Goal: Complete application form: Complete application form

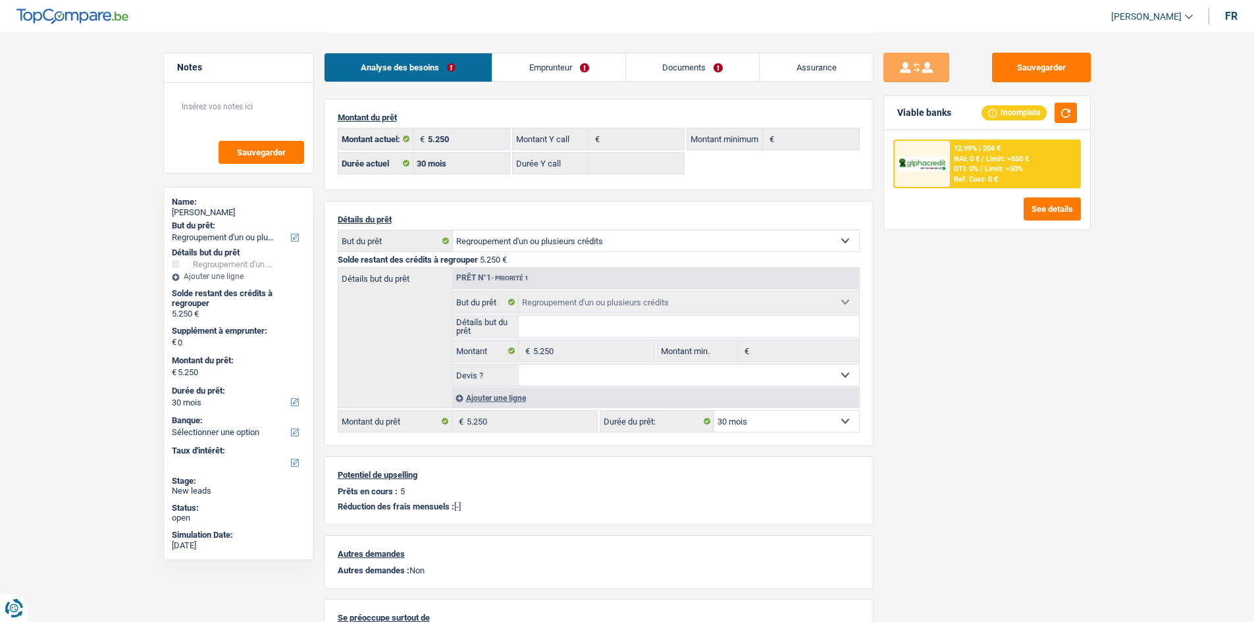
select select "refinancing"
select select "30"
select select "refinancing"
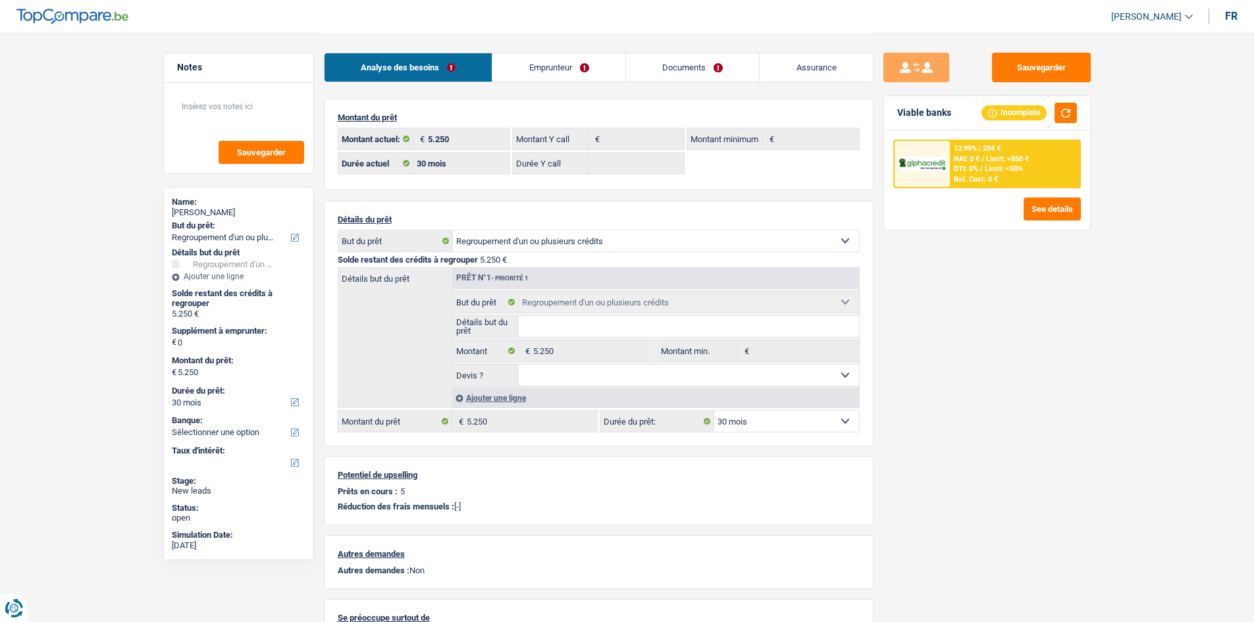
select select "refinancing"
select select "30"
click at [1065, 342] on div "Sauvegarder Viable banks Incomplete 12.99% | 204 € NAI: 0 € / Limit: >850 € DTI…" at bounding box center [987, 327] width 227 height 548
click at [568, 63] on link "Emprunteur" at bounding box center [558, 67] width 133 height 28
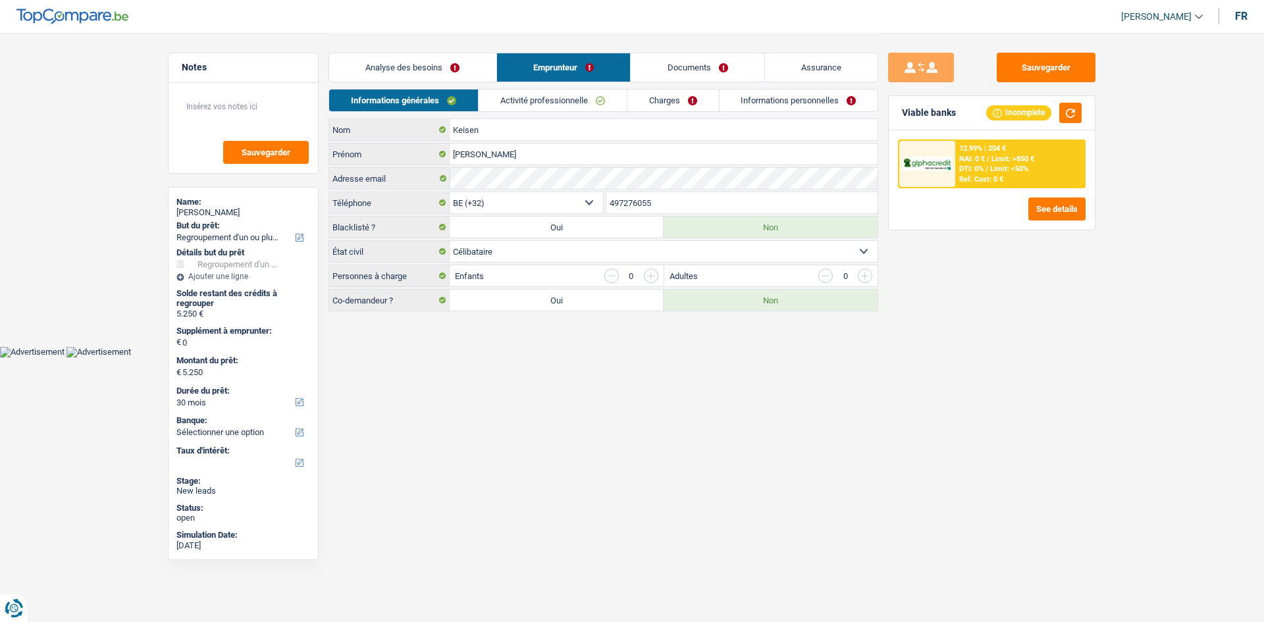
click at [573, 103] on link "Activité professionnelle" at bounding box center [553, 101] width 148 height 22
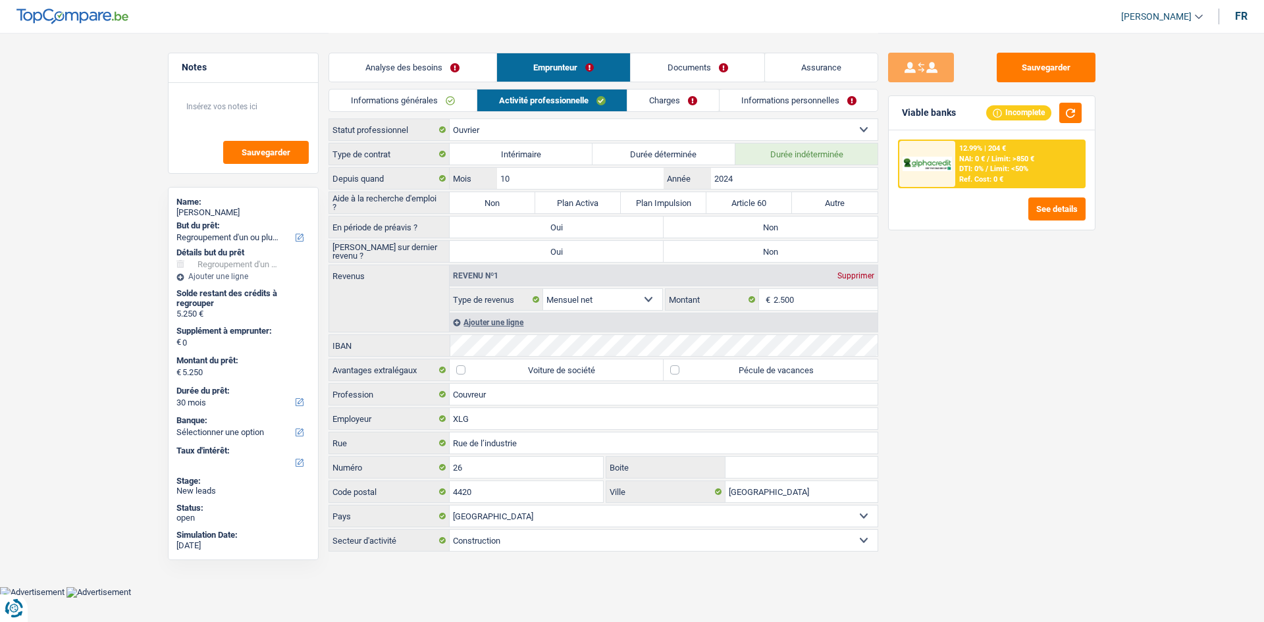
click at [1015, 321] on div "Sauvegarder Viable banks Incomplete 12.99% | 204 € NAI: 0 € / Limit: >850 € DTI…" at bounding box center [991, 327] width 227 height 548
click at [1020, 304] on div "Sauvegarder Viable banks Incomplete 12.99% | 204 € NAI: 0 € / Limit: >850 € DTI…" at bounding box center [991, 327] width 227 height 548
click at [552, 181] on input "10" at bounding box center [580, 178] width 167 height 21
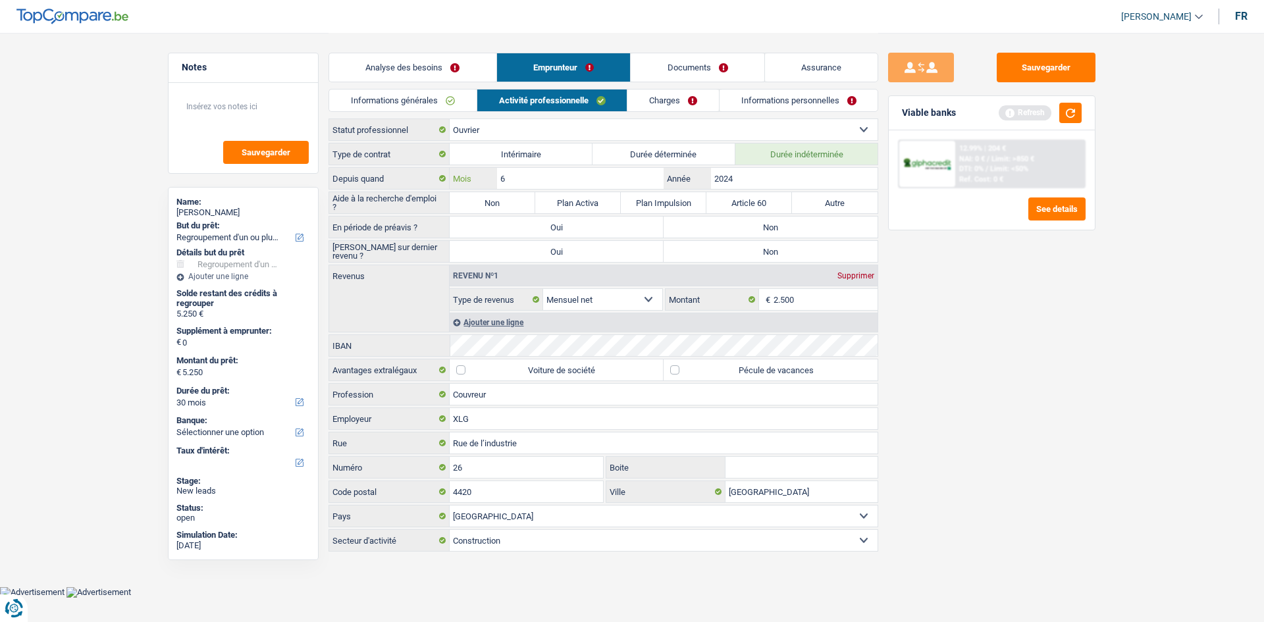
type input "6"
click at [764, 173] on input "2024" at bounding box center [794, 178] width 167 height 21
type input "2025"
click at [514, 203] on label "Non" at bounding box center [493, 202] width 86 height 21
click at [514, 203] on input "Non" at bounding box center [493, 202] width 86 height 21
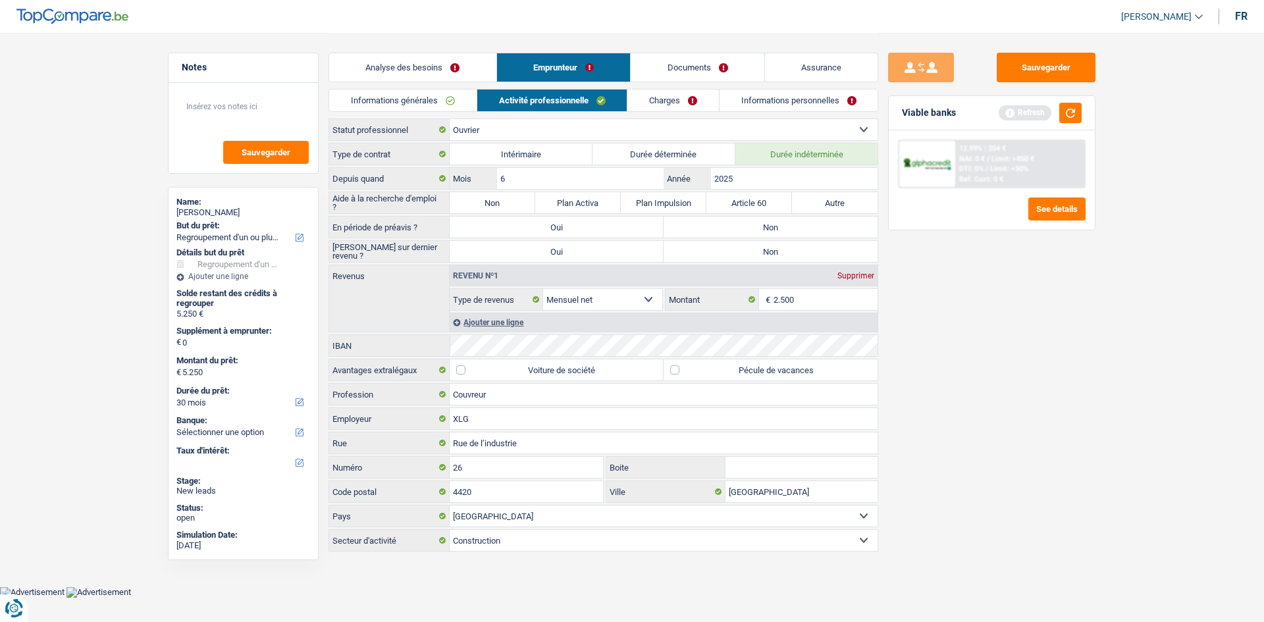
radio input "true"
drag, startPoint x: 1013, startPoint y: 321, endPoint x: 1078, endPoint y: 24, distance: 304.8
click at [1014, 319] on div "Sauvegarder Viable banks Refresh 12.99% | 204 € NAI: 0 € / Limit: >850 € DTI: 0…" at bounding box center [991, 327] width 227 height 548
click at [1075, 118] on button "button" at bounding box center [1070, 113] width 22 height 20
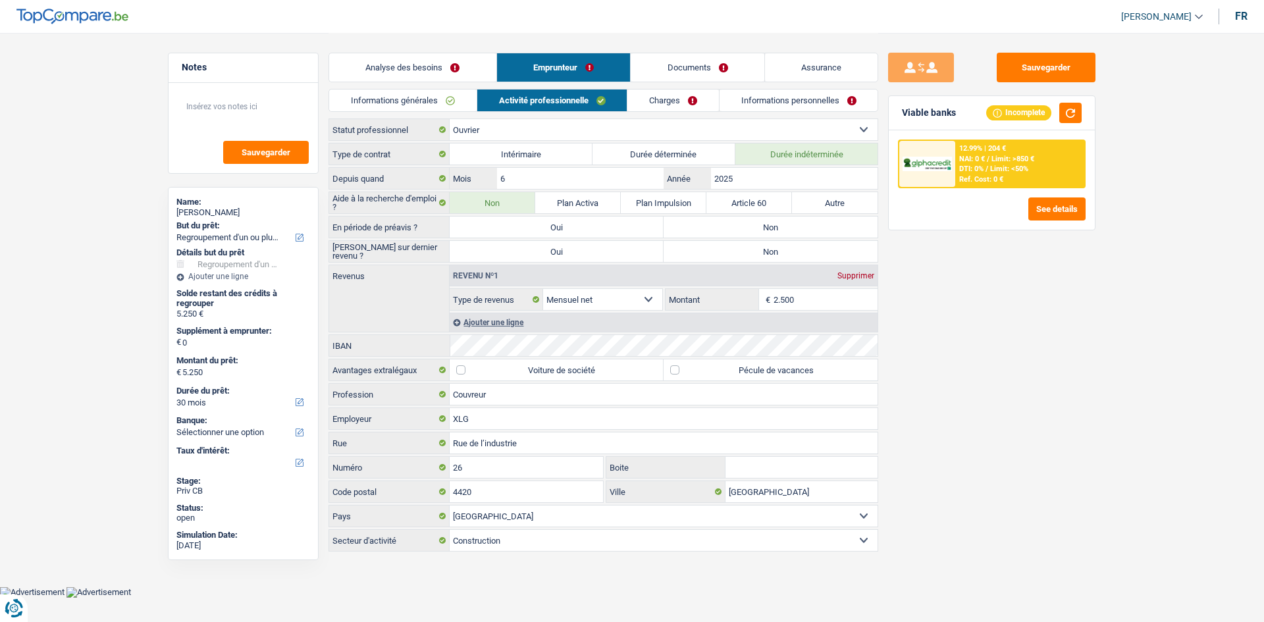
click at [716, 228] on label "Non" at bounding box center [771, 227] width 214 height 21
click at [716, 228] on input "Non" at bounding box center [771, 227] width 214 height 21
radio input "true"
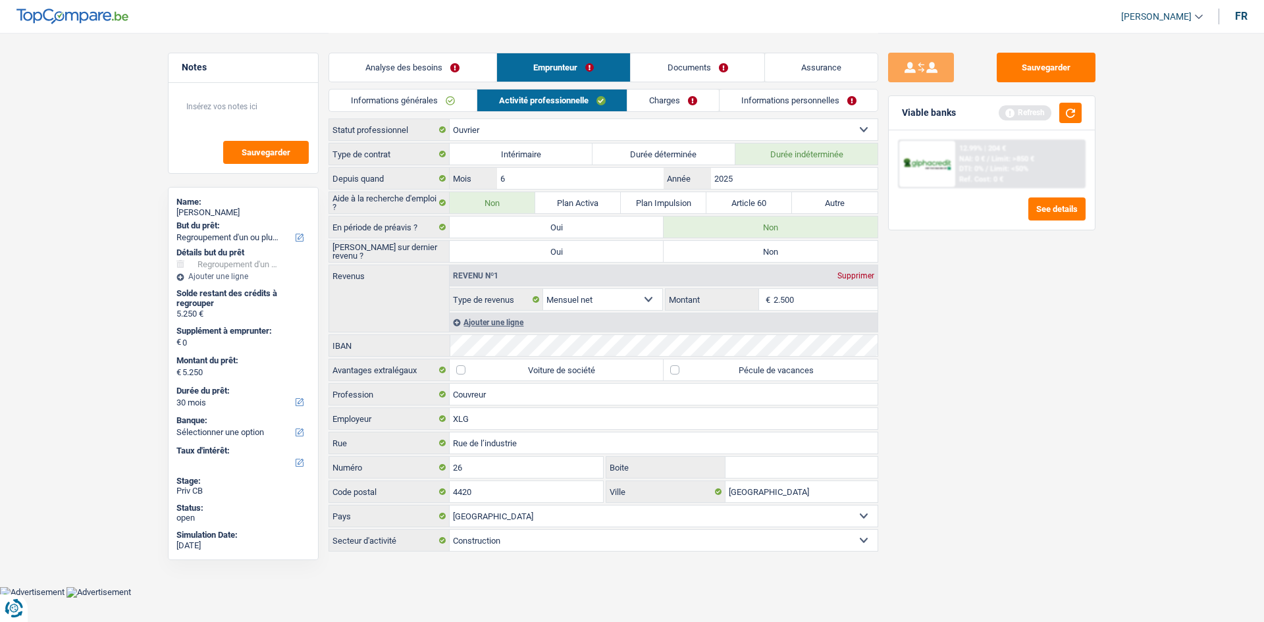
click at [732, 249] on label "Non" at bounding box center [771, 251] width 214 height 21
click at [732, 249] on input "Non" at bounding box center [771, 251] width 214 height 21
radio input "true"
click at [1043, 328] on div "Sauvegarder Viable banks Refresh 12.99% | 204 € NAI: 0 € / Limit: >850 € DTI: 0…" at bounding box center [991, 327] width 227 height 548
click at [848, 300] on input "2.500" at bounding box center [826, 299] width 105 height 21
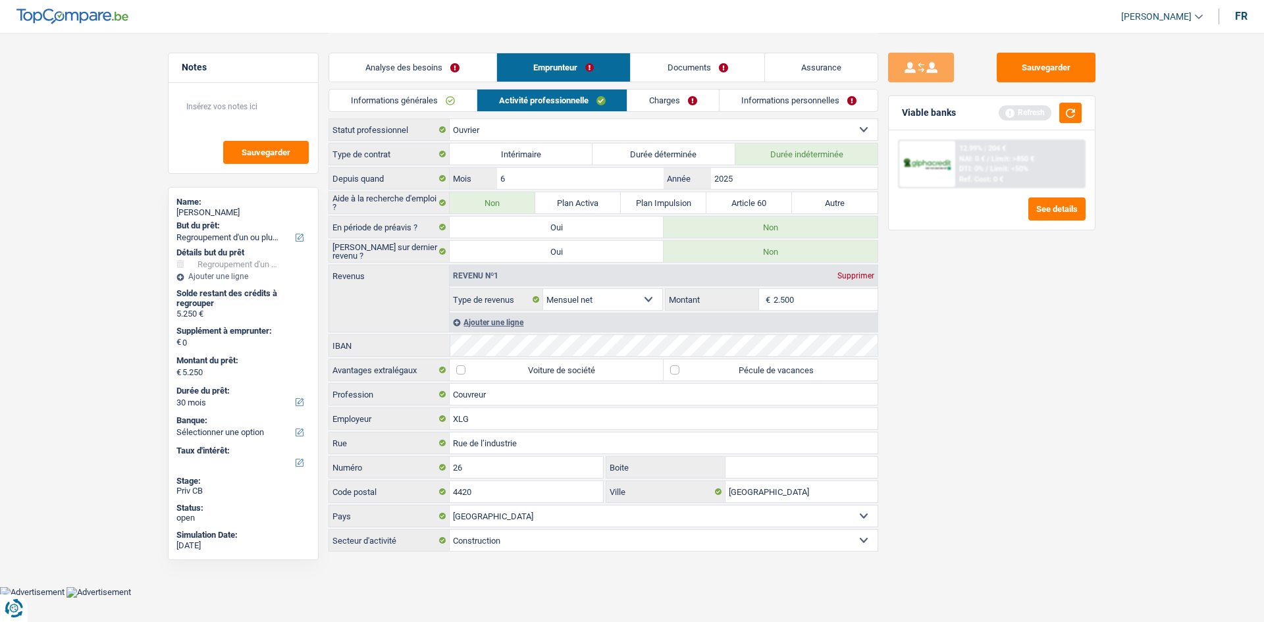
click at [816, 305] on input "2.500" at bounding box center [826, 299] width 105 height 21
type input "2.400"
click at [496, 319] on div "Ajouter une ligne" at bounding box center [664, 322] width 428 height 19
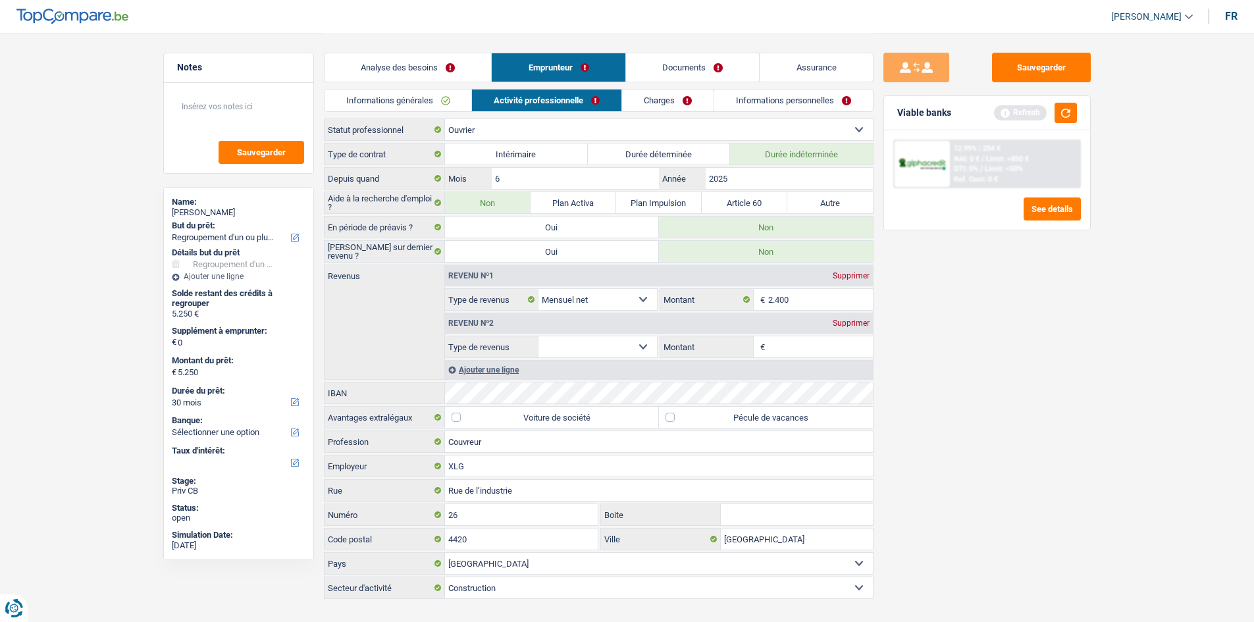
click at [857, 324] on div "Supprimer" at bounding box center [851, 323] width 43 height 8
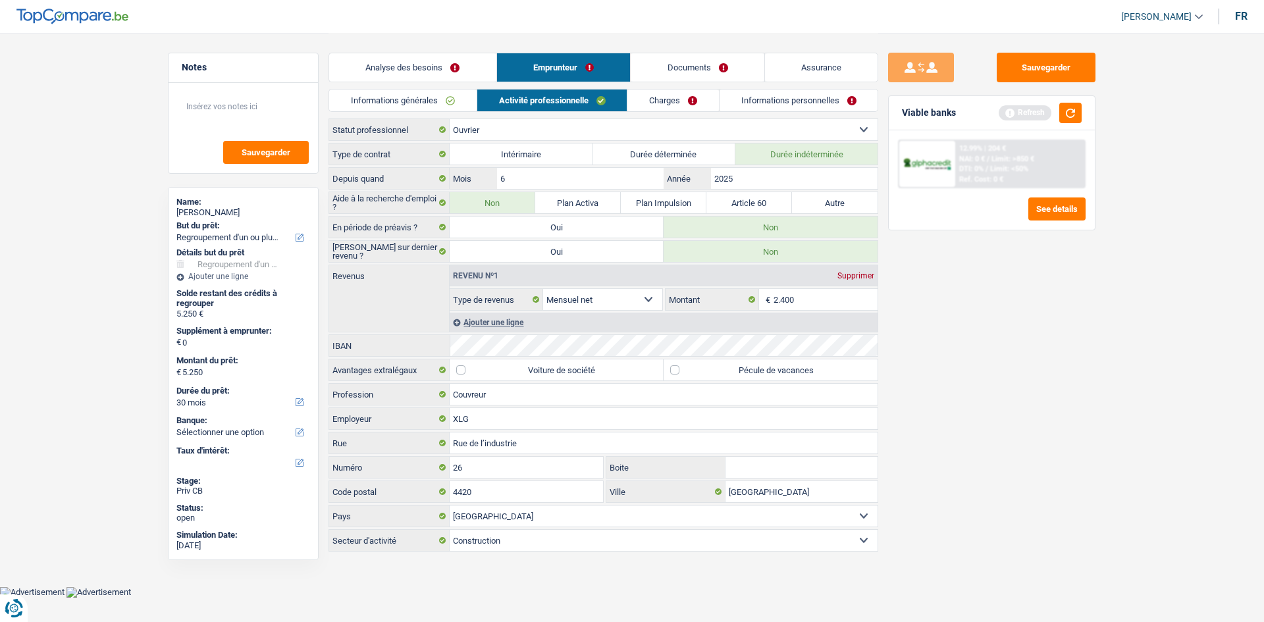
click at [1076, 317] on div "Sauvegarder Viable banks Refresh 12.99% | 204 € NAI: 0 € / Limit: >850 € DTI: 0…" at bounding box center [991, 327] width 227 height 548
click at [1067, 109] on button "button" at bounding box center [1070, 113] width 22 height 20
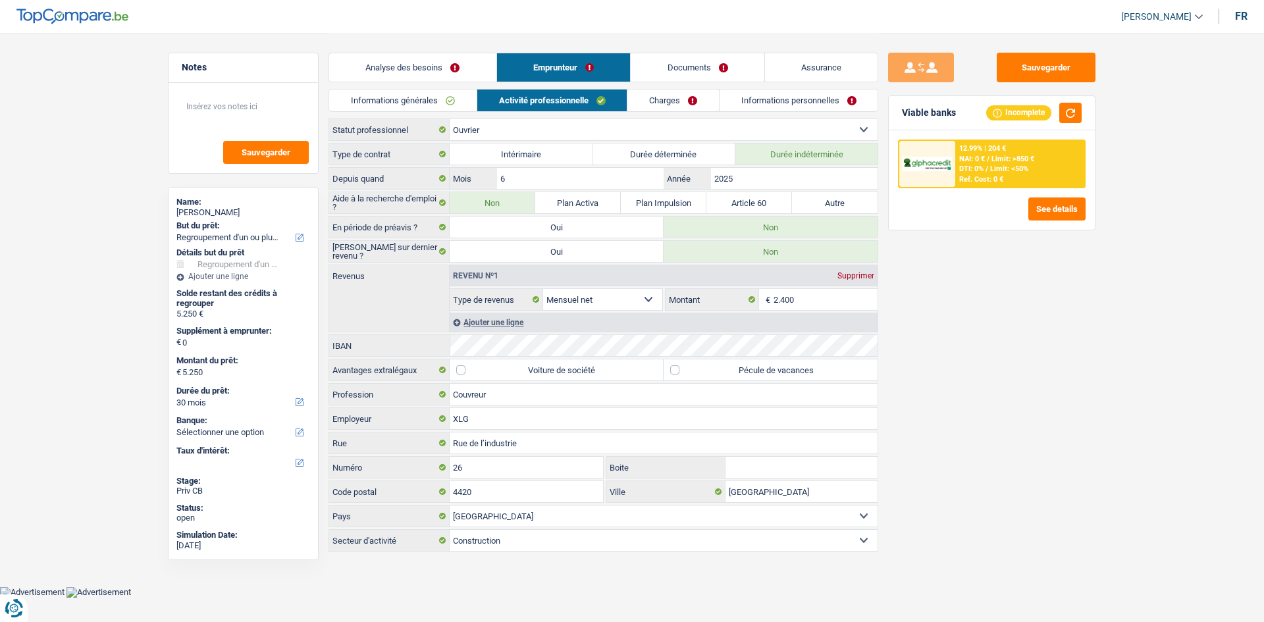
click at [677, 95] on link "Charges" at bounding box center [673, 101] width 92 height 22
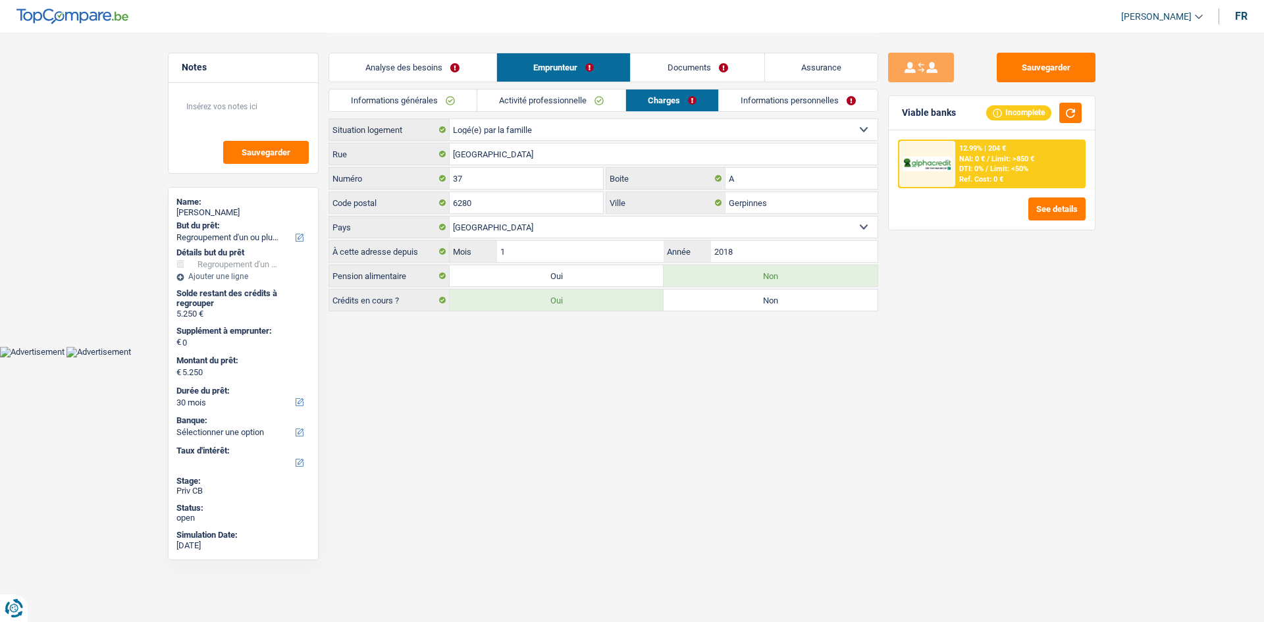
click at [624, 357] on html "Vous avez le contrôle de vos données Nous utilisons des cookies, tout comme nos…" at bounding box center [632, 178] width 1264 height 357
click at [238, 122] on textarea at bounding box center [243, 112] width 131 height 40
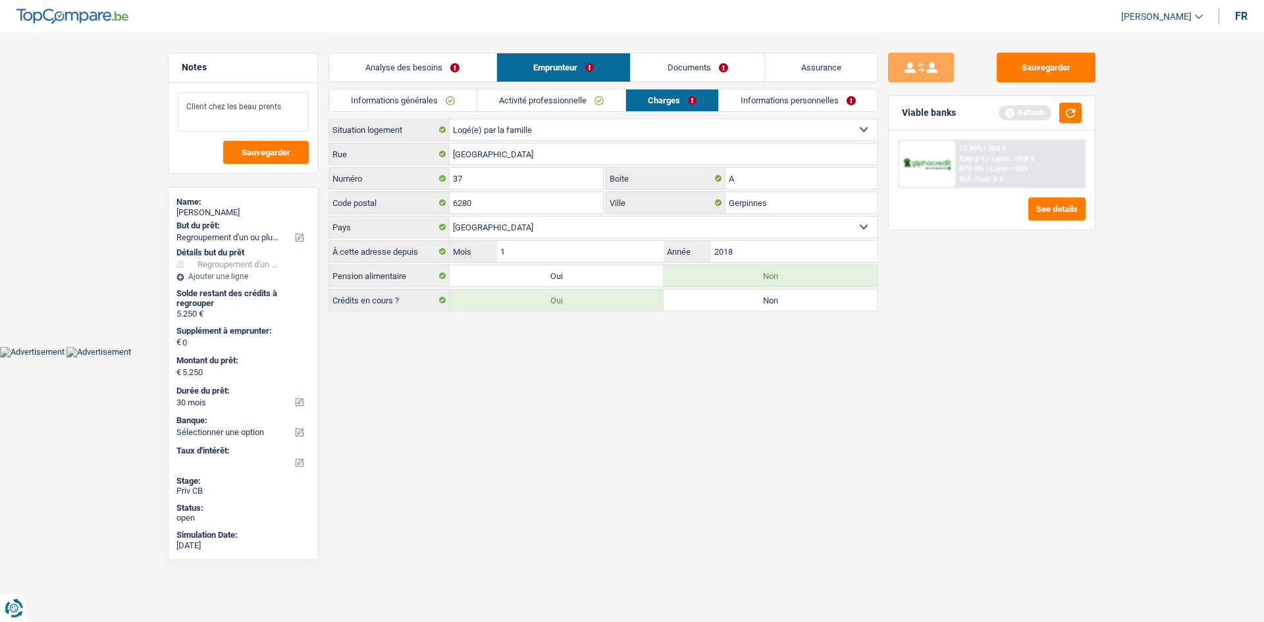
click at [205, 103] on textarea "Client chez les beau prents" at bounding box center [243, 112] width 131 height 40
click at [293, 102] on textarea "Client vit chez les beau prents" at bounding box center [243, 112] width 131 height 40
type textarea "Client vit chez les beau prents donc pas de loyer à payer"
click at [678, 305] on label "Non" at bounding box center [771, 300] width 214 height 21
click at [678, 305] on input "Non" at bounding box center [771, 300] width 214 height 21
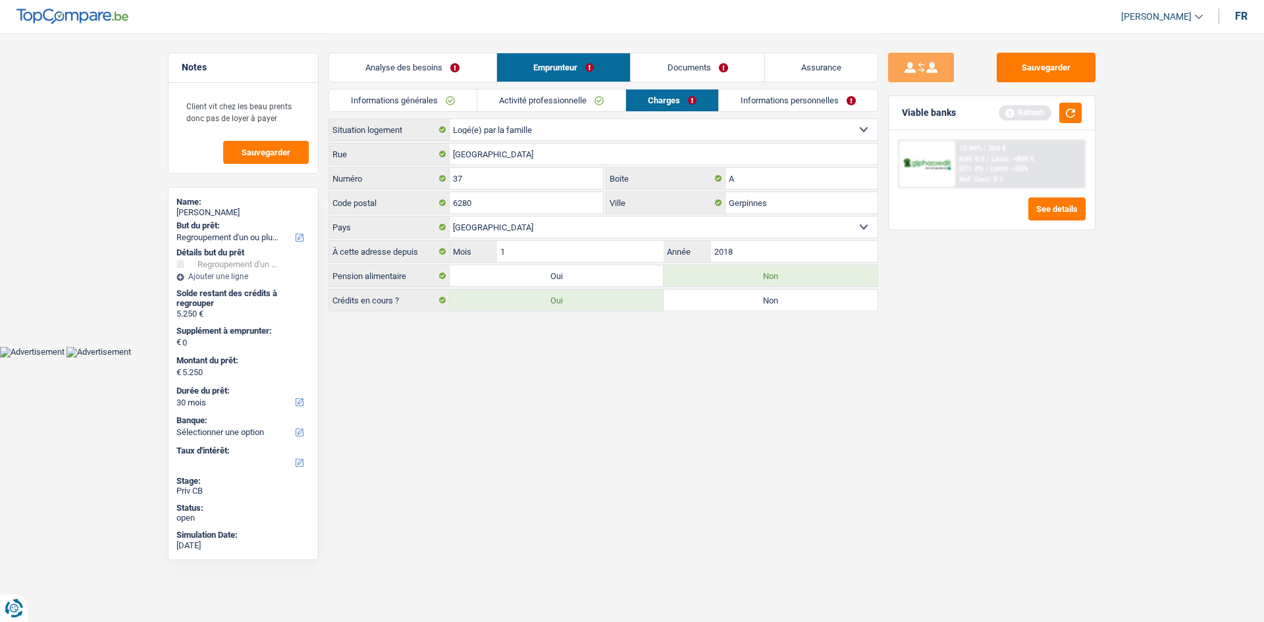
radio input "true"
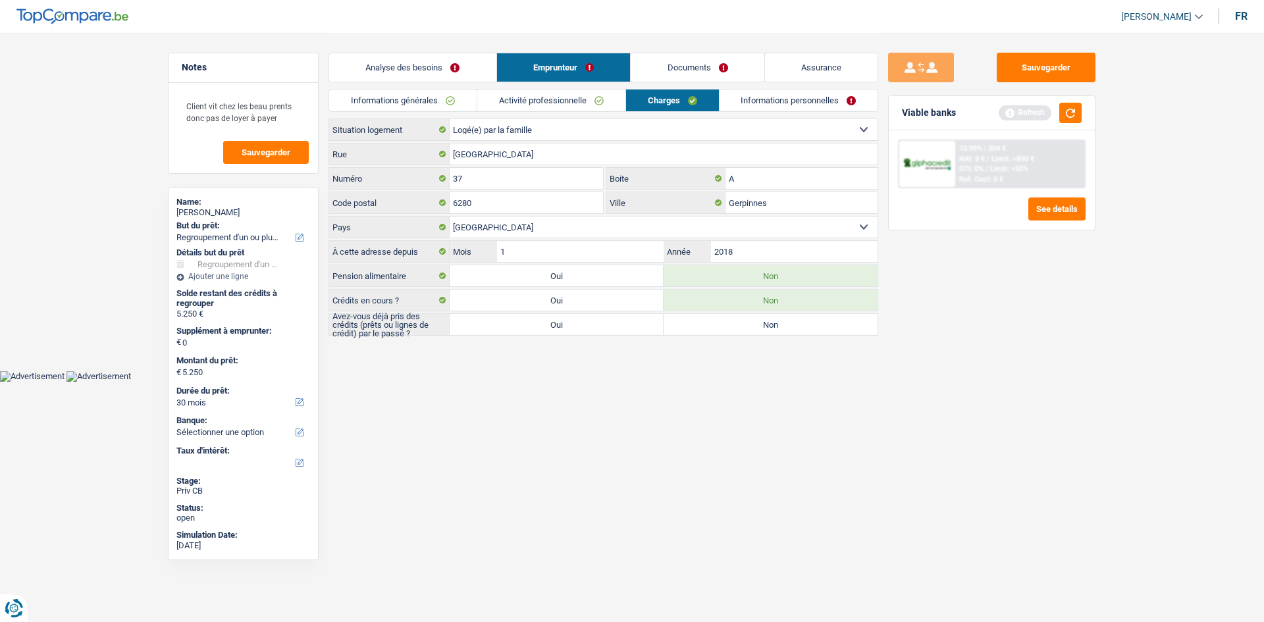
click at [636, 305] on label "Oui" at bounding box center [557, 300] width 214 height 21
click at [636, 305] on input "Oui" at bounding box center [557, 300] width 214 height 21
radio input "true"
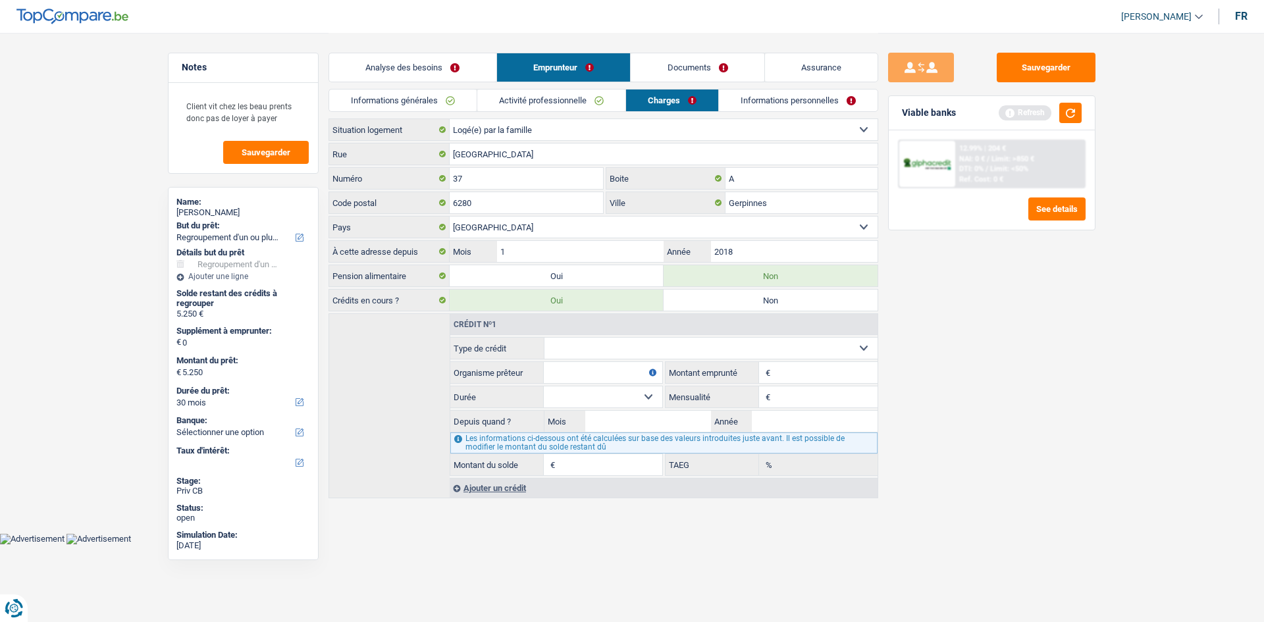
click at [713, 348] on select "Carte ou ouverture de crédit Prêt hypothécaire Vente à tempérament Prêt à tempé…" at bounding box center [711, 348] width 334 height 21
select select "personalLoan"
type input "0"
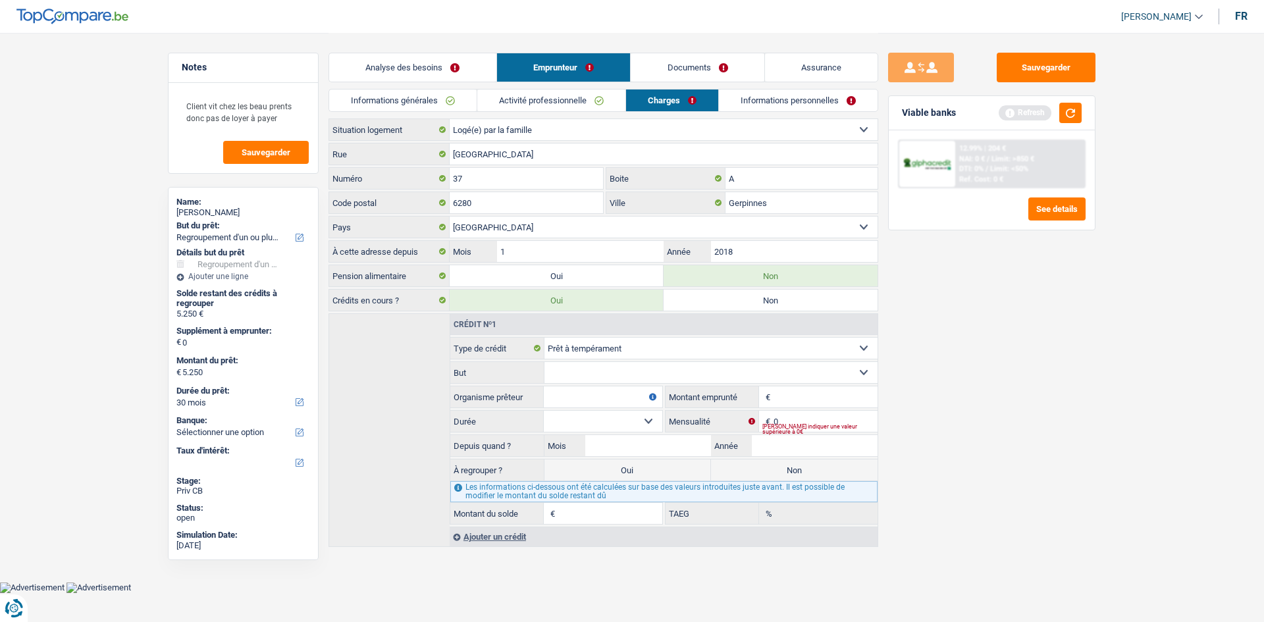
click at [749, 367] on select "Confort maison: meubles, textile, peinture, électroménager, outillage non-profe…" at bounding box center [711, 372] width 334 height 21
select select "homeFurnishingOrRelocation"
click at [544, 362] on select "Confort maison: meubles, textile, peinture, électroménager, outillage non-profe…" at bounding box center [711, 372] width 334 height 21
click at [806, 417] on input "0" at bounding box center [826, 421] width 104 height 21
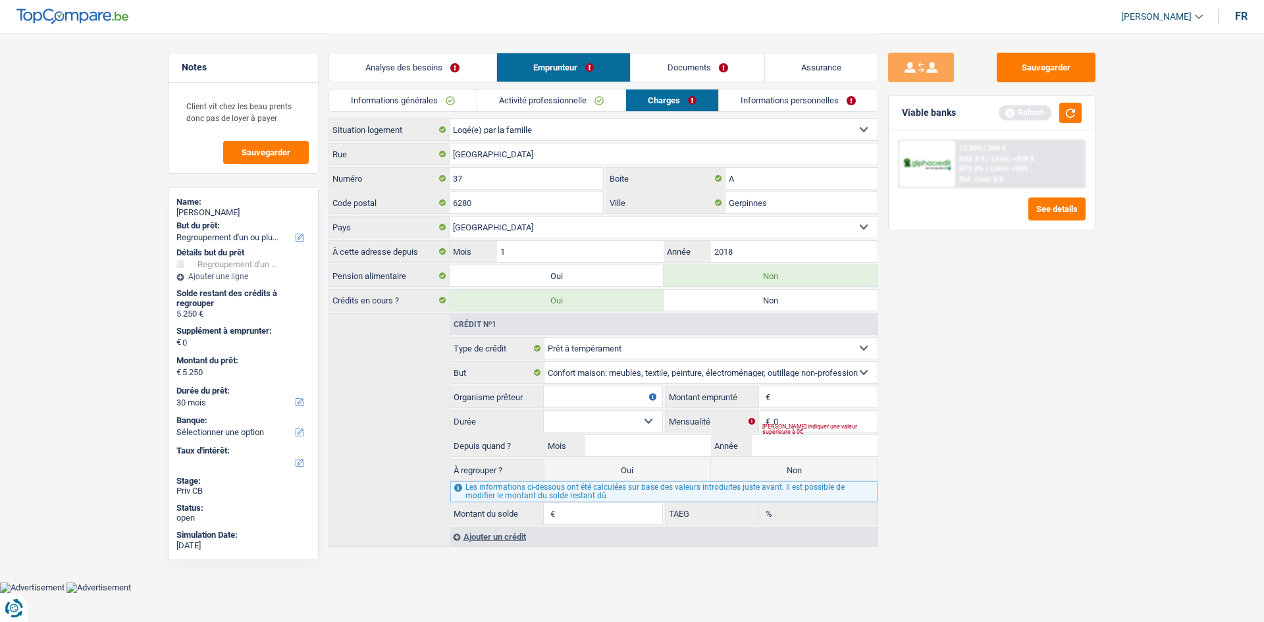
click at [800, 401] on input "Montant" at bounding box center [826, 396] width 104 height 21
type input "5.001"
click at [788, 419] on input "0" at bounding box center [826, 421] width 104 height 21
click at [623, 450] on input "Mois" at bounding box center [648, 445] width 126 height 21
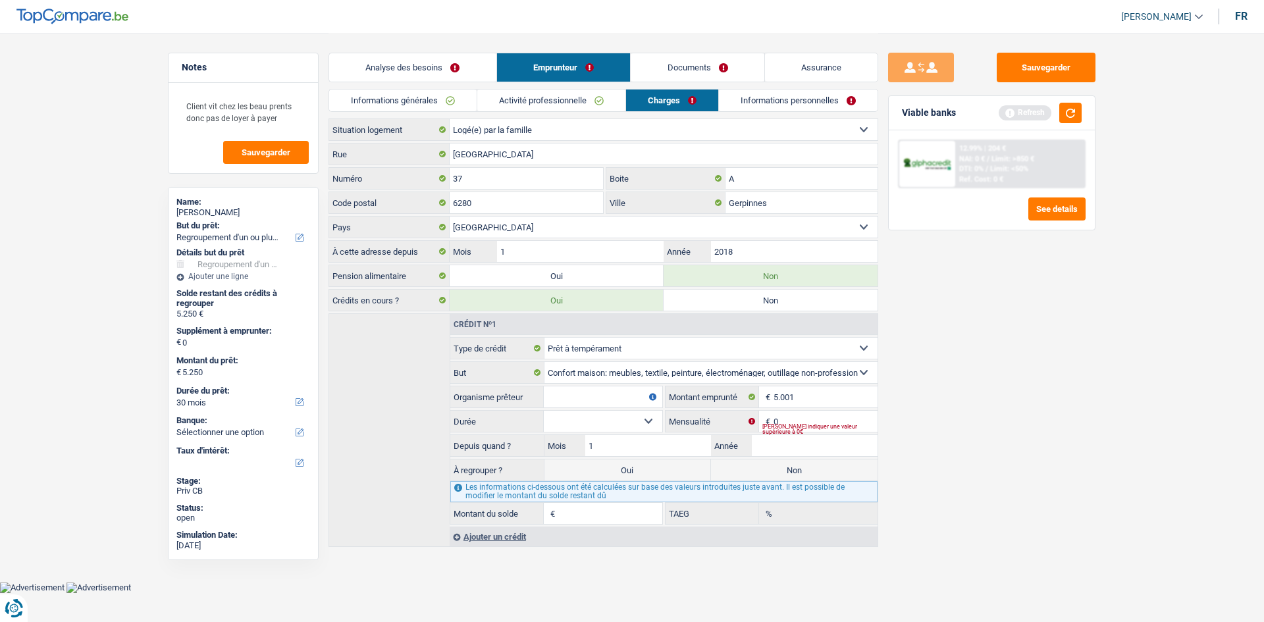
type input "1"
type input "2025"
click at [949, 443] on div "Sauvegarder Viable banks Refresh 12.99% | 204 € NAI: 0 € / Limit: >850 € DTI: 0…" at bounding box center [991, 327] width 227 height 548
click at [801, 470] on label "Non" at bounding box center [794, 470] width 167 height 21
click at [801, 470] on input "Non" at bounding box center [794, 470] width 167 height 21
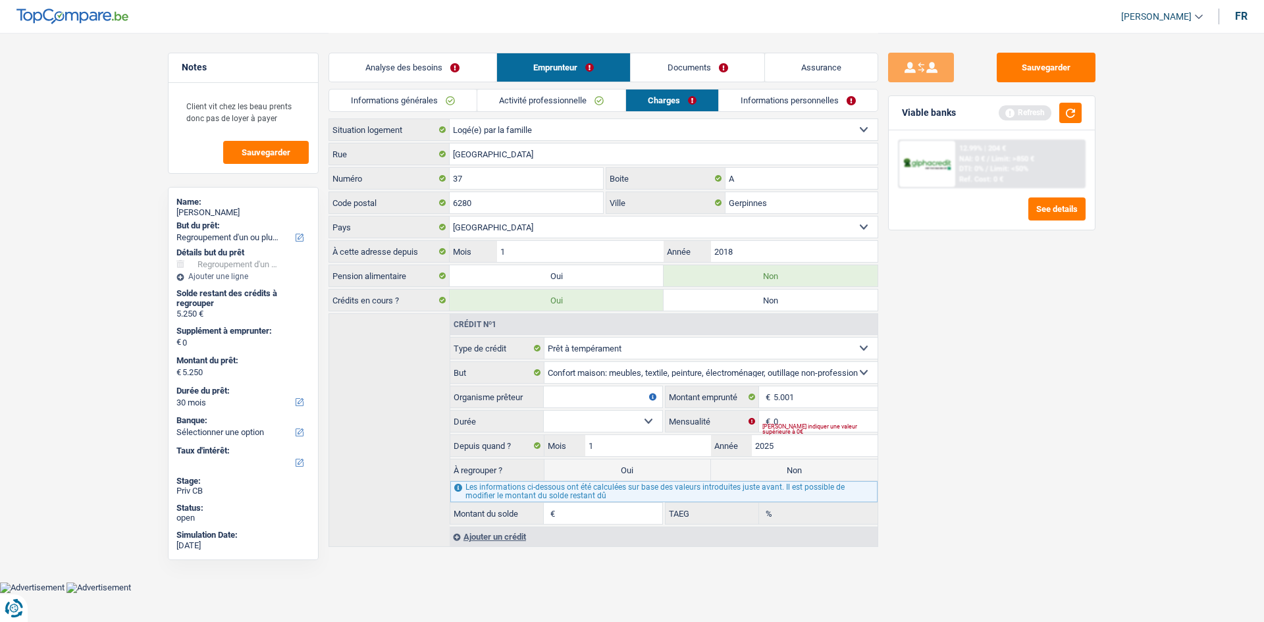
radio input "true"
select select
select select "24"
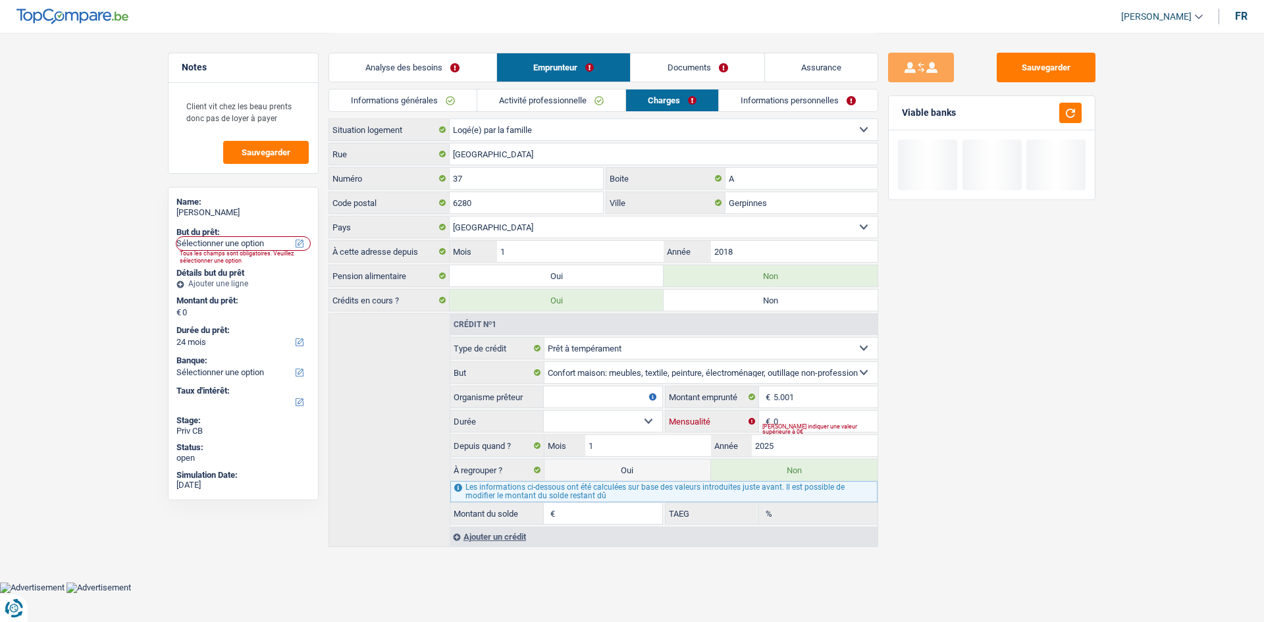
click at [814, 418] on input "0" at bounding box center [826, 421] width 104 height 21
type input "189"
click at [631, 409] on fieldset "Carte ou ouverture de crédit Prêt hypothécaire Vente à tempérament Prêt à tempé…" at bounding box center [663, 431] width 427 height 188
click at [632, 415] on select "12 mois 18 mois 24 mois 30 mois 36 mois Sélectionner une option" at bounding box center [603, 421] width 119 height 21
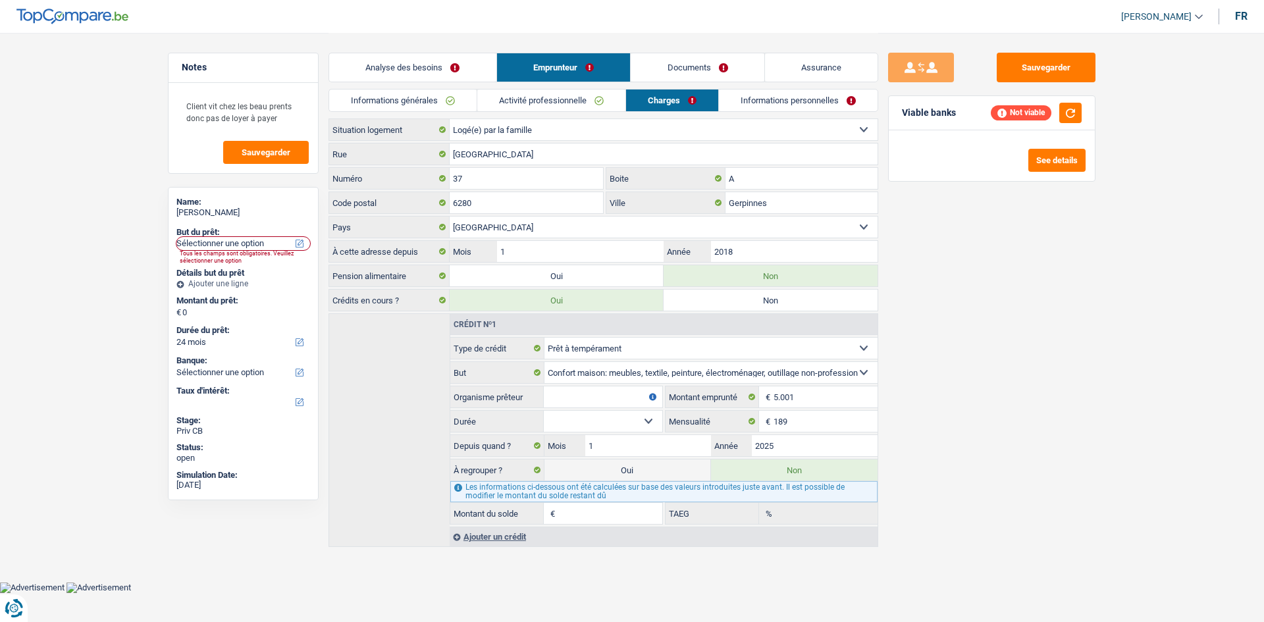
select select "36"
click at [544, 411] on select "12 mois 18 mois 24 mois 30 mois 36 mois Sélectionner une option" at bounding box center [603, 421] width 119 height 21
type input "4.146"
type input "23,42"
click at [604, 396] on input "Organisme prêteur" at bounding box center [603, 396] width 119 height 21
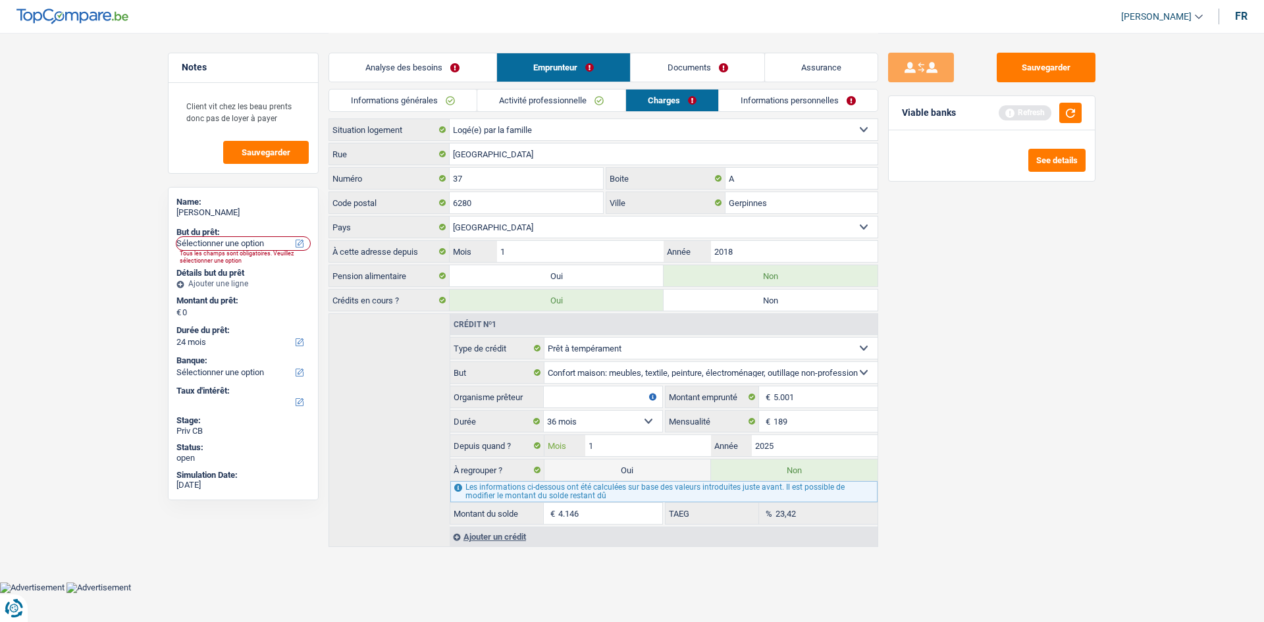
click at [633, 450] on input "1" at bounding box center [648, 445] width 126 height 21
type input "2"
type input "4.259"
click at [1007, 408] on div "Sauvegarder Viable banks Refresh See details" at bounding box center [991, 327] width 227 height 548
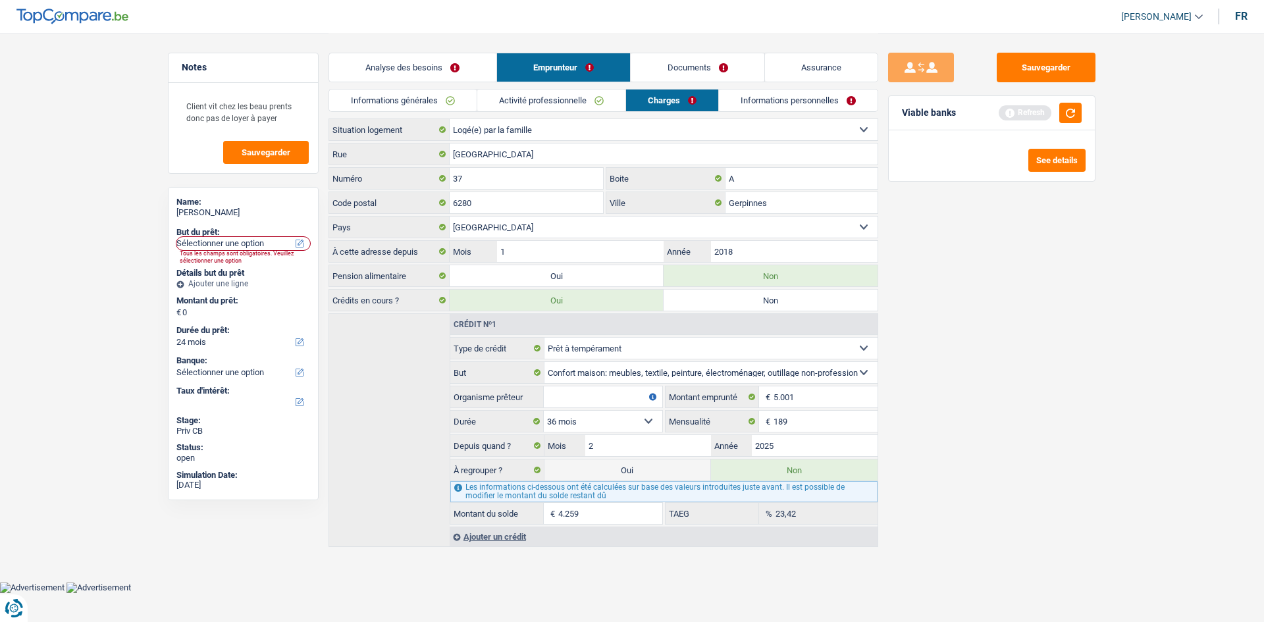
click at [626, 392] on input "Organisme prêteur" at bounding box center [603, 396] width 119 height 21
type input "Cofidis"
click at [965, 415] on div "Sauvegarder Viable banks Refresh See details" at bounding box center [991, 327] width 227 height 548
click at [508, 539] on div "Ajouter un crédit" at bounding box center [664, 537] width 428 height 20
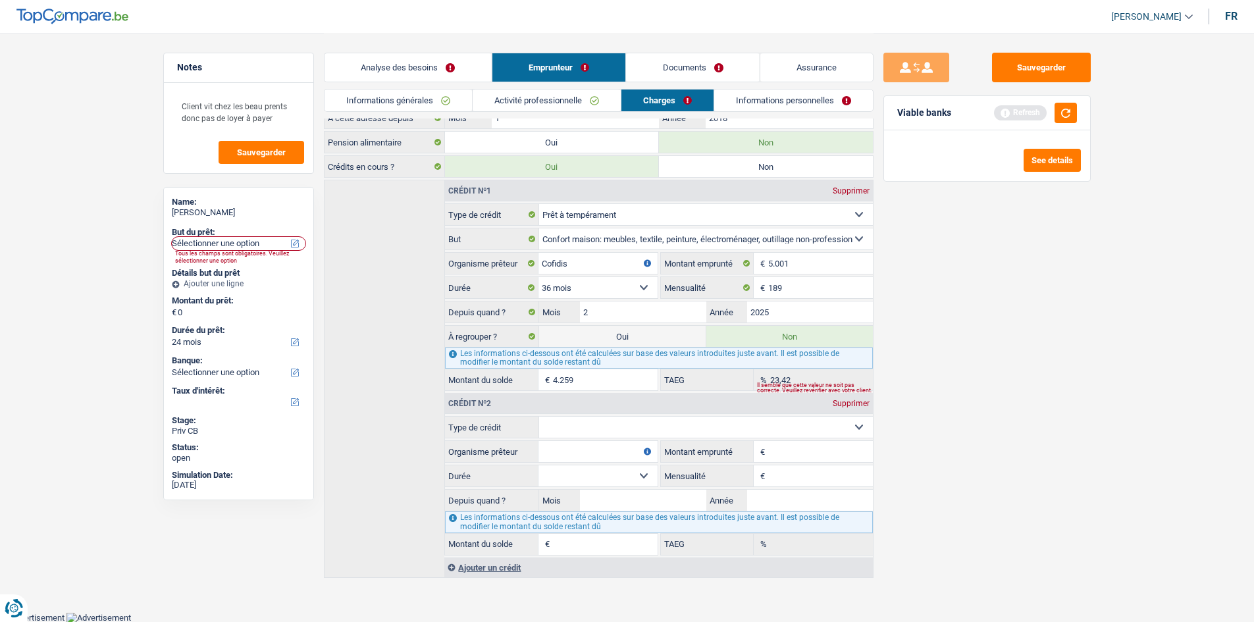
scroll to position [134, 0]
click at [957, 278] on div "Sauvegarder Viable banks Refresh See details" at bounding box center [987, 327] width 227 height 548
click at [676, 420] on select "Carte ou ouverture de crédit Prêt hypothécaire Vente à tempérament Prêt à tempé…" at bounding box center [706, 426] width 334 height 21
select select "personalLoan"
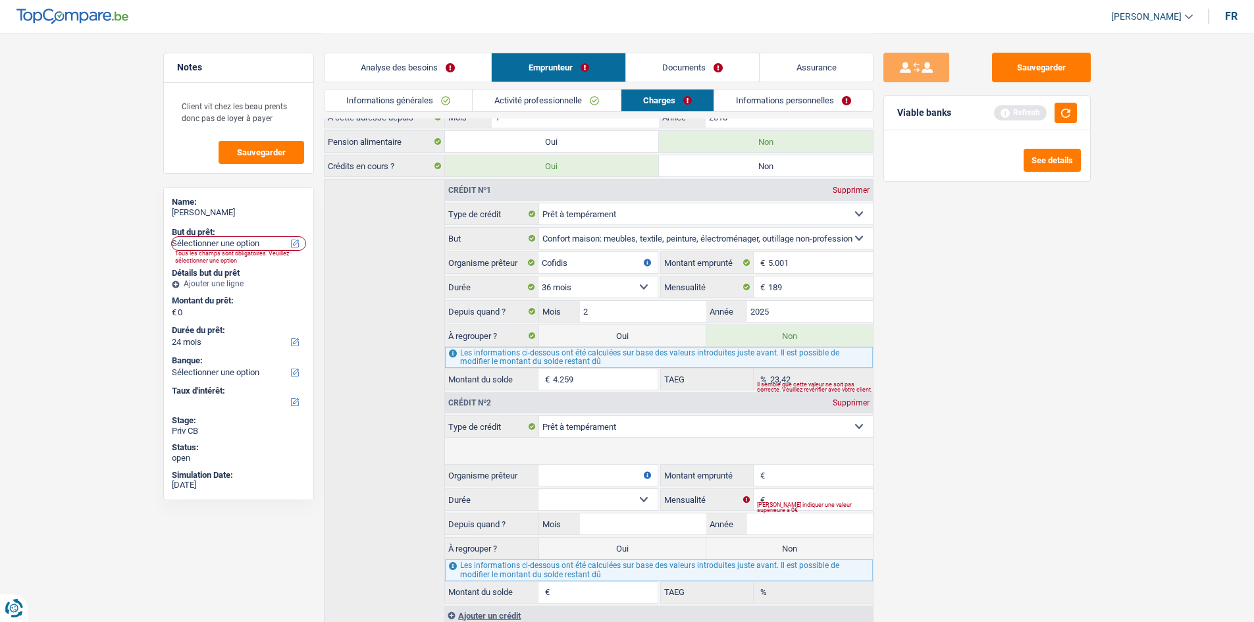
type input "0"
click at [696, 446] on select "Confort maison: meubles, textile, peinture, électroménager, outillage non-profe…" at bounding box center [706, 450] width 334 height 21
select select "other"
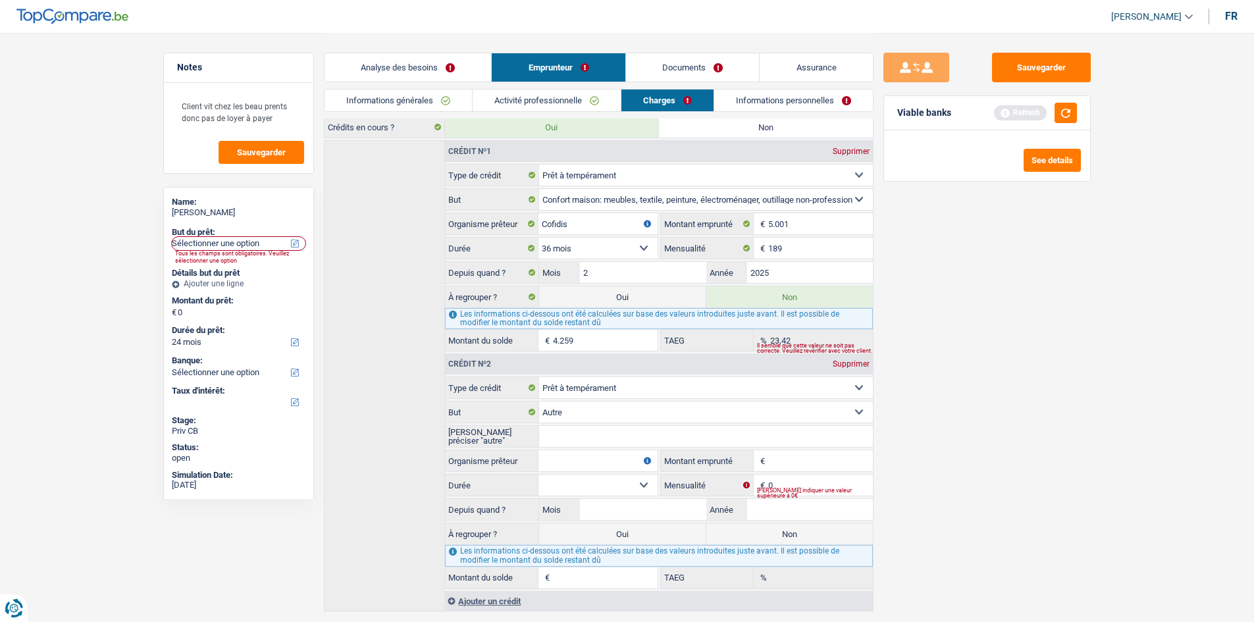
scroll to position [207, 0]
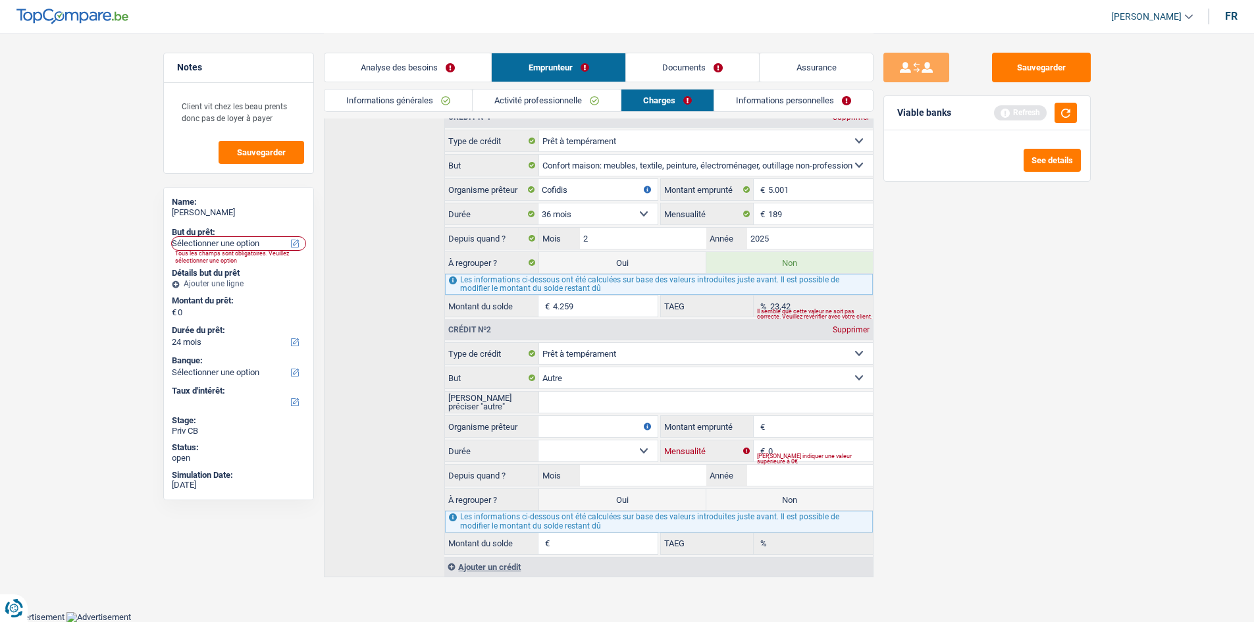
click at [824, 447] on input "0" at bounding box center [820, 450] width 104 height 21
type input "202"
click at [703, 380] on select "Confort maison: meubles, textile, peinture, électroménager, outillage non-profe…" at bounding box center [706, 377] width 334 height 21
select select "familyEvent"
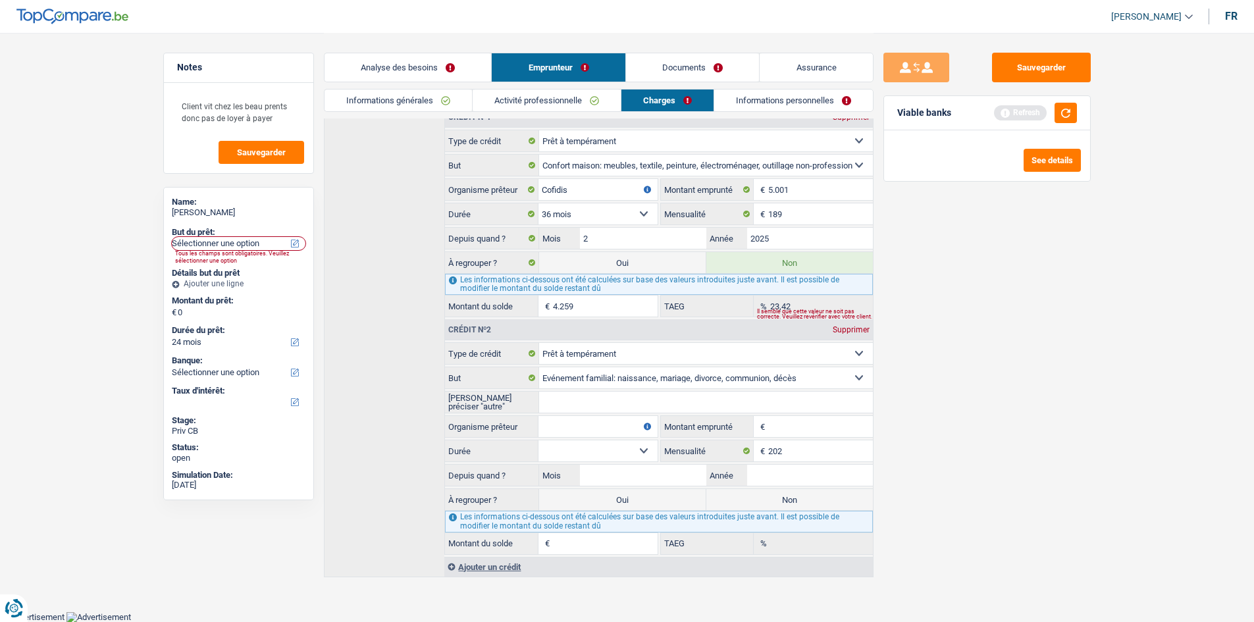
click at [539, 367] on select "Confort maison: meubles, textile, peinture, électroménager, outillage non-profe…" at bounding box center [706, 377] width 334 height 21
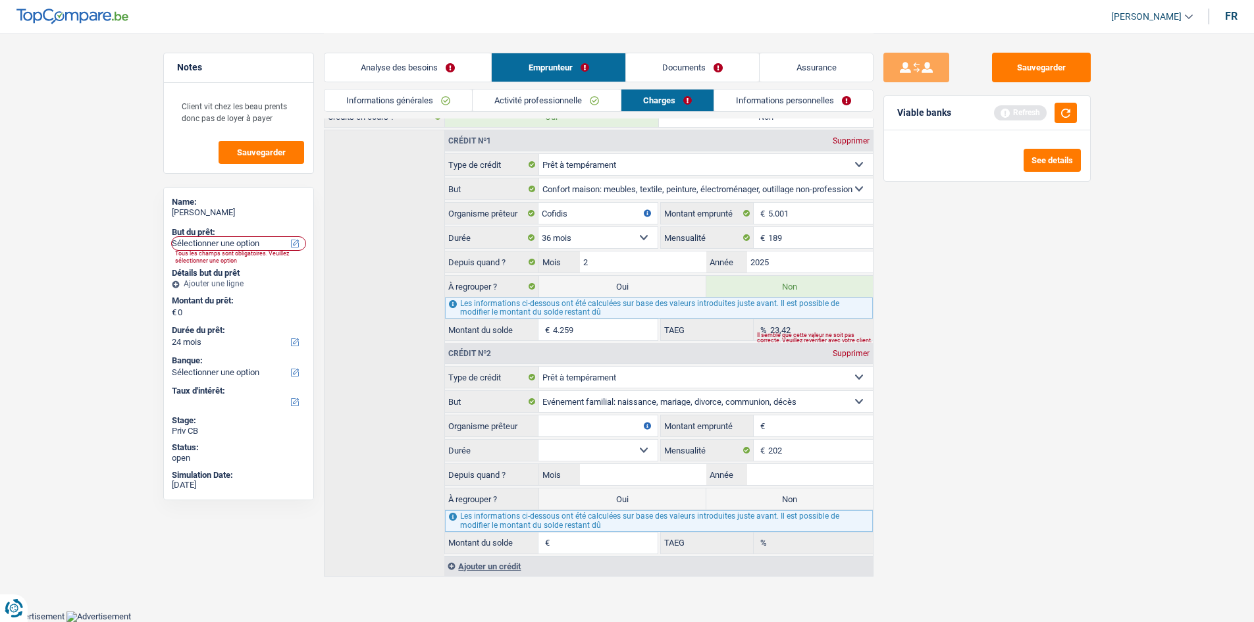
scroll to position [183, 0]
click at [799, 428] on input "Montant emprunté" at bounding box center [820, 426] width 104 height 21
type input "5.001"
click at [566, 442] on select "12 mois 18 mois 24 mois 30 mois 36 mois Sélectionner une option" at bounding box center [598, 450] width 119 height 21
select select "36"
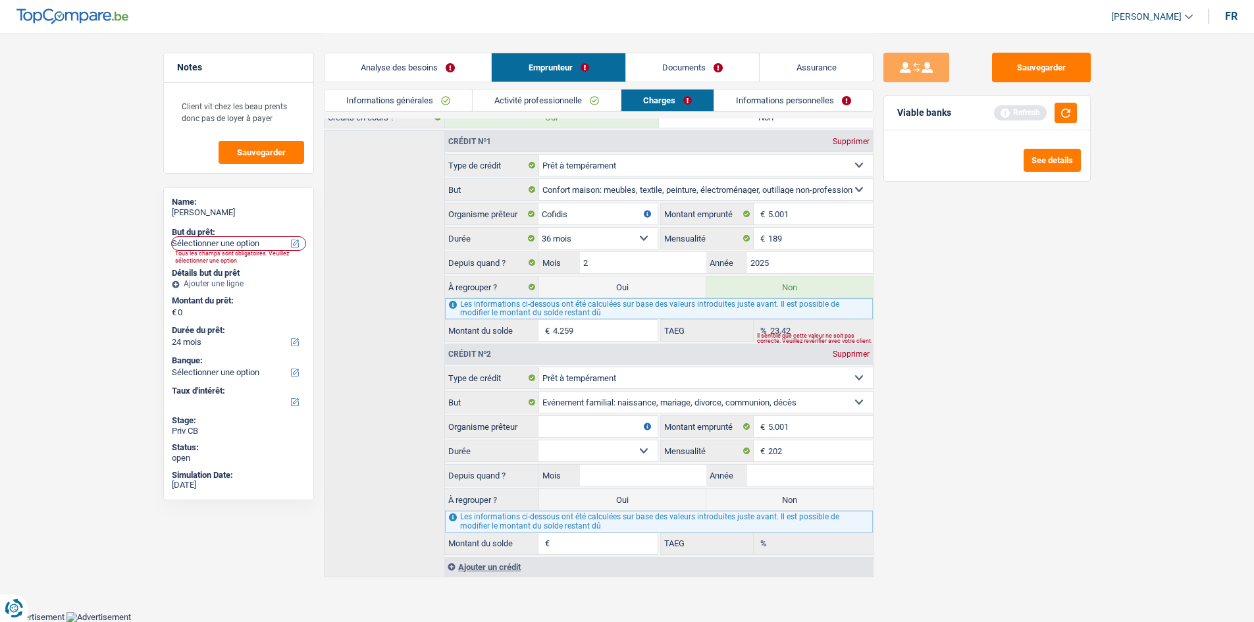
click at [539, 440] on select "12 mois 18 mois 24 mois 30 mois 36 mois Sélectionner une option" at bounding box center [598, 450] width 119 height 21
click at [641, 473] on input "Mois" at bounding box center [643, 475] width 126 height 21
click at [614, 431] on input "Organisme prêteur" at bounding box center [598, 426] width 119 height 21
type input "Cofidis"
click at [959, 408] on div "Sauvegarder Viable banks Refresh See details" at bounding box center [987, 327] width 227 height 548
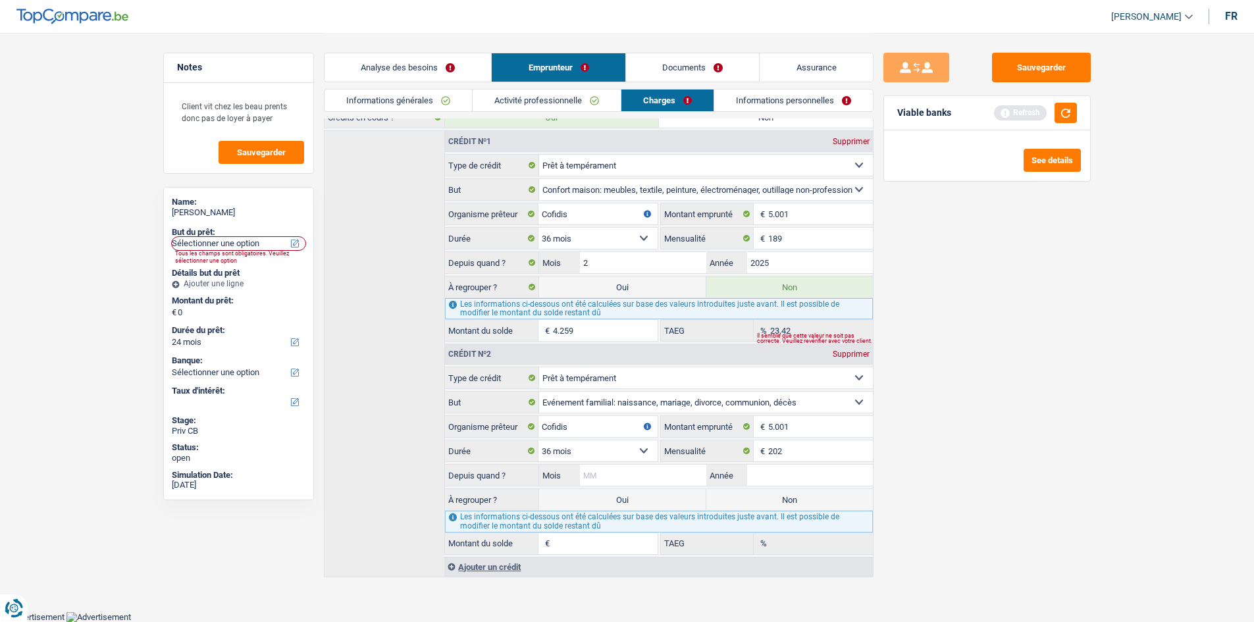
click at [614, 470] on input "Mois" at bounding box center [643, 475] width 126 height 21
type input "7"
type input "2025"
type input "4.814"
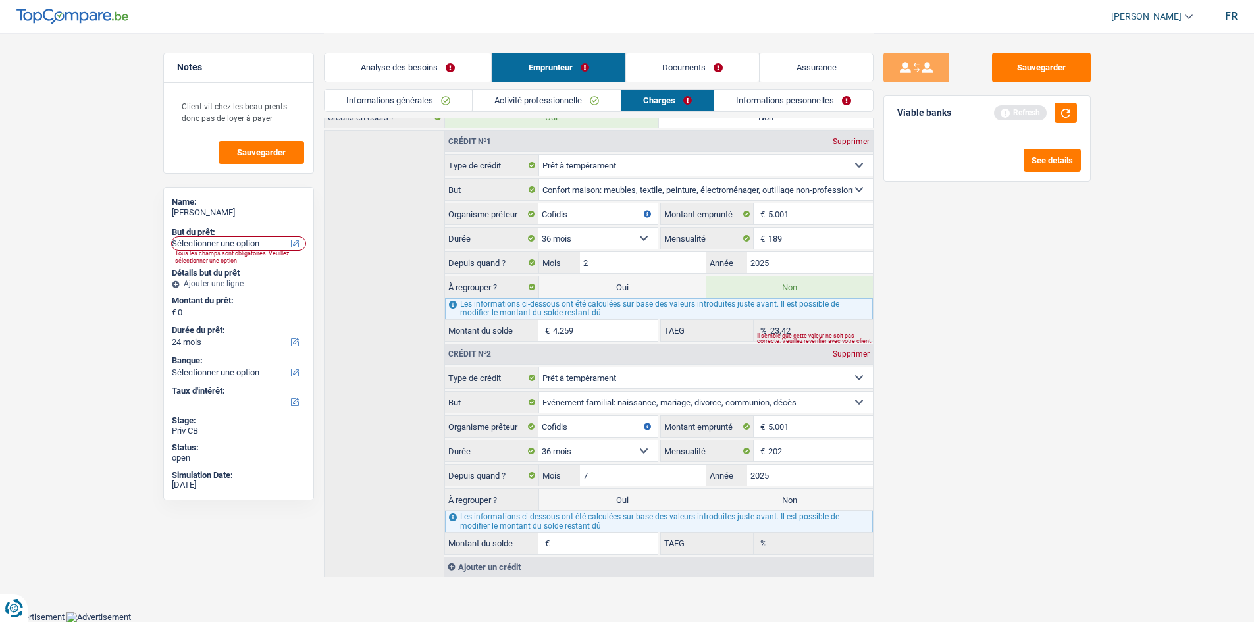
type input "29,57"
click at [1093, 374] on div "Sauvegarder Viable banks Refresh See details" at bounding box center [987, 327] width 227 height 548
click at [621, 472] on input "7" at bounding box center [643, 475] width 126 height 21
type input "11"
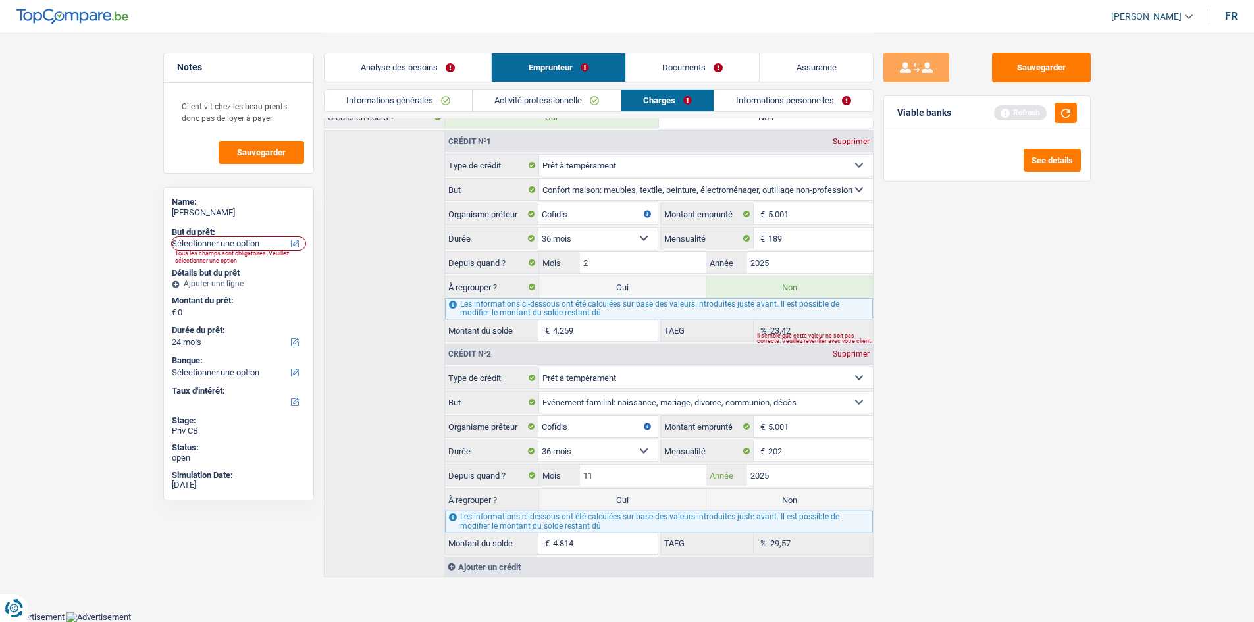
type input "5.181"
click at [1035, 438] on div "Sauvegarder Viable banks Refresh See details" at bounding box center [987, 327] width 227 height 548
click at [828, 500] on label "Non" at bounding box center [789, 499] width 167 height 21
click at [828, 500] on input "Non" at bounding box center [789, 499] width 167 height 21
radio input "true"
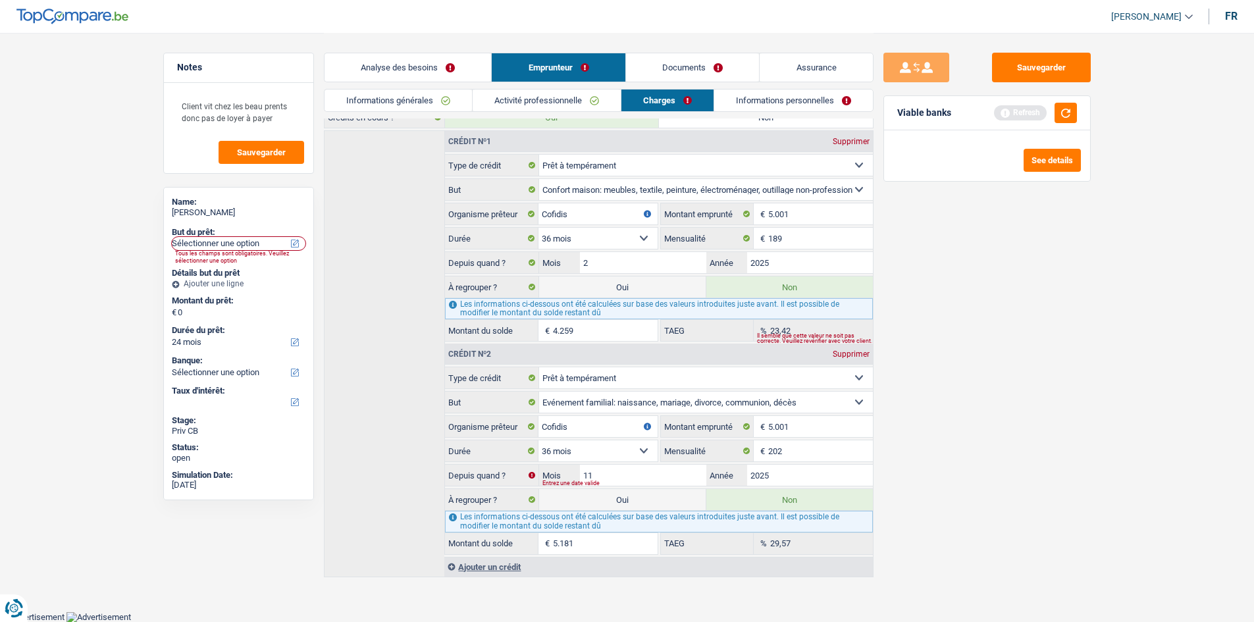
click at [953, 423] on div "Sauvegarder Viable banks Refresh See details" at bounding box center [987, 327] width 227 height 548
click at [485, 566] on div "Ajouter un crédit" at bounding box center [658, 567] width 428 height 20
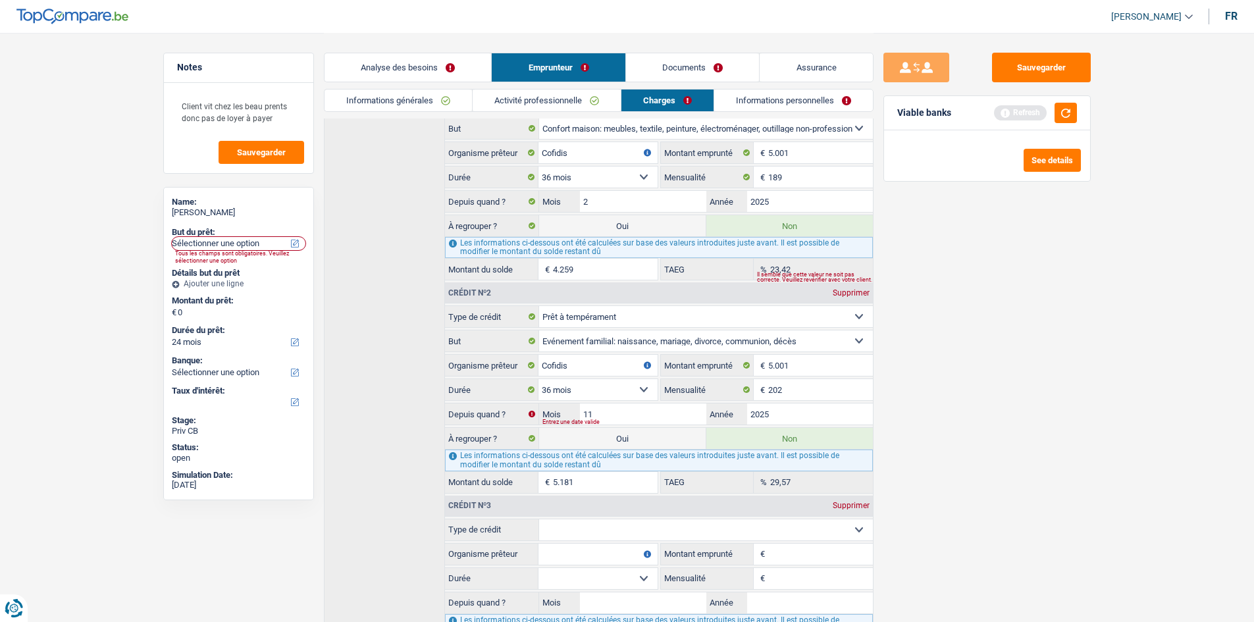
scroll to position [347, 0]
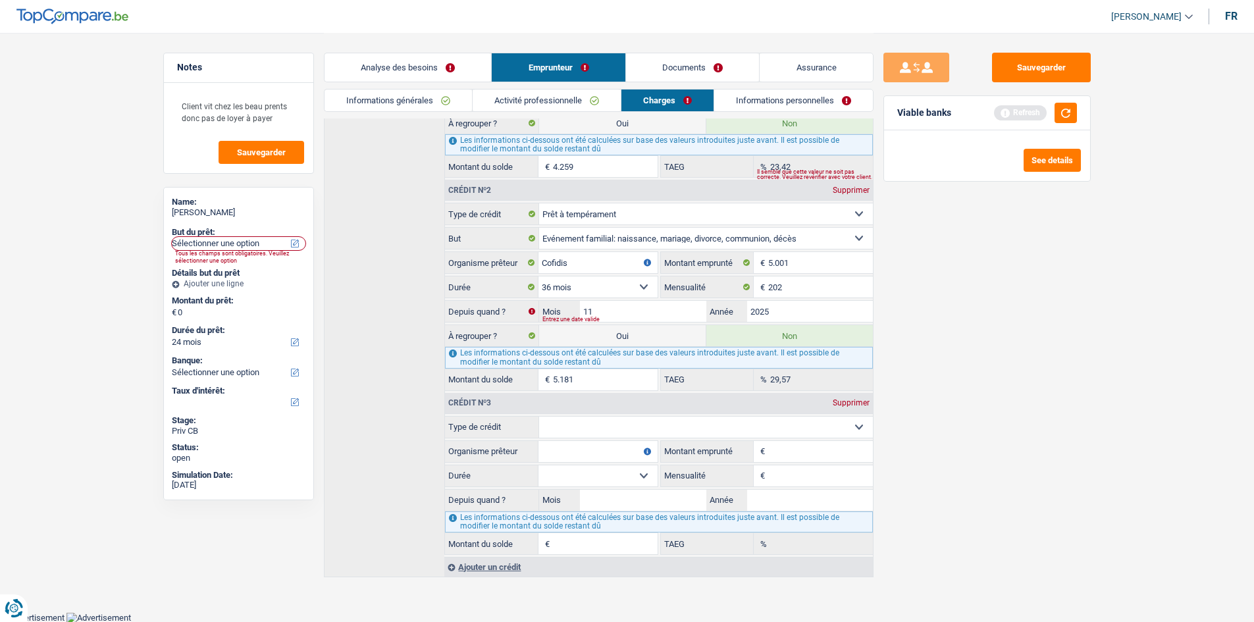
click at [627, 427] on select "Carte ou ouverture de crédit Prêt hypothécaire Vente à tempérament Prêt à tempé…" at bounding box center [706, 427] width 334 height 21
select select "personalLoan"
type input "0"
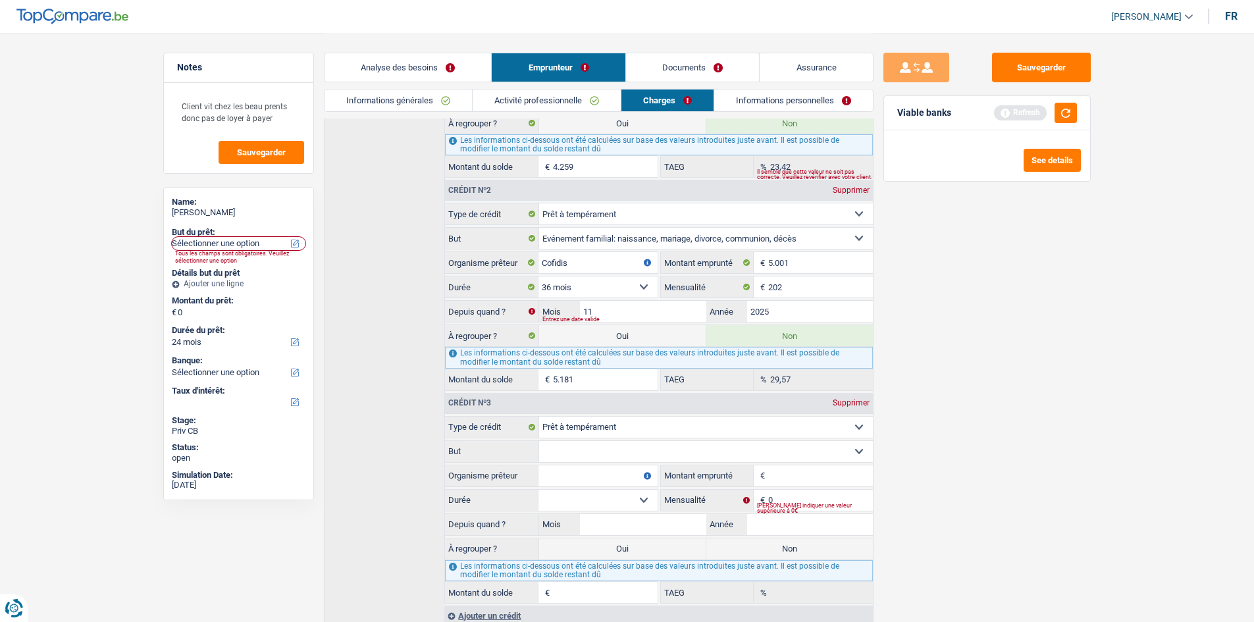
click at [687, 453] on select "Confort maison: meubles, textile, peinture, électroménager, outillage non-profe…" at bounding box center [706, 451] width 334 height 21
select select "homeFurnishingOrRelocation"
click at [539, 441] on select "Confort maison: meubles, textile, peinture, électroménager, outillage non-profe…" at bounding box center [706, 451] width 334 height 21
click at [1009, 364] on div "Sauvegarder Viable banks Refresh See details" at bounding box center [987, 327] width 227 height 548
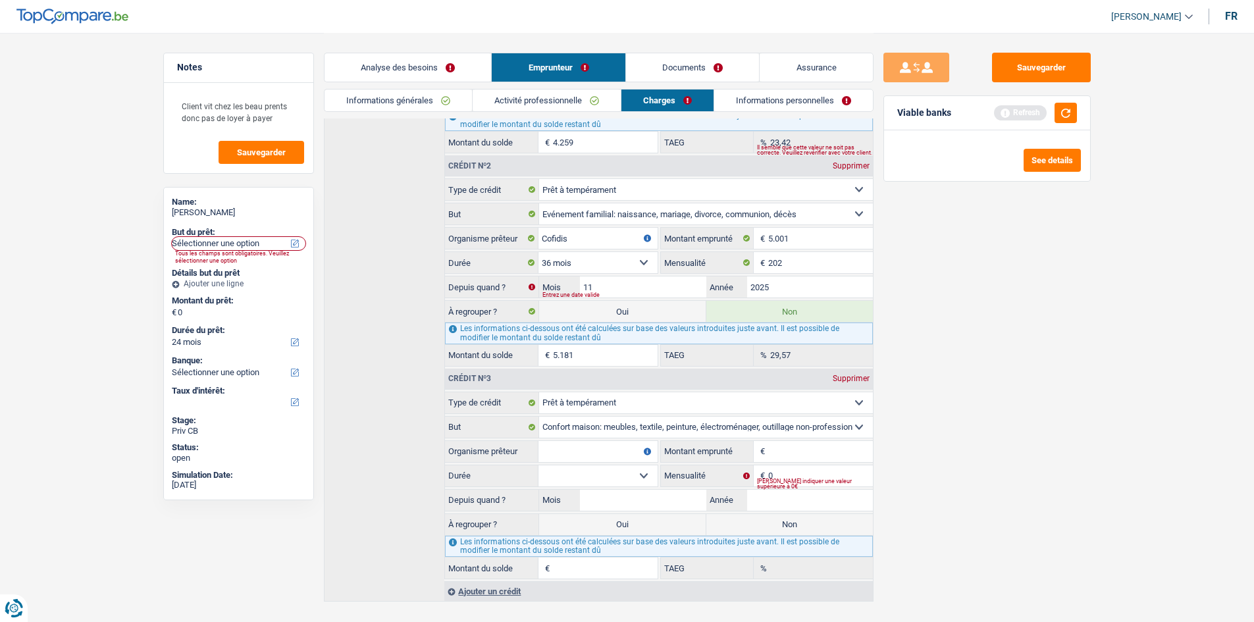
scroll to position [396, 0]
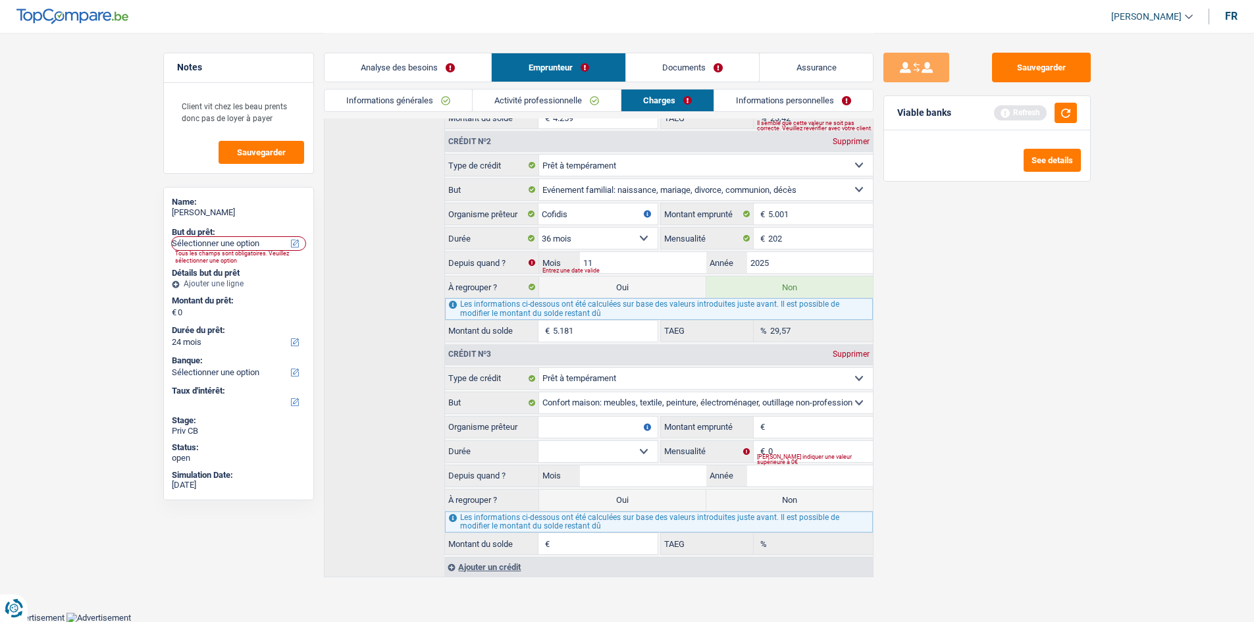
click at [812, 439] on fieldset "Carte ou ouverture de crédit Prêt hypothécaire Vente à tempérament Prêt à tempé…" at bounding box center [658, 461] width 427 height 188
click at [809, 433] on input "Montant emprunté" at bounding box center [820, 427] width 104 height 21
click at [620, 427] on input "Organisme prêteur" at bounding box center [598, 427] width 119 height 21
type input "Beobank"
click at [501, 562] on div "Ajouter un crédit" at bounding box center [658, 567] width 428 height 20
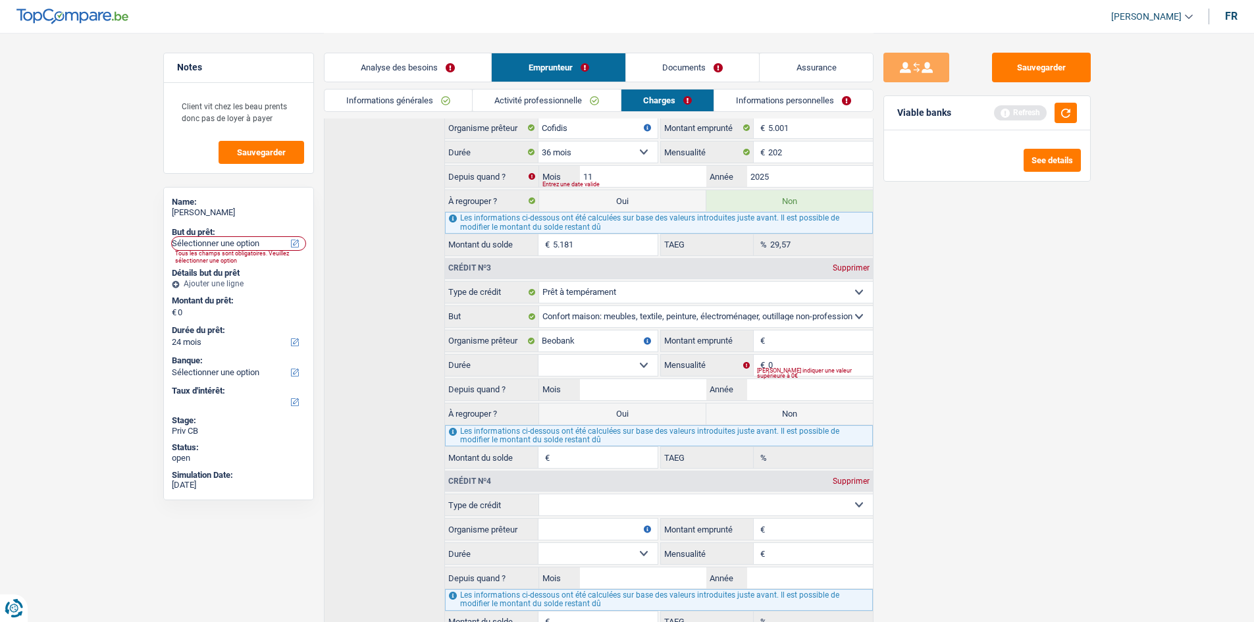
scroll to position [560, 0]
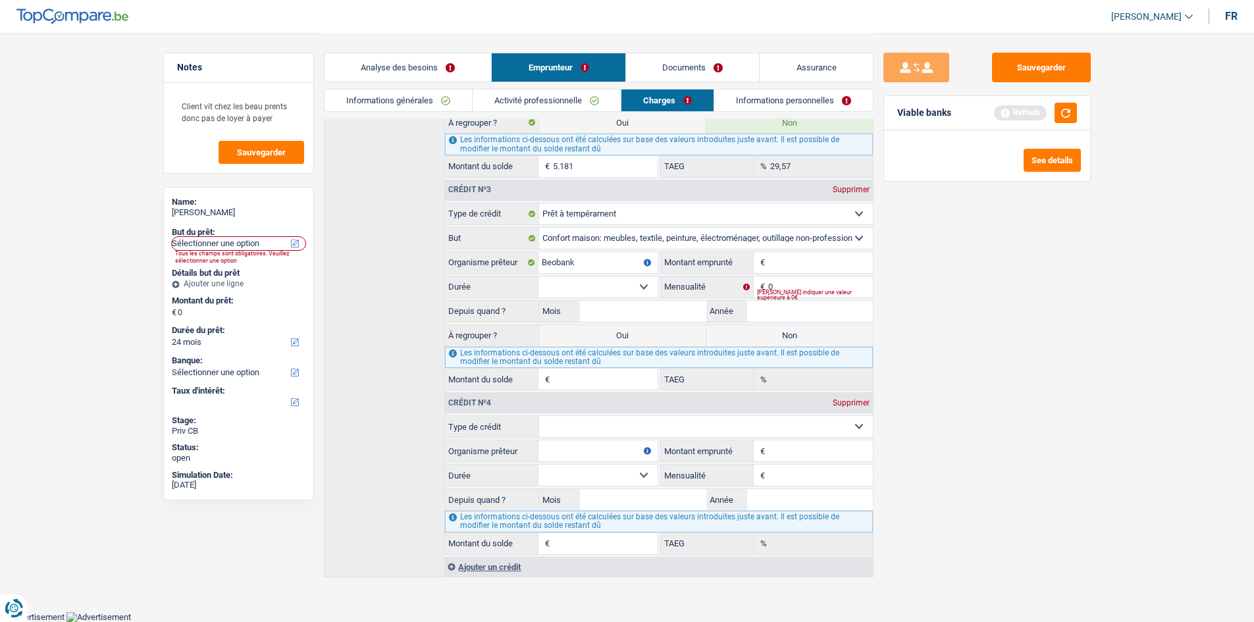
click at [646, 436] on select "Carte ou ouverture de crédit Prêt hypothécaire Vente à tempérament Prêt à tempé…" at bounding box center [706, 426] width 334 height 21
select select "personalLoan"
type input "0"
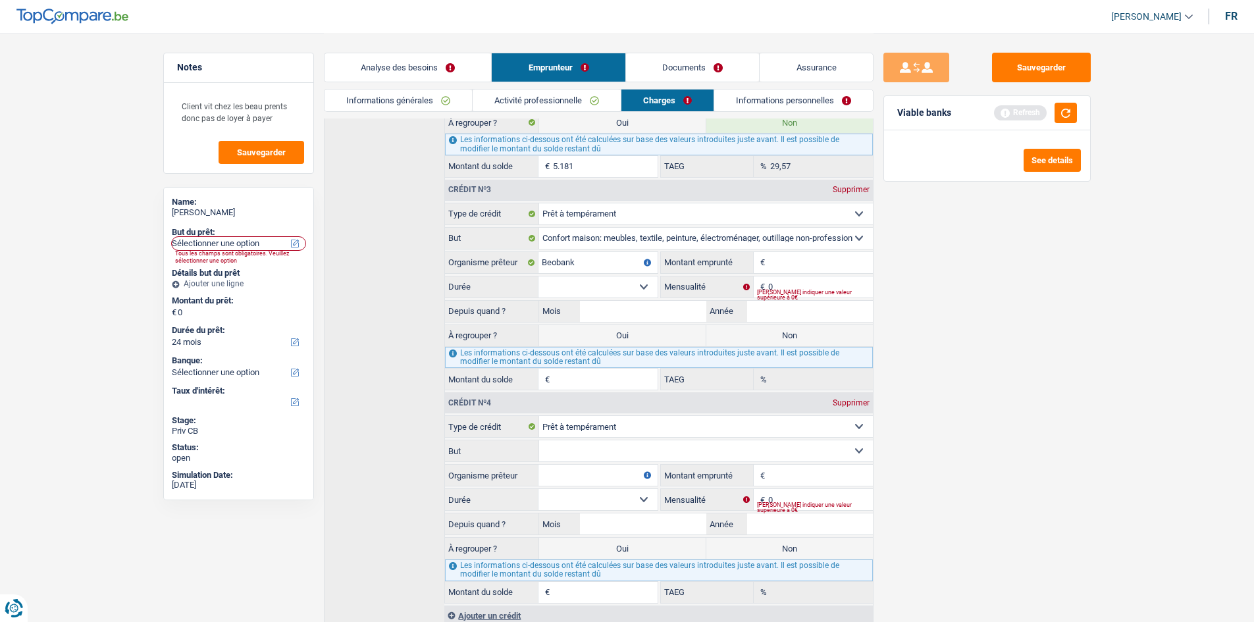
click at [610, 450] on select "Confort maison: meubles, textile, peinture, électroménager, outillage non-profe…" at bounding box center [706, 450] width 334 height 21
select select "familyEvent"
click at [539, 440] on select "Confort maison: meubles, textile, peinture, électroménager, outillage non-profe…" at bounding box center [706, 450] width 334 height 21
click at [600, 478] on input "Organisme prêteur" at bounding box center [598, 475] width 119 height 21
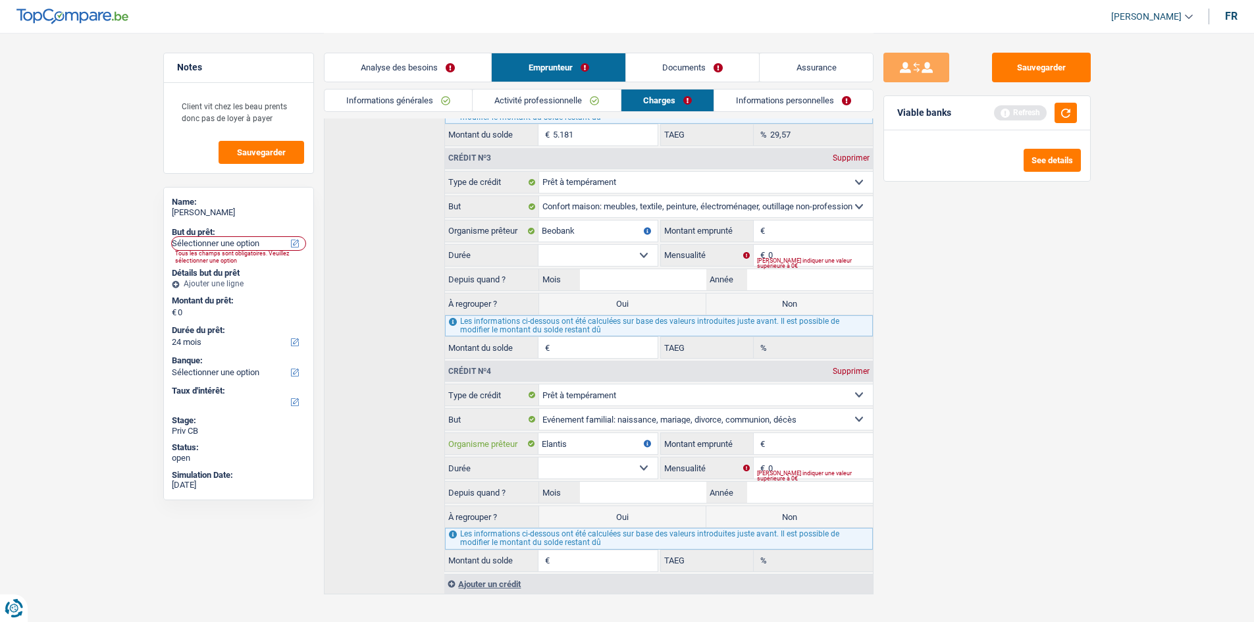
scroll to position [609, 0]
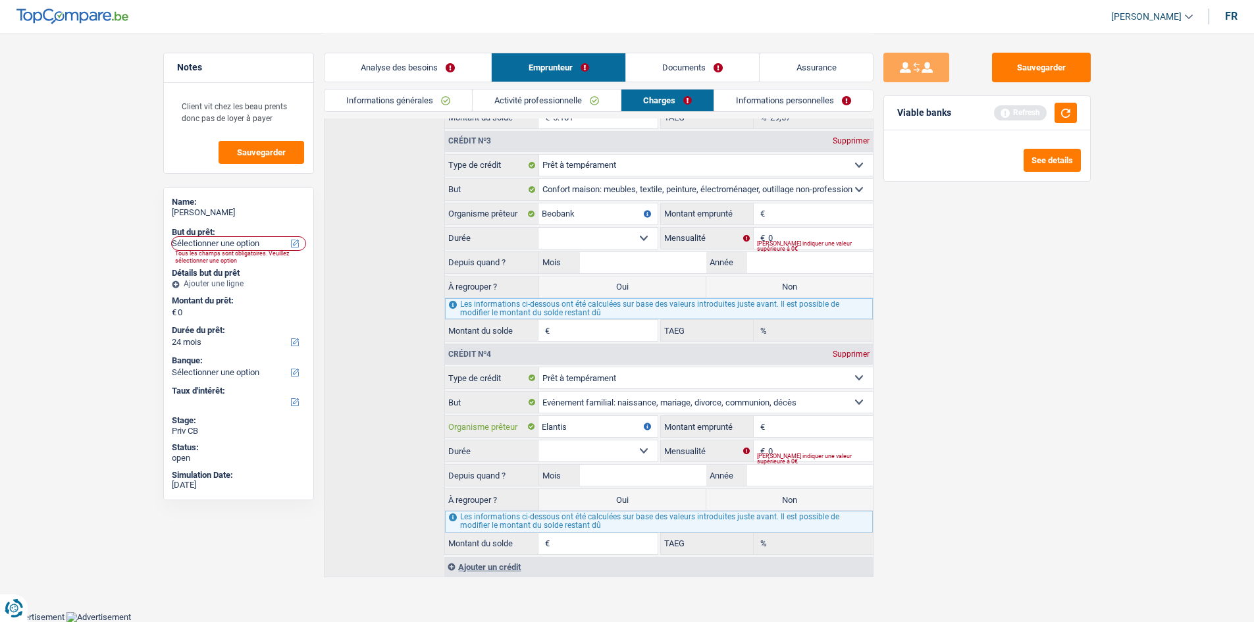
type input "Elantis"
click at [462, 566] on div "Ajouter un crédit" at bounding box center [658, 567] width 428 height 20
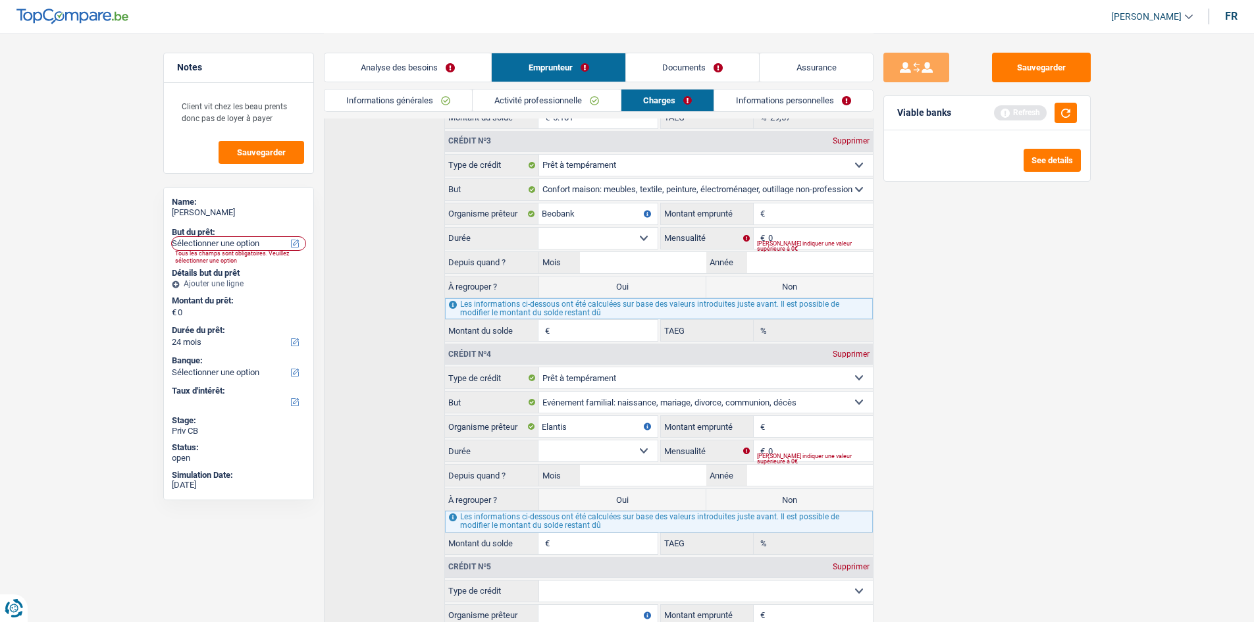
scroll to position [773, 0]
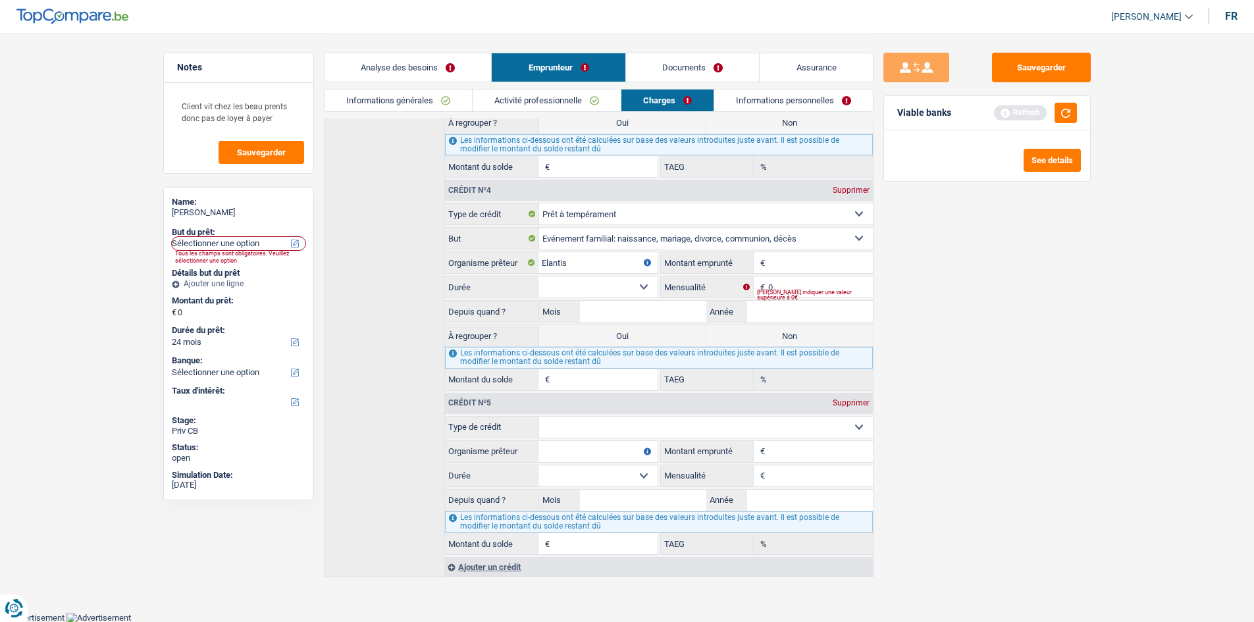
click at [681, 428] on select "Carte ou ouverture de crédit Prêt hypothécaire Vente à tempérament Prêt à tempé…" at bounding box center [706, 427] width 334 height 21
click at [604, 418] on select "Carte ou ouverture de crédit Prêt hypothécaire Vente à tempérament Prêt à tempé…" at bounding box center [706, 427] width 334 height 21
click at [620, 427] on select "Carte ou ouverture de crédit Prêt hypothécaire Vente à tempérament Prêt à tempé…" at bounding box center [706, 427] width 334 height 21
select select "personalLoan"
type input "0"
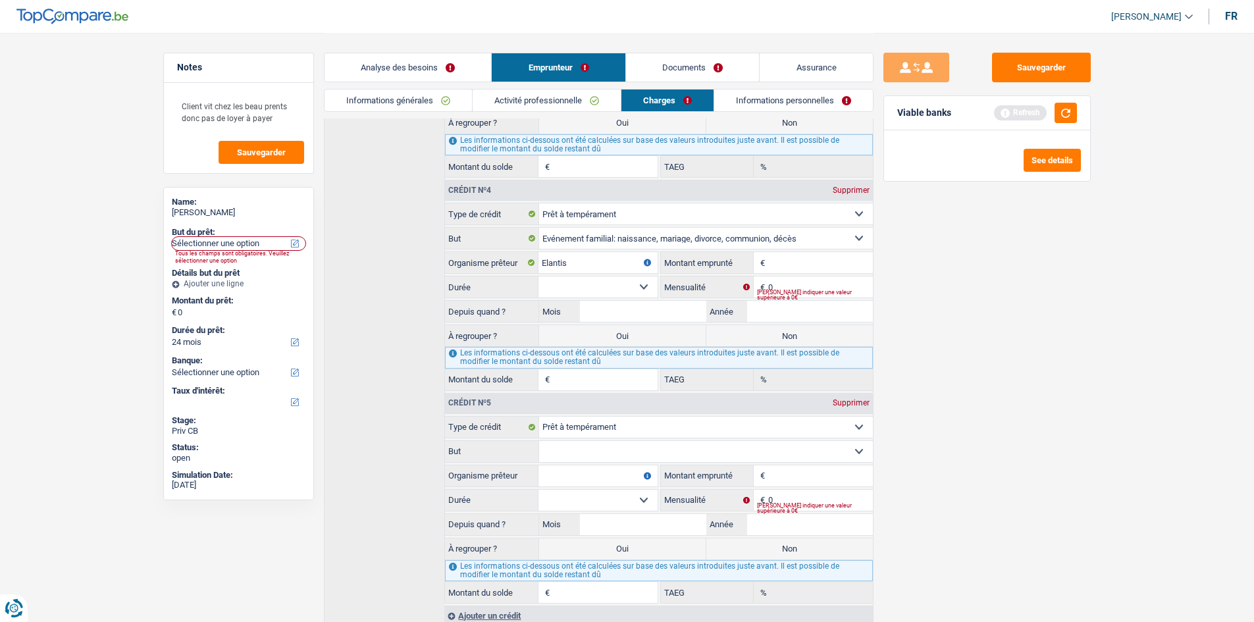
click at [627, 456] on select "Confort maison: meubles, textile, peinture, électroménager, outillage non-profe…" at bounding box center [706, 451] width 334 height 21
select select "homeFurnishingOrRelocation"
click at [539, 441] on select "Confort maison: meubles, textile, peinture, électroménager, outillage non-profe…" at bounding box center [706, 451] width 334 height 21
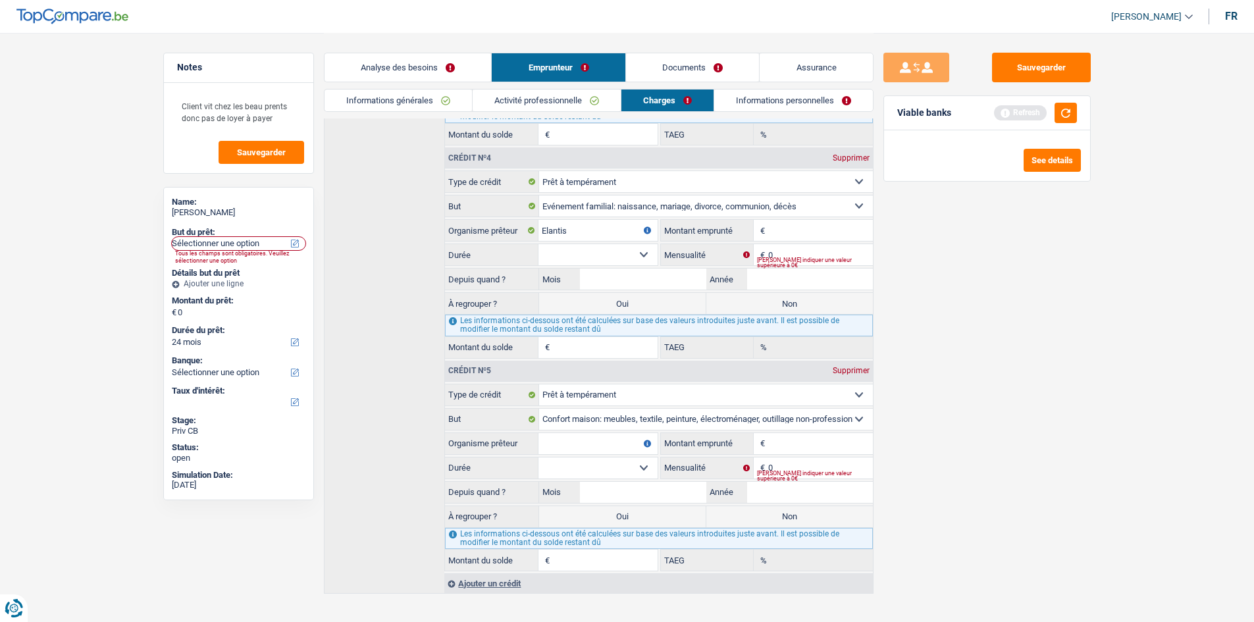
scroll to position [822, 0]
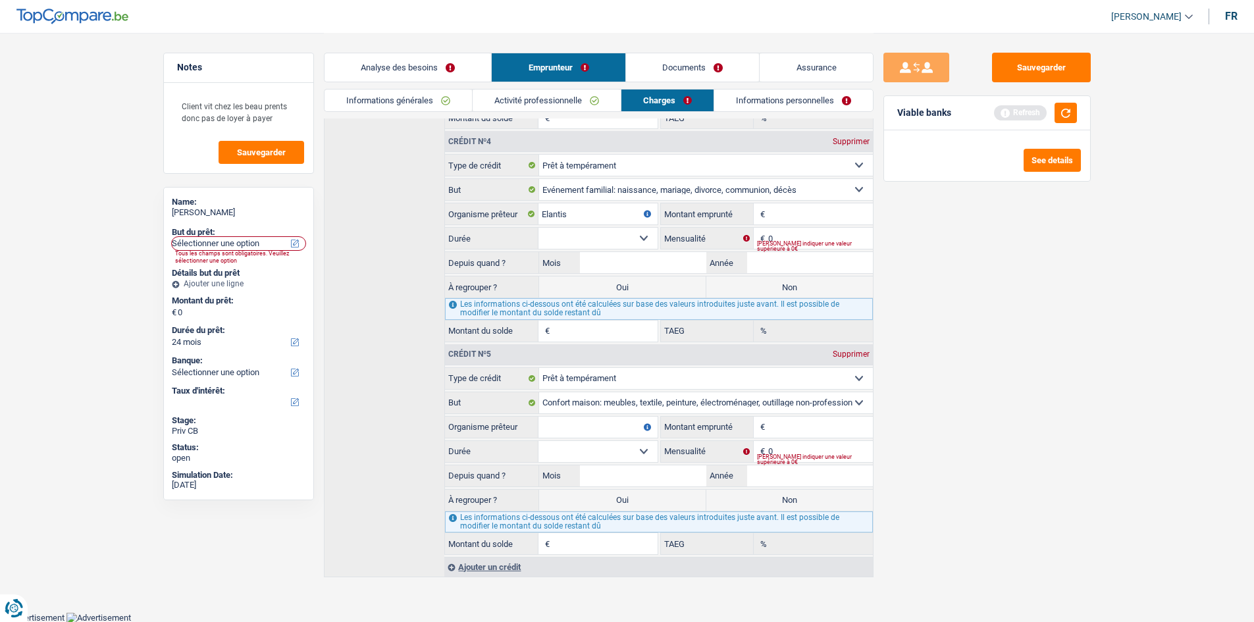
click at [602, 425] on input "Organisme prêteur" at bounding box center [598, 427] width 119 height 21
type input "Beobank"
click at [806, 426] on input "Montant emprunté" at bounding box center [820, 427] width 104 height 21
type input "1.250"
click at [796, 448] on input "0" at bounding box center [820, 451] width 104 height 21
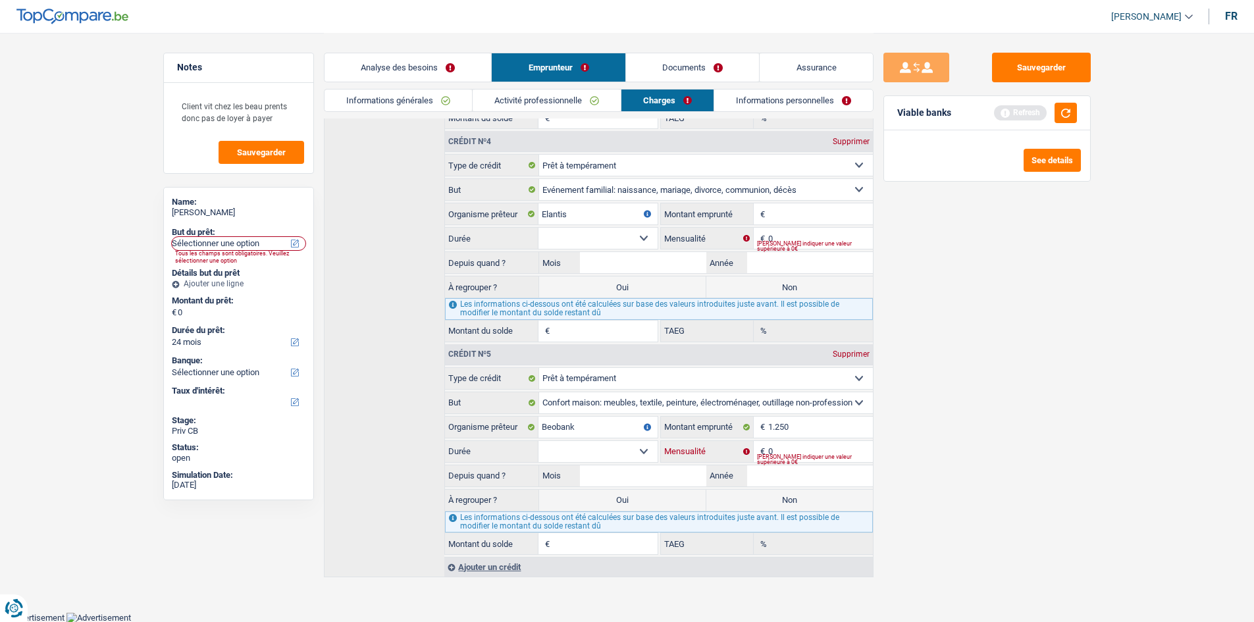
click at [796, 448] on input "0" at bounding box center [820, 451] width 104 height 21
type input "50"
click at [600, 447] on select "12 mois 18 mois 24 mois Sélectionner une option" at bounding box center [598, 451] width 119 height 21
drag, startPoint x: 631, startPoint y: 376, endPoint x: 631, endPoint y: 388, distance: 11.9
click at [631, 376] on select "Carte ou ouverture de crédit Prêt hypothécaire Vente à tempérament Prêt à tempé…" at bounding box center [706, 378] width 334 height 21
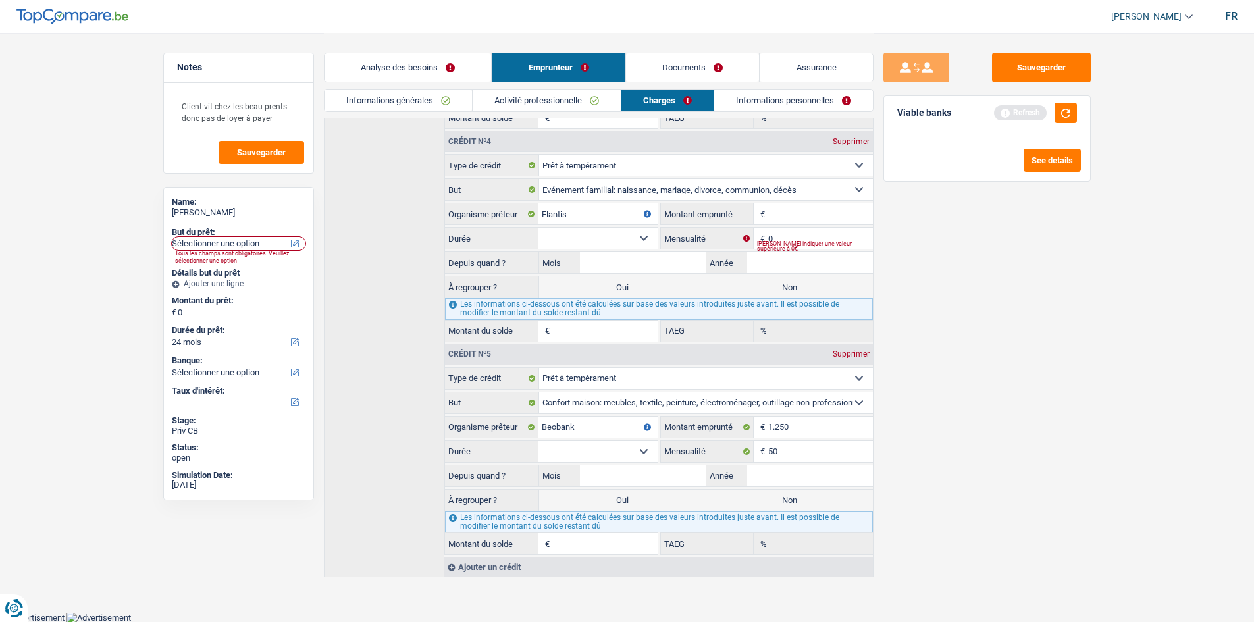
select select "cardOrCredit"
click at [539, 389] on select "Carte ou ouverture de crédit Prêt hypothécaire Vente à tempérament Prêt à tempé…" at bounding box center [706, 378] width 334 height 21
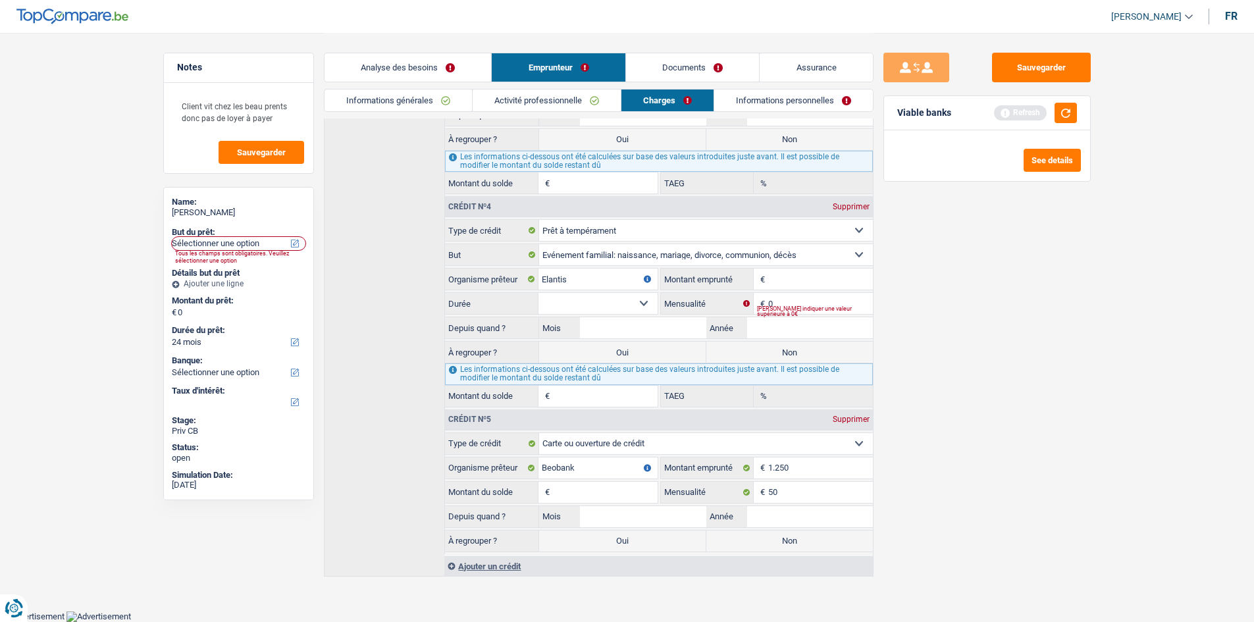
scroll to position [756, 0]
click at [602, 490] on input "Montant du solde" at bounding box center [605, 493] width 104 height 21
type input "1.250"
click at [658, 514] on input "Mois" at bounding box center [643, 517] width 126 height 21
click at [812, 467] on input "1.250" at bounding box center [820, 468] width 104 height 21
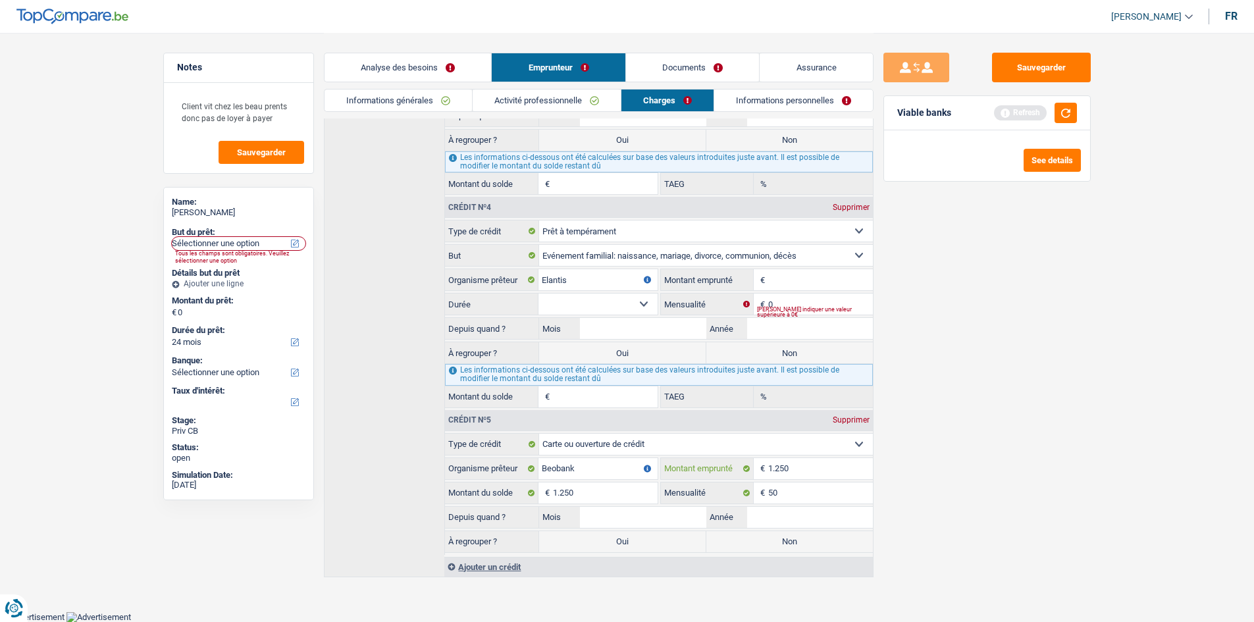
click at [812, 467] on input "1.250" at bounding box center [820, 468] width 104 height 21
type input "625"
click at [587, 496] on input "1.250" at bounding box center [605, 493] width 104 height 21
type input "625"
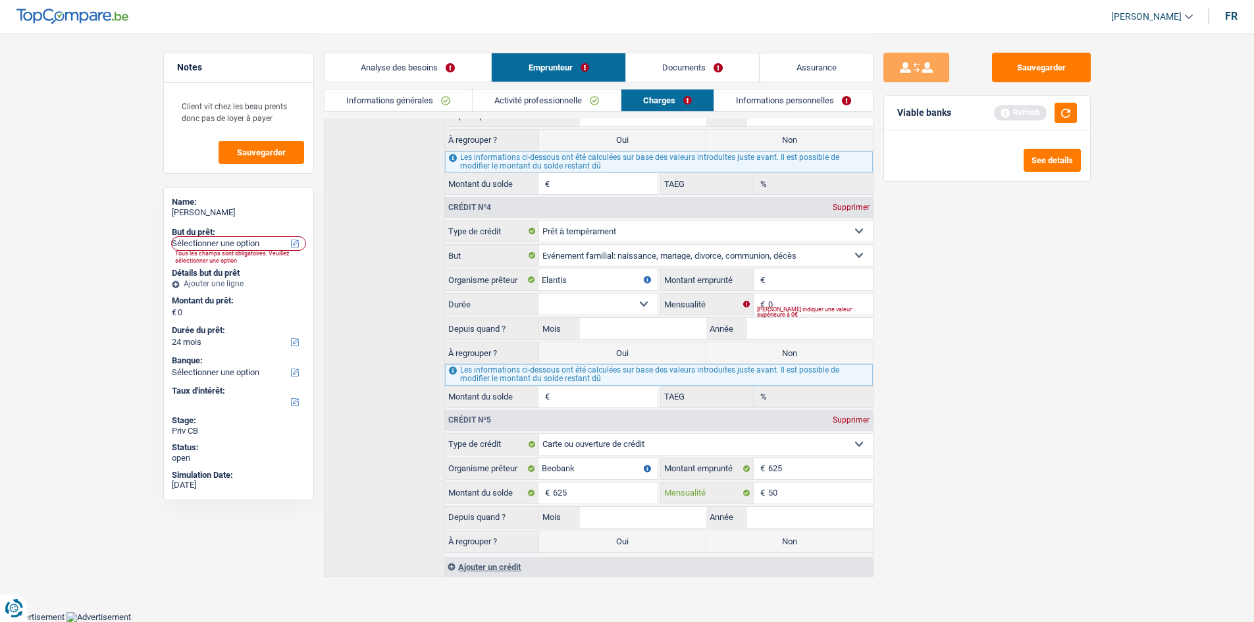
click at [783, 492] on input "50" at bounding box center [820, 493] width 104 height 21
type input "40"
click at [686, 511] on input "Mois" at bounding box center [643, 517] width 126 height 21
type input "1"
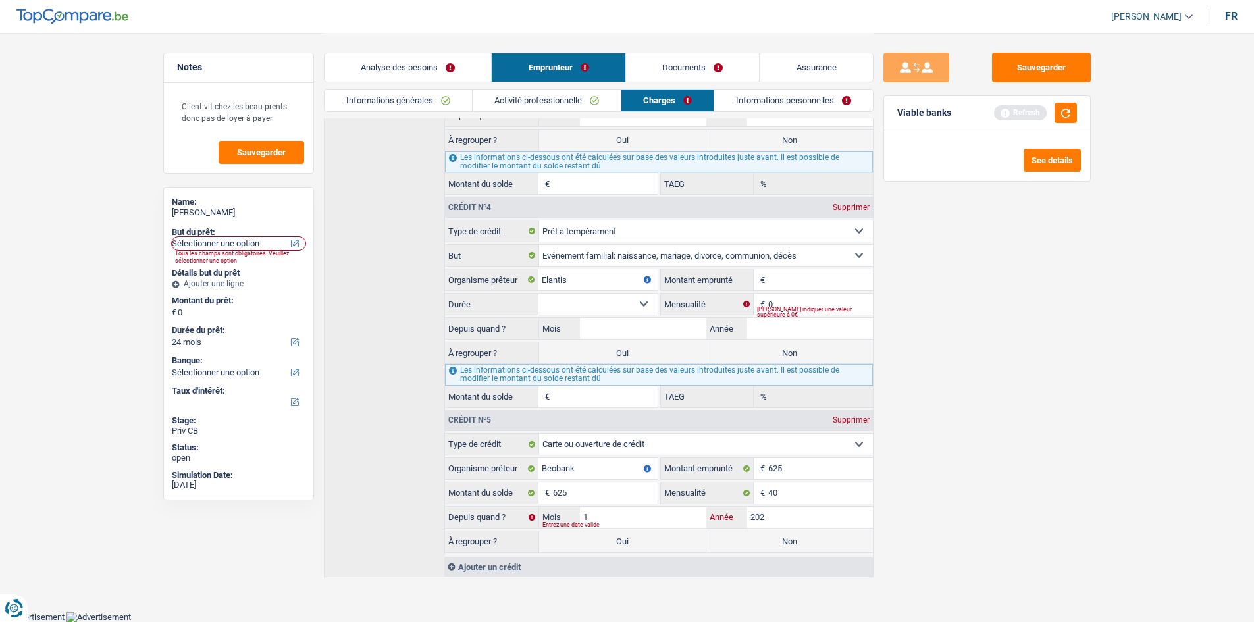
type input "202"
click at [685, 511] on input "1" at bounding box center [643, 517] width 126 height 21
type input "5"
click at [779, 513] on input "202" at bounding box center [810, 517] width 126 height 21
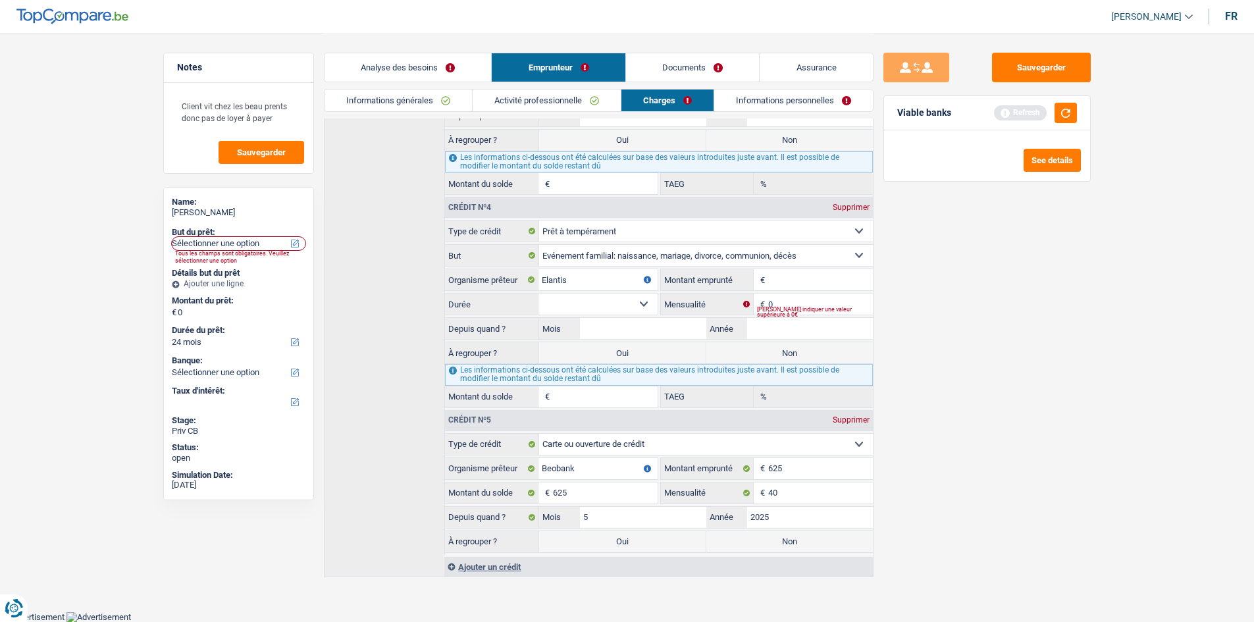
type input "2025"
click at [968, 436] on div "Sauvegarder Viable banks Refresh See details" at bounding box center [987, 327] width 227 height 548
click at [845, 541] on label "Non" at bounding box center [789, 541] width 167 height 21
click at [845, 541] on input "Non" at bounding box center [789, 541] width 167 height 21
radio input "true"
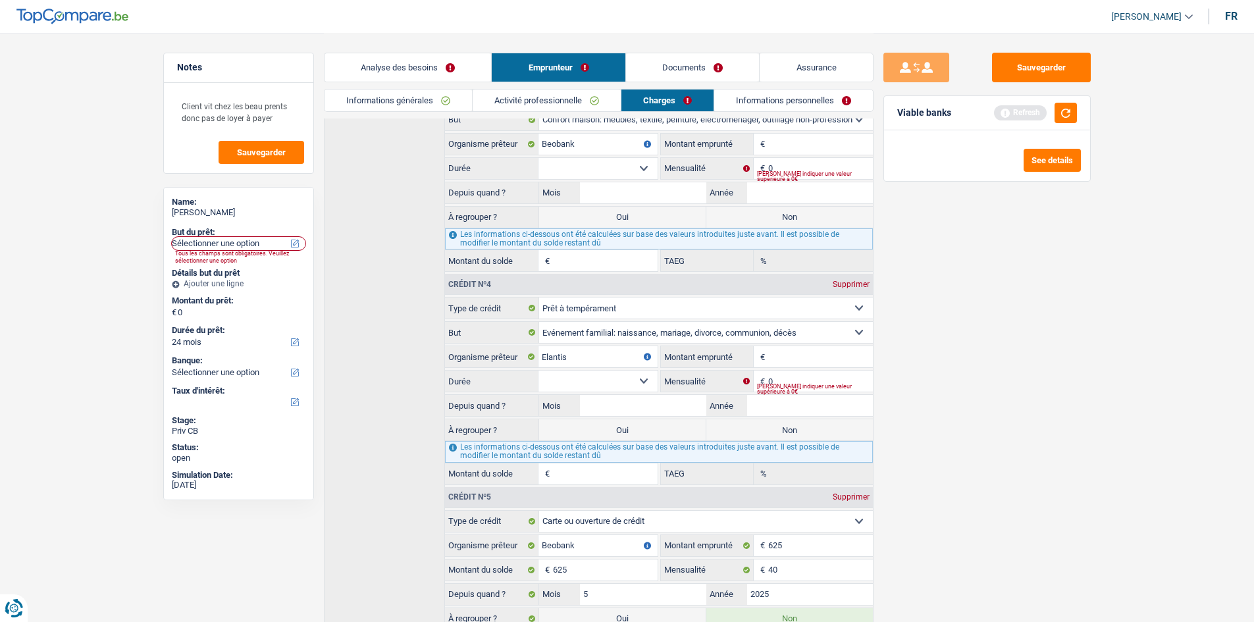
scroll to position [558, 0]
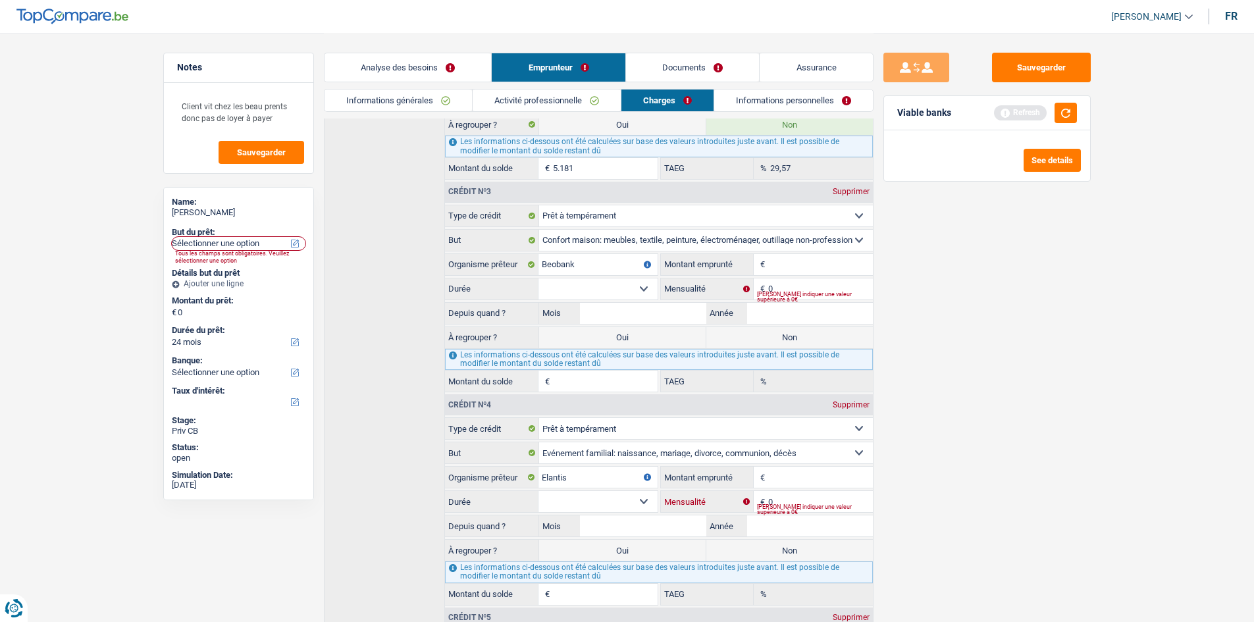
click at [805, 498] on input "0" at bounding box center [820, 501] width 104 height 21
type input "195"
click at [802, 475] on input "Montant emprunté" at bounding box center [820, 477] width 104 height 21
click at [811, 487] on input "Montant emprunté" at bounding box center [820, 477] width 104 height 21
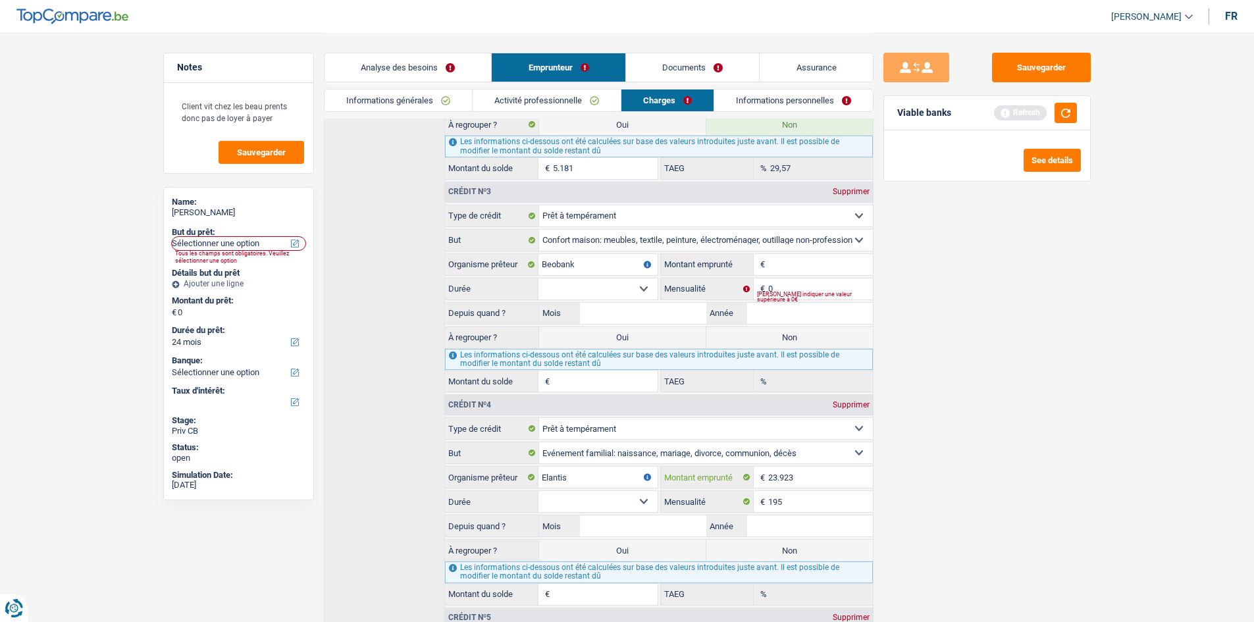
type input "23.923"
click at [927, 459] on div "Sauvegarder Viable banks Refresh See details" at bounding box center [987, 327] width 227 height 548
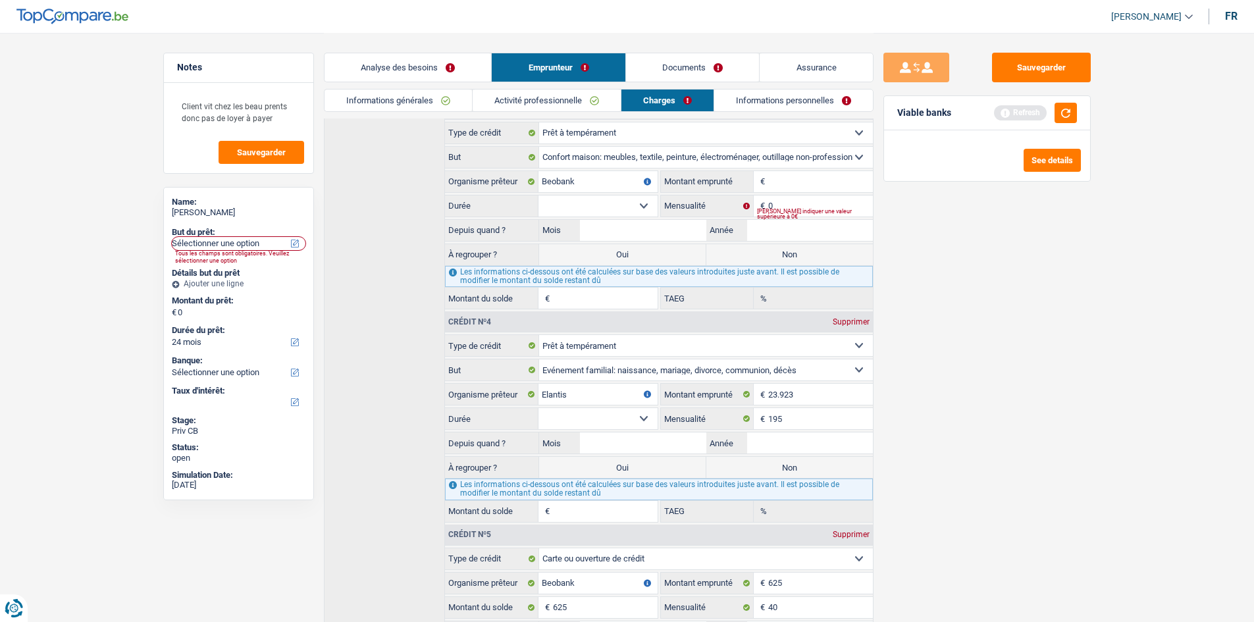
scroll to position [756, 0]
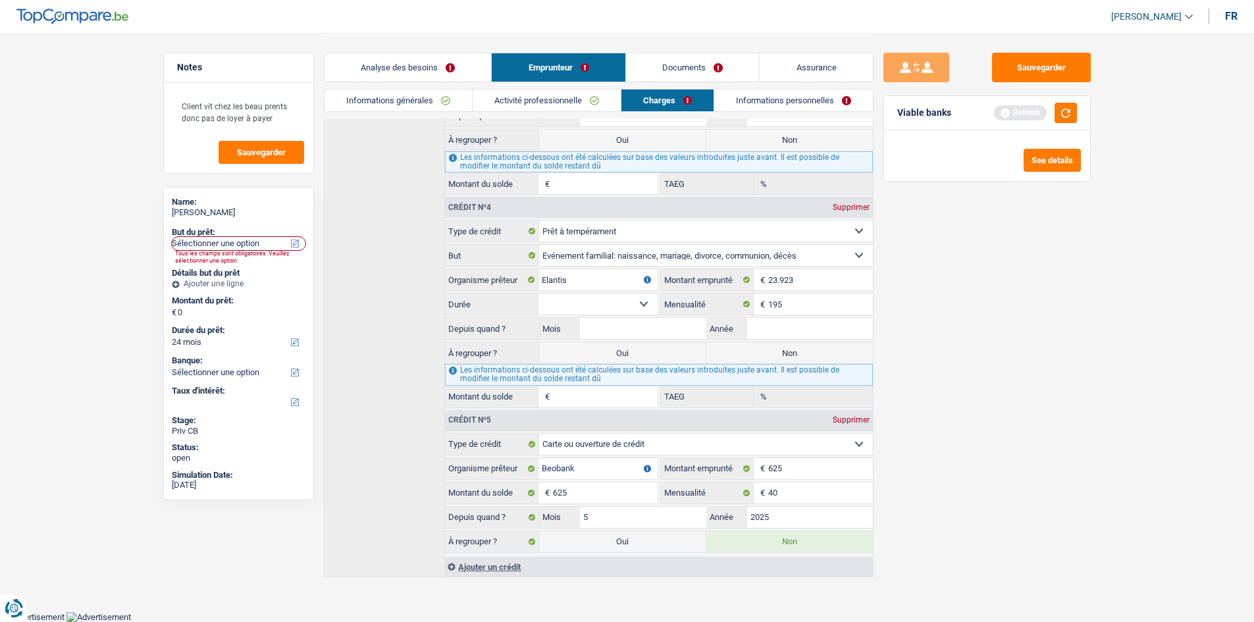
click at [608, 298] on select "12 mois 18 mois 24 mois 30 mois 36 mois 42 mois 48 mois 60 mois 72 mois 84 mois…" at bounding box center [598, 304] width 119 height 21
select select "120"
click at [539, 294] on select "12 mois 18 mois 24 mois 30 mois 36 mois 42 mois 48 mois 60 mois 72 mois 84 mois…" at bounding box center [598, 304] width 119 height 21
click at [685, 327] on input "Mois" at bounding box center [643, 328] width 126 height 21
type input "4"
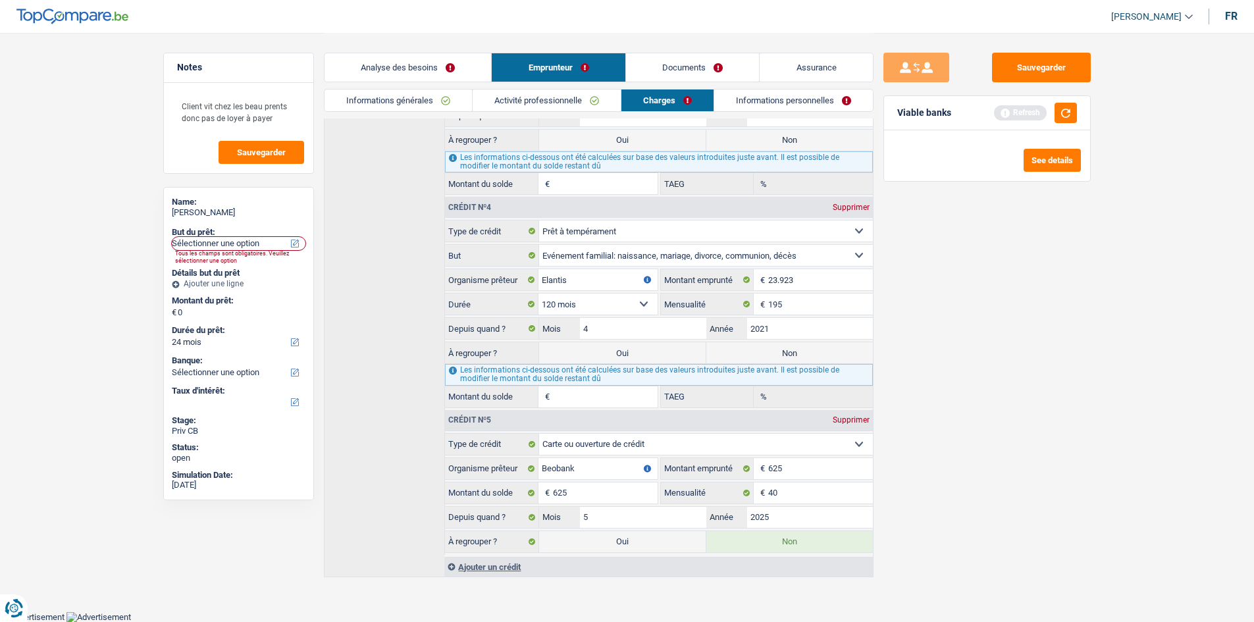
type input "2021"
type input "13.229"
type input "0,00"
click at [976, 323] on div "Sauvegarder Viable banks Refresh See details" at bounding box center [987, 327] width 227 height 548
click at [831, 349] on label "Non" at bounding box center [789, 352] width 167 height 21
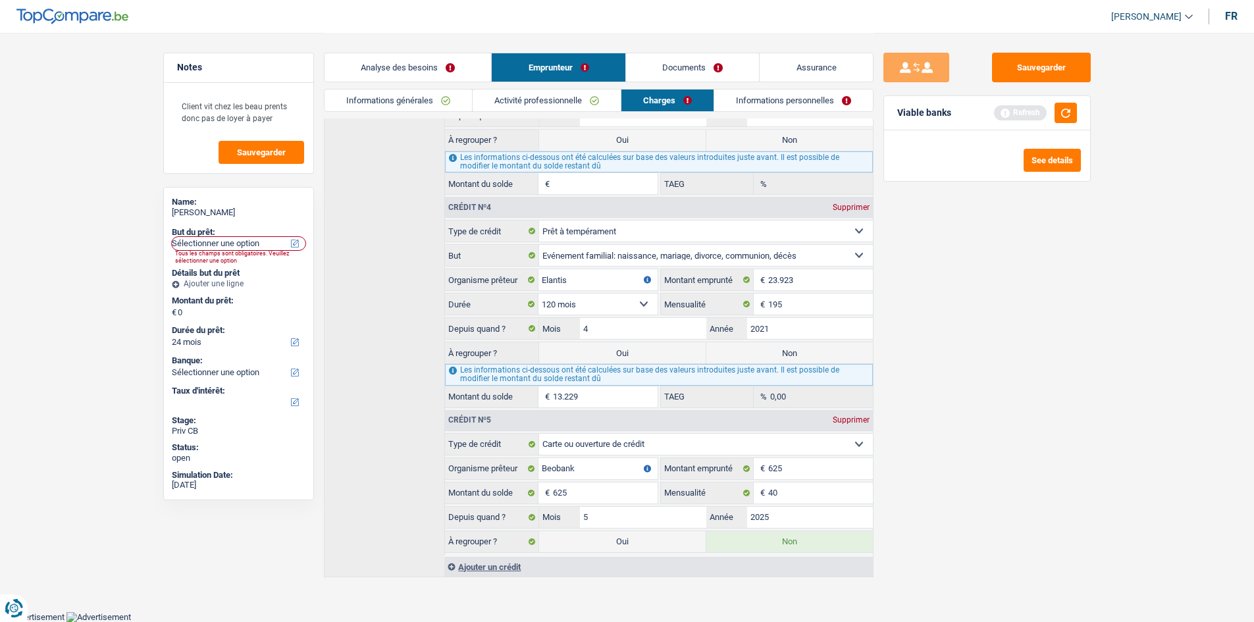
click at [831, 349] on input "Non" at bounding box center [789, 352] width 167 height 21
radio input "true"
click at [957, 347] on div "Sauvegarder Viable banks Refresh See details" at bounding box center [987, 327] width 227 height 548
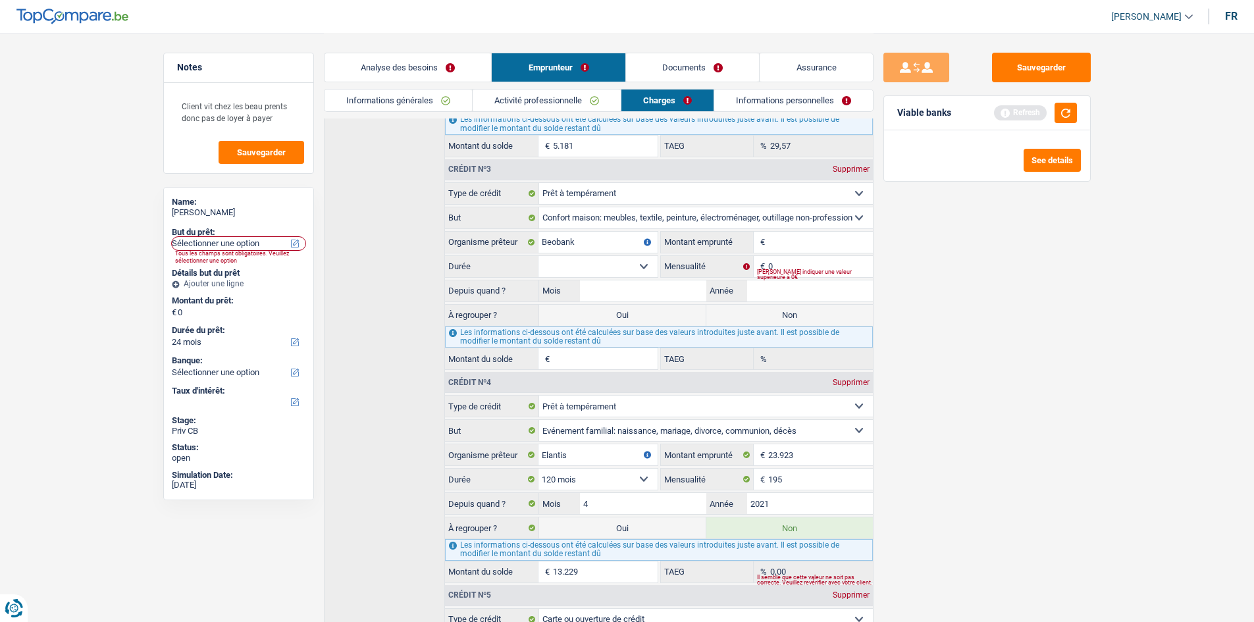
scroll to position [558, 0]
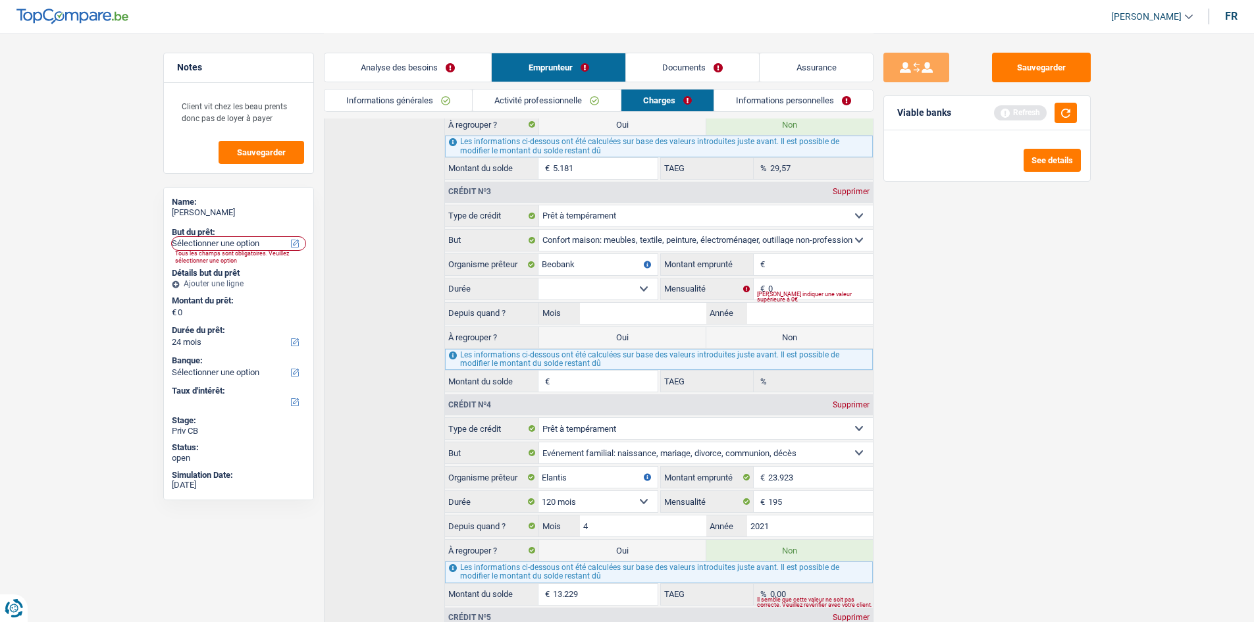
click at [722, 211] on select "Carte ou ouverture de crédit Prêt hypothécaire Vente à tempérament Prêt à tempé…" at bounding box center [706, 215] width 334 height 21
select select "cardOrCredit"
click at [539, 205] on select "Carte ou ouverture de crédit Prêt hypothécaire Vente à tempérament Prêt à tempé…" at bounding box center [706, 215] width 334 height 21
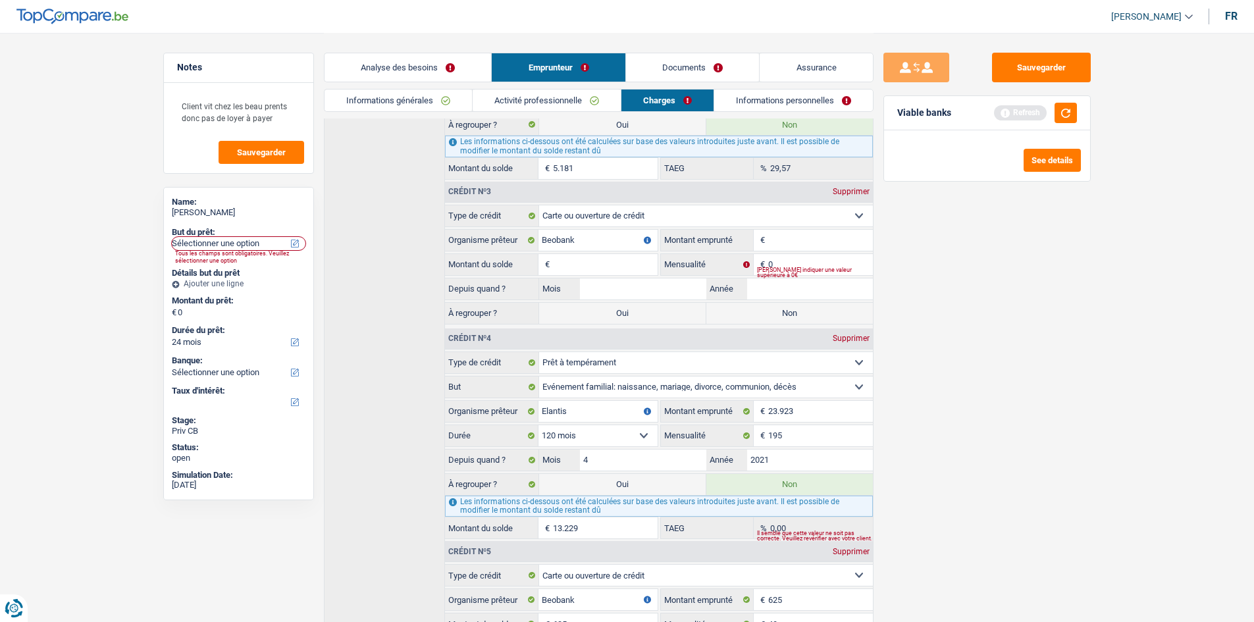
click at [808, 251] on fieldset "Carte ou ouverture de crédit Prêt hypothécaire Vente à tempérament Prêt à tempé…" at bounding box center [658, 266] width 427 height 122
click at [806, 243] on input "Montant emprunté" at bounding box center [820, 240] width 104 height 21
type input "2"
type input "3.000"
click at [598, 261] on input "Montant du solde" at bounding box center [605, 264] width 104 height 21
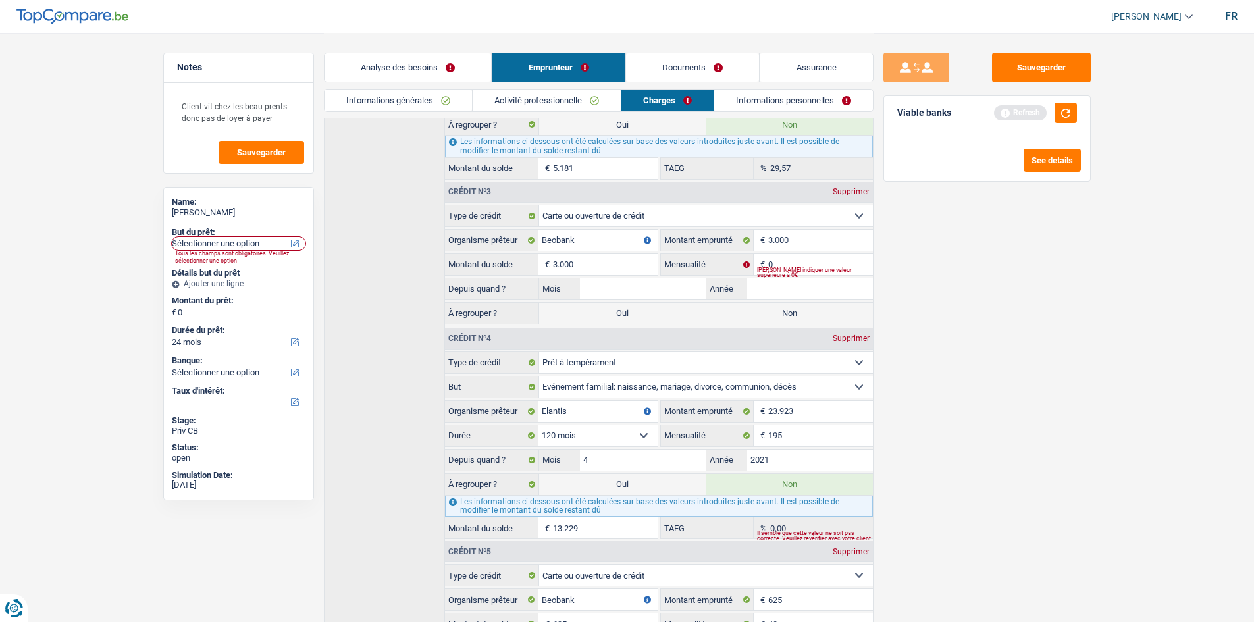
type input "3.000"
click at [816, 250] on input "3.000" at bounding box center [820, 240] width 104 height 21
click at [816, 257] on input "0" at bounding box center [820, 264] width 104 height 21
type input "75"
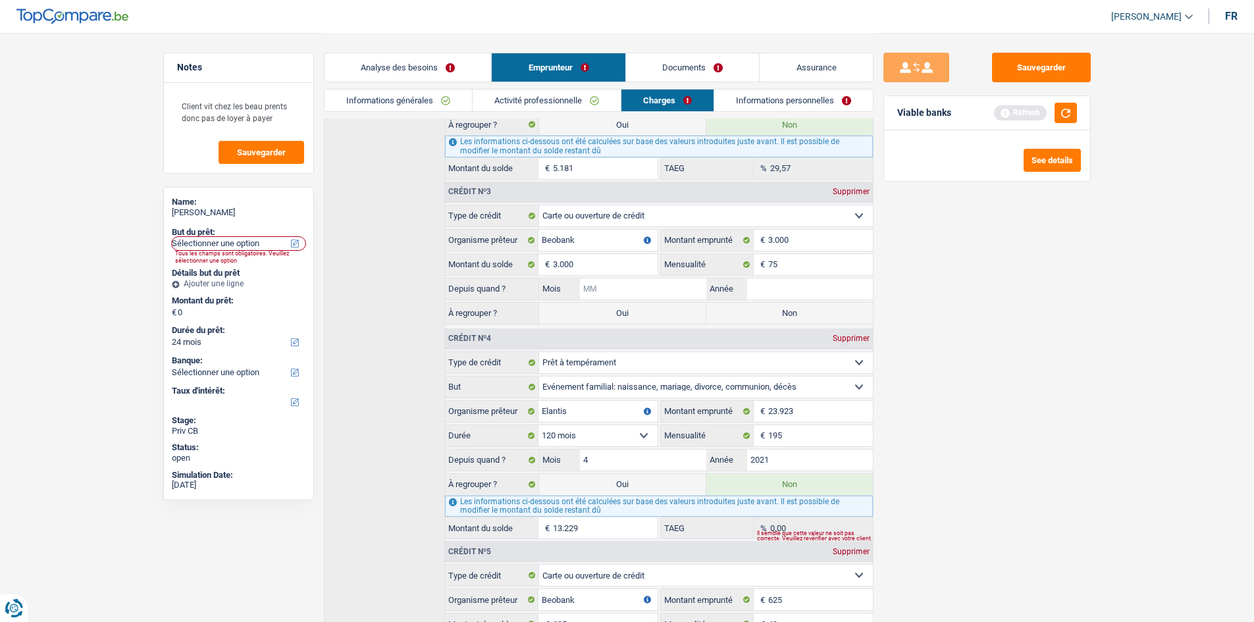
click at [639, 291] on input "Mois" at bounding box center [643, 288] width 126 height 21
type input "8"
type input "2024"
click at [727, 312] on label "Non" at bounding box center [789, 313] width 167 height 21
click at [727, 312] on input "Non" at bounding box center [789, 313] width 167 height 21
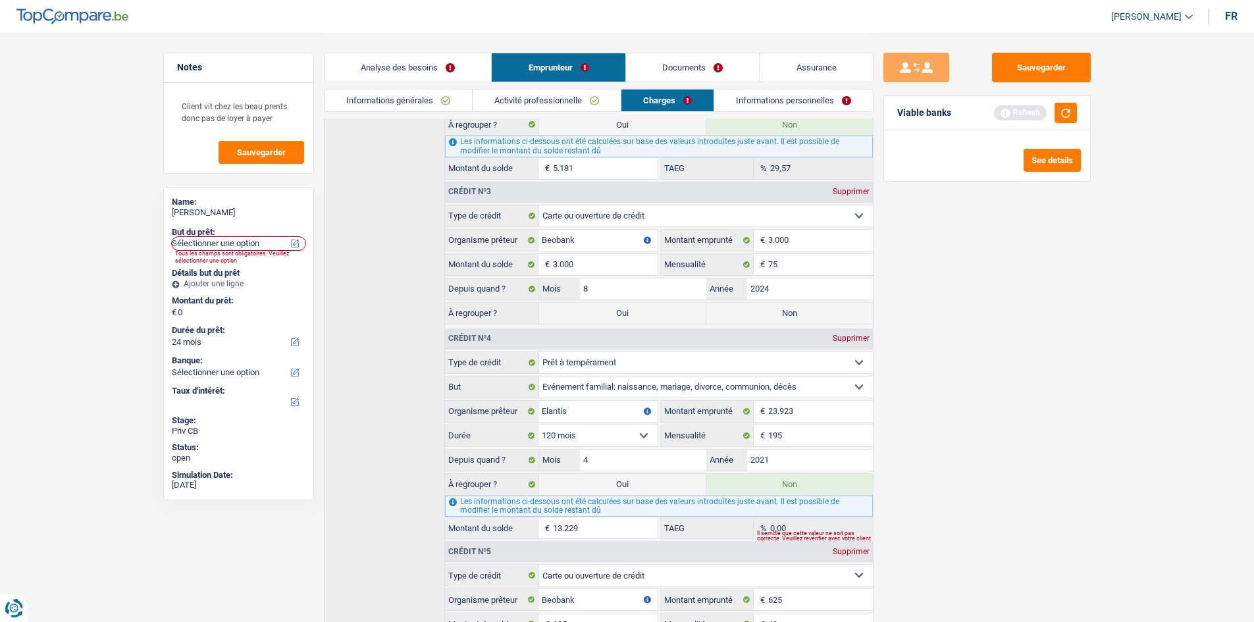
radio input "true"
drag, startPoint x: 1045, startPoint y: 305, endPoint x: 1057, endPoint y: 177, distance: 128.2
click at [1048, 300] on div "Sauvegarder Viable banks Refresh See details" at bounding box center [987, 327] width 227 height 548
click at [1060, 113] on button "button" at bounding box center [1066, 113] width 22 height 20
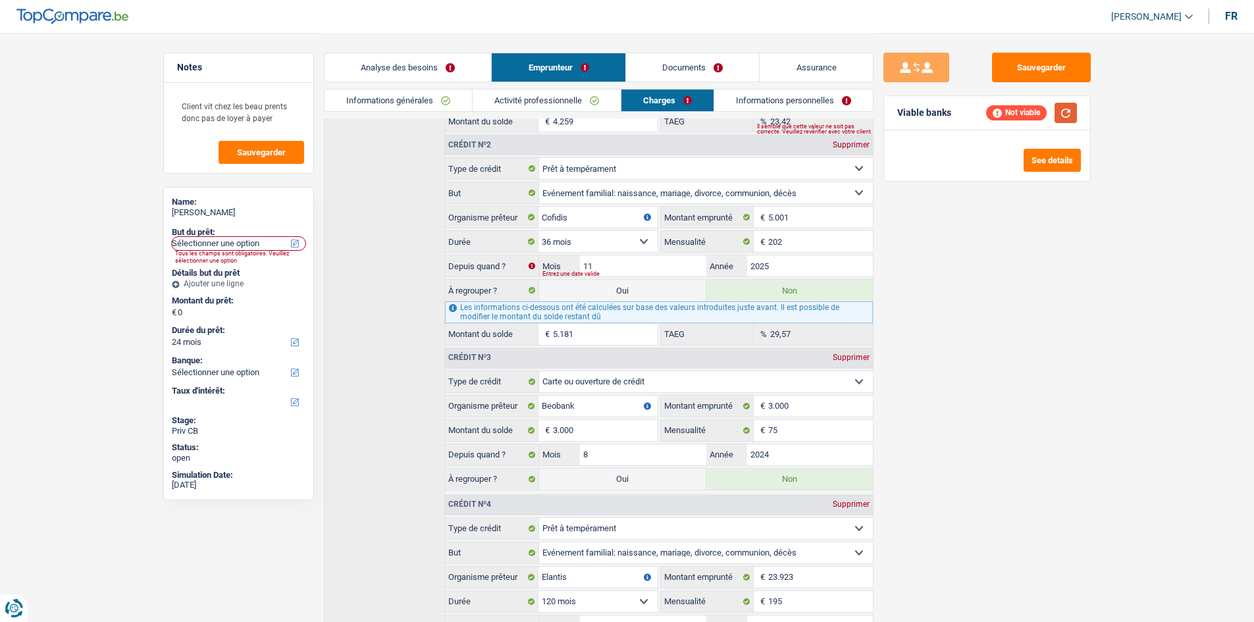
scroll to position [427, 0]
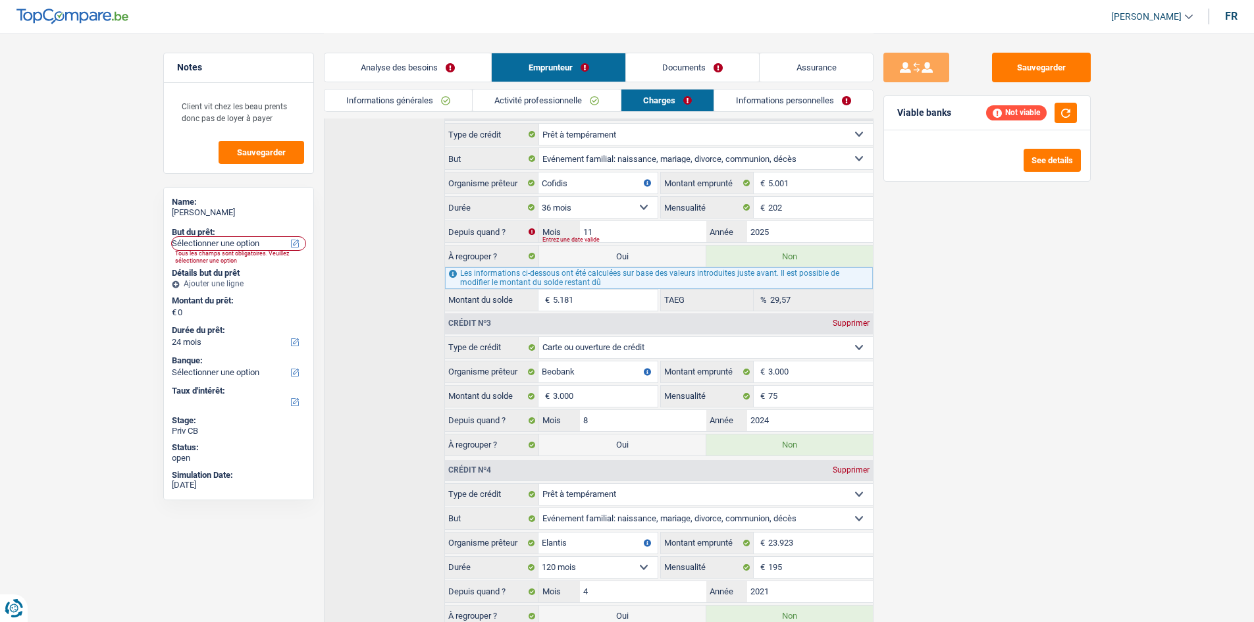
click at [769, 108] on link "Informations personnelles" at bounding box center [793, 101] width 159 height 22
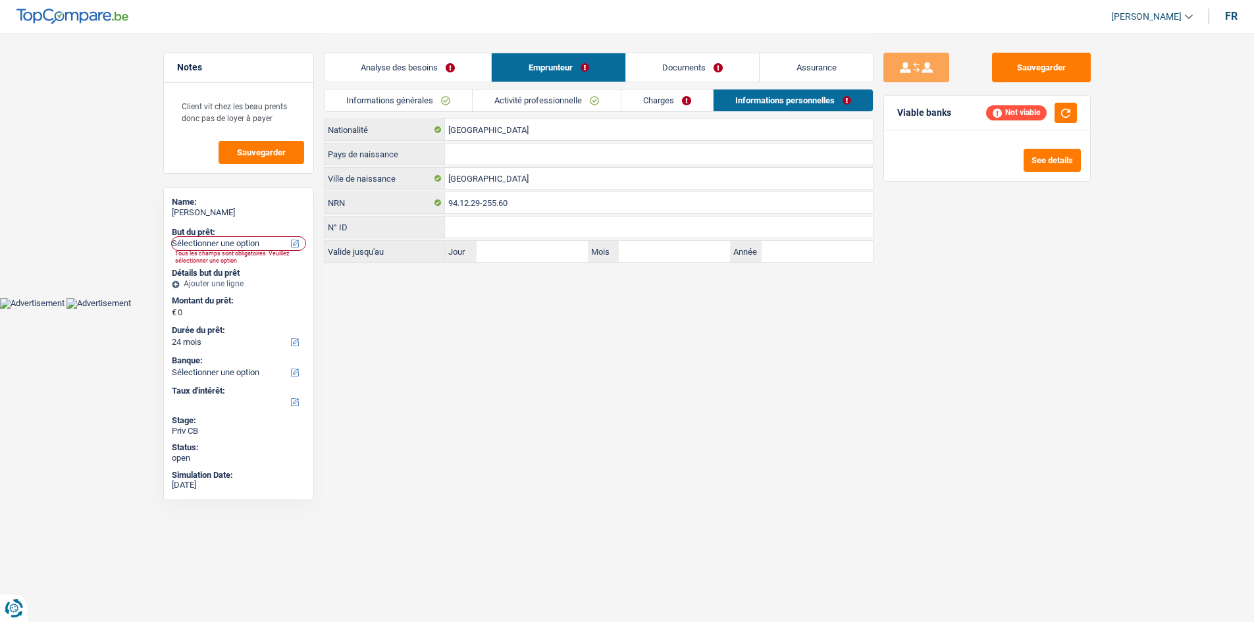
scroll to position [0, 0]
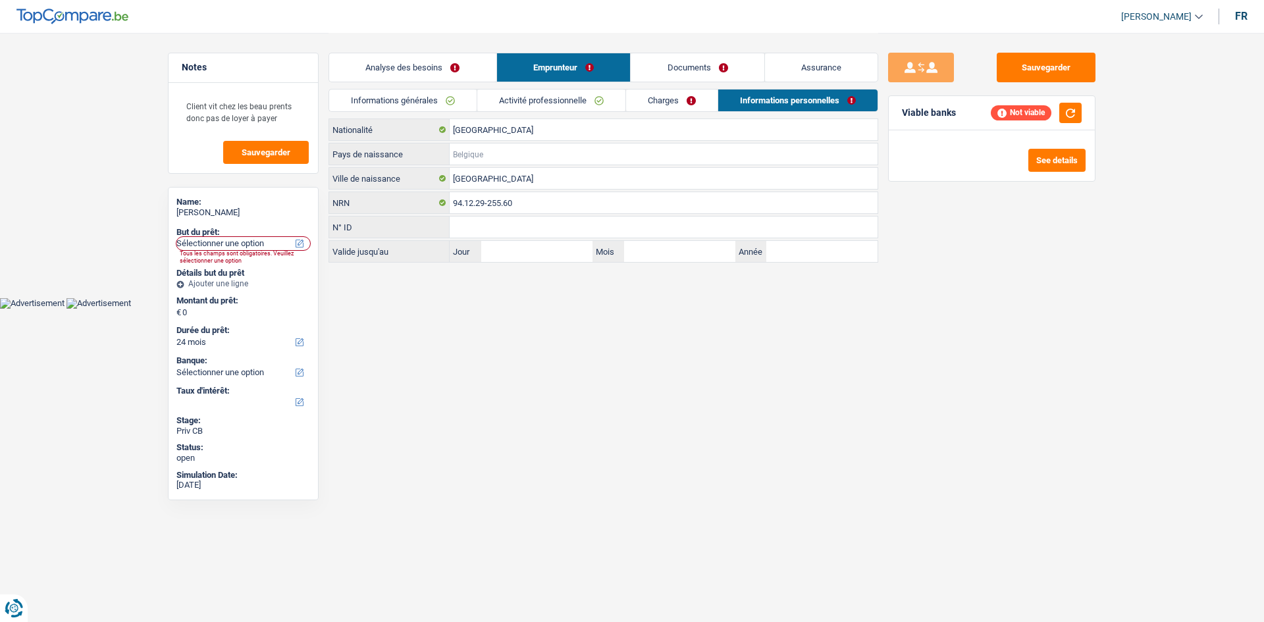
click at [483, 158] on input "Pays de naissance" at bounding box center [664, 154] width 428 height 21
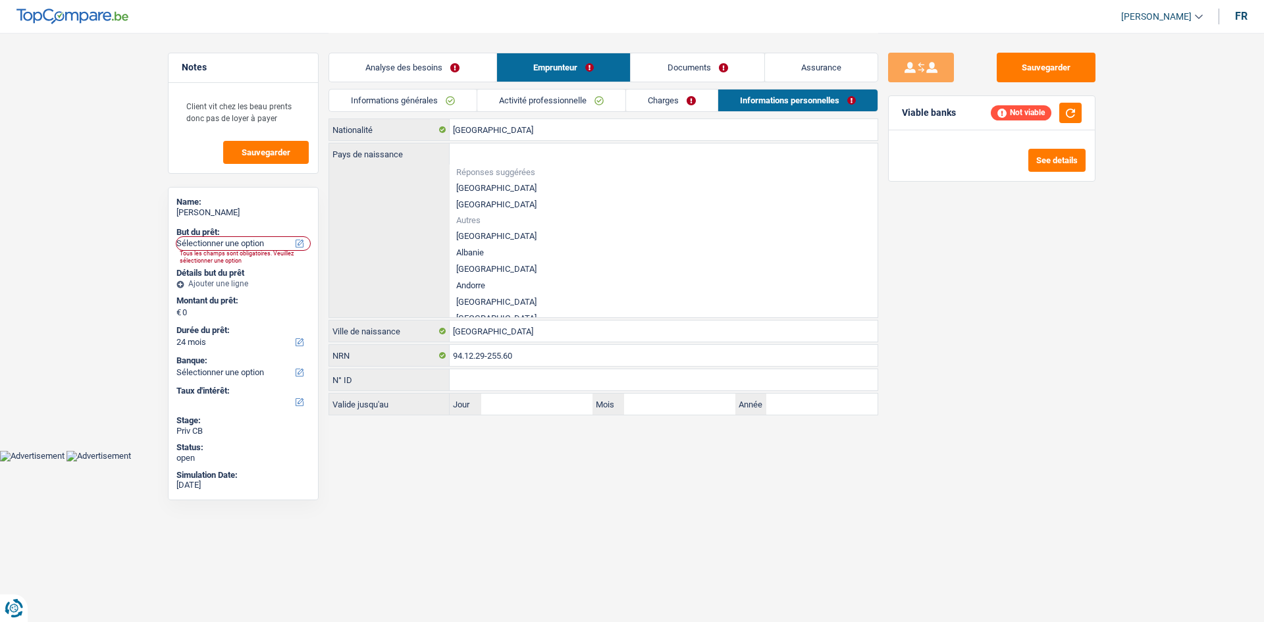
click at [478, 184] on li "[GEOGRAPHIC_DATA]" at bounding box center [664, 188] width 428 height 16
type input "[GEOGRAPHIC_DATA]"
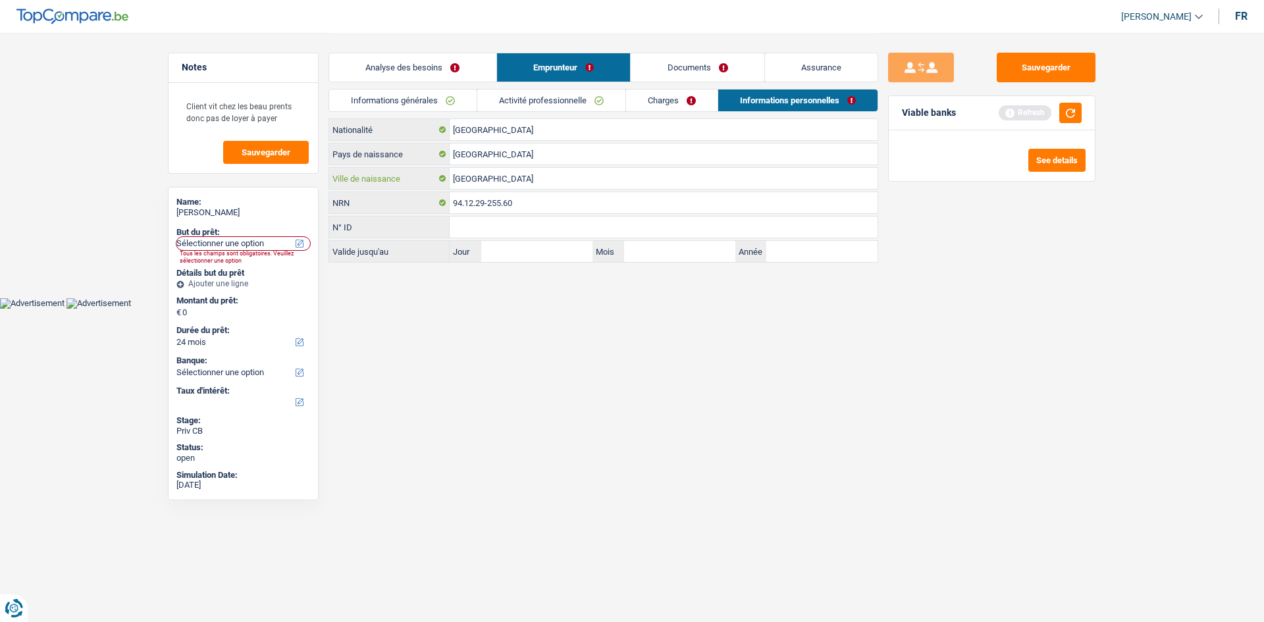
click at [483, 178] on input "Namur" at bounding box center [664, 178] width 428 height 21
click at [667, 109] on link "Charges" at bounding box center [672, 101] width 92 height 22
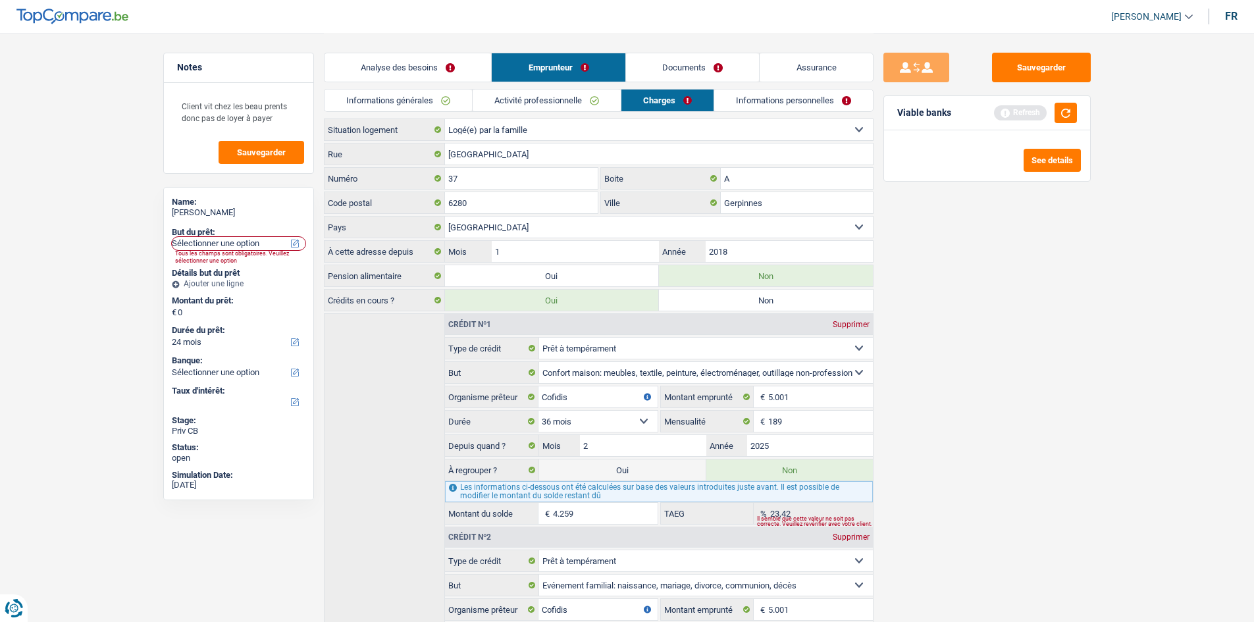
click at [635, 77] on link "Documents" at bounding box center [693, 67] width 134 height 28
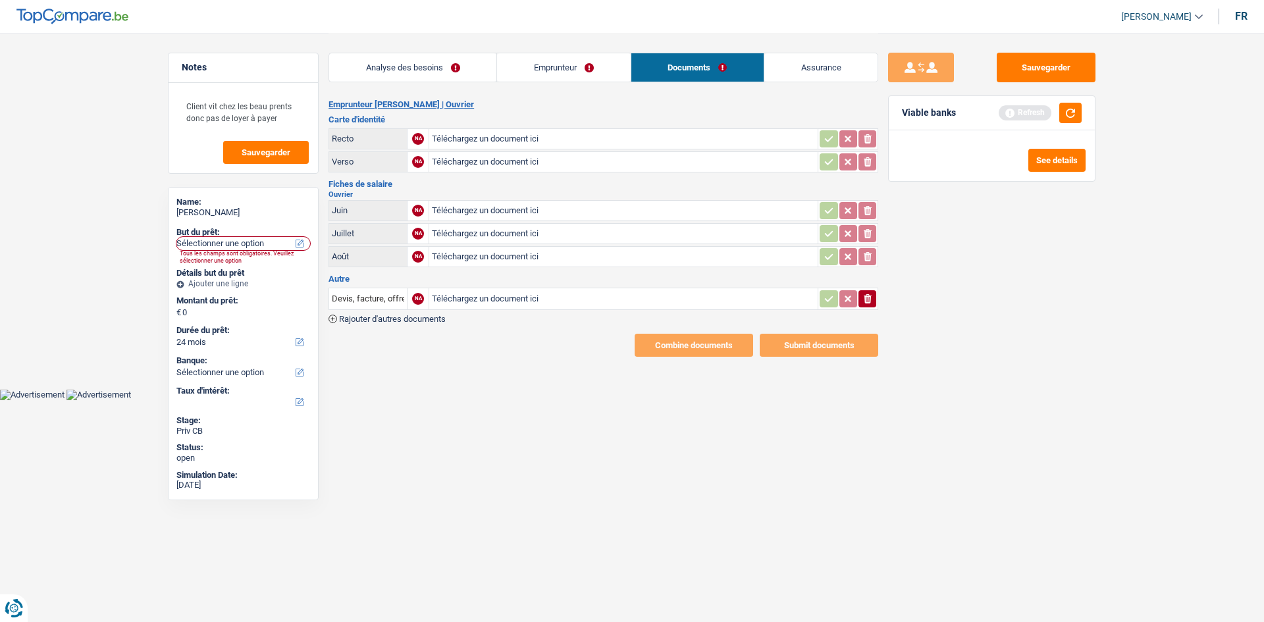
click at [443, 68] on link "Analyse des besoins" at bounding box center [412, 67] width 167 height 28
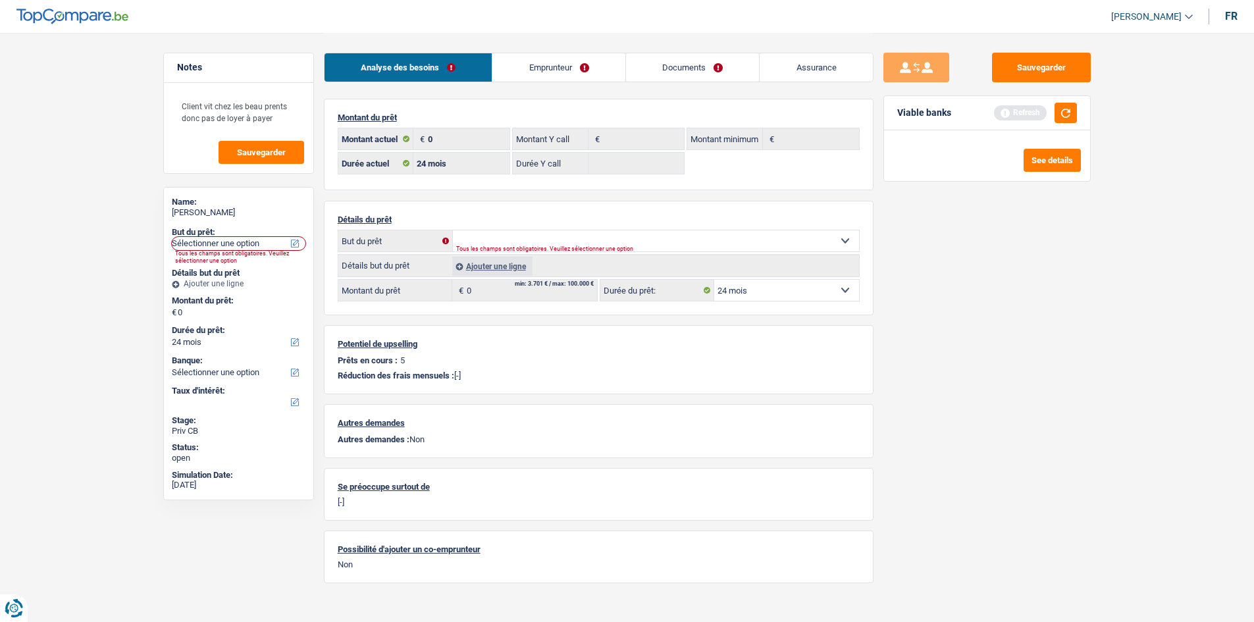
click at [535, 63] on link "Emprunteur" at bounding box center [558, 67] width 133 height 28
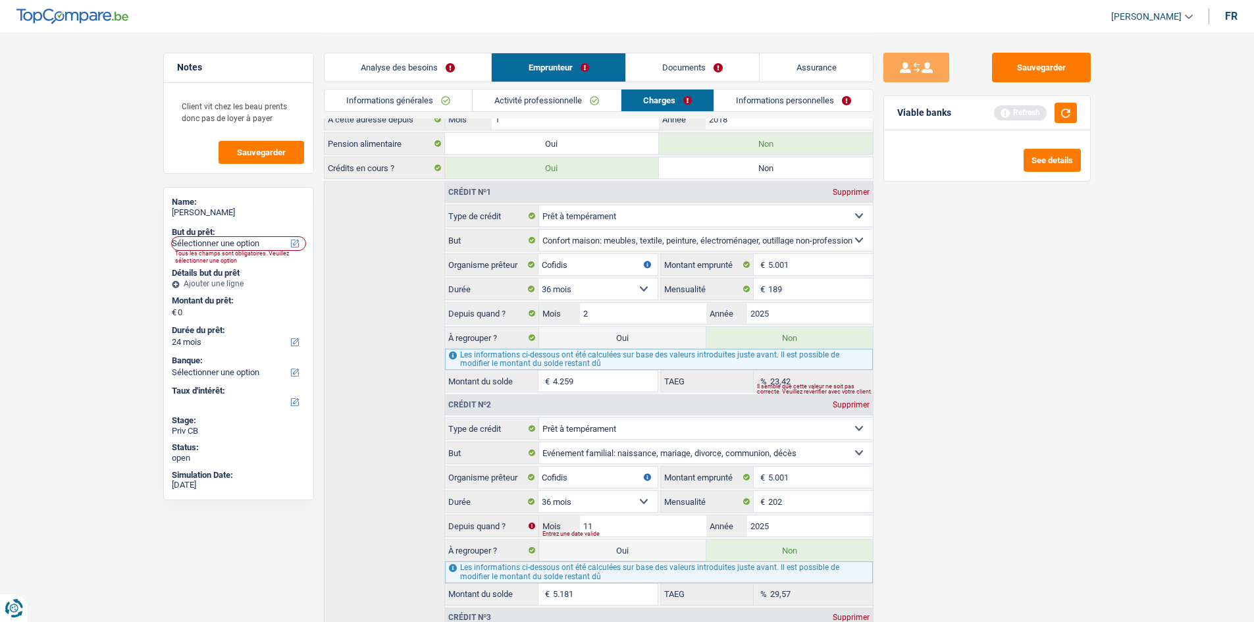
scroll to position [132, 0]
click at [670, 330] on label "Oui" at bounding box center [622, 338] width 167 height 21
click at [670, 330] on input "Oui" at bounding box center [622, 338] width 167 height 21
radio input "true"
radio input "false"
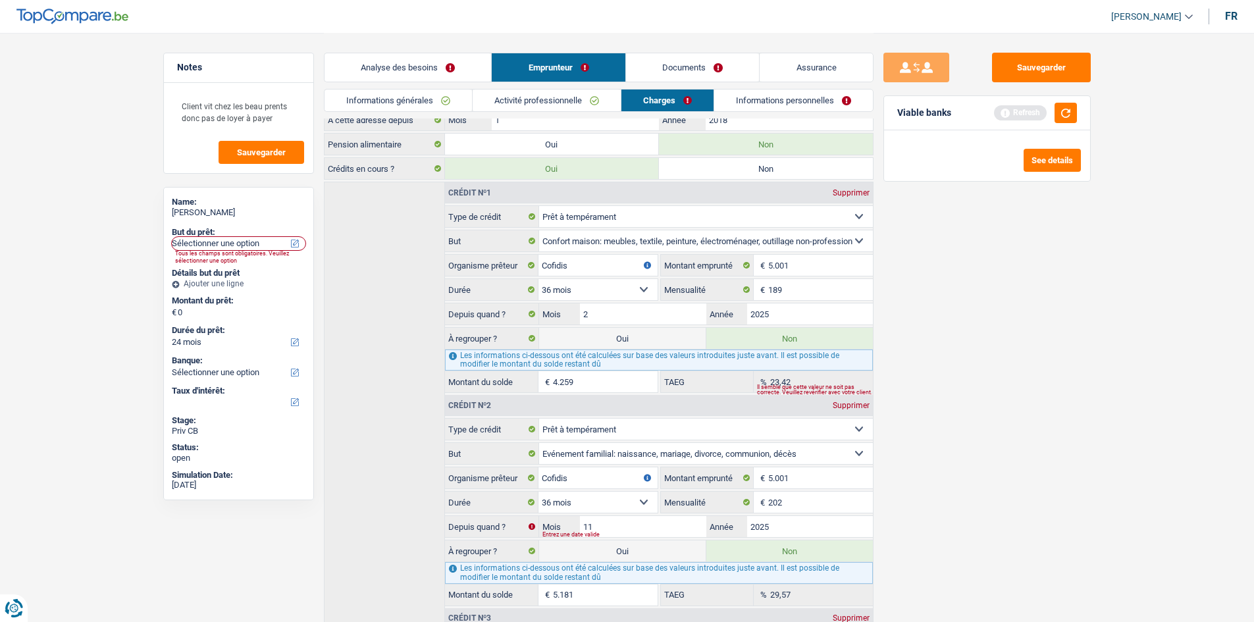
type input "4.259"
select select "refinancing"
select select "36"
select select "refinancing"
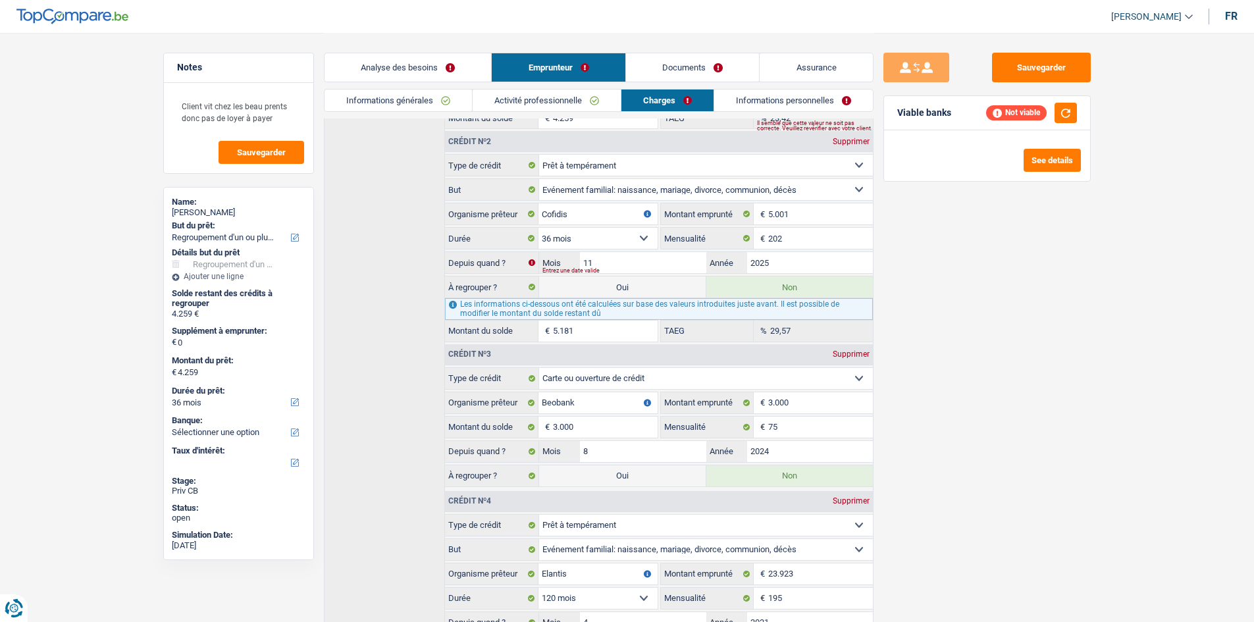
scroll to position [395, 0]
click at [794, 263] on input "2025" at bounding box center [810, 263] width 126 height 21
type input "2024"
type input "3.976"
click at [965, 299] on div "Sauvegarder Viable banks Refresh See details" at bounding box center [987, 327] width 227 height 548
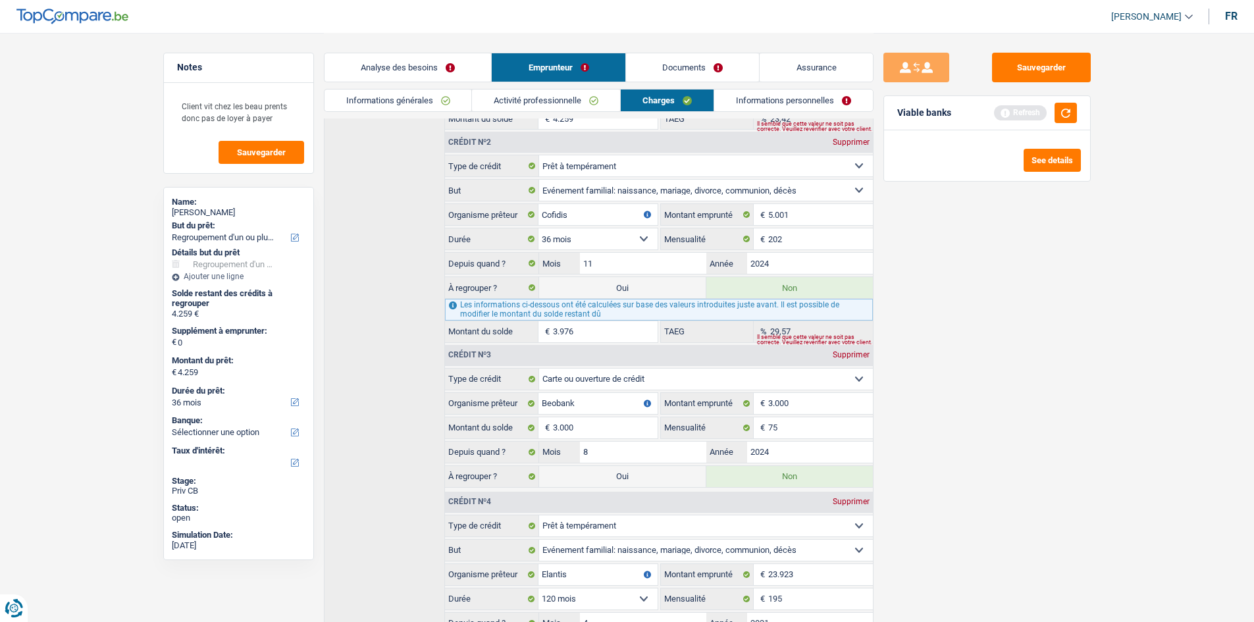
click at [681, 285] on label "Oui" at bounding box center [622, 287] width 167 height 21
click at [681, 285] on input "Oui" at bounding box center [622, 287] width 167 height 21
radio input "true"
radio input "false"
type input "8.235"
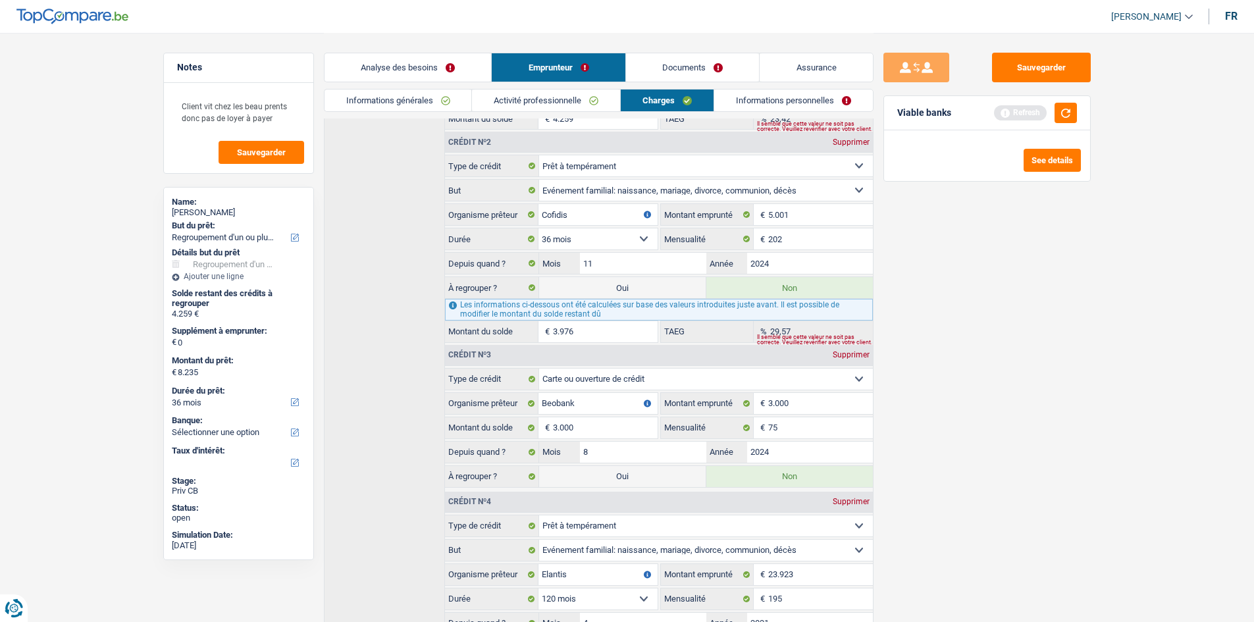
select select "48"
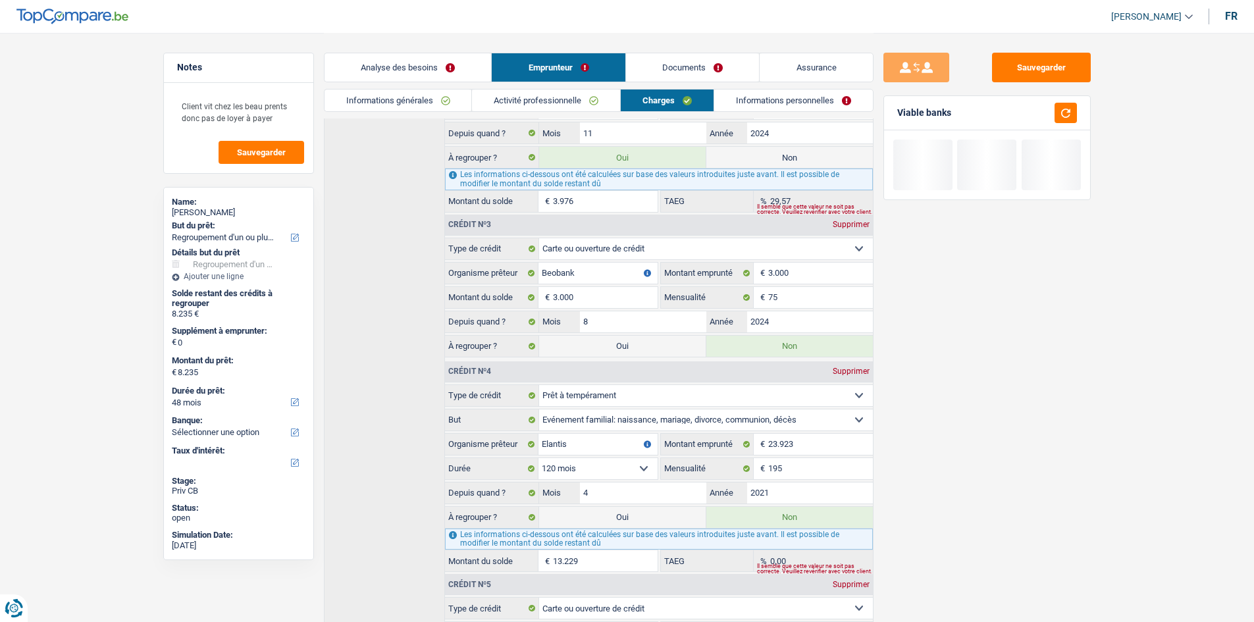
scroll to position [527, 0]
click at [648, 350] on label "Oui" at bounding box center [622, 344] width 167 height 21
click at [648, 350] on input "Oui" at bounding box center [622, 344] width 167 height 21
radio input "true"
radio input "false"
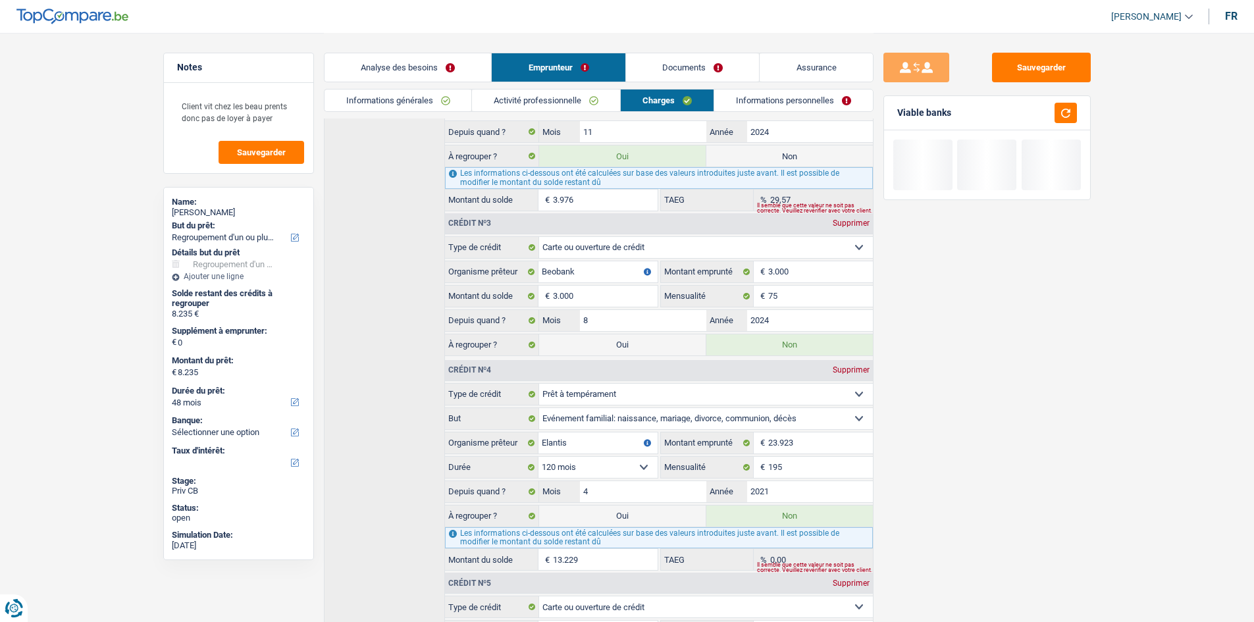
type input "11.235"
select select "60"
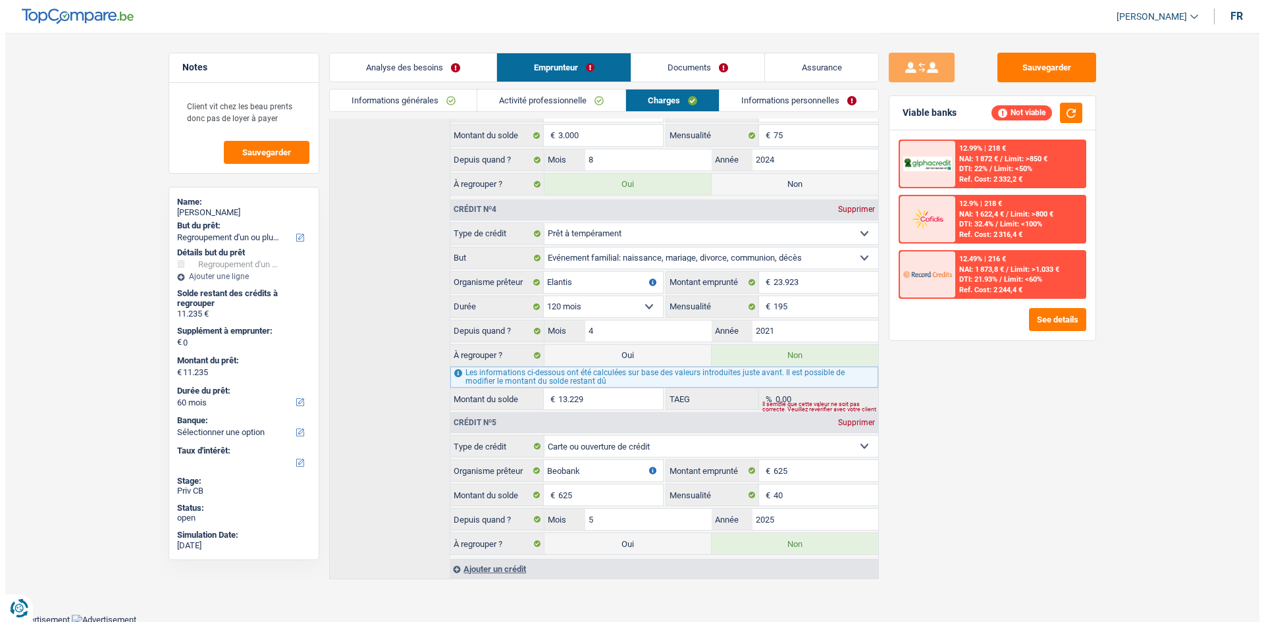
scroll to position [689, 0]
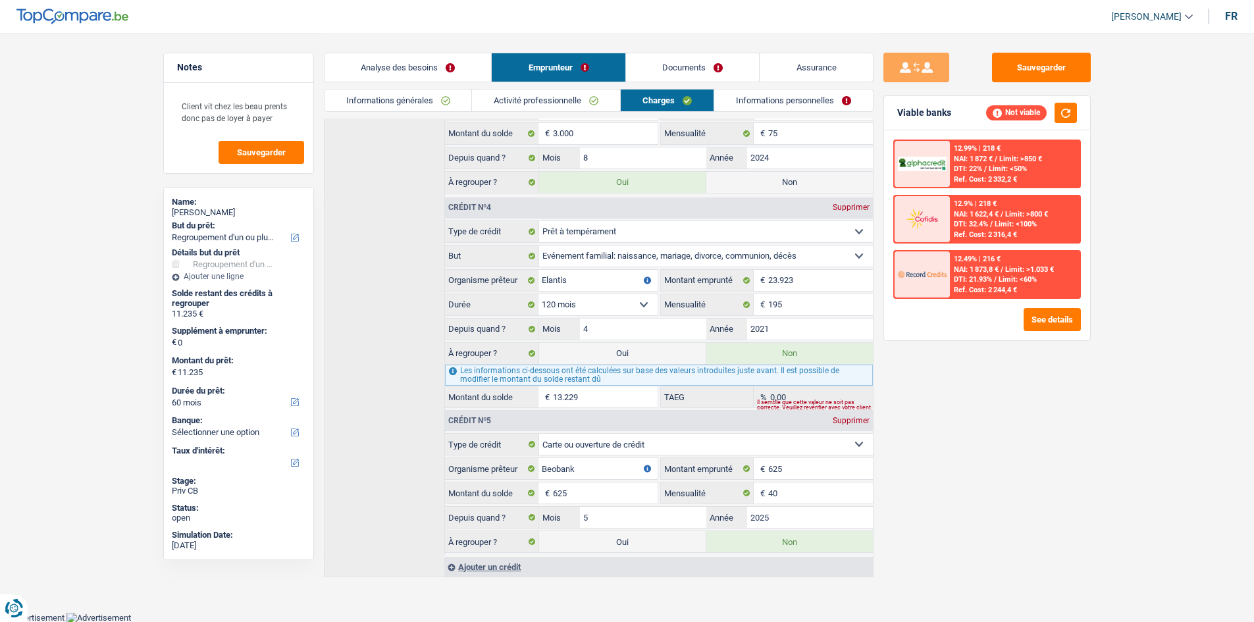
click at [774, 179] on label "Non" at bounding box center [789, 182] width 167 height 21
click at [774, 179] on input "Non" at bounding box center [789, 182] width 167 height 21
radio input "true"
select select "48"
radio input "false"
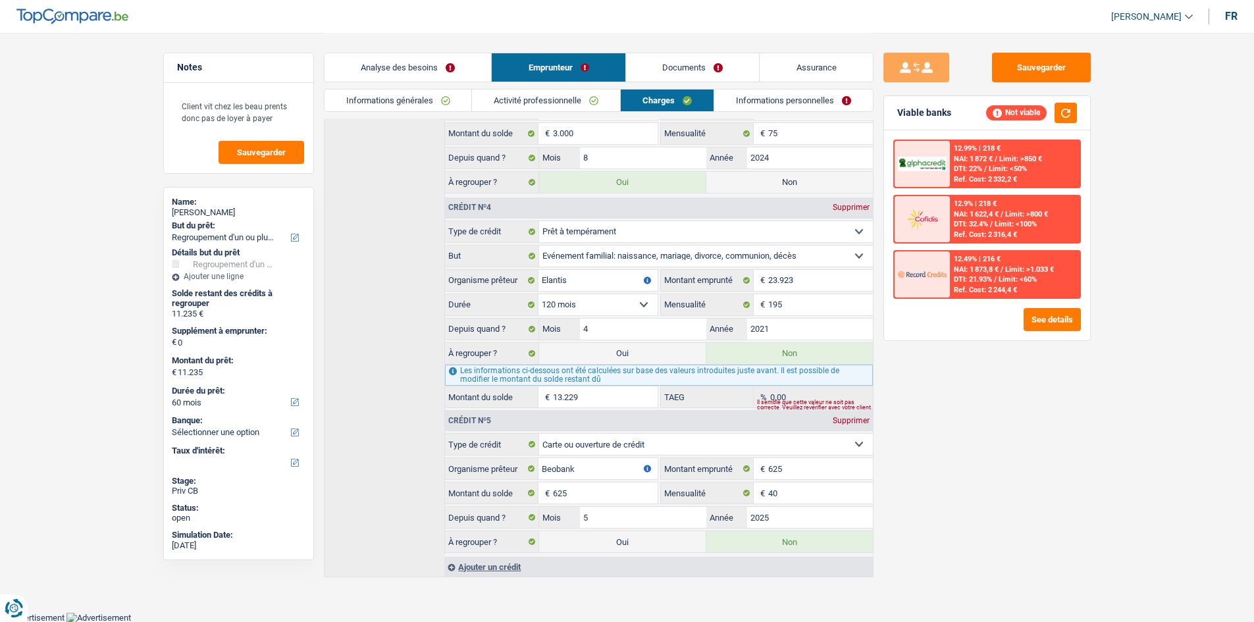
type input "8.235"
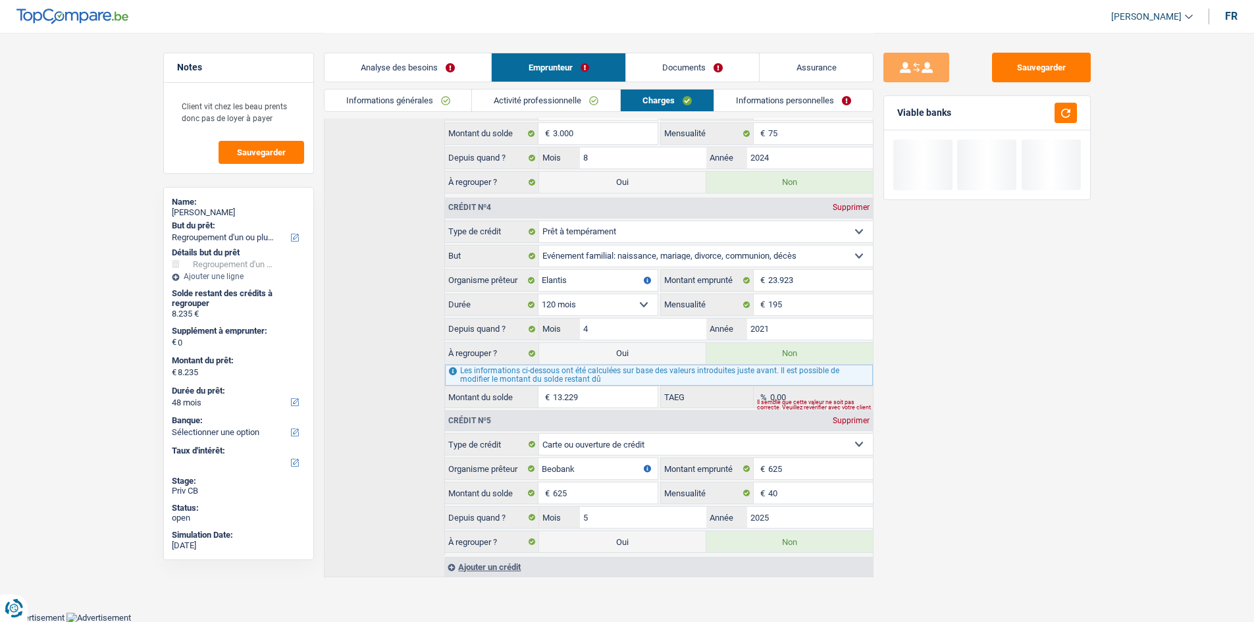
click at [652, 351] on label "Oui" at bounding box center [622, 353] width 167 height 21
click at [652, 351] on input "Oui" at bounding box center [622, 353] width 167 height 21
radio input "true"
radio input "false"
type input "21.464"
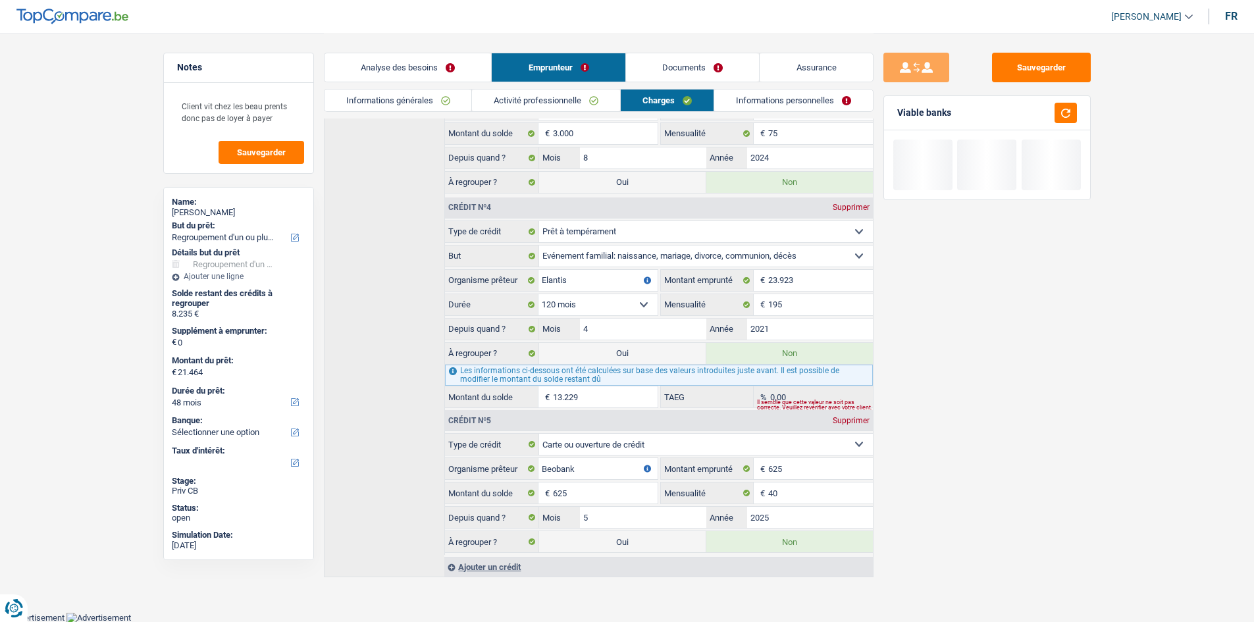
select select "120"
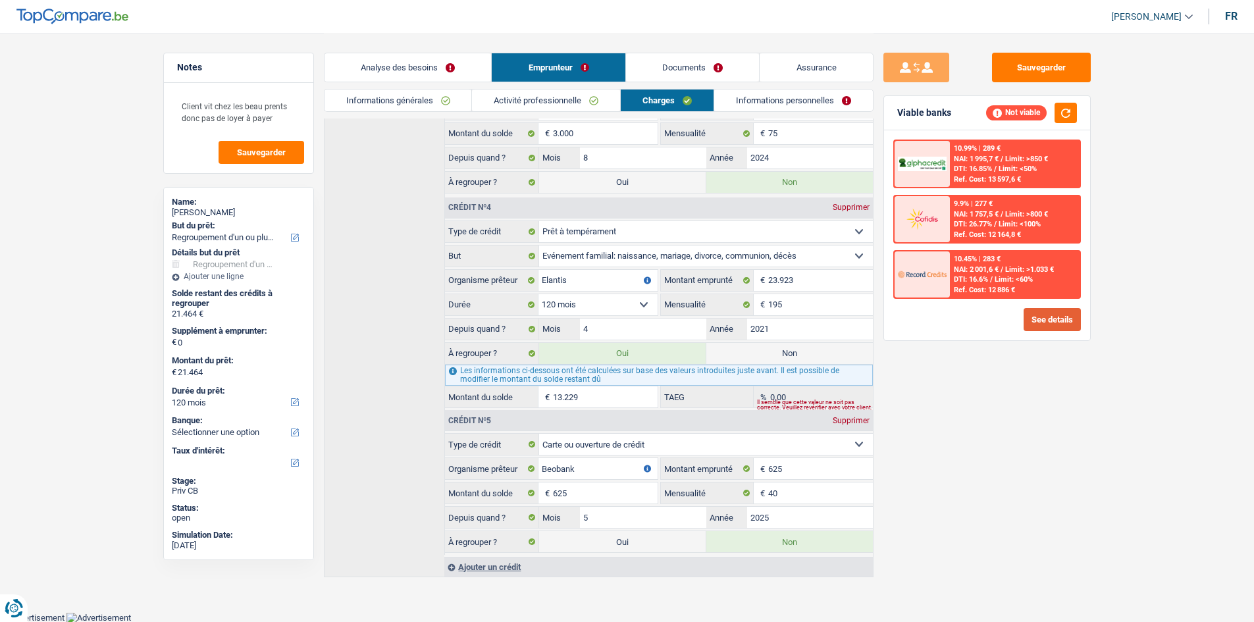
click at [1064, 321] on button "See details" at bounding box center [1052, 319] width 57 height 23
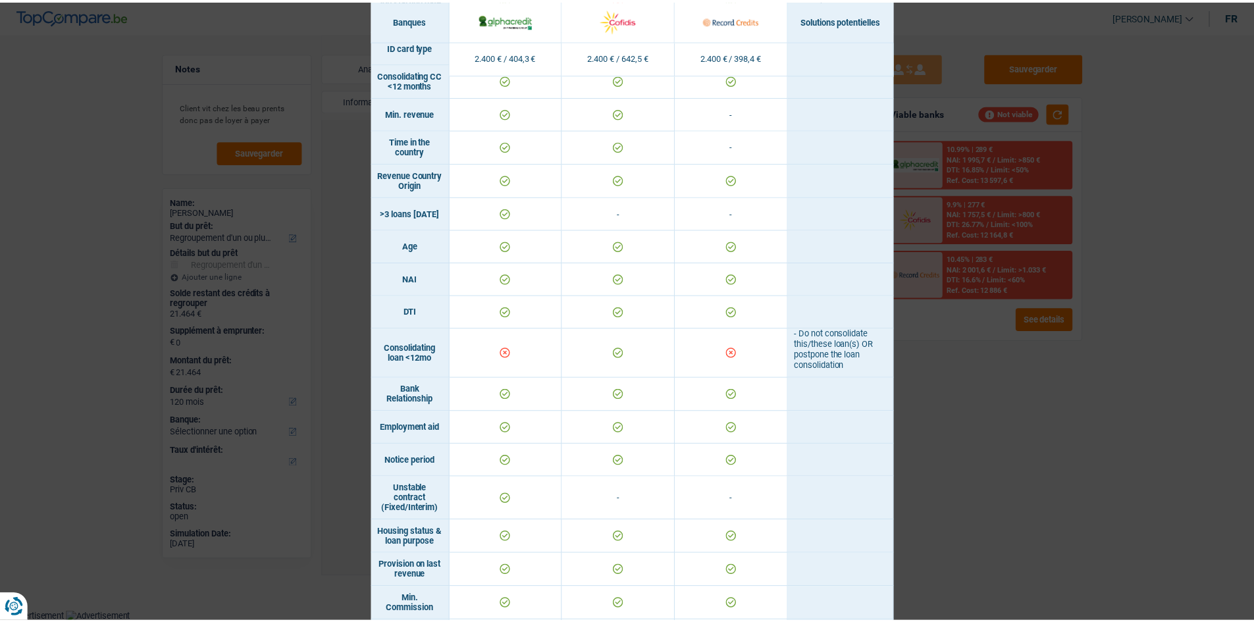
scroll to position [329, 0]
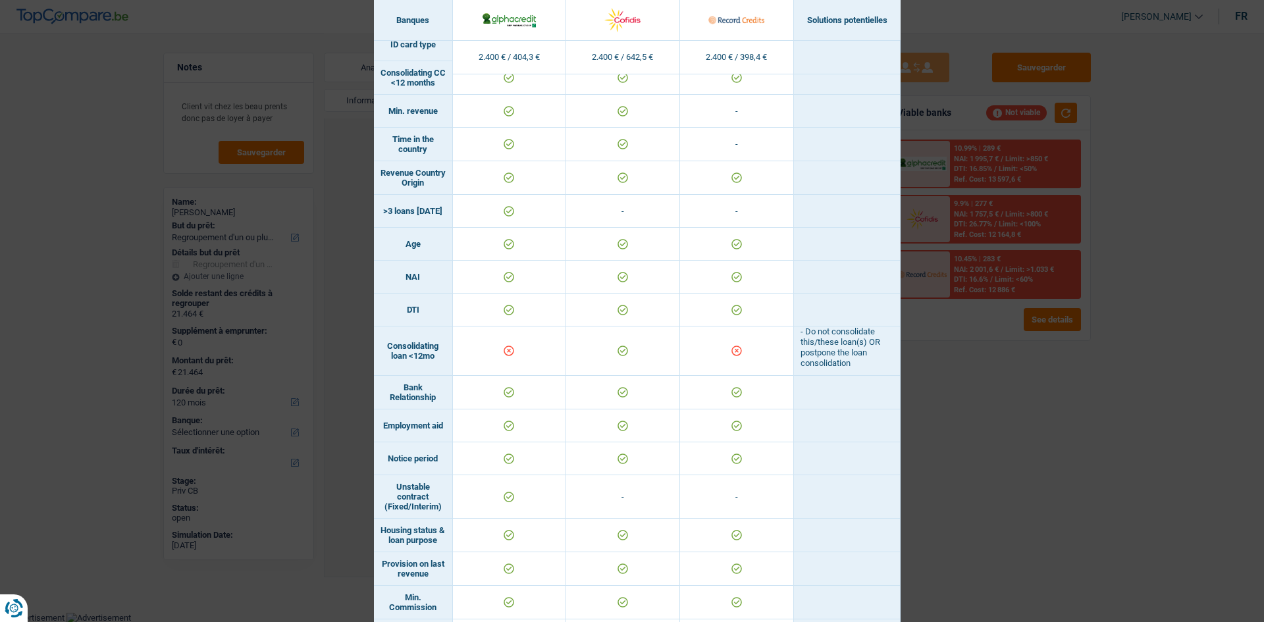
click at [947, 348] on div "Banks conditions × Banques Solutions potentielles Revenus / Charges 2.400 € / 4…" at bounding box center [632, 311] width 1264 height 622
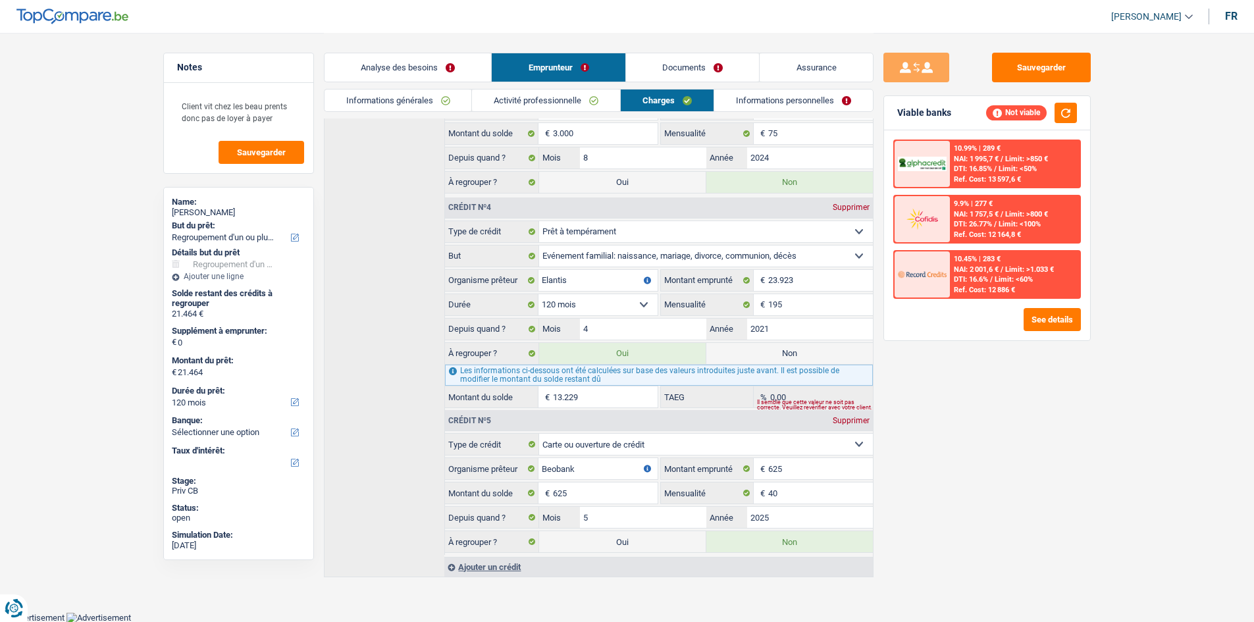
click at [760, 344] on label "Non" at bounding box center [789, 353] width 167 height 21
click at [760, 344] on input "Non" at bounding box center [789, 353] width 167 height 21
radio input "true"
select select "48"
radio input "false"
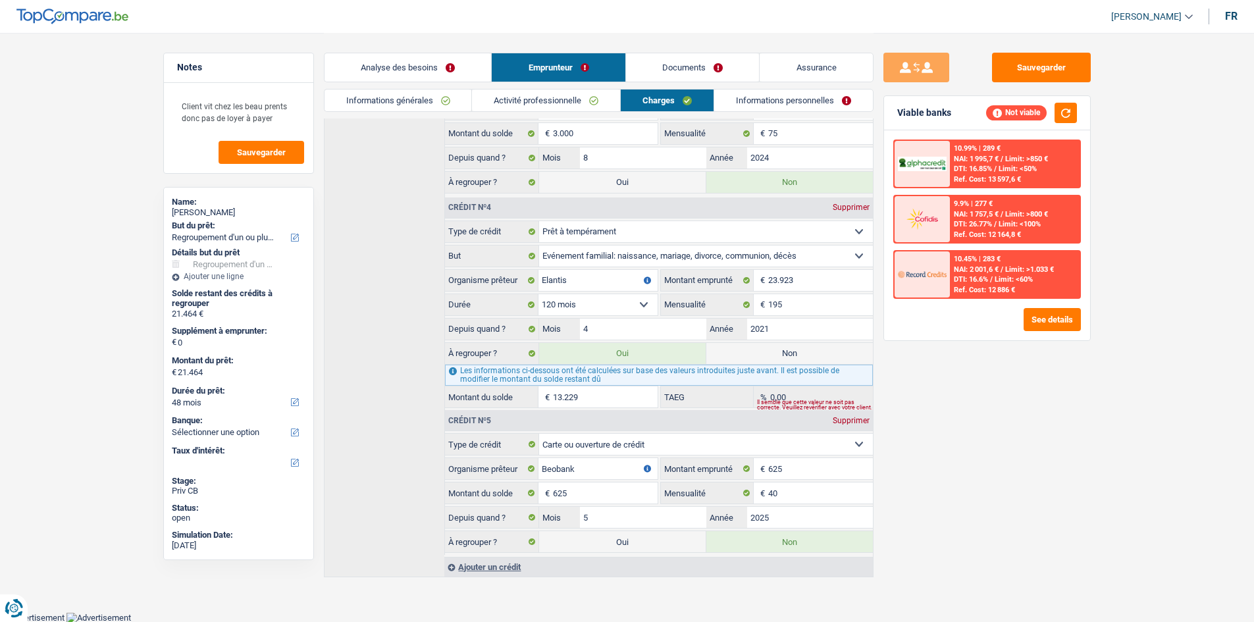
type input "8.235"
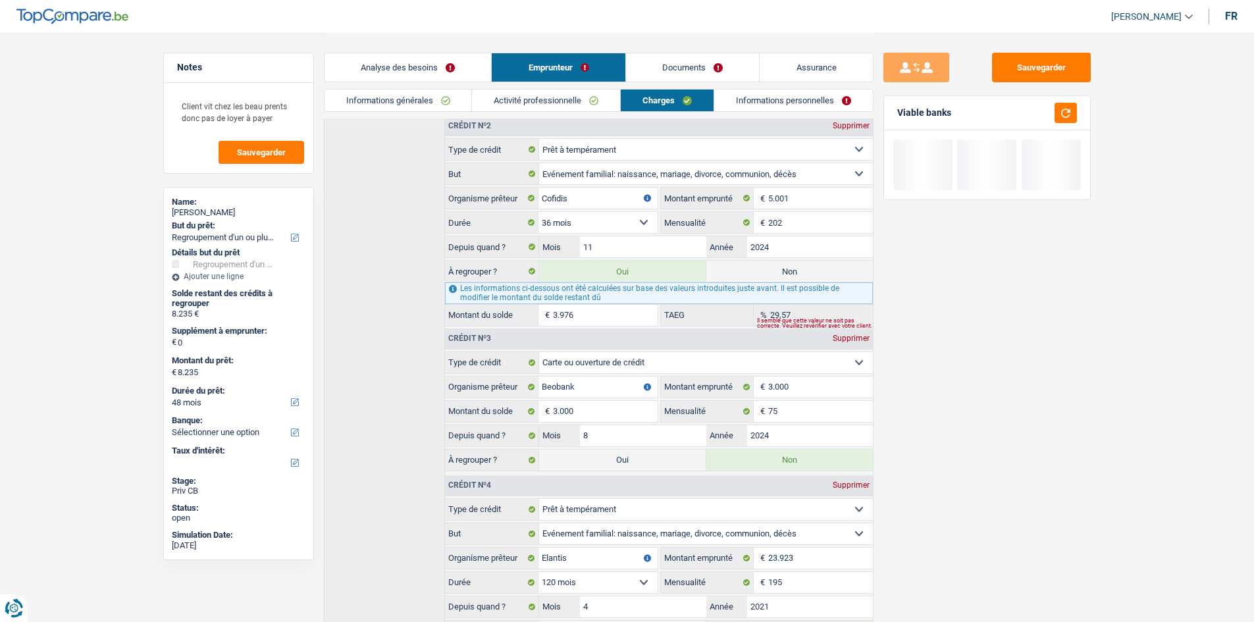
scroll to position [294, 0]
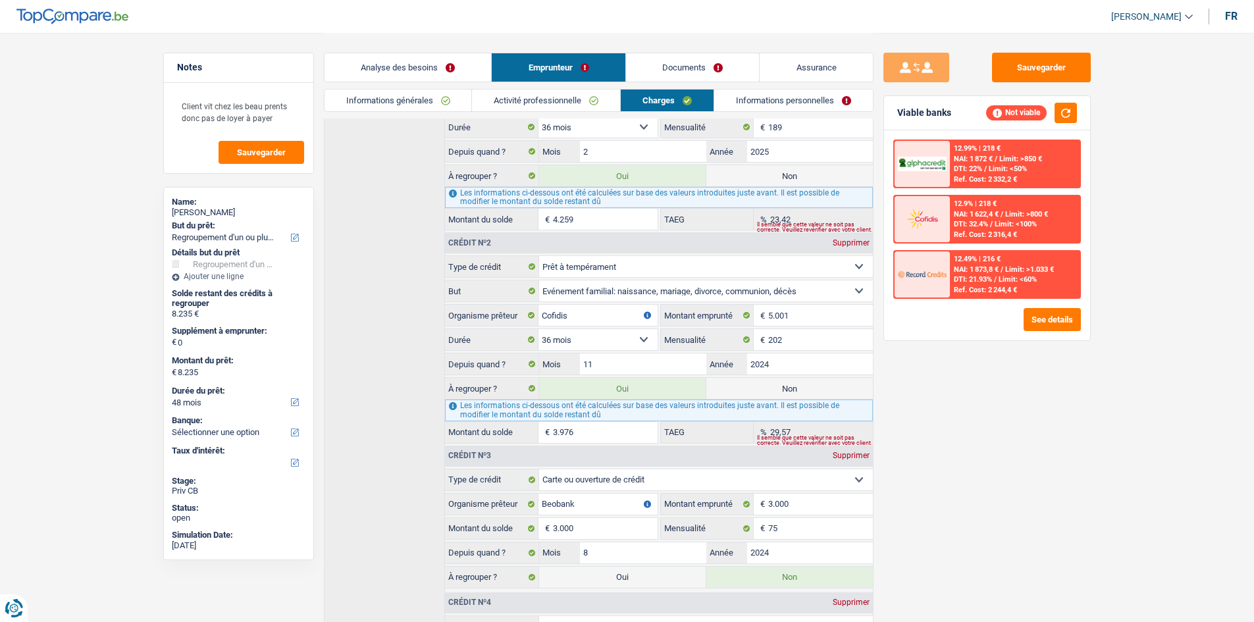
click at [781, 390] on label "Non" at bounding box center [789, 388] width 167 height 21
click at [781, 390] on input "Non" at bounding box center [789, 388] width 167 height 21
radio input "true"
select select "36"
radio input "false"
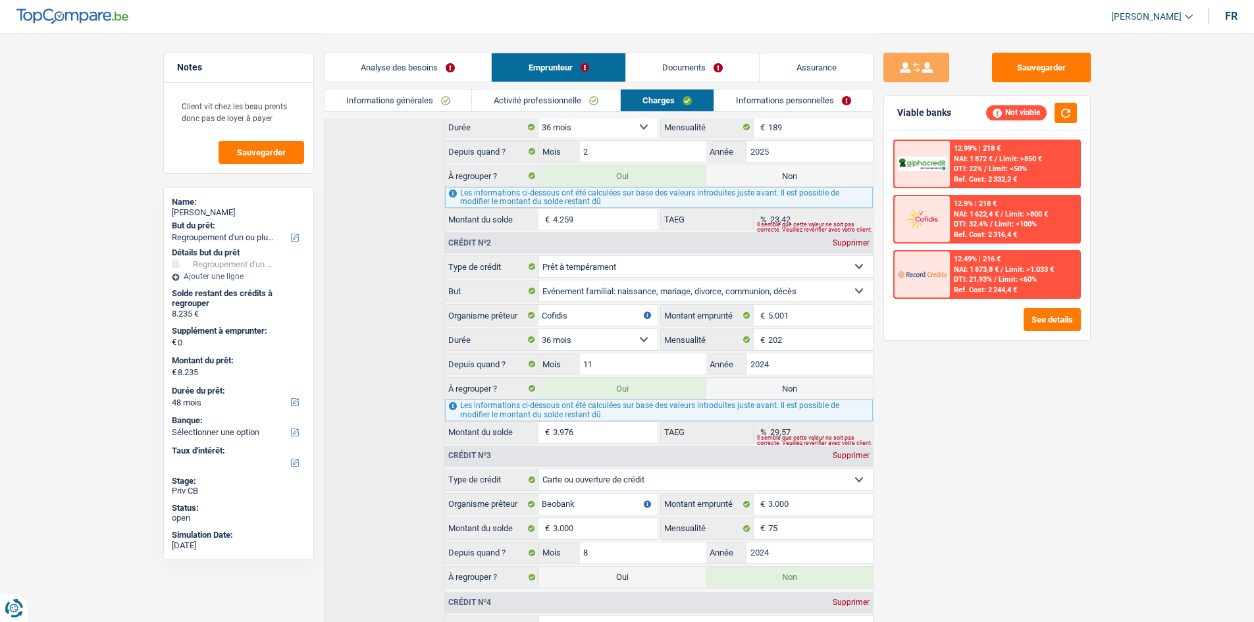
type input "4.259"
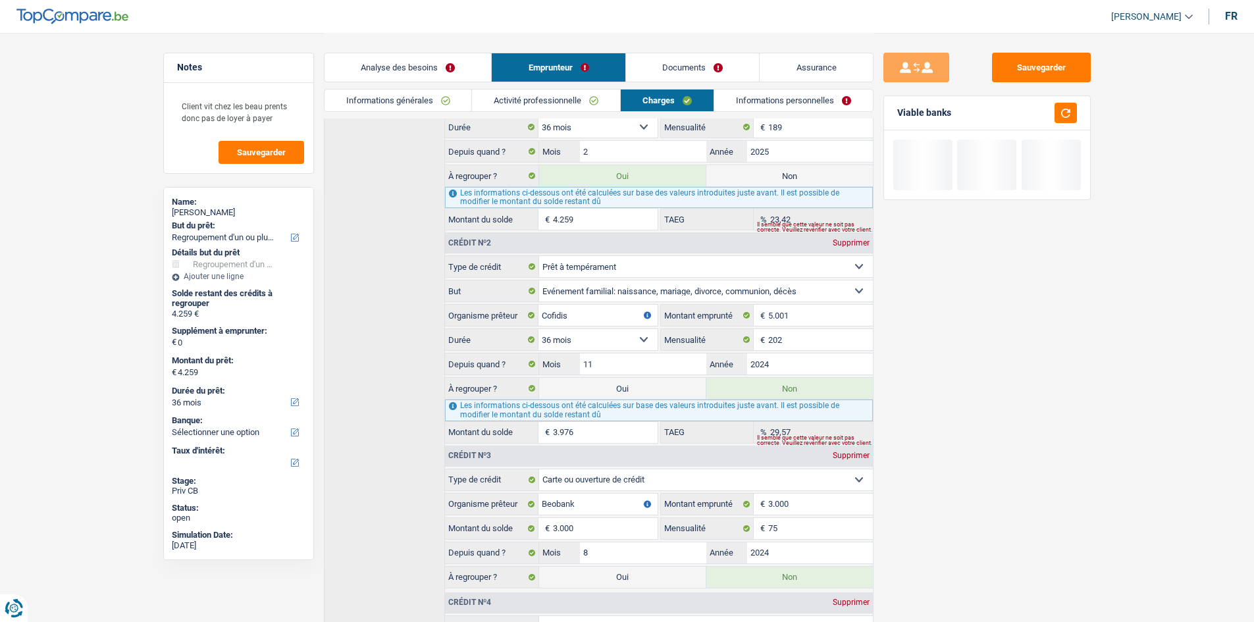
click at [770, 172] on label "Non" at bounding box center [789, 175] width 167 height 21
click at [770, 172] on input "Non" at bounding box center [789, 175] width 167 height 21
radio input "true"
select select
select select "24"
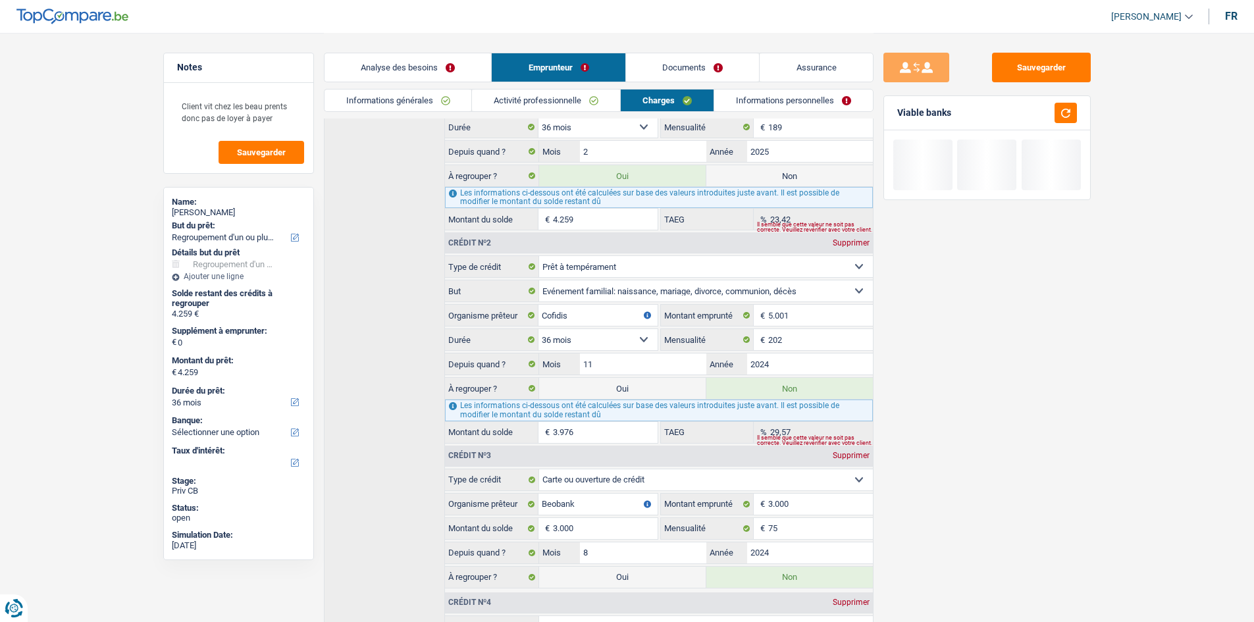
radio input "false"
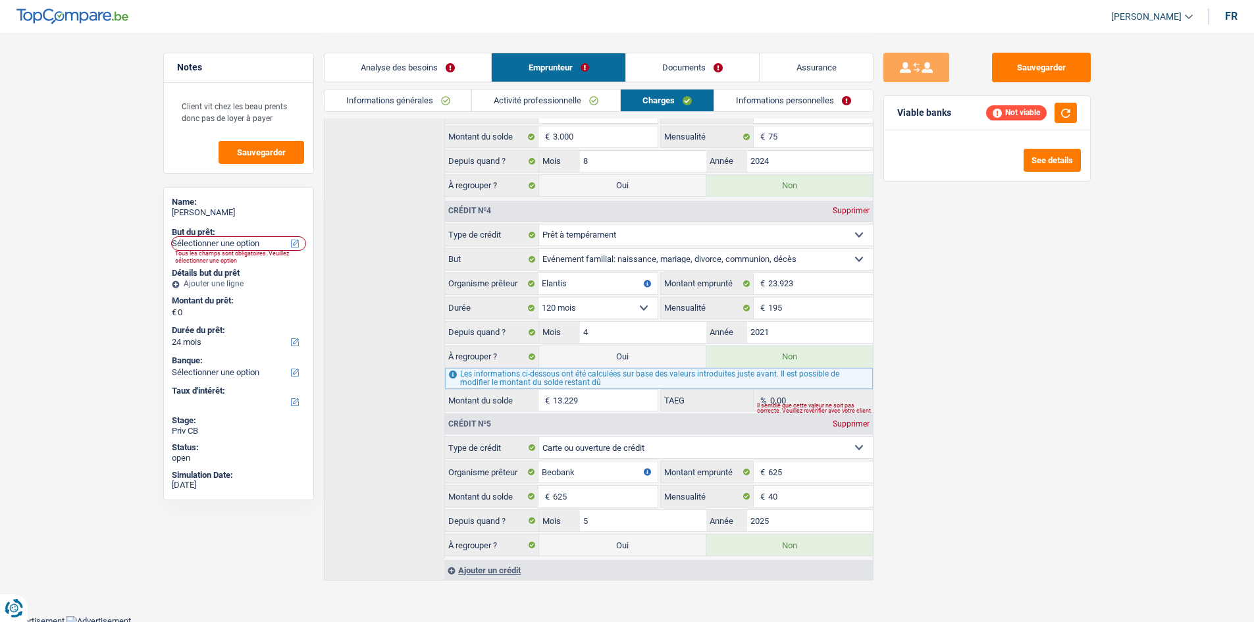
scroll to position [689, 0]
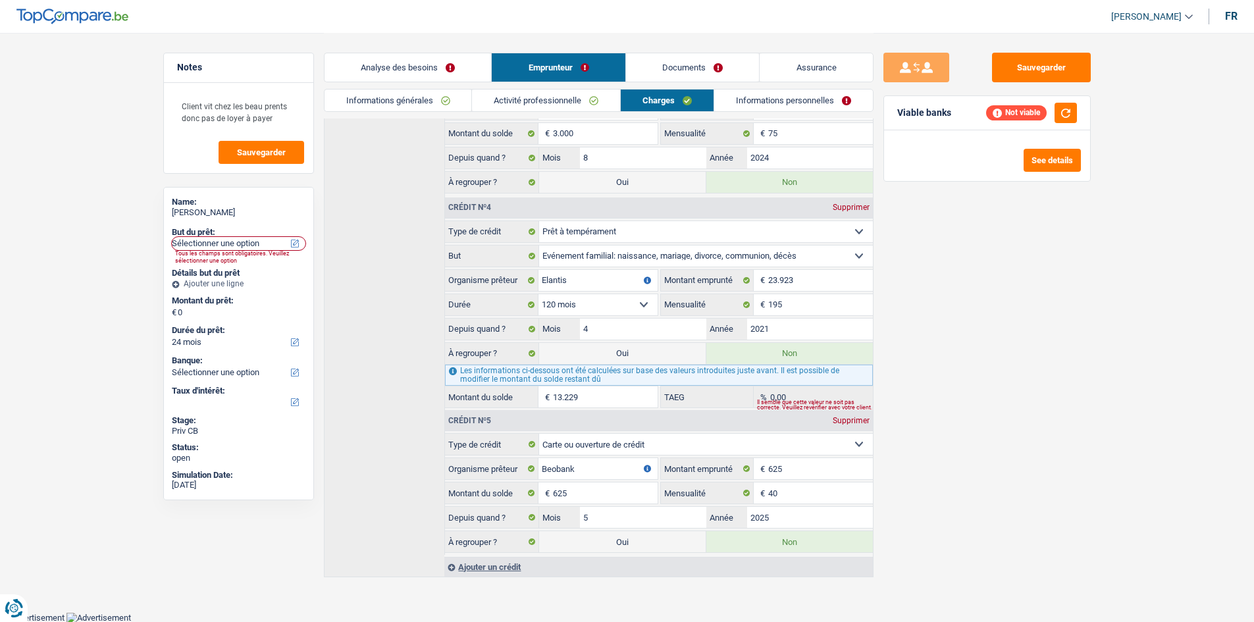
click at [643, 356] on label "Oui" at bounding box center [622, 353] width 167 height 21
click at [643, 356] on input "Oui" at bounding box center [622, 353] width 167 height 21
radio input "true"
radio input "false"
type input "13.229"
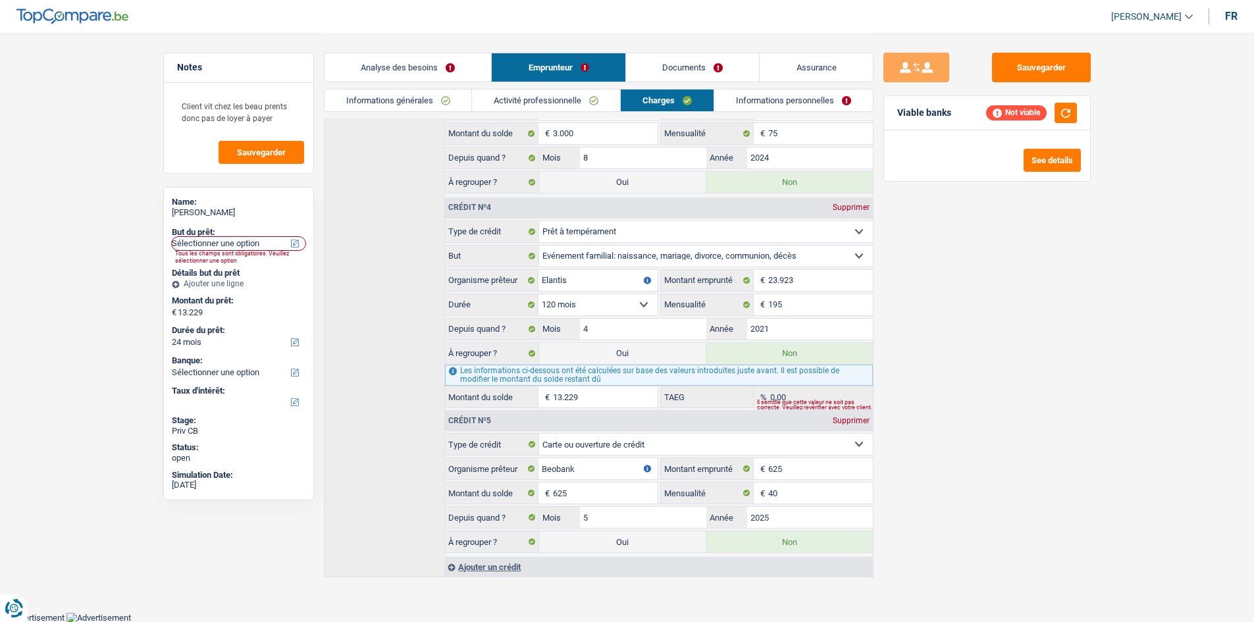
select select "refinancing"
select select "60"
select select "refinancing"
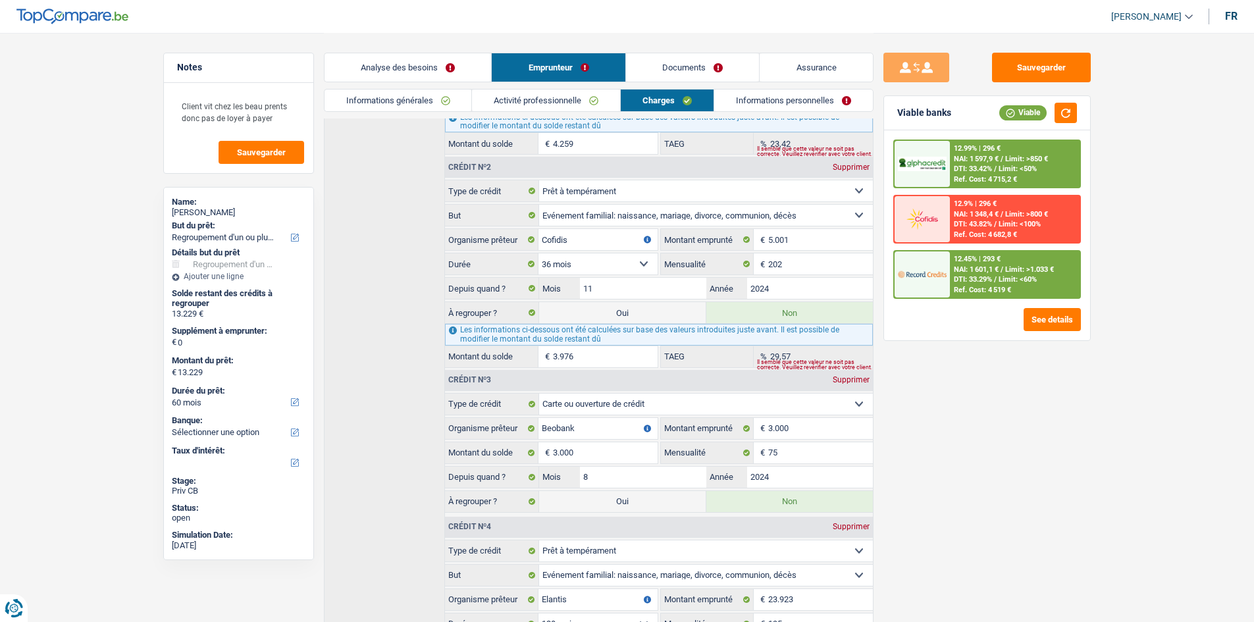
scroll to position [360, 0]
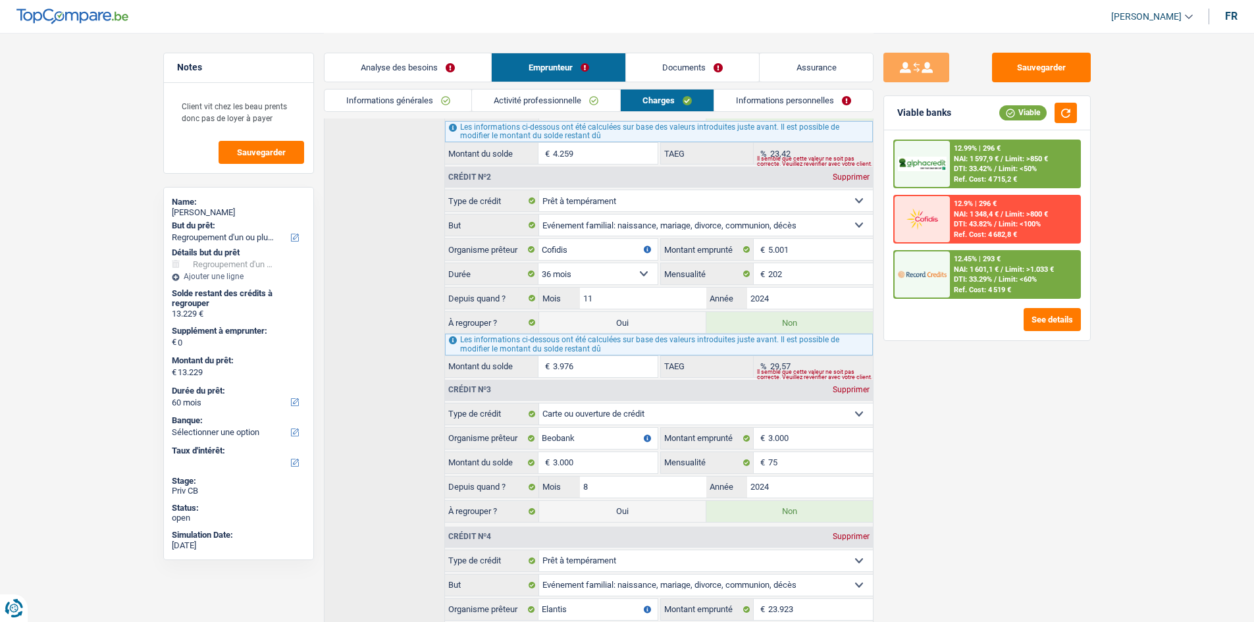
click at [445, 66] on link "Analyse des besoins" at bounding box center [408, 67] width 167 height 28
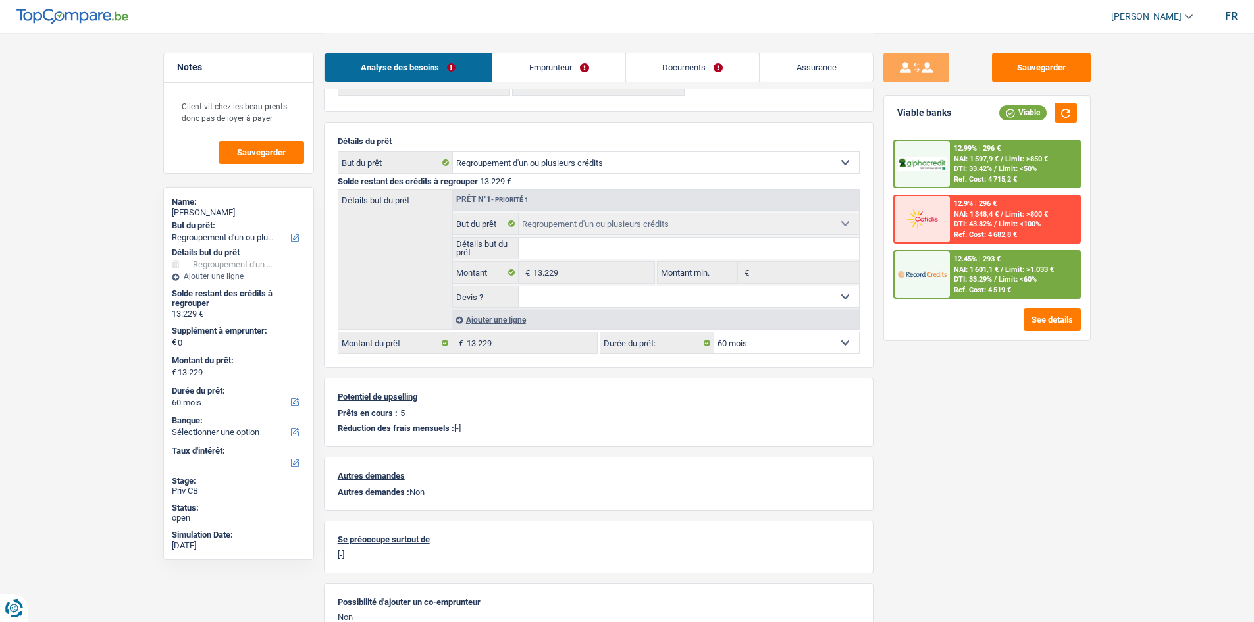
scroll to position [14, 0]
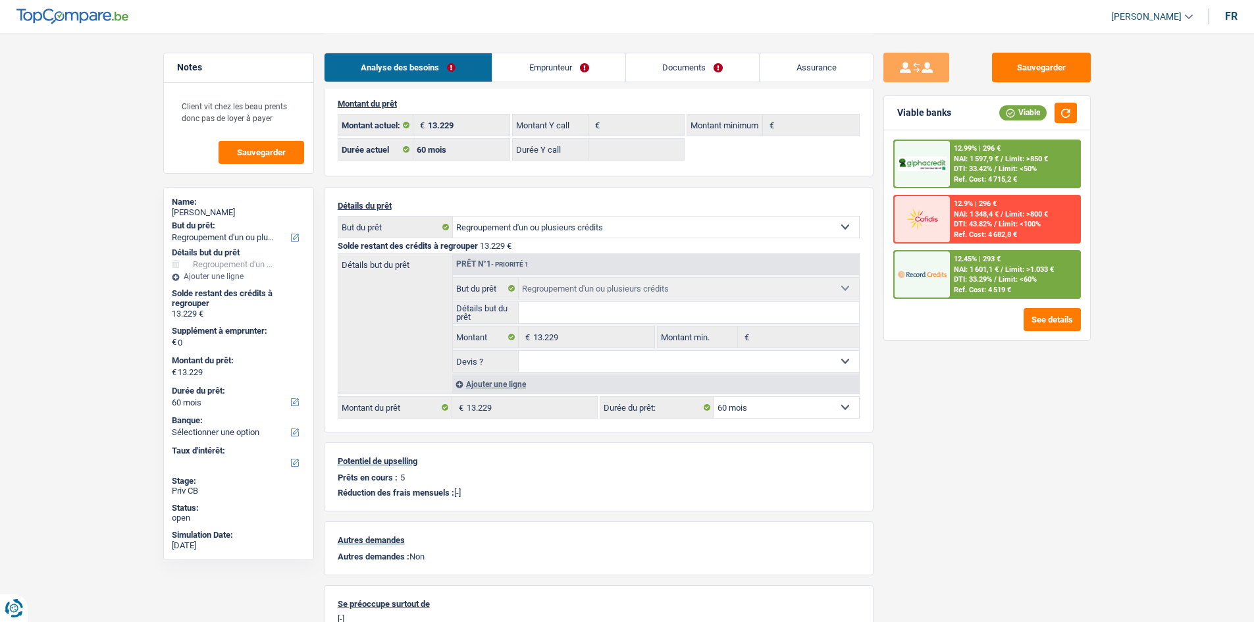
click at [484, 390] on div "Ajouter une ligne" at bounding box center [655, 384] width 407 height 19
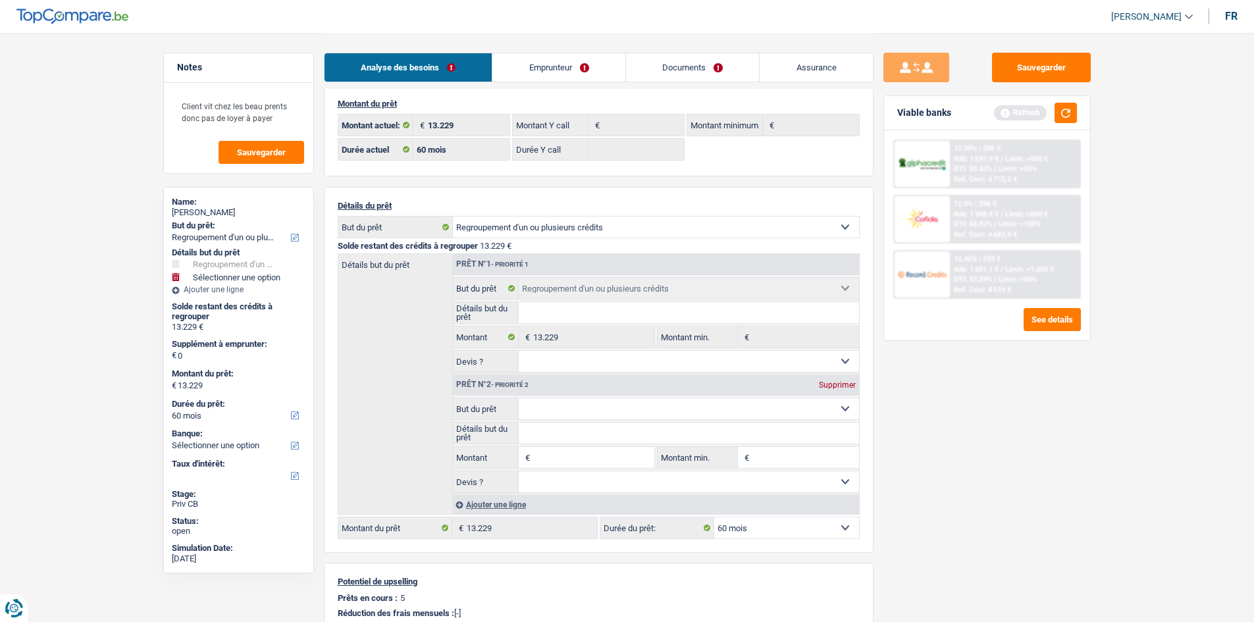
drag, startPoint x: 565, startPoint y: 407, endPoint x: 573, endPoint y: 402, distance: 10.0
click at [566, 407] on select "Confort maison: meubles, textile, peinture, électroménager, outillage non-profe…" at bounding box center [689, 408] width 340 height 21
select select "household"
click at [519, 398] on select "Confort maison: meubles, textile, peinture, électroménager, outillage non-profe…" at bounding box center [689, 408] width 340 height 21
type input "0"
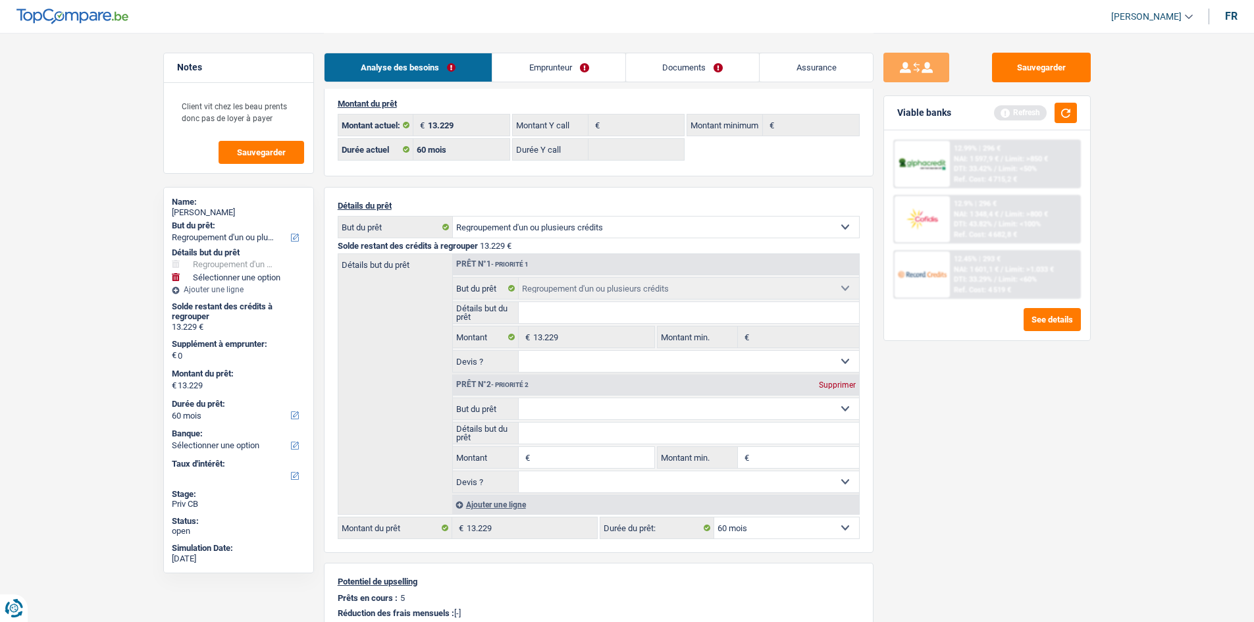
select select "household"
click at [600, 464] on input "Montant" at bounding box center [593, 457] width 120 height 21
type input "10.000"
type input "23.229"
select select "120"
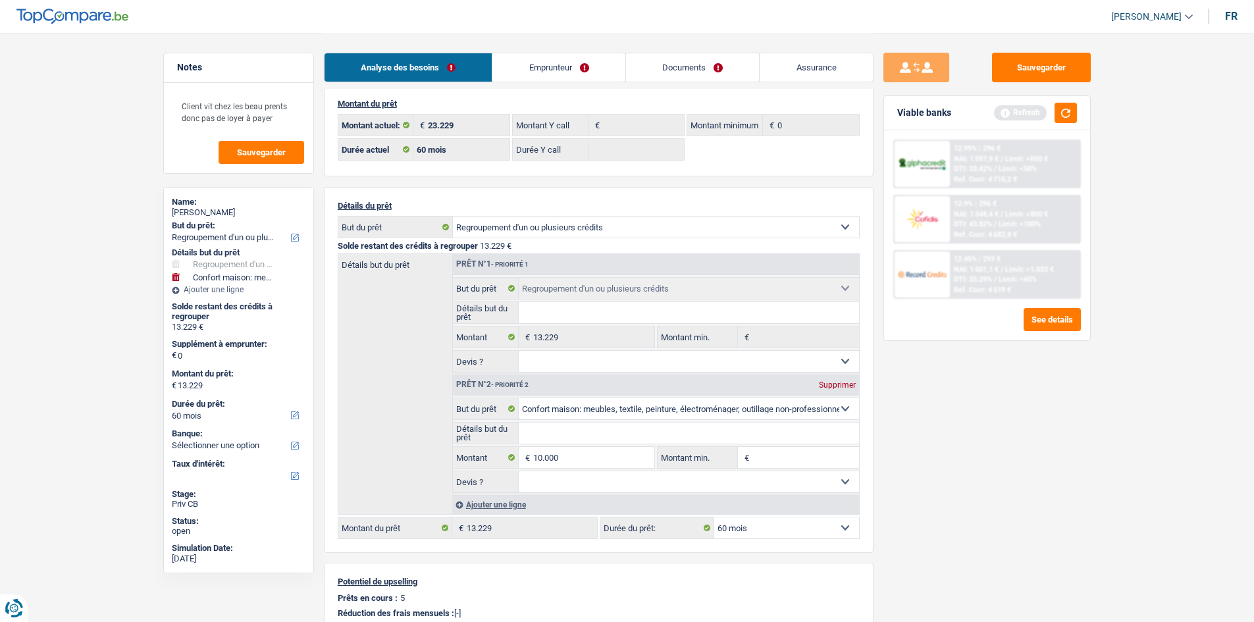
type input "10.000"
type input "23.229"
click at [1039, 469] on div "Sauvegarder Viable banks Refresh 12.99% | 296 € NAI: 1 597,9 € / Limit: >850 € …" at bounding box center [987, 327] width 227 height 548
select select "120"
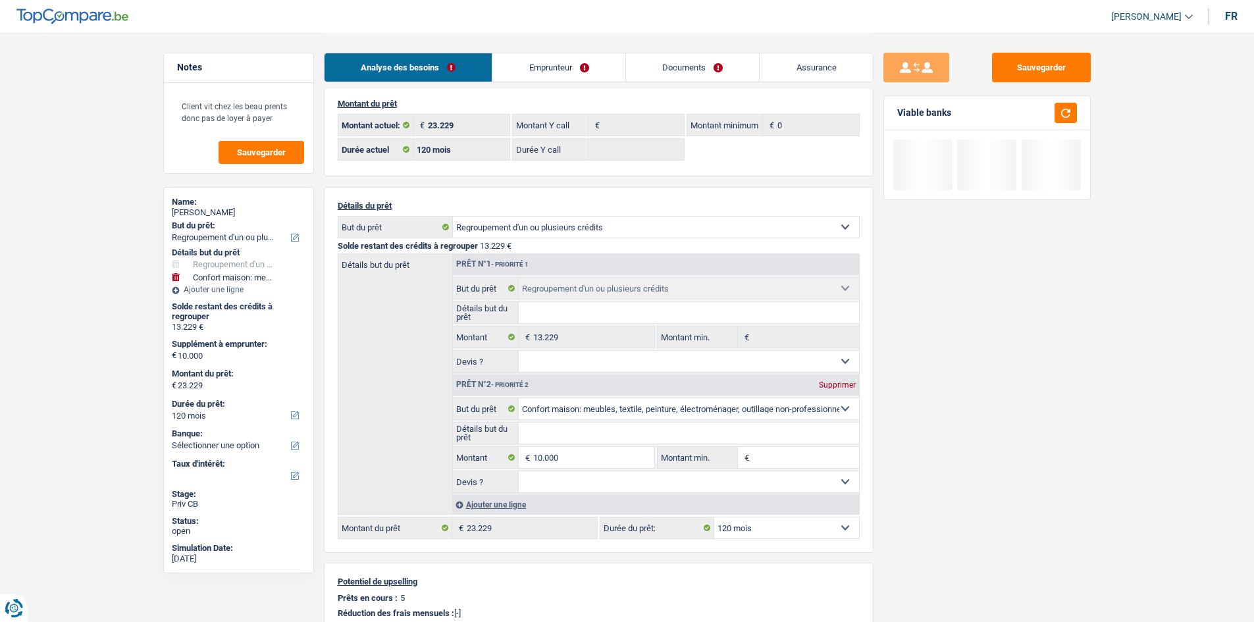
drag, startPoint x: 819, startPoint y: 531, endPoint x: 818, endPoint y: 520, distance: 10.6
click at [819, 531] on select "12 mois 18 mois 24 mois 30 mois 36 mois 42 mois 48 mois 60 mois 72 mois 84 mois…" at bounding box center [786, 527] width 145 height 21
select select "84"
click at [714, 517] on select "12 mois 18 mois 24 mois 30 mois 36 mois 42 mois 48 mois 60 mois 72 mois 84 mois…" at bounding box center [786, 527] width 145 height 21
select select "84"
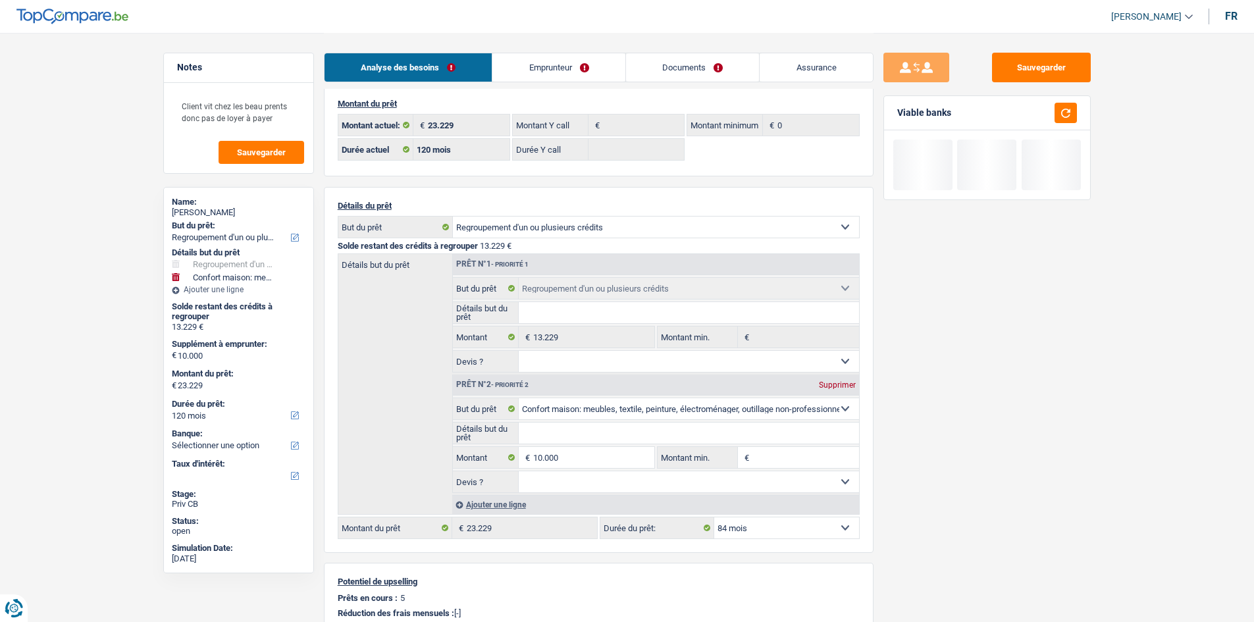
select select "84"
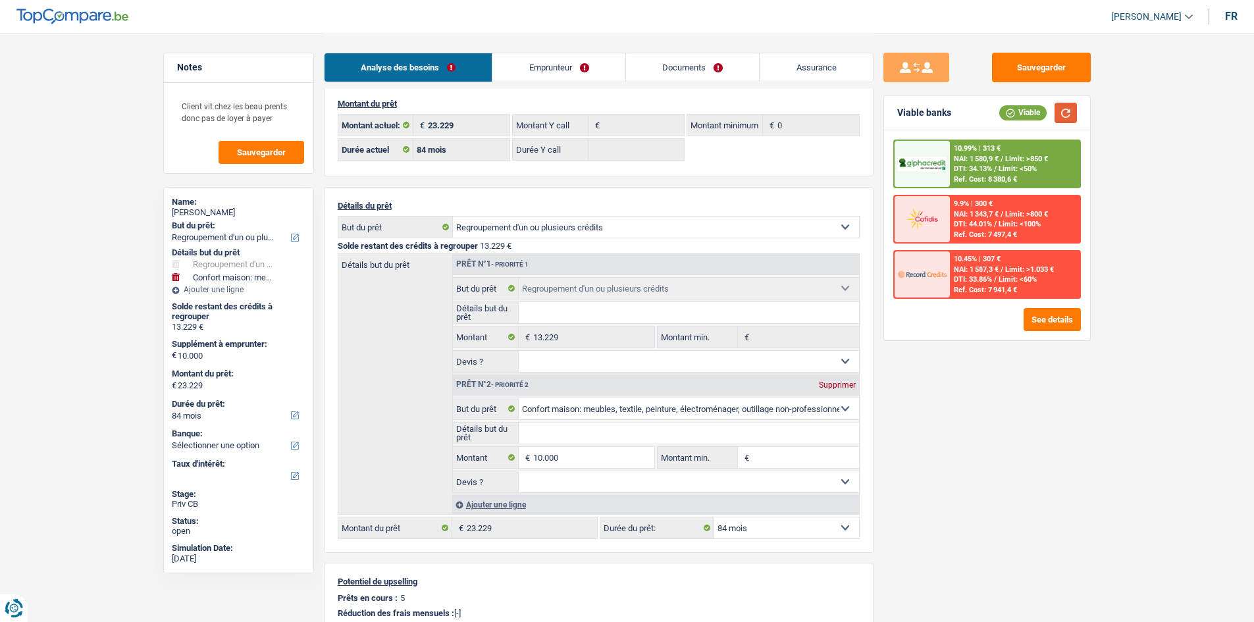
click at [1060, 115] on button "button" at bounding box center [1066, 113] width 22 height 20
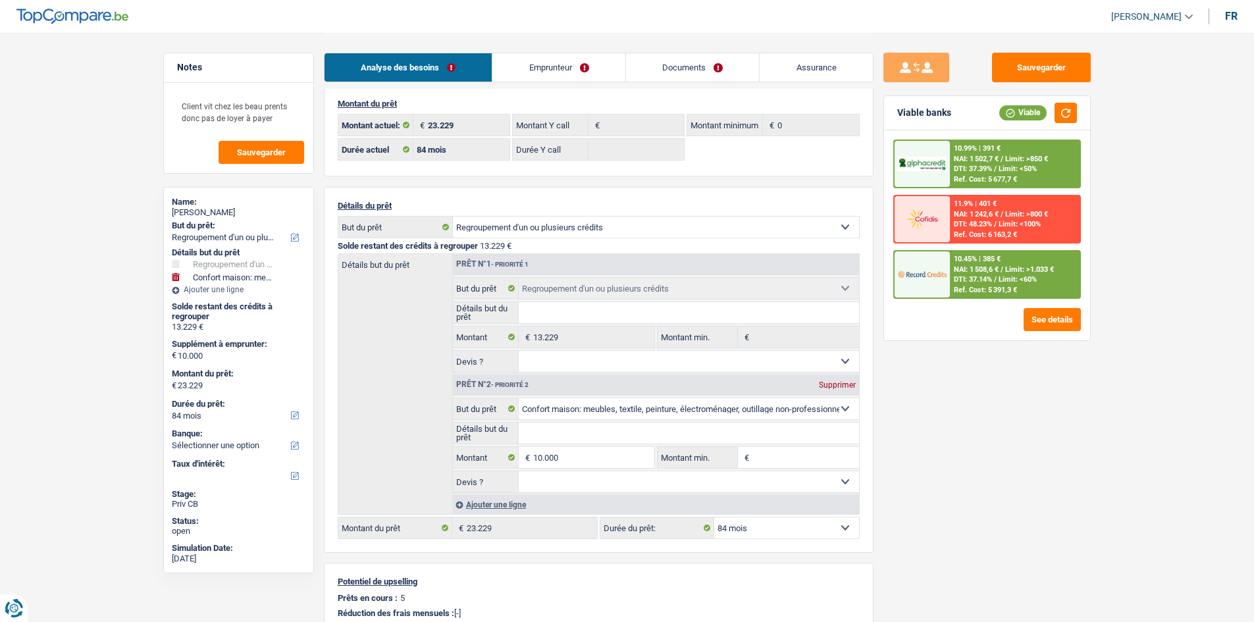
click at [551, 70] on link "Emprunteur" at bounding box center [558, 67] width 133 height 28
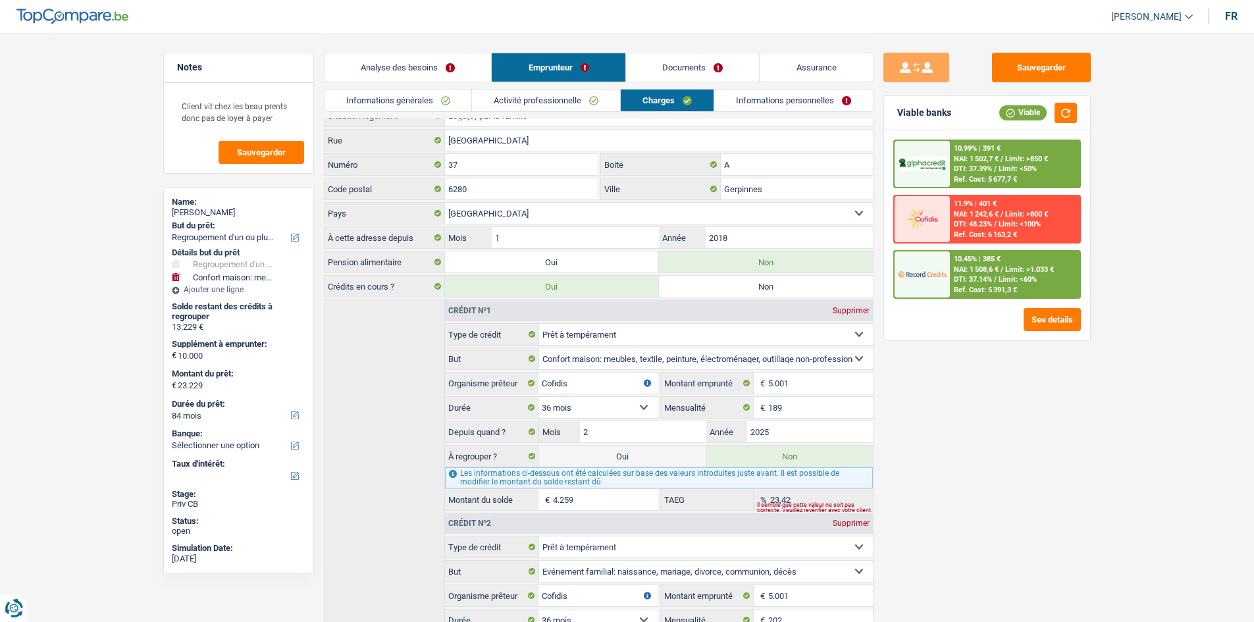
click at [1085, 458] on div "Sauvegarder Viable banks Viable 10.99% | 391 € NAI: 1 502,7 € / Limit: >850 € D…" at bounding box center [987, 327] width 227 height 548
click at [1072, 446] on div "Sauvegarder Viable banks Viable 10.99% | 391 € NAI: 1 502,7 € / Limit: >850 € D…" at bounding box center [987, 327] width 227 height 548
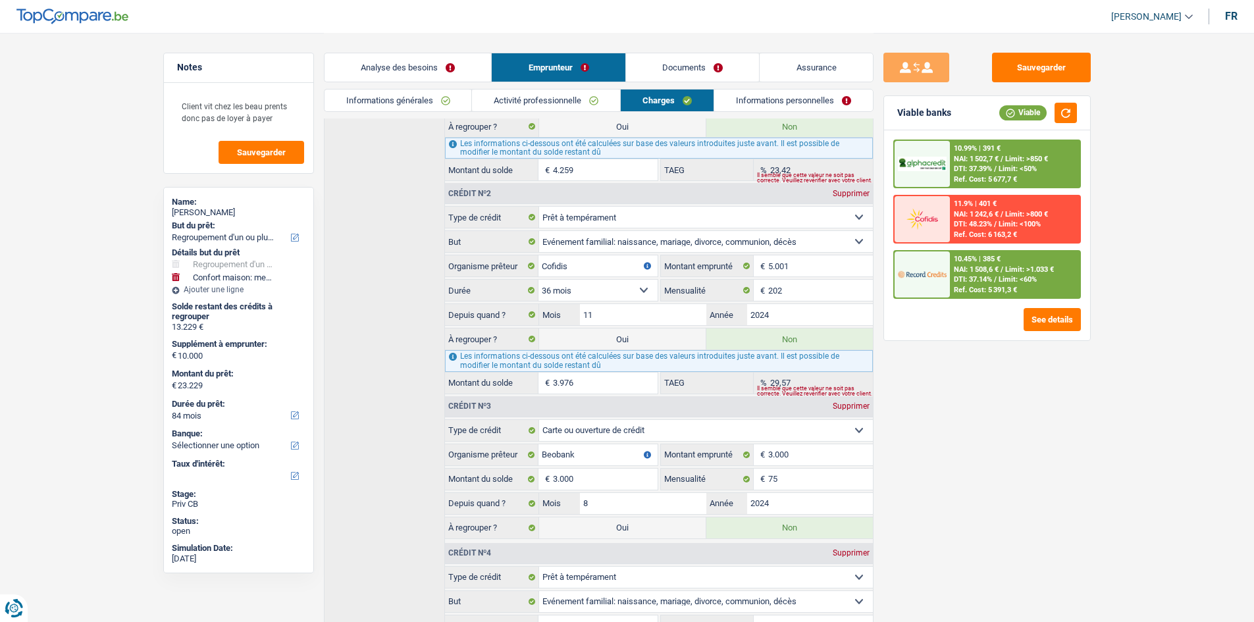
scroll to position [97, 0]
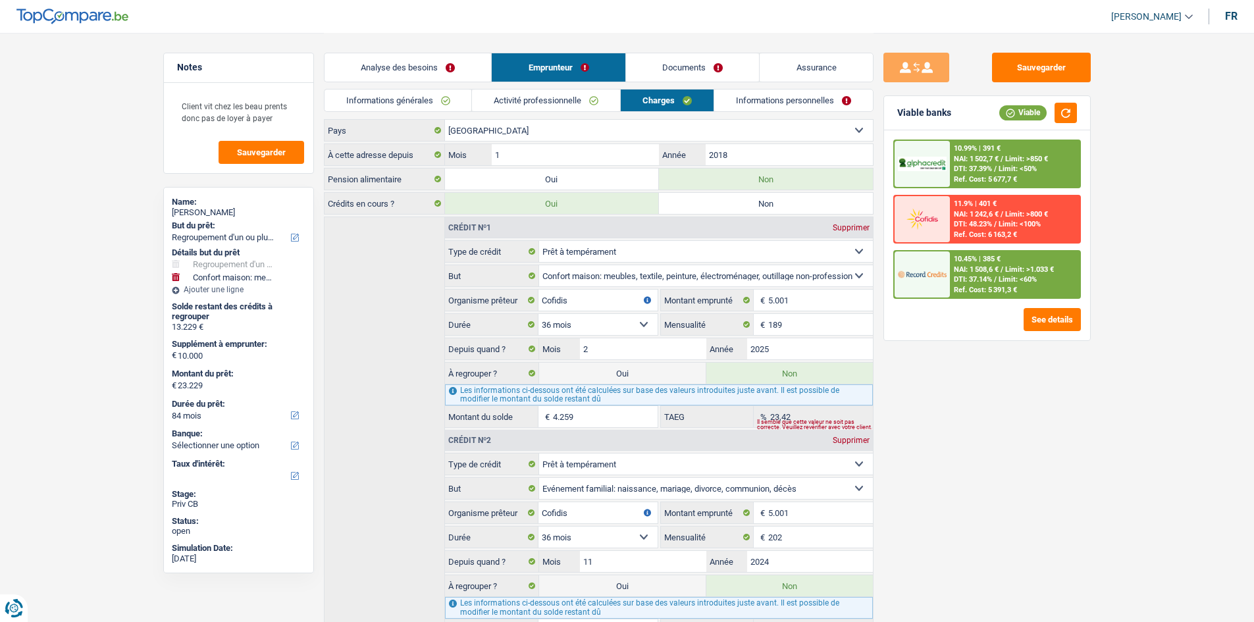
drag, startPoint x: 438, startPoint y: 61, endPoint x: 490, endPoint y: 120, distance: 79.3
click at [438, 61] on link "Analyse des besoins" at bounding box center [408, 67] width 167 height 28
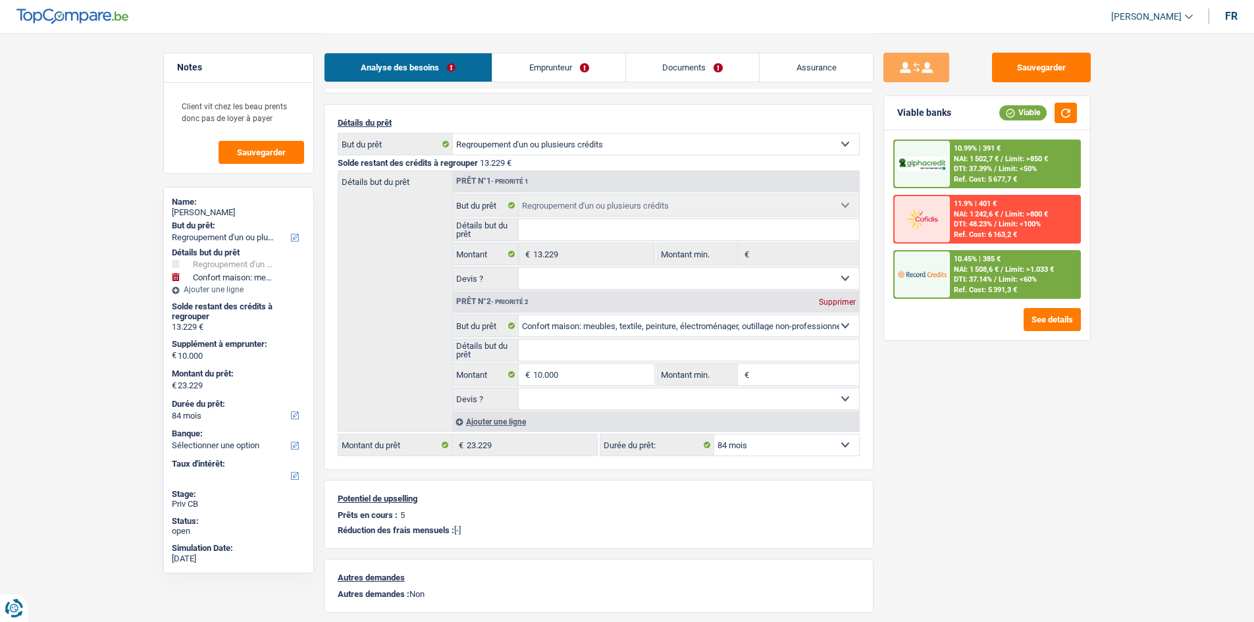
click at [1074, 434] on div "Sauvegarder Viable banks Viable 10.99% | 391 € NAI: 1 502,7 € / Limit: >850 € D…" at bounding box center [987, 327] width 227 height 548
click at [555, 63] on link "Emprunteur" at bounding box center [558, 67] width 133 height 28
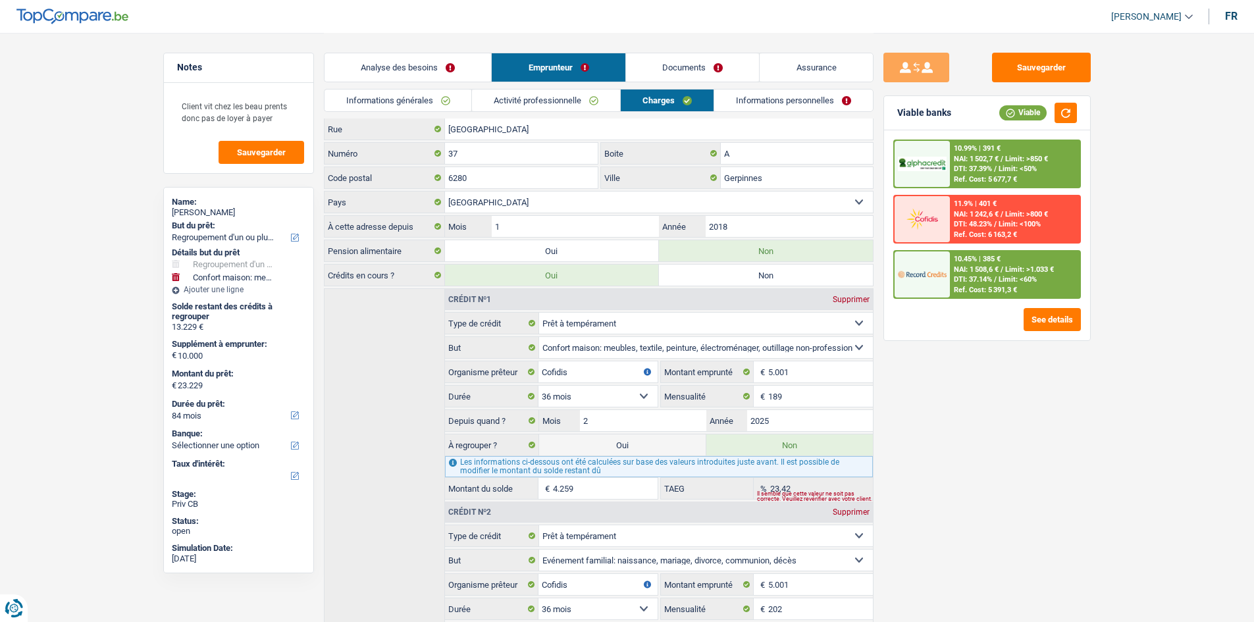
scroll to position [0, 0]
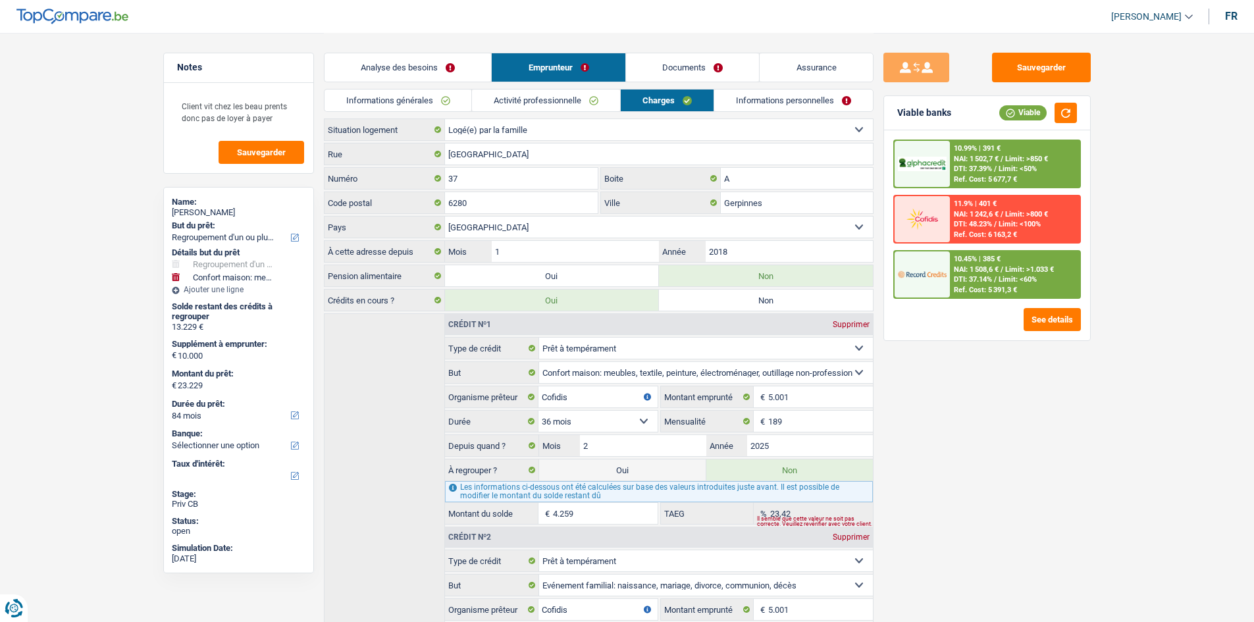
click at [451, 70] on link "Analyse des besoins" at bounding box center [408, 67] width 167 height 28
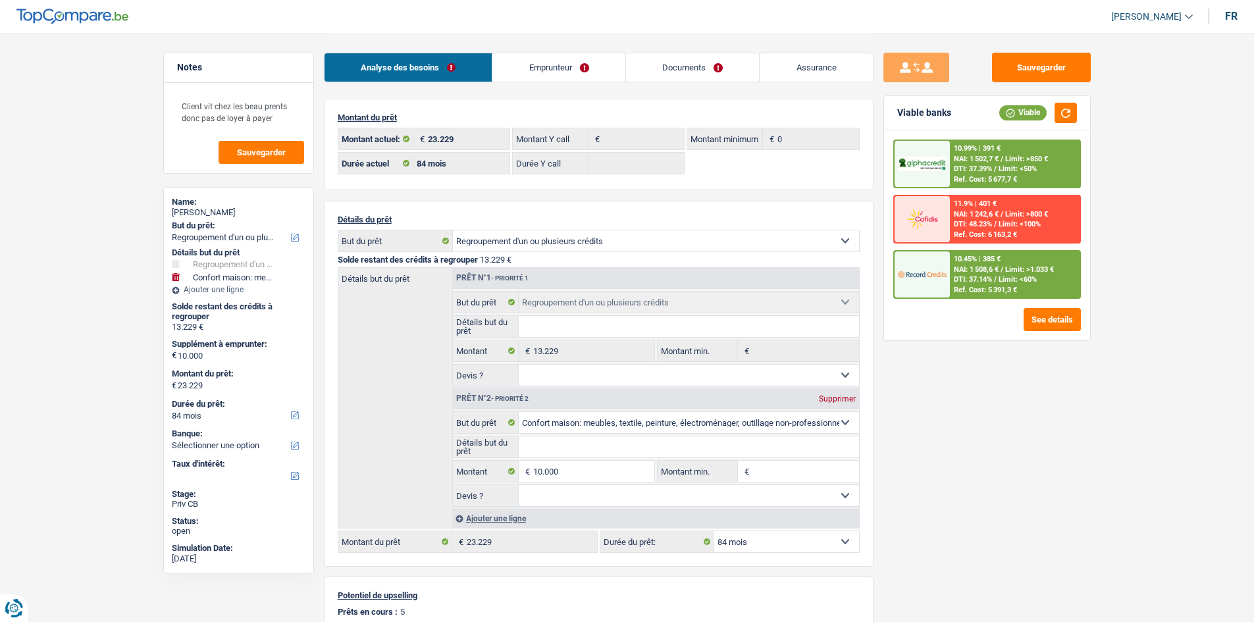
drag, startPoint x: 577, startPoint y: 68, endPoint x: 666, endPoint y: 130, distance: 108.8
click at [576, 68] on link "Emprunteur" at bounding box center [558, 67] width 133 height 28
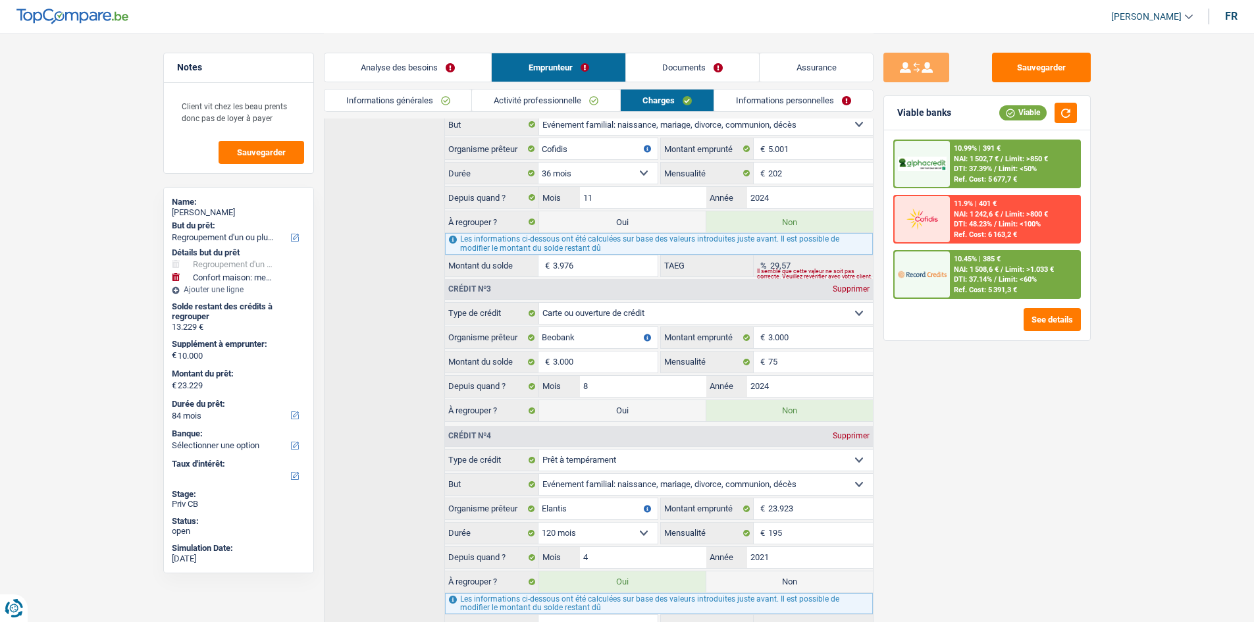
click at [434, 64] on link "Analyse des besoins" at bounding box center [408, 67] width 167 height 28
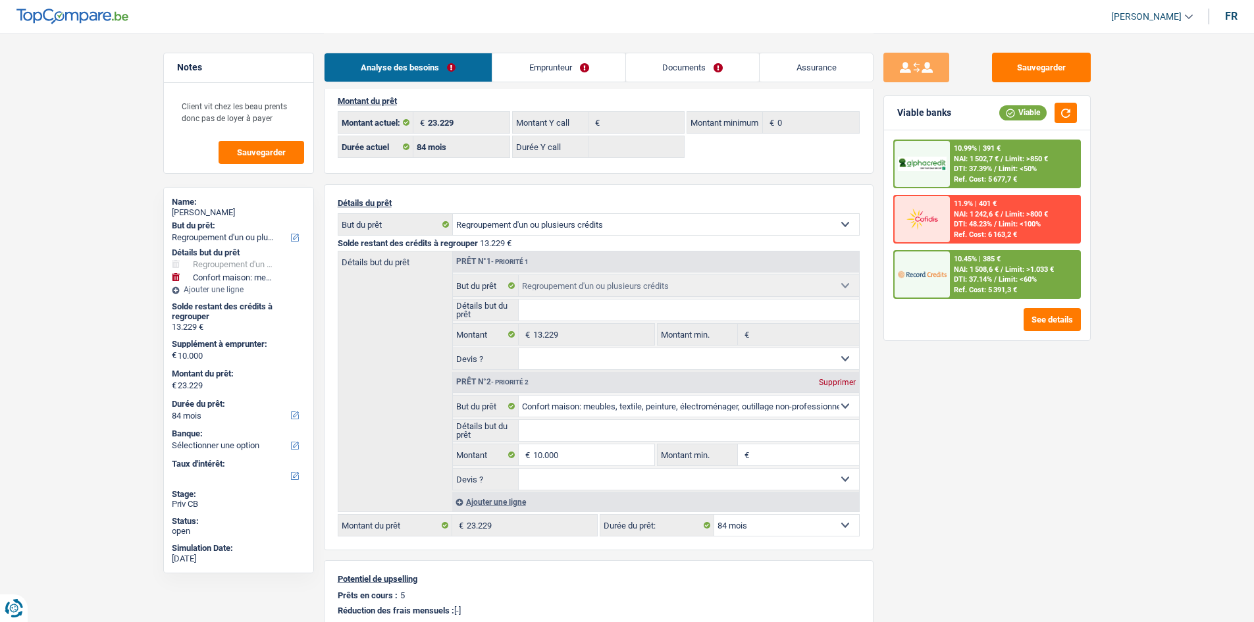
scroll to position [3, 0]
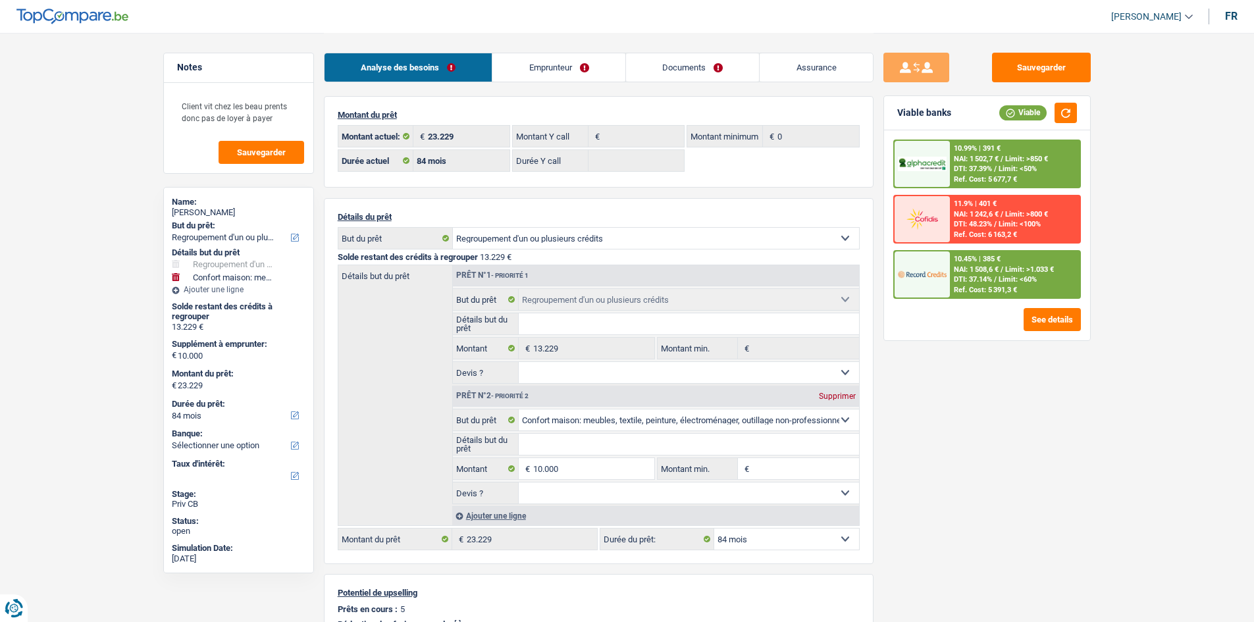
click at [999, 288] on div "Ref. Cost: 5 391,3 €" at bounding box center [985, 290] width 63 height 9
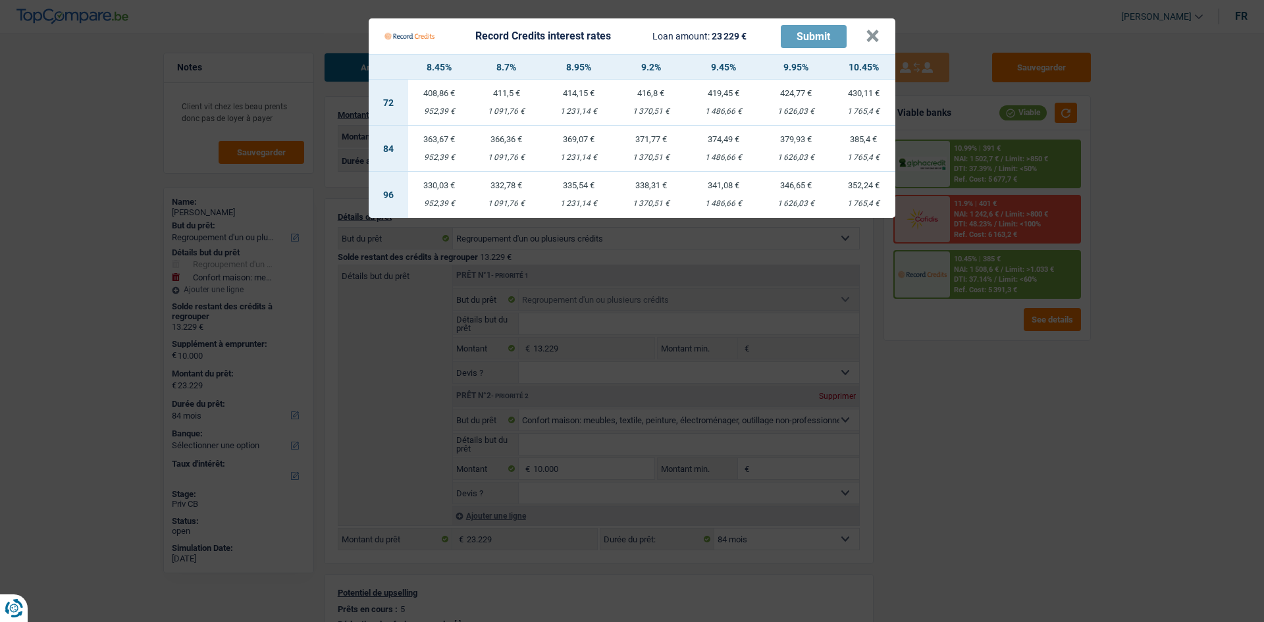
click at [988, 380] on Credits "Record Credits interest rates Loan amount: 23 229 € Submit × 8.45% 8.7% 8.95% 9…" at bounding box center [632, 311] width 1264 height 622
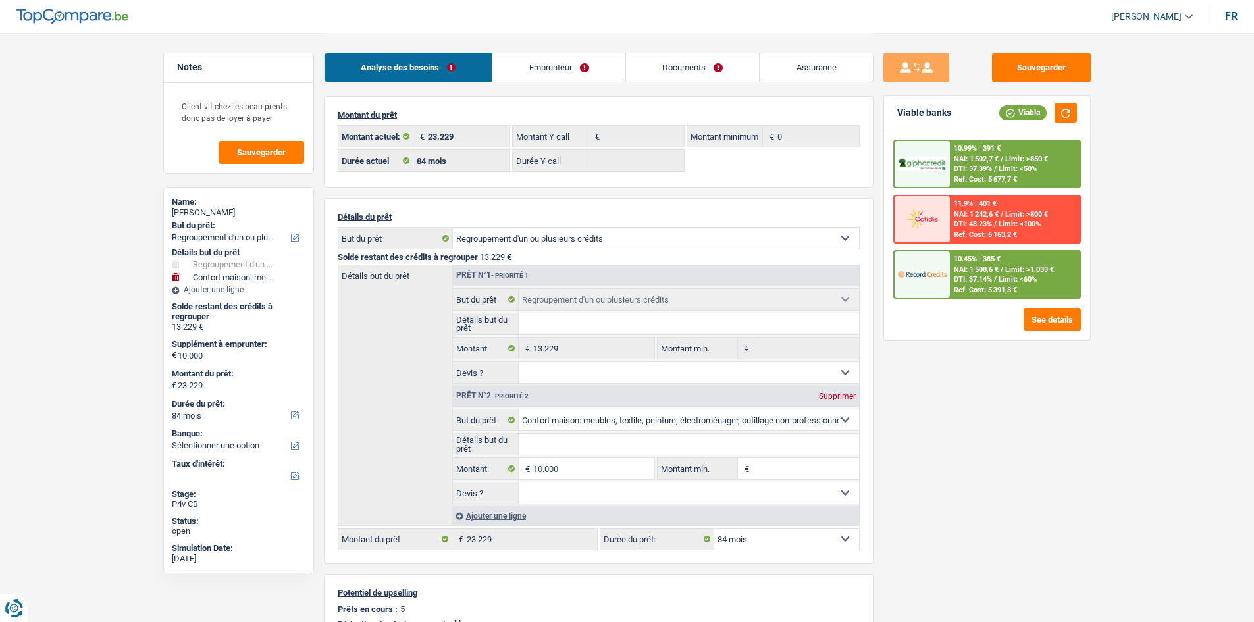
click at [683, 65] on link "Documents" at bounding box center [693, 67] width 134 height 28
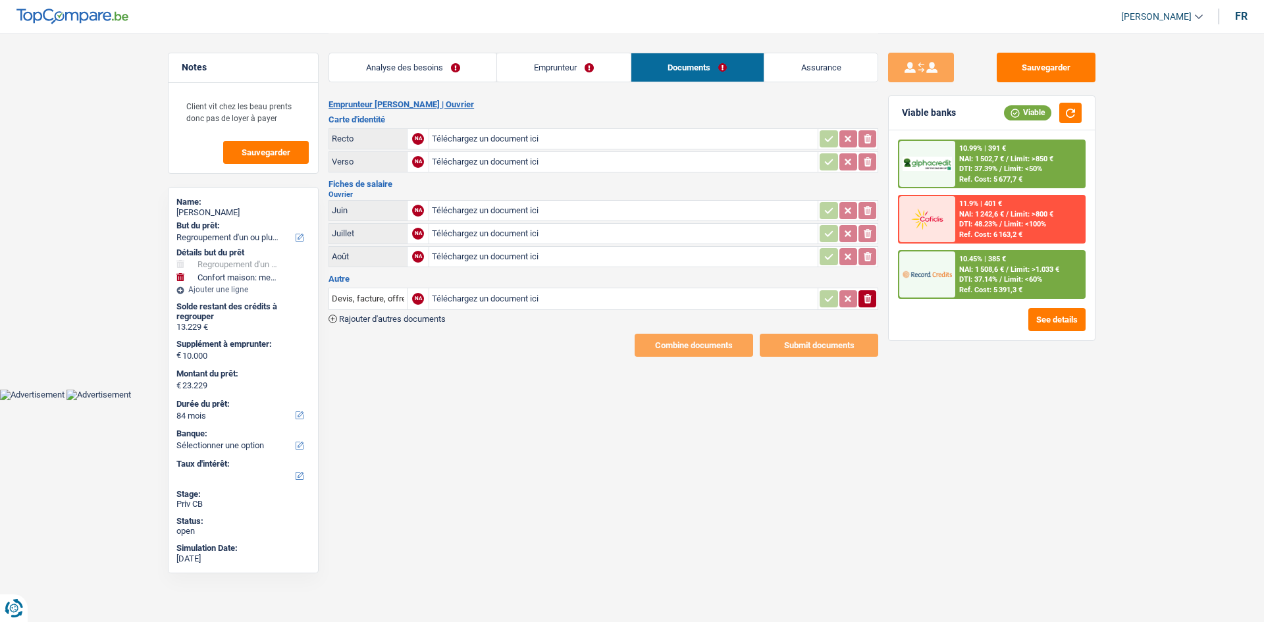
click at [590, 72] on link "Emprunteur" at bounding box center [563, 67] width 133 height 28
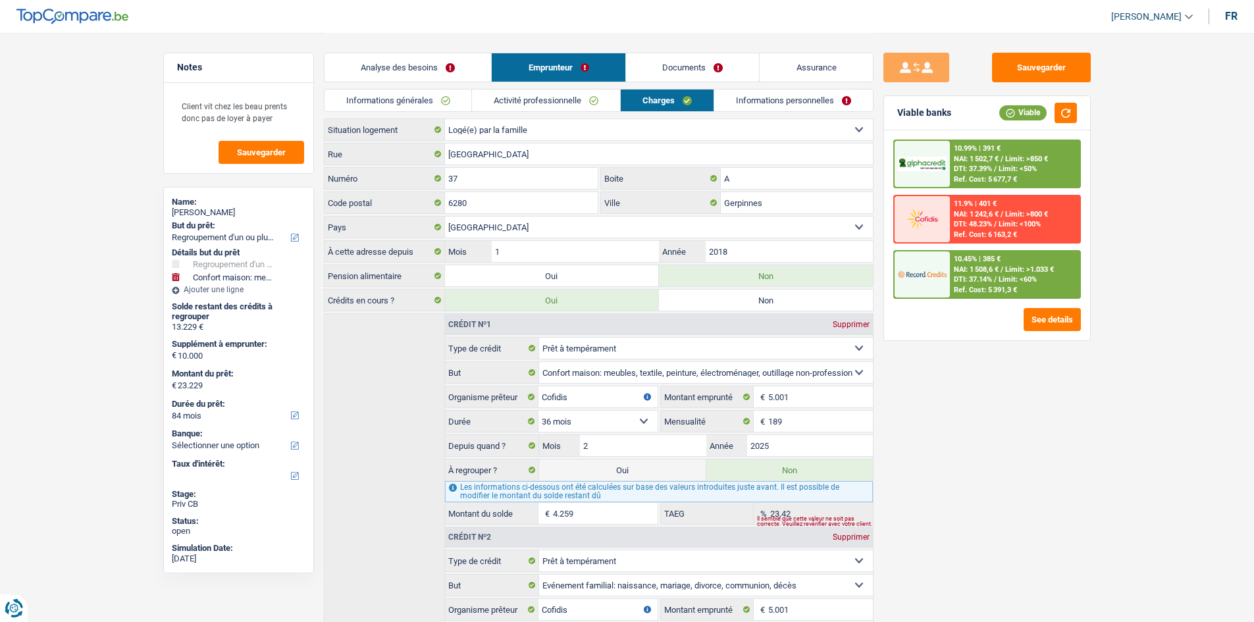
click at [444, 65] on link "Analyse des besoins" at bounding box center [408, 67] width 167 height 28
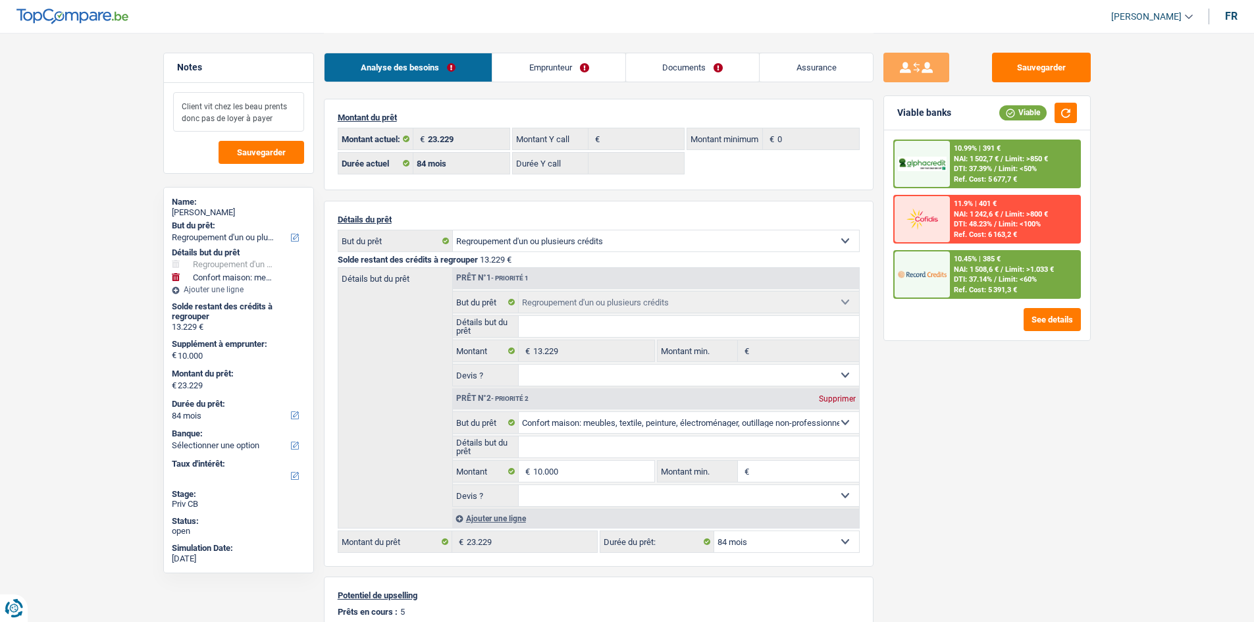
click at [296, 121] on textarea "Client vit chez les beau prents donc pas de loyer à payer" at bounding box center [238, 112] width 131 height 40
drag, startPoint x: 512, startPoint y: 63, endPoint x: 535, endPoint y: 80, distance: 28.2
click at [514, 63] on link "Emprunteur" at bounding box center [558, 67] width 133 height 28
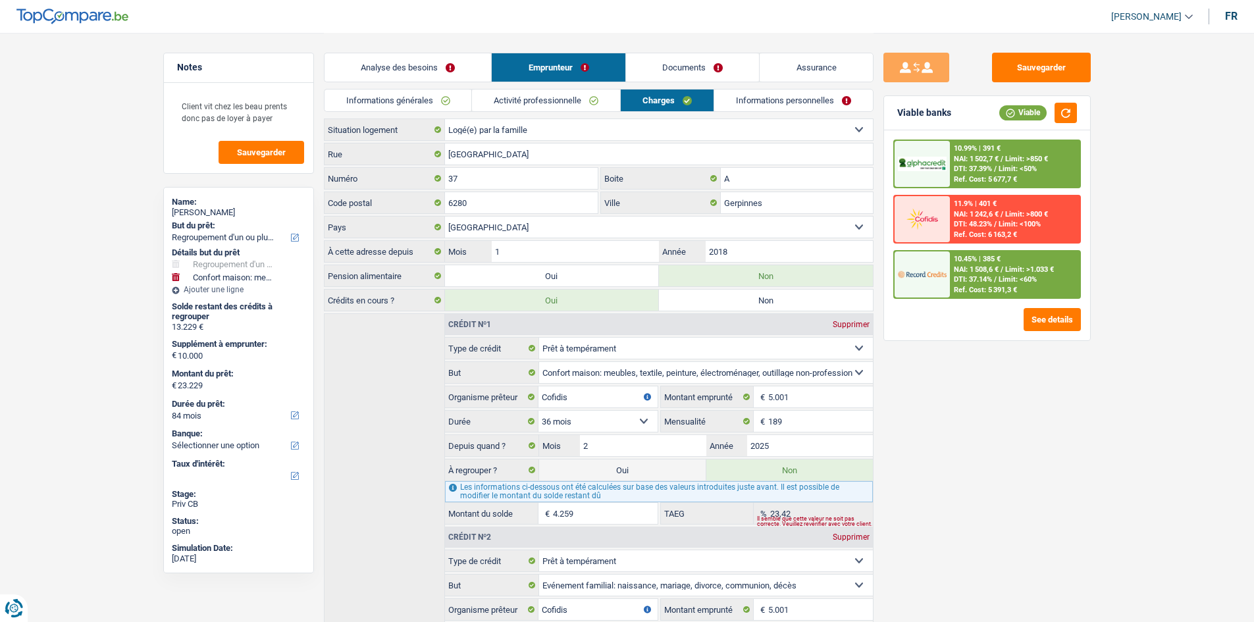
click at [554, 92] on link "Activité professionnelle" at bounding box center [546, 101] width 148 height 22
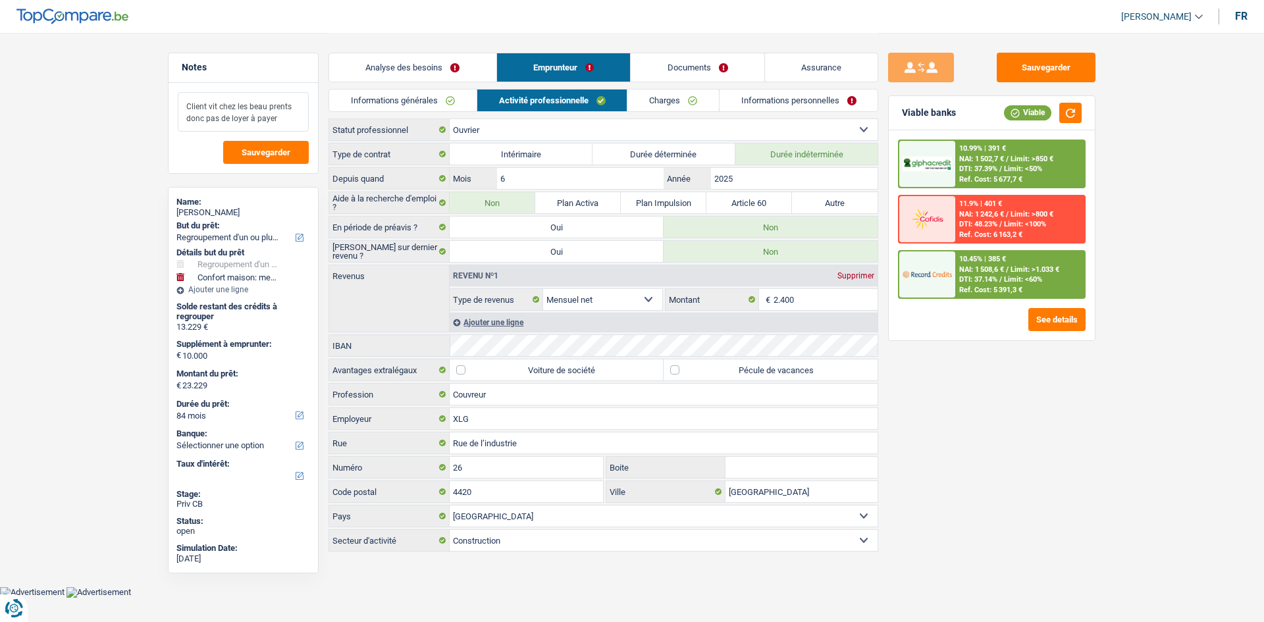
click at [278, 116] on textarea "Client vit chez les beau prents donc pas de loyer à payer" at bounding box center [243, 112] width 131 height 40
click at [668, 102] on link "Charges" at bounding box center [673, 101] width 92 height 22
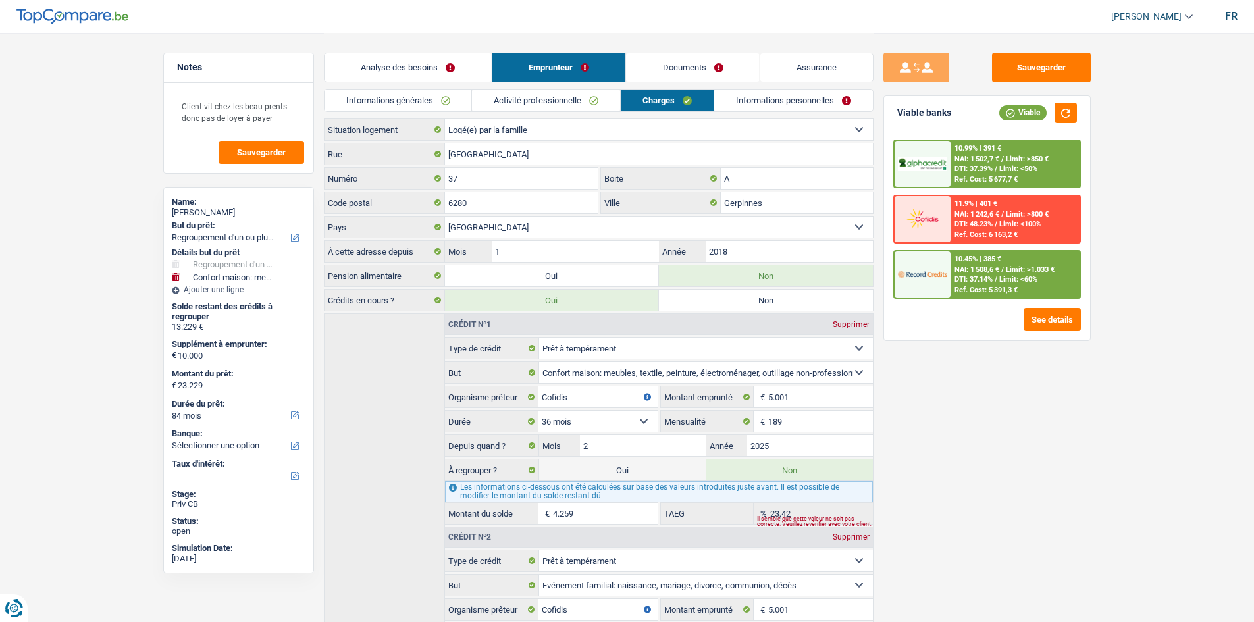
click at [788, 99] on link "Informations personnelles" at bounding box center [793, 101] width 159 height 22
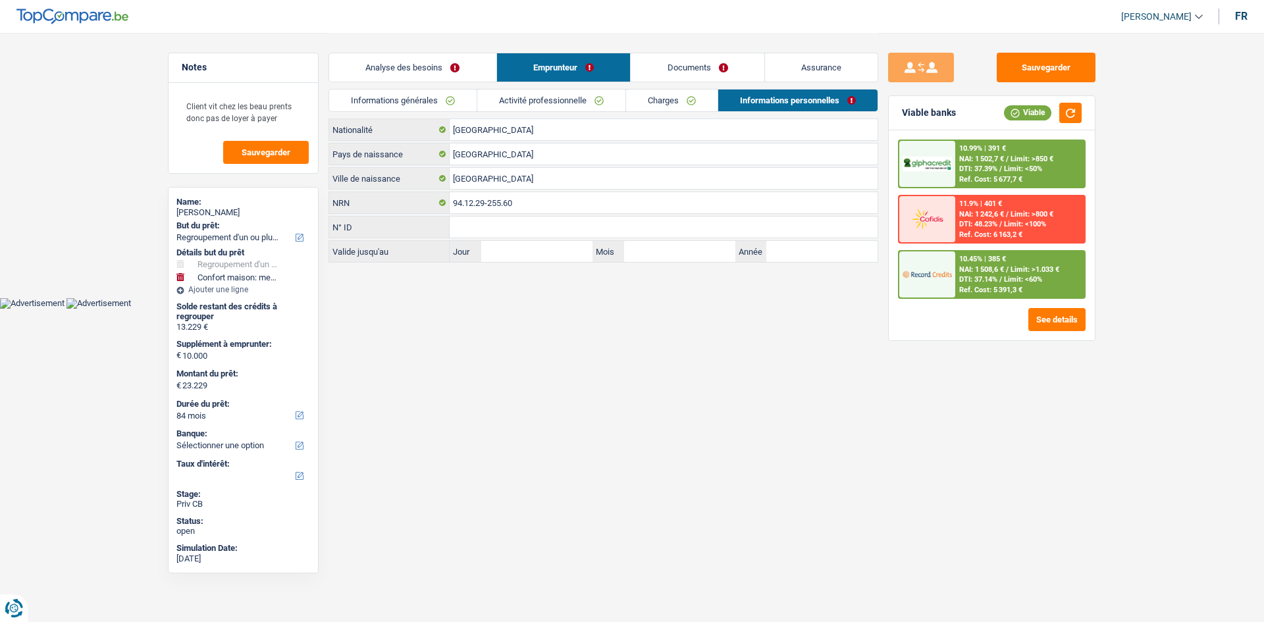
click at [406, 111] on li "Informations générales" at bounding box center [403, 100] width 148 height 23
click at [425, 100] on link "Informations générales" at bounding box center [402, 101] width 147 height 22
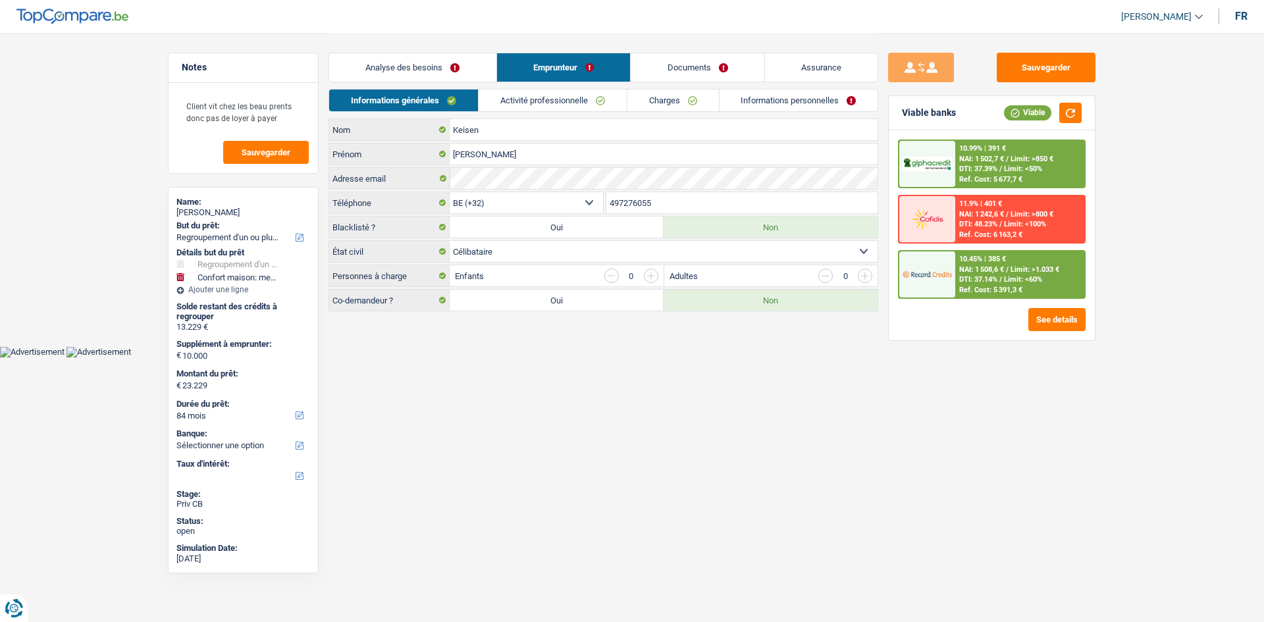
click at [450, 68] on link "Analyse des besoins" at bounding box center [412, 67] width 167 height 28
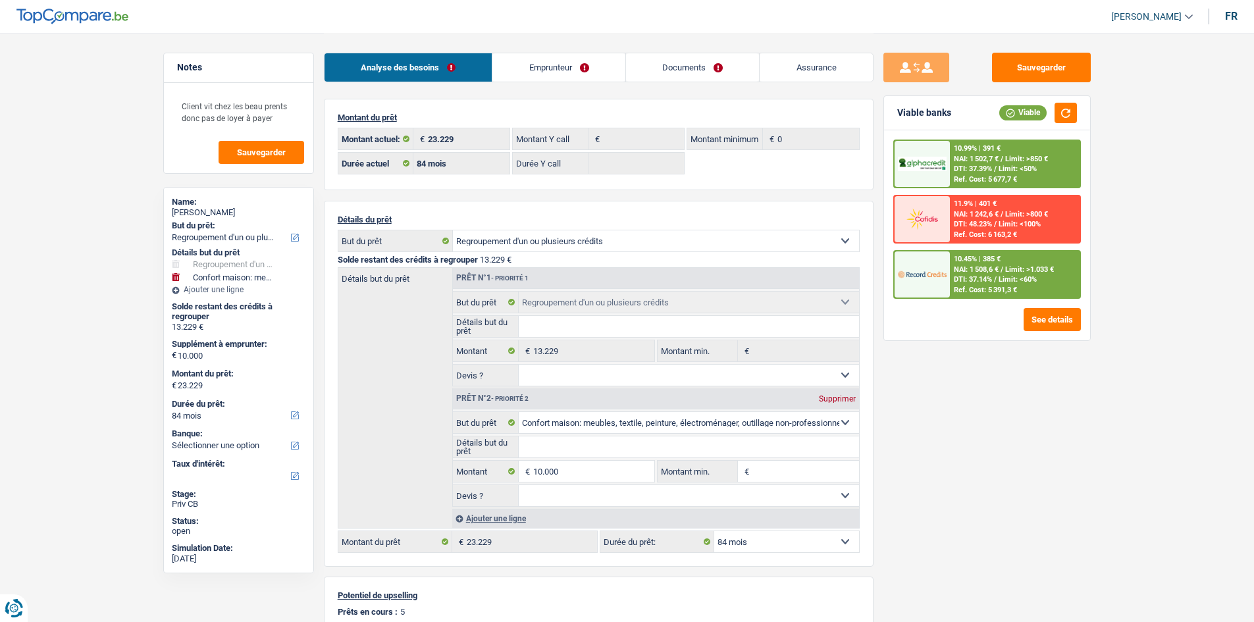
click at [74, 188] on main "Notes Client vit chez les beau prents donc pas de loyer à payer Sauvegarder Nam…" at bounding box center [627, 439] width 1254 height 878
click at [589, 378] on select "Oui Non Non répondu Sélectionner une option" at bounding box center [689, 375] width 340 height 21
select select "yes"
click at [519, 365] on select "Oui Non Non répondu Sélectionner une option" at bounding box center [689, 375] width 340 height 21
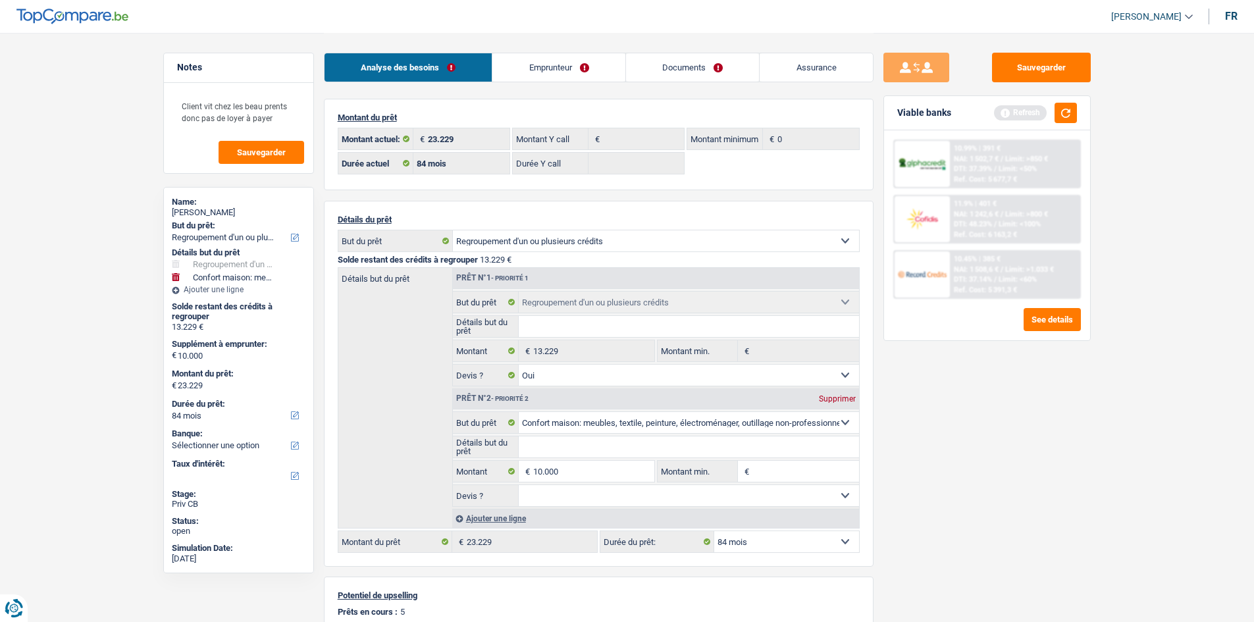
click at [555, 329] on input "Détails but du prêt" at bounding box center [689, 326] width 340 height 21
click at [576, 323] on input "Détails but du prêt" at bounding box center [689, 326] width 340 height 21
type input "Regroupement"
click at [1116, 415] on main "Notes Client vit chez les beau prents donc pas de loyer à payer Sauvegarder Nam…" at bounding box center [627, 439] width 1254 height 878
click at [1064, 117] on button "button" at bounding box center [1066, 113] width 22 height 20
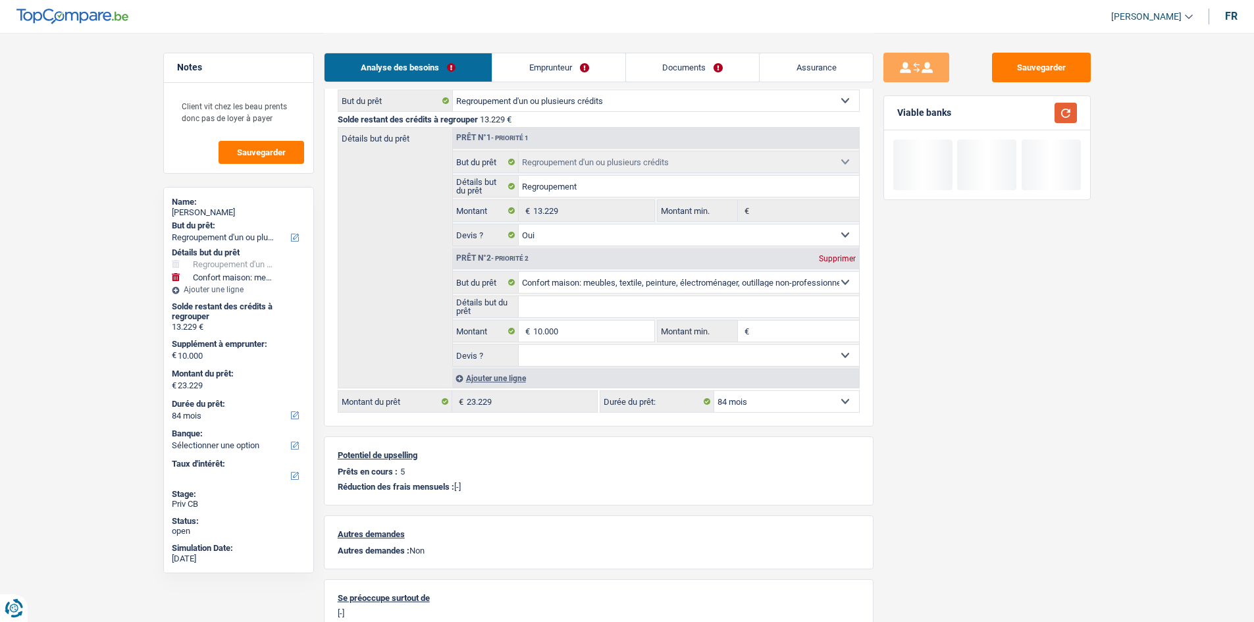
scroll to position [198, 0]
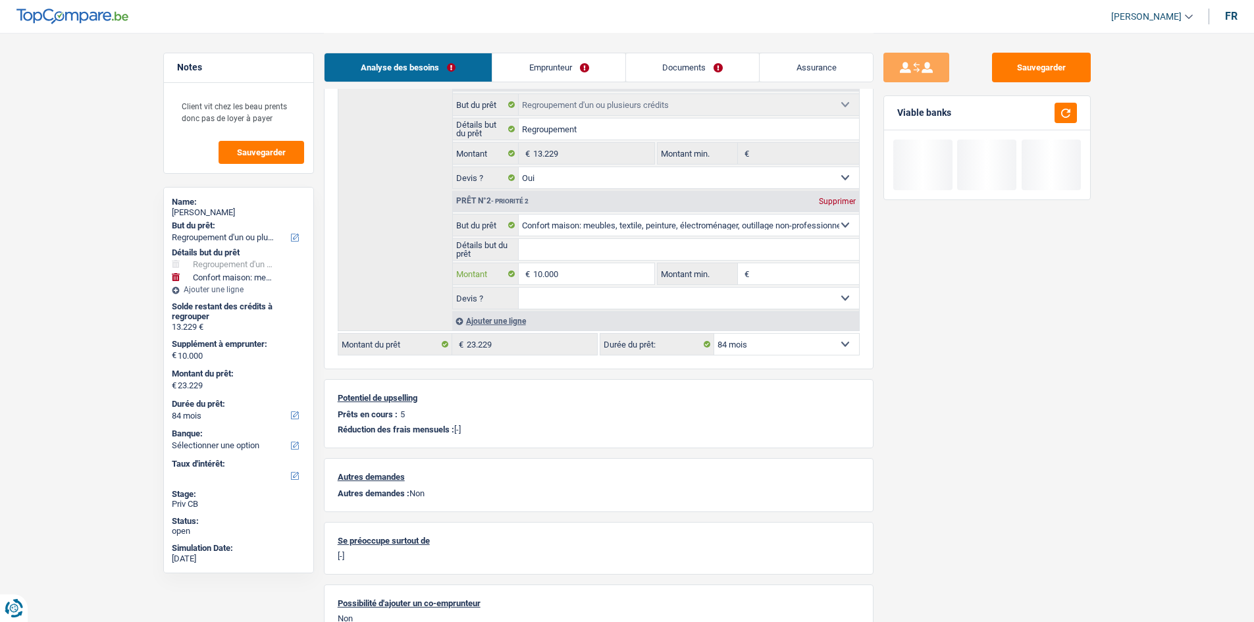
click at [589, 268] on input "10.000" at bounding box center [593, 273] width 120 height 21
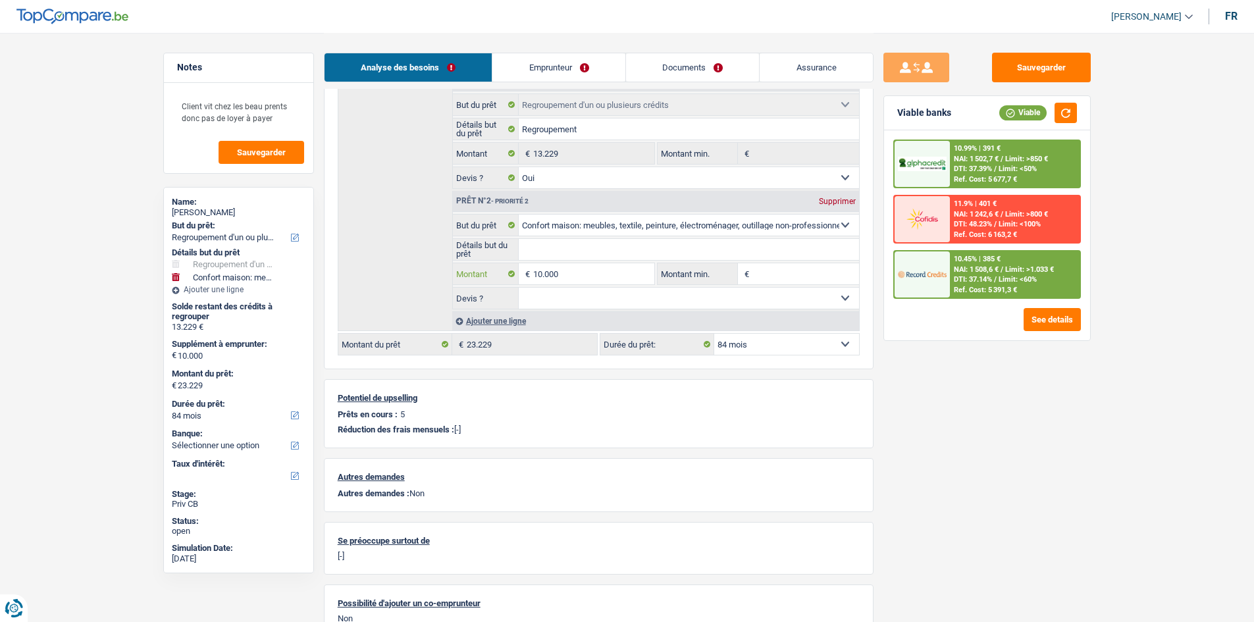
click at [589, 268] on input "10.000" at bounding box center [593, 273] width 120 height 21
click at [762, 271] on input "Montant min." at bounding box center [806, 273] width 107 height 21
paste input "10.000"
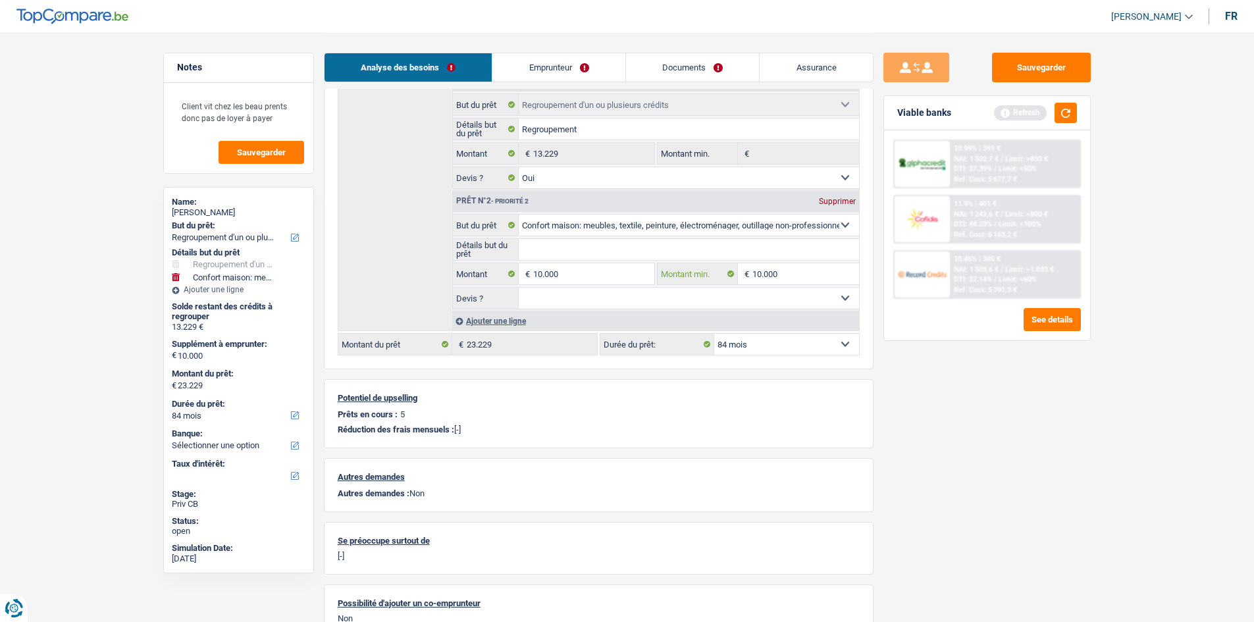
type input "10.000"
click at [941, 399] on div "Sauvegarder Viable banks Refresh 10.99% | 391 € NAI: 1 502,7 € / Limit: >850 € …" at bounding box center [987, 327] width 227 height 548
click at [718, 303] on select "Oui Non Non répondu Sélectionner une option" at bounding box center [689, 298] width 340 height 21
select select "false"
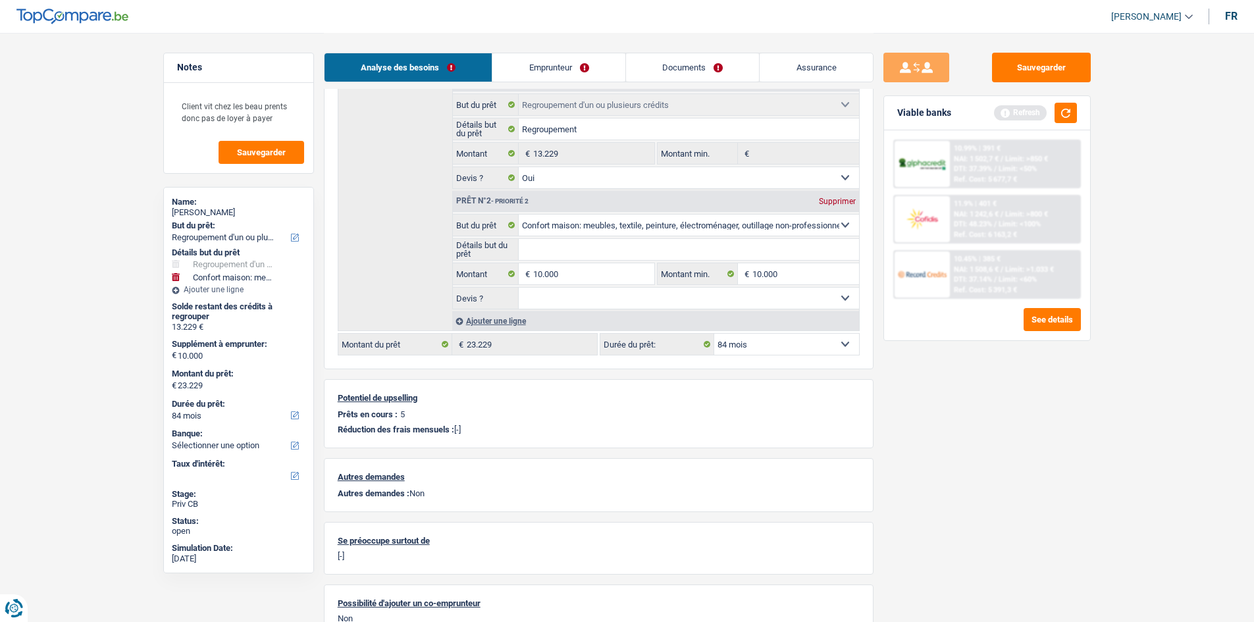
click at [519, 288] on select "Oui Non Non répondu Sélectionner une option" at bounding box center [689, 298] width 340 height 21
click at [679, 246] on input "Détails but du prêt" at bounding box center [689, 249] width 340 height 21
click at [582, 254] on input "Détails but du prêt" at bounding box center [689, 249] width 340 height 21
paste input "Ameublement + Sommier + Lit + Lave vaisselle + Lave linge + TV + Frigo"
type input "Ameublement + Sommier + Lit + Lave vaisselle + Lave linge + TV + Frigo"
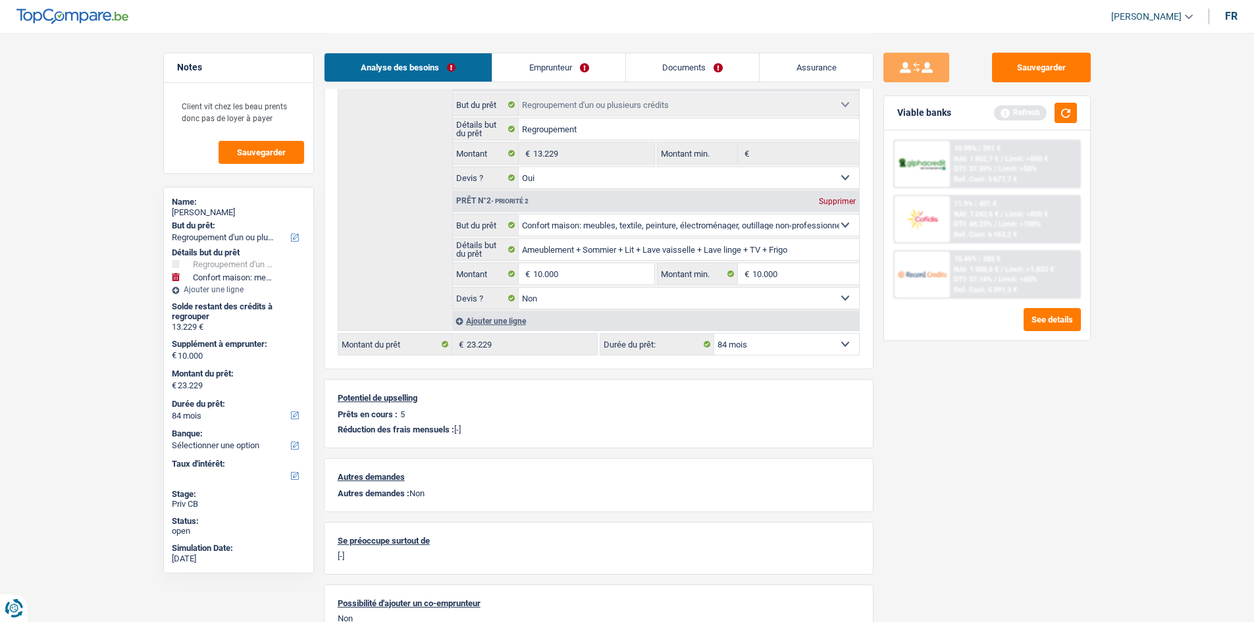
click at [1066, 470] on div "Sauvegarder Viable banks Refresh 10.99% | 391 € NAI: 1 502,7 € / Limit: >850 € …" at bounding box center [987, 327] width 227 height 548
click at [1063, 114] on button "button" at bounding box center [1066, 113] width 22 height 20
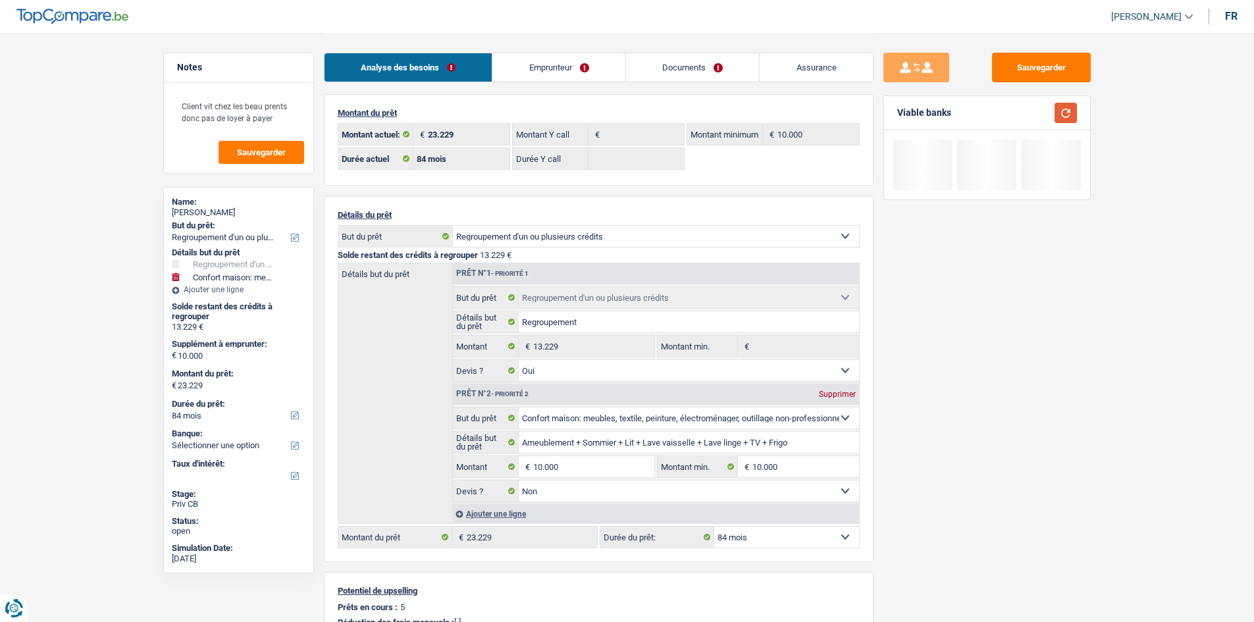
scroll to position [0, 0]
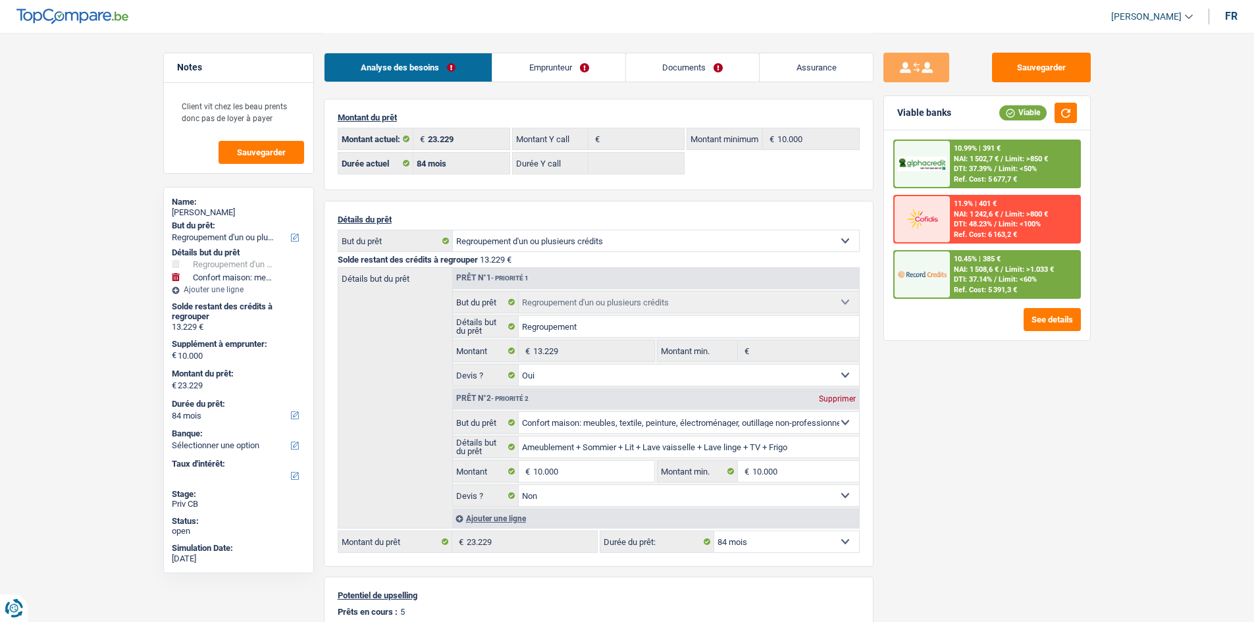
click at [1003, 372] on div "Sauvegarder Viable banks Viable 10.99% | 391 € NAI: 1 502,7 € / Limit: >850 € D…" at bounding box center [987, 327] width 227 height 548
click at [996, 388] on div "Sauvegarder Viable banks Viable 10.99% | 391 € NAI: 1 502,7 € / Limit: >850 € D…" at bounding box center [987, 327] width 227 height 548
click at [591, 65] on link "Emprunteur" at bounding box center [558, 67] width 133 height 28
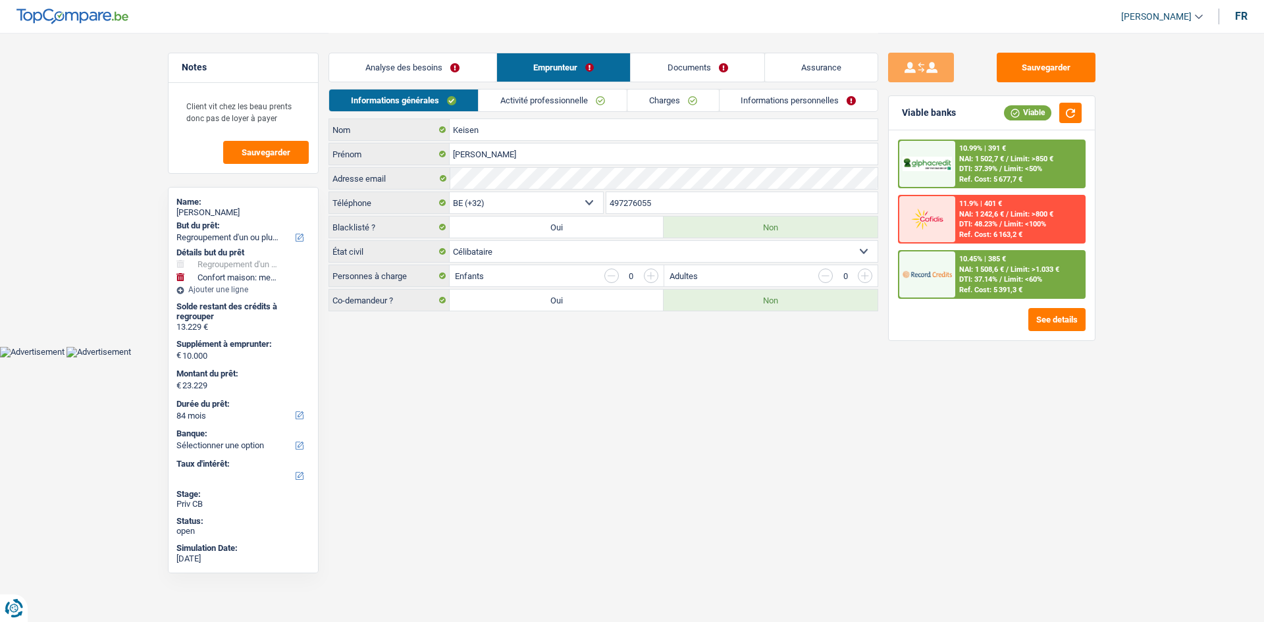
click at [540, 95] on link "Activité professionnelle" at bounding box center [553, 101] width 148 height 22
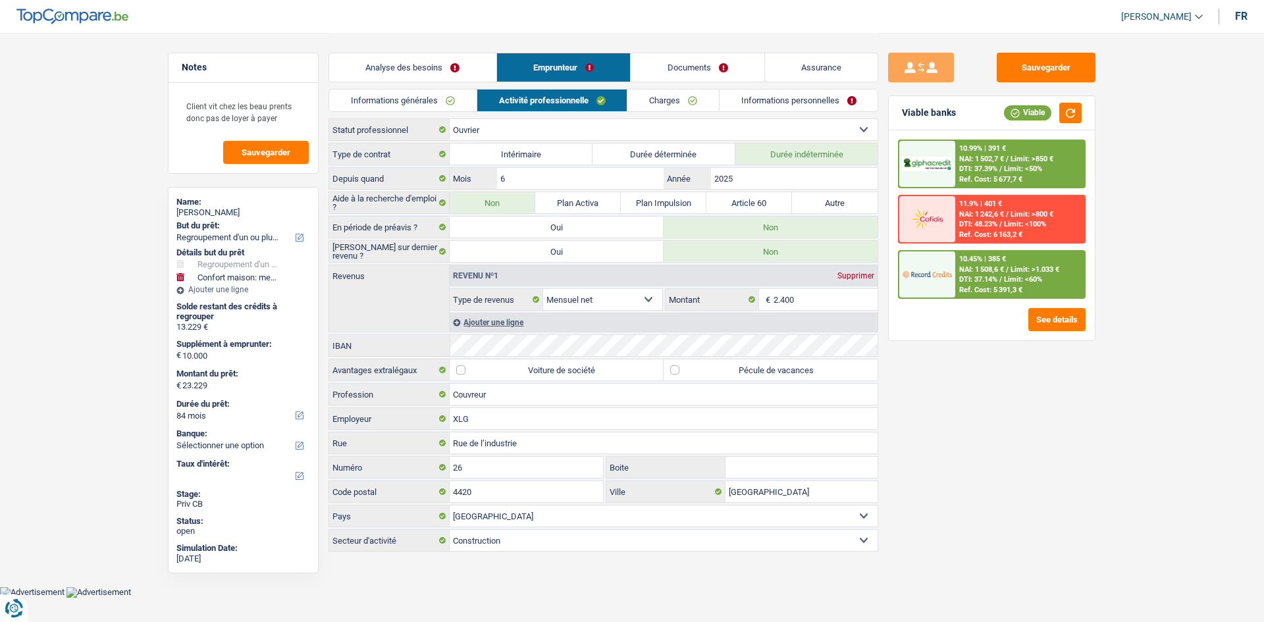
click at [693, 100] on link "Charges" at bounding box center [673, 101] width 92 height 22
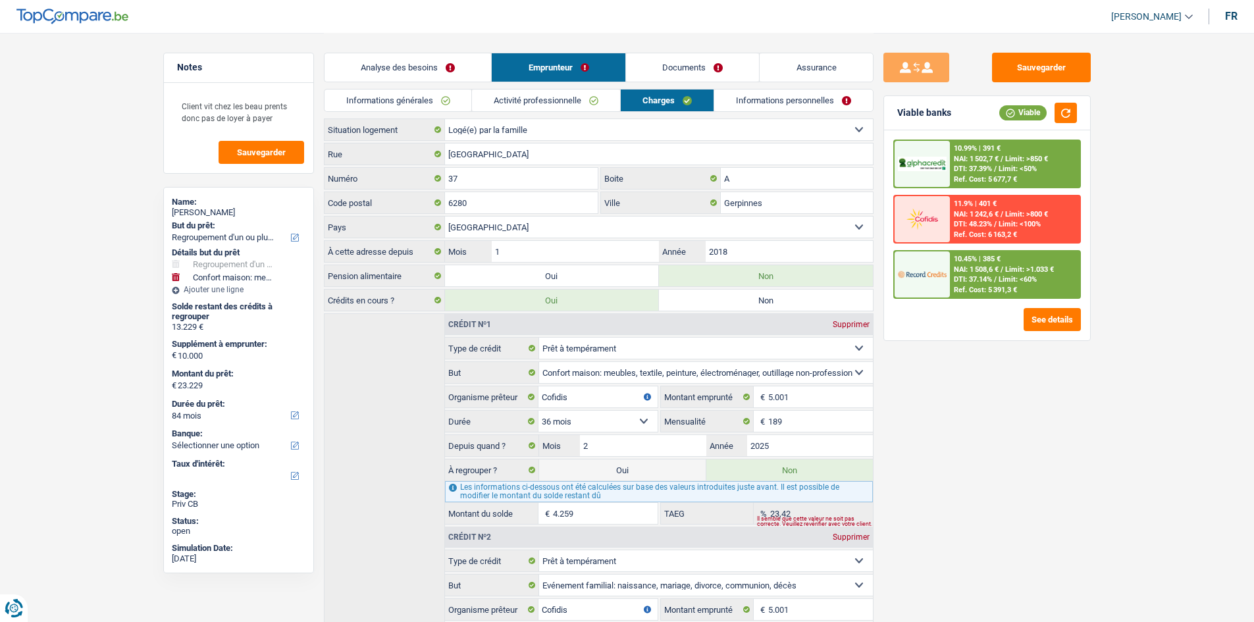
click at [761, 105] on link "Informations personnelles" at bounding box center [793, 101] width 159 height 22
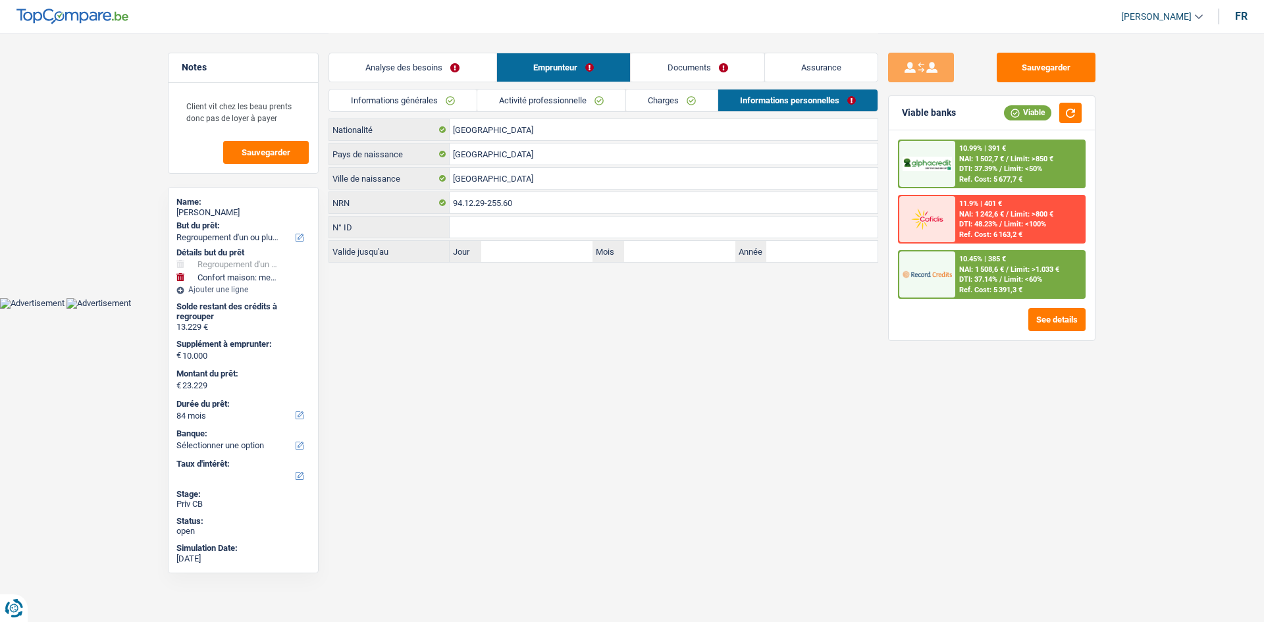
click at [729, 74] on link "Documents" at bounding box center [698, 67] width 134 height 28
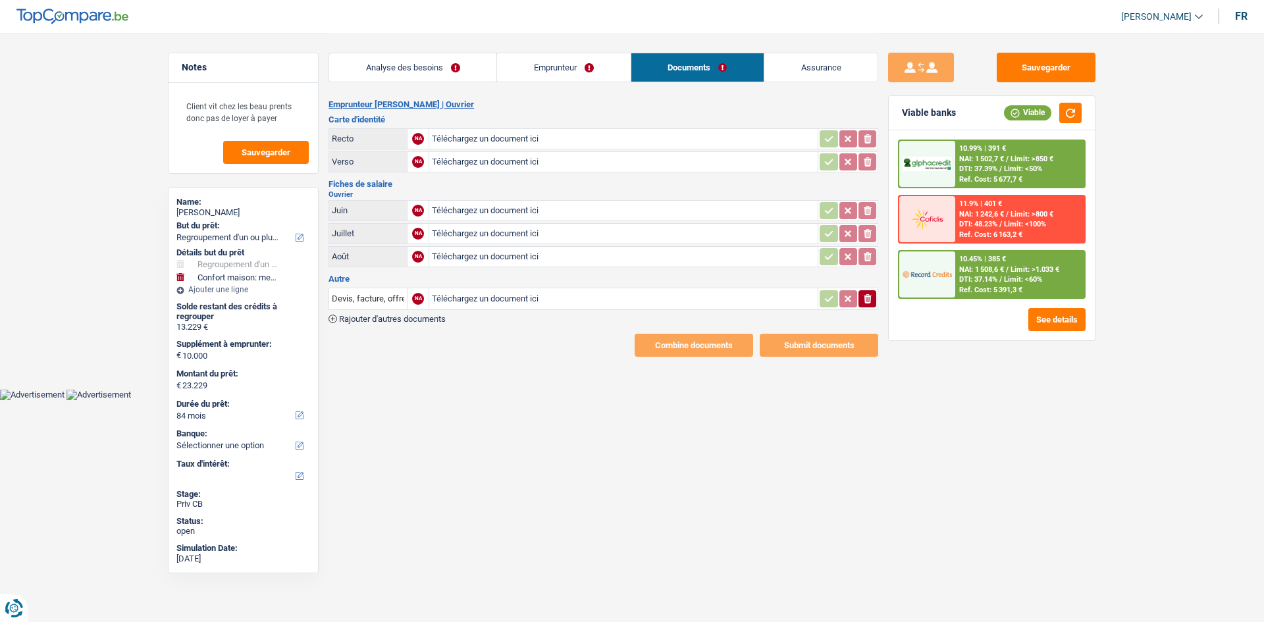
click at [383, 73] on link "Analyse des besoins" at bounding box center [412, 67] width 167 height 28
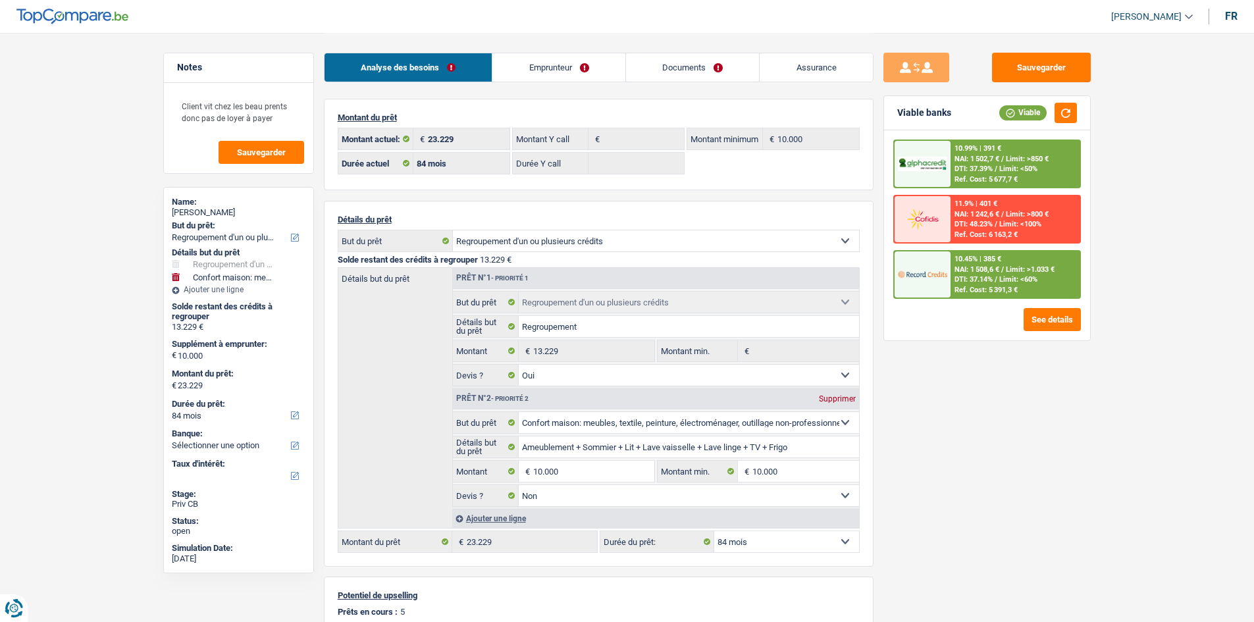
click at [974, 422] on div "Sauvegarder Viable banks Viable 10.99% | 391 € NAI: 1 502,7 € / Limit: >850 € D…" at bounding box center [987, 327] width 227 height 548
click at [1057, 63] on button "Sauvegarder" at bounding box center [1041, 68] width 99 height 30
click at [961, 402] on div "Sauvegarder Viable banks Viable 10.99% | 391 € NAI: 1 502,7 € / Limit: >850 € D…" at bounding box center [987, 327] width 227 height 548
click at [88, 156] on main "Notes Client vit chez les beau prents donc pas de loyer à payer Sauvegarder Nam…" at bounding box center [627, 439] width 1254 height 878
click at [272, 102] on textarea "Client vit chez les beau prents donc pas de loyer à payer" at bounding box center [238, 112] width 131 height 40
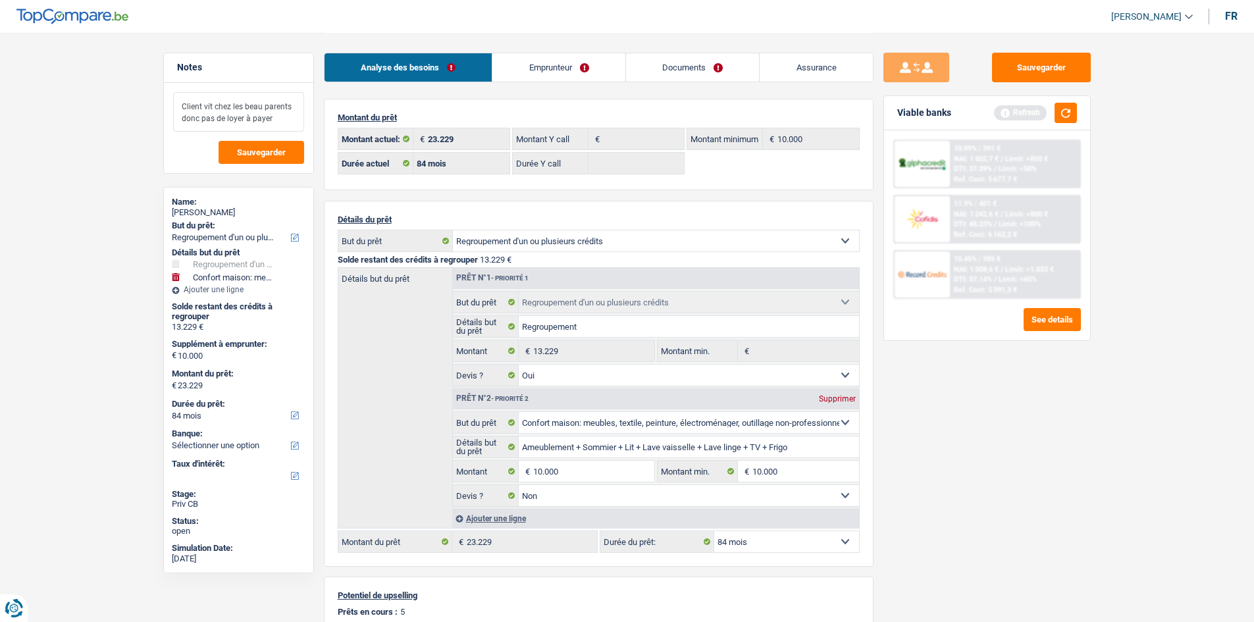
drag, startPoint x: 296, startPoint y: 115, endPoint x: 130, endPoint y: 93, distance: 166.6
click at [130, 93] on main "Notes Client vit chez les beau parents donc pas de loyer à payer Sauvegarder Na…" at bounding box center [627, 439] width 1254 height 878
type textarea "Client vit chez les beau parents donc pas de loyer à payer"
drag, startPoint x: 1065, startPoint y: 115, endPoint x: 1065, endPoint y: 83, distance: 32.3
click at [1065, 115] on button "button" at bounding box center [1066, 113] width 22 height 20
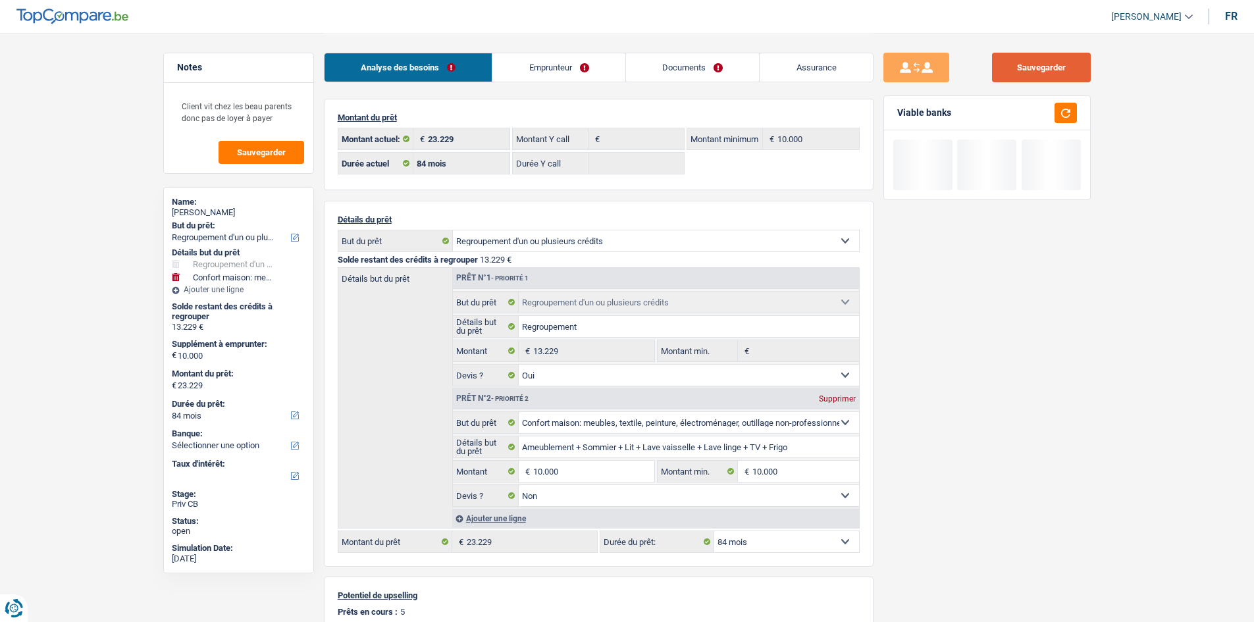
drag, startPoint x: 1065, startPoint y: 69, endPoint x: 841, endPoint y: 105, distance: 226.6
click at [1063, 68] on button "Sauvegarder" at bounding box center [1041, 68] width 99 height 30
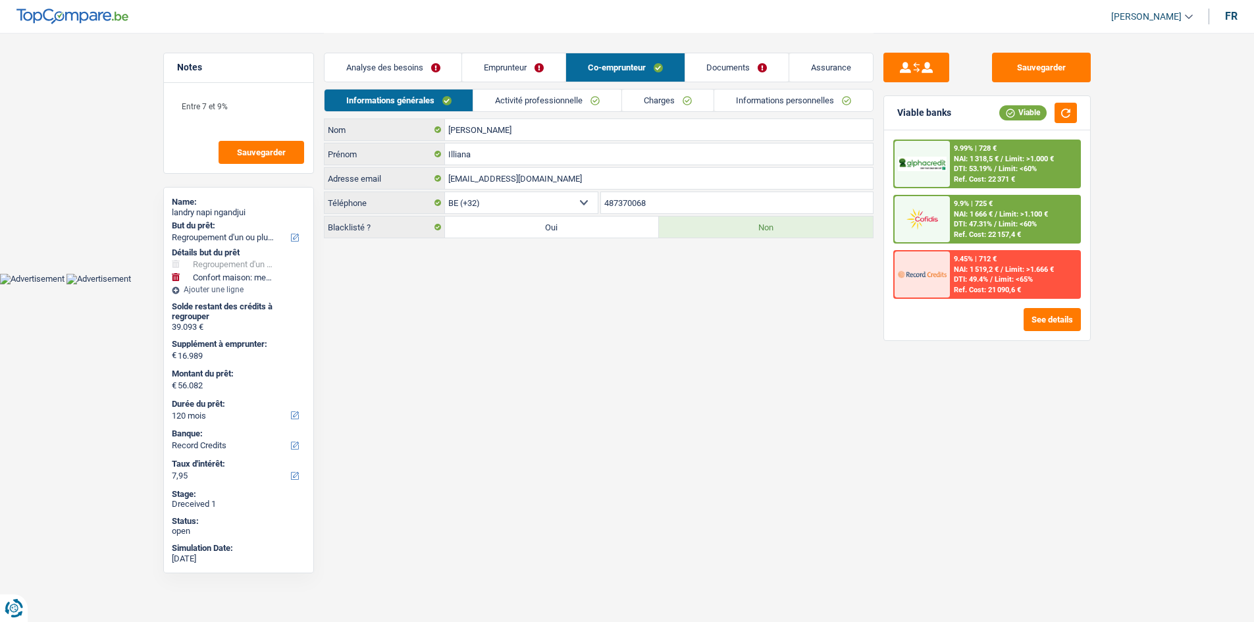
select select "refinancing"
select select "household"
select select "120"
select select "record credits"
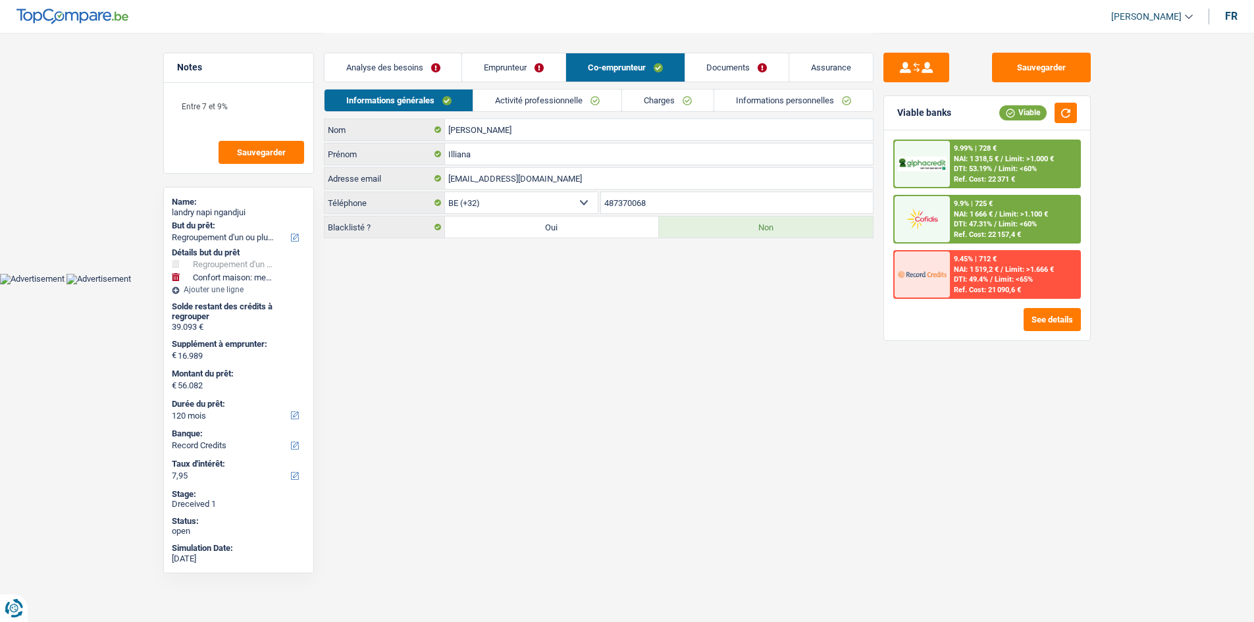
select select "32"
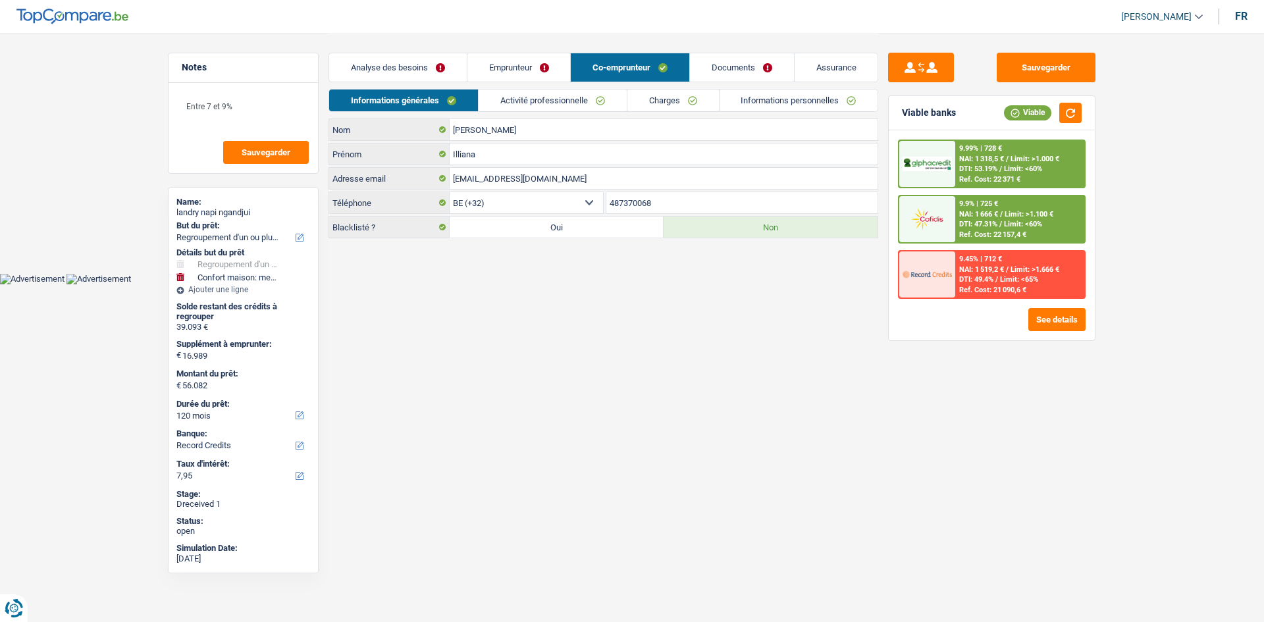
click at [691, 96] on link "Charges" at bounding box center [673, 101] width 92 height 22
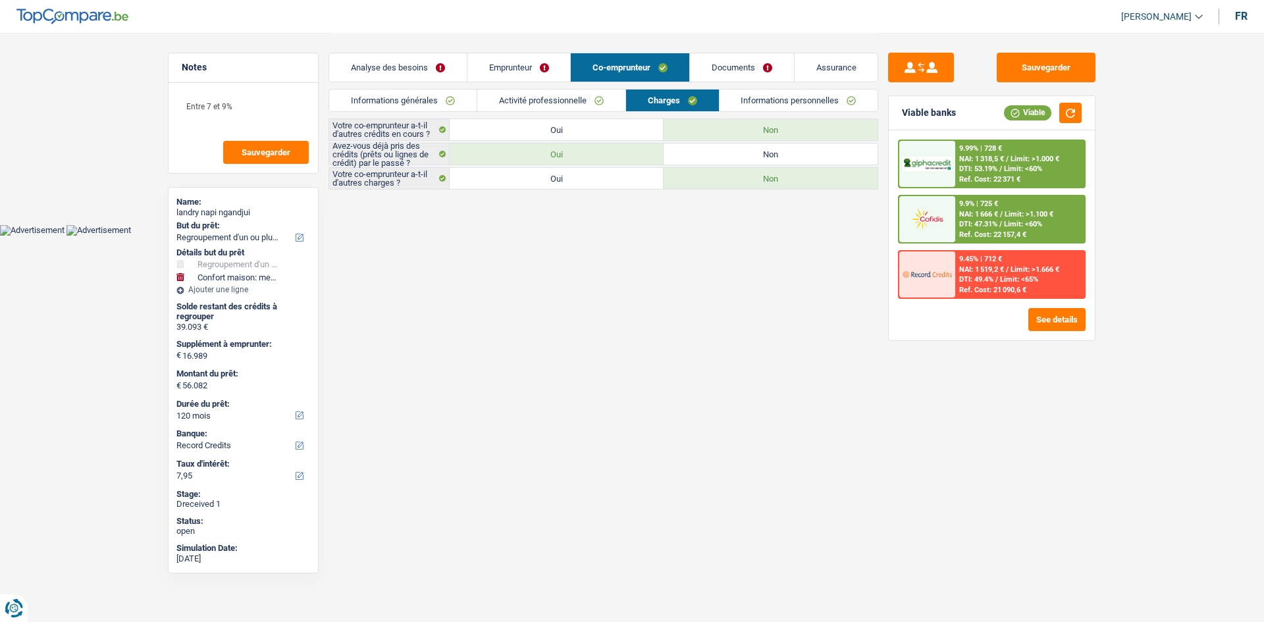
click at [776, 99] on link "Informations personnelles" at bounding box center [799, 101] width 159 height 22
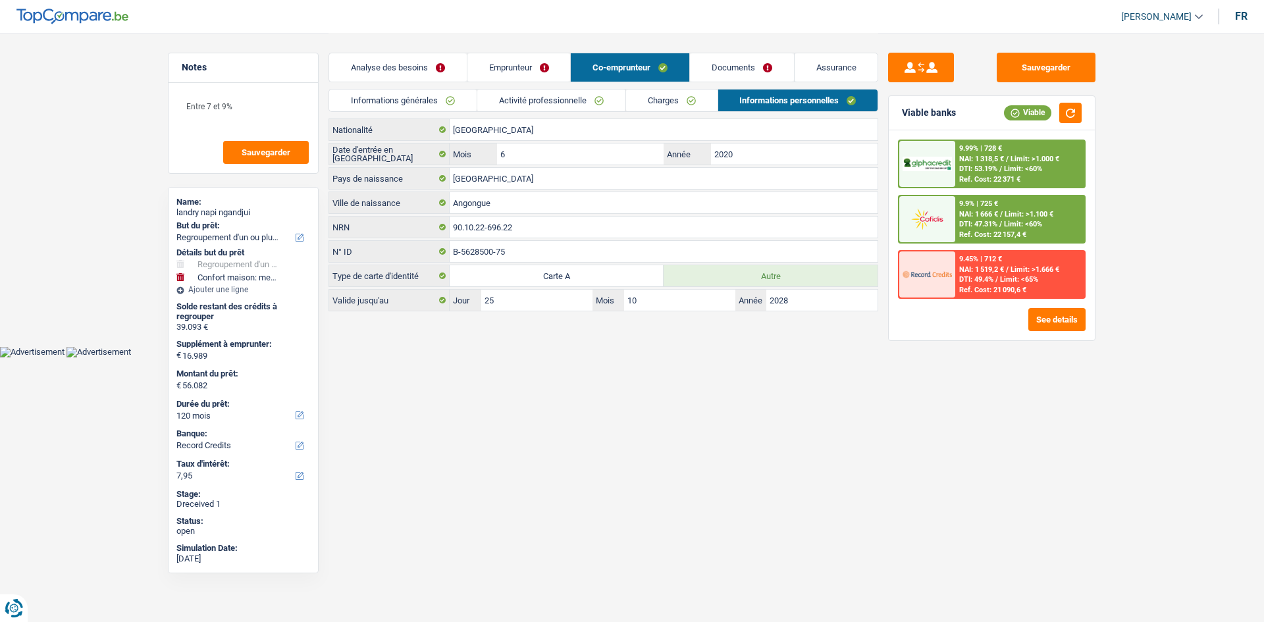
click at [441, 99] on link "Informations générales" at bounding box center [402, 101] width 147 height 22
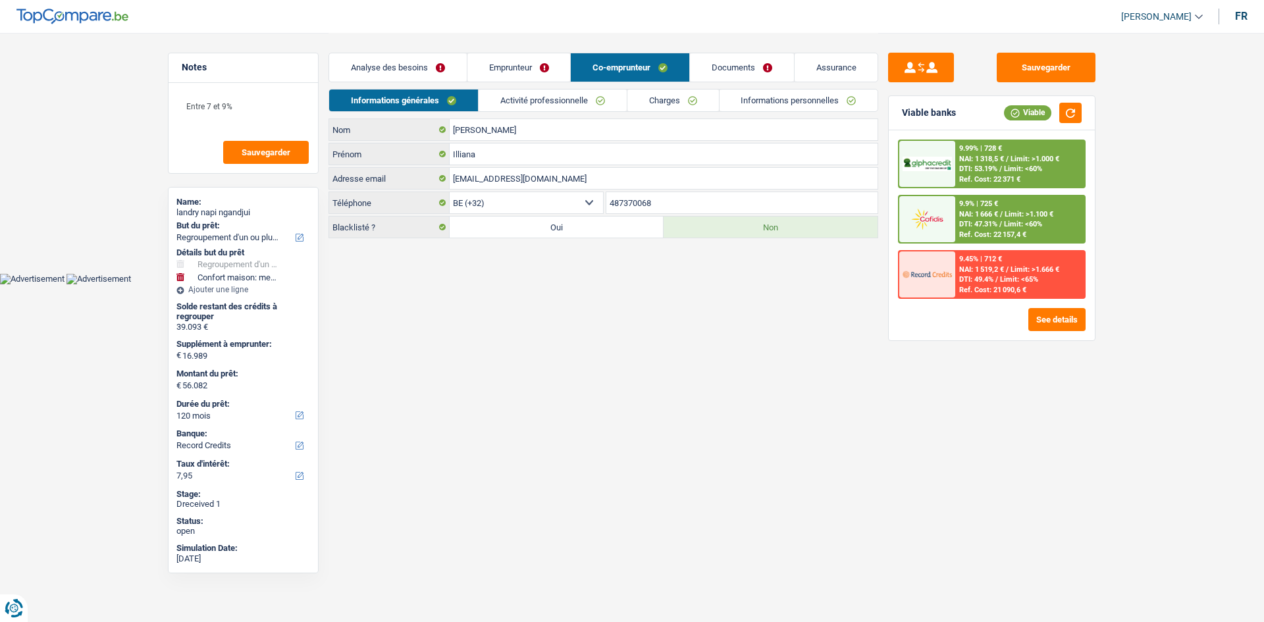
click at [777, 92] on link "Informations personnelles" at bounding box center [799, 101] width 159 height 22
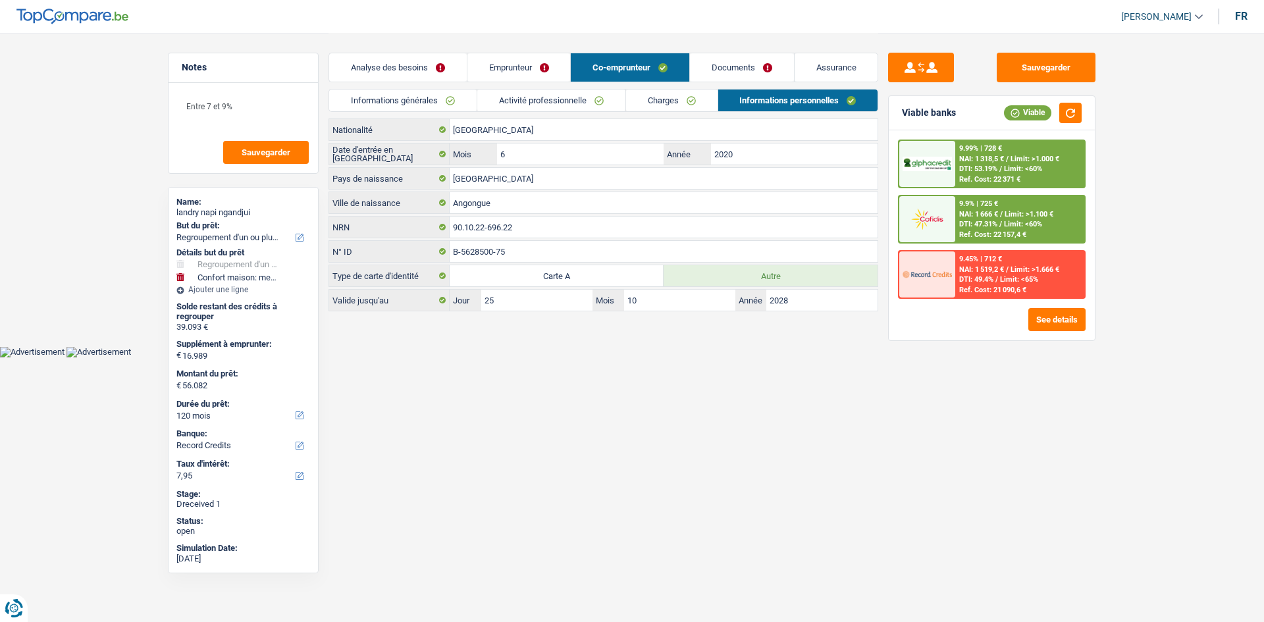
click at [416, 108] on link "Informations générales" at bounding box center [402, 101] width 147 height 22
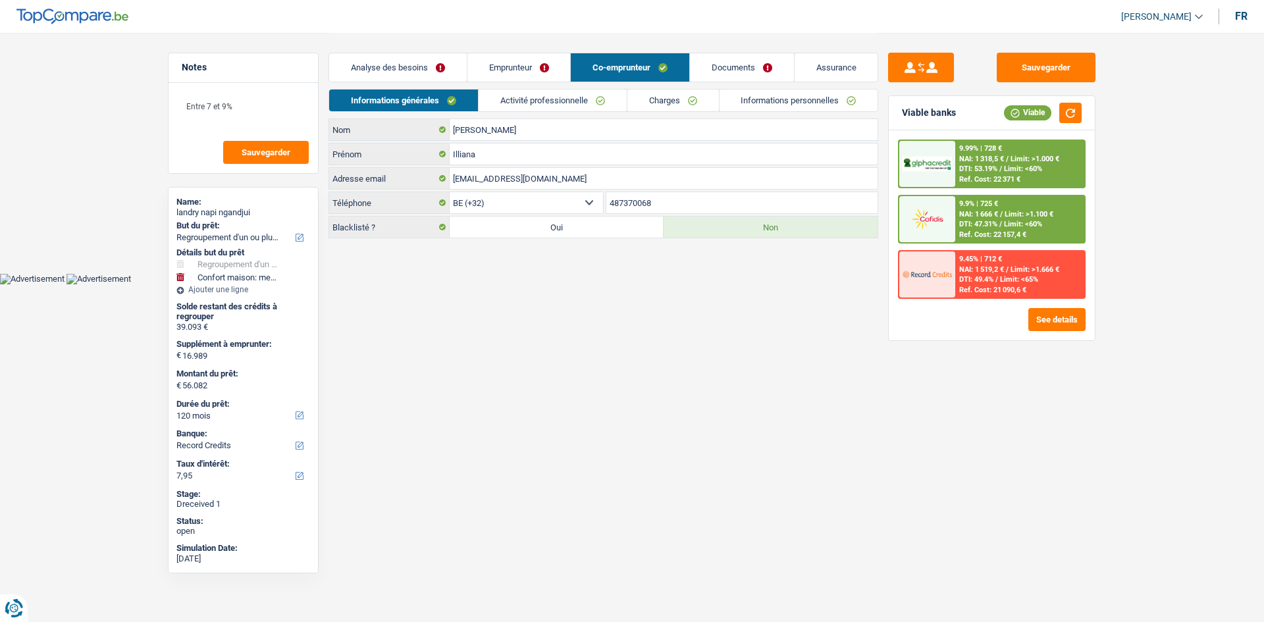
click at [417, 76] on link "Analyse des besoins" at bounding box center [398, 67] width 138 height 28
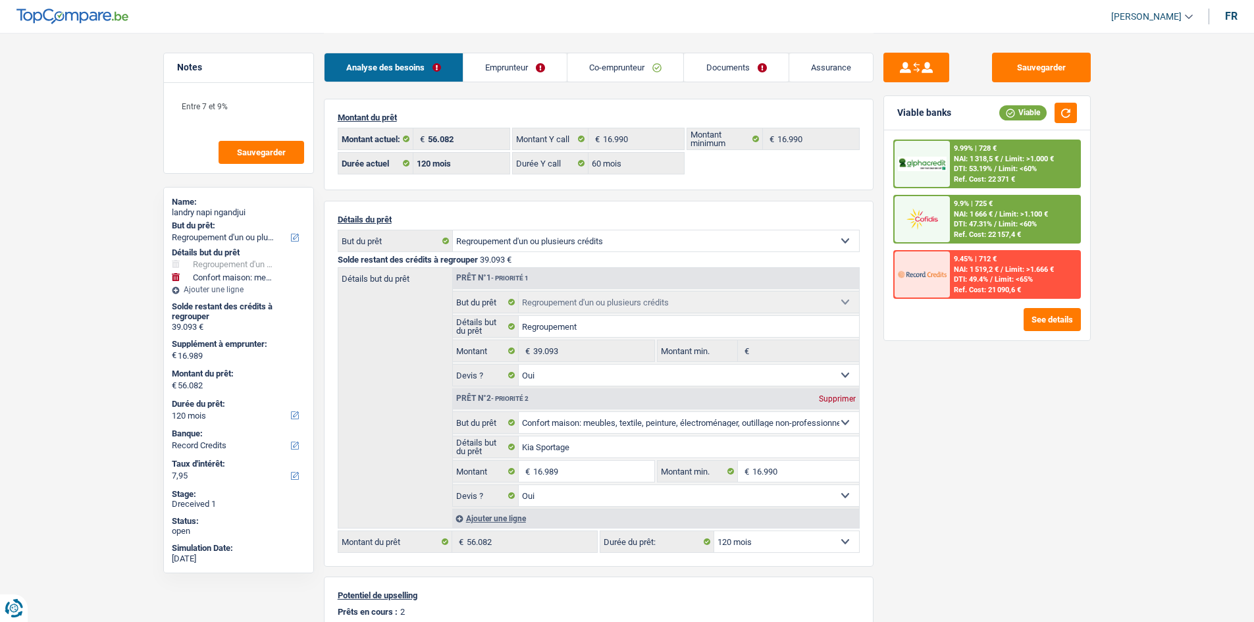
click at [662, 425] on select "Confort maison: meubles, textile, peinture, électroménager, outillage non-profe…" at bounding box center [689, 422] width 340 height 21
select select "other"
click at [519, 412] on select "Confort maison: meubles, textile, peinture, électroménager, outillage non-profe…" at bounding box center [689, 422] width 340 height 21
select select "other"
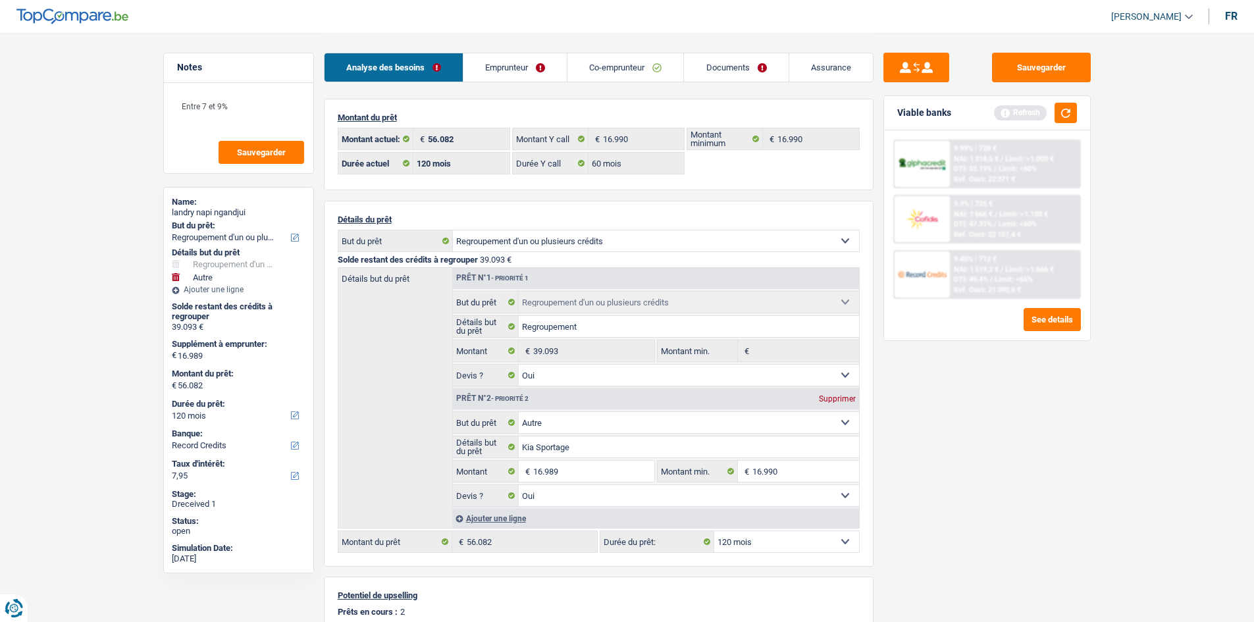
click at [984, 462] on div "Sauvegarder Viable banks Refresh 9.99% | 728 € NAI: 1 318,5 € / Limit: >1.000 €…" at bounding box center [987, 327] width 227 height 548
drag, startPoint x: 1067, startPoint y: 105, endPoint x: 1073, endPoint y: 82, distance: 24.0
click at [1067, 105] on button "button" at bounding box center [1066, 113] width 22 height 20
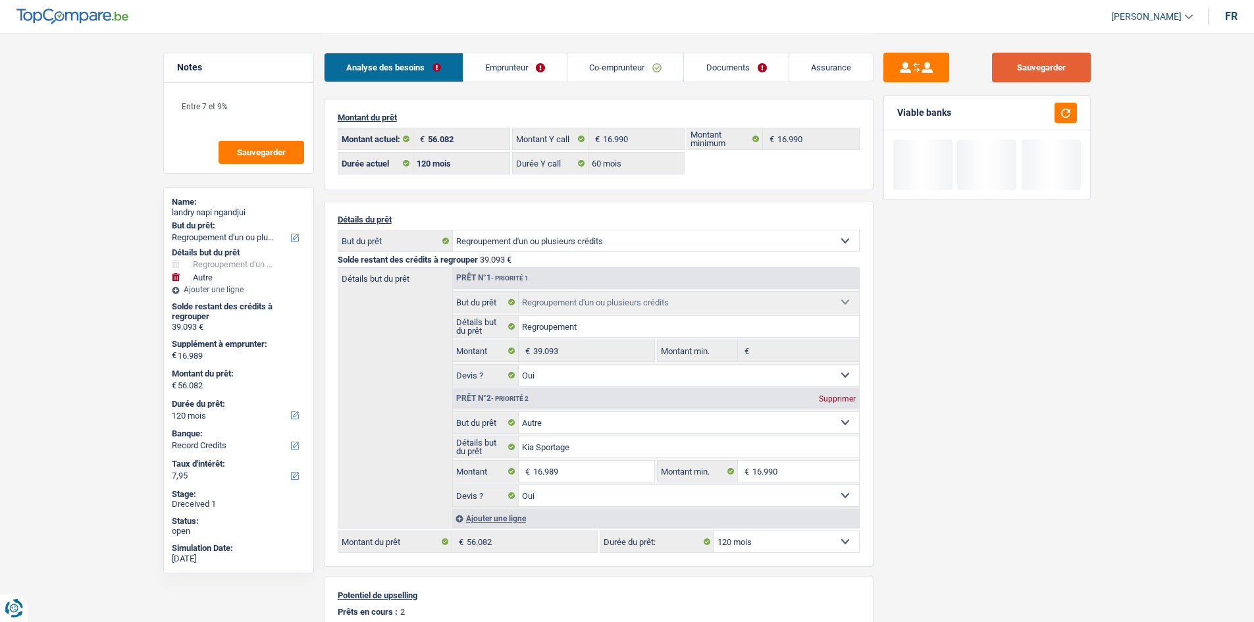
click at [1067, 66] on button "Sauvegarder" at bounding box center [1041, 68] width 99 height 30
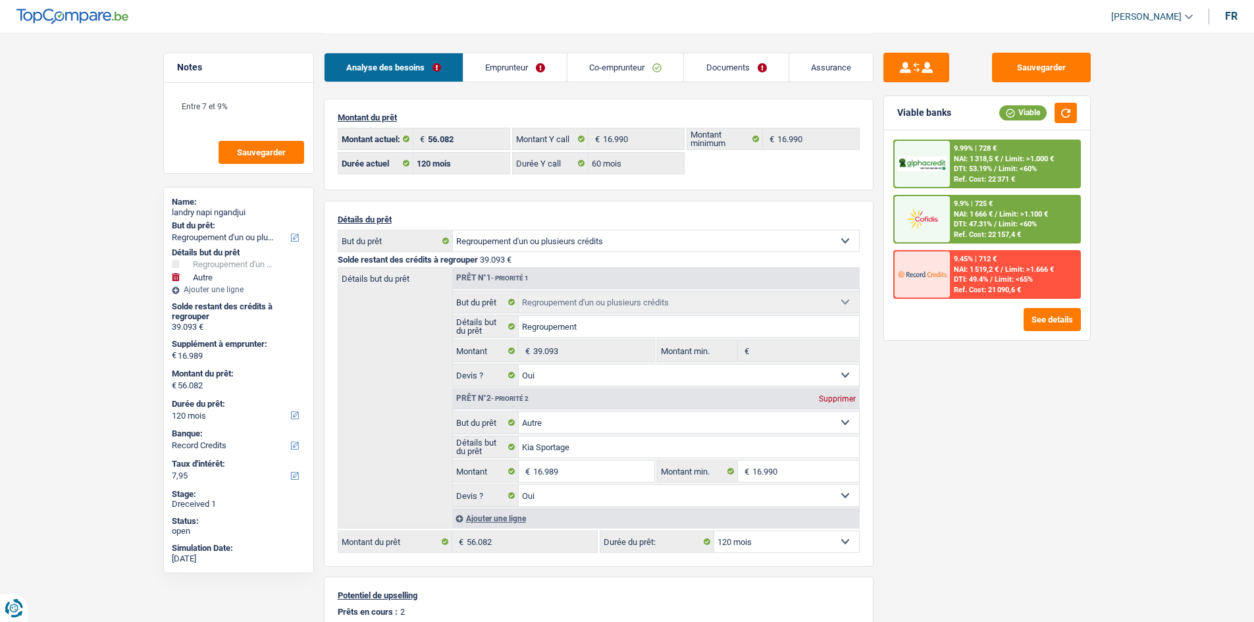
click at [1055, 473] on div "Sauvegarder Viable banks Viable 9.99% | 728 € NAI: 1 318,5 € / Limit: >1.000 € …" at bounding box center [987, 327] width 227 height 548
drag, startPoint x: 517, startPoint y: 71, endPoint x: 608, endPoint y: 71, distance: 90.9
click at [517, 71] on link "Emprunteur" at bounding box center [514, 67] width 103 height 28
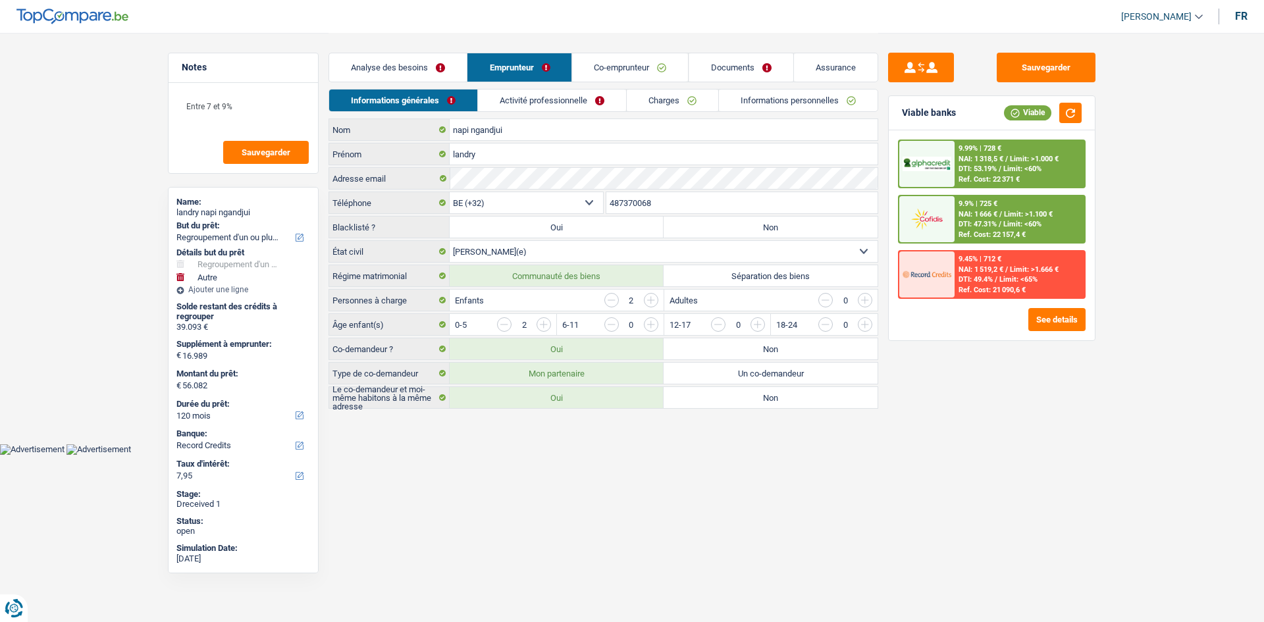
click at [672, 94] on link "Charges" at bounding box center [673, 101] width 92 height 22
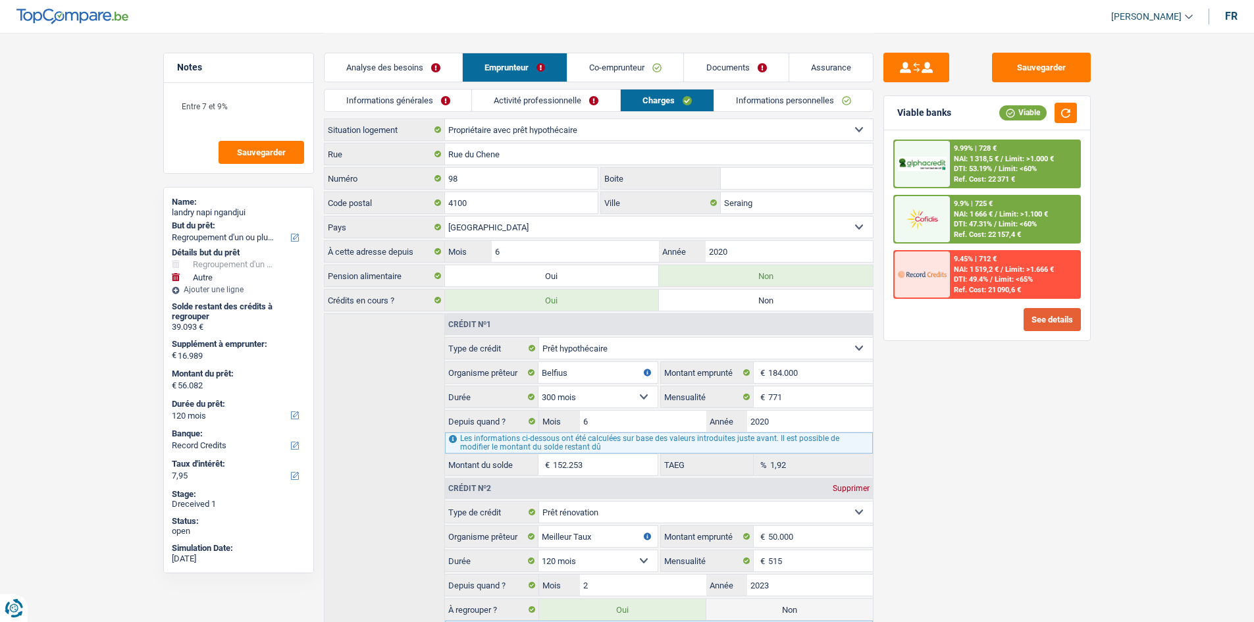
click at [1052, 318] on button "See details" at bounding box center [1052, 319] width 57 height 23
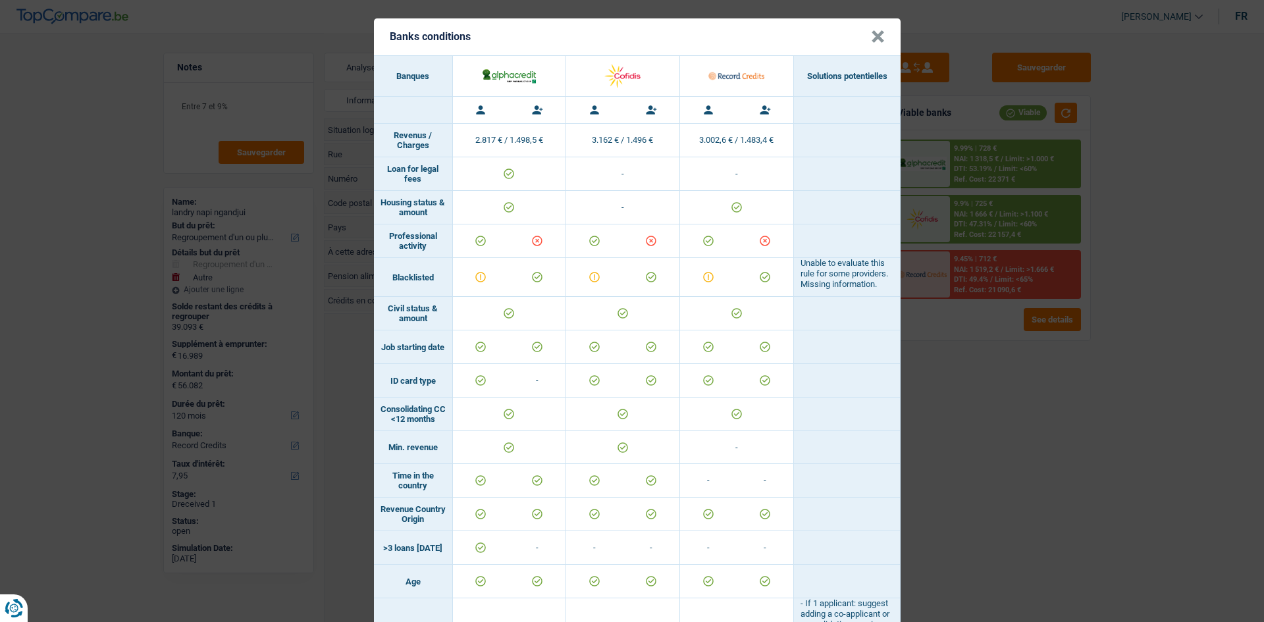
click at [965, 371] on div "Banks conditions × Banques Solutions potentielles Revenus / Charges 2.817 € / 1…" at bounding box center [632, 311] width 1264 height 622
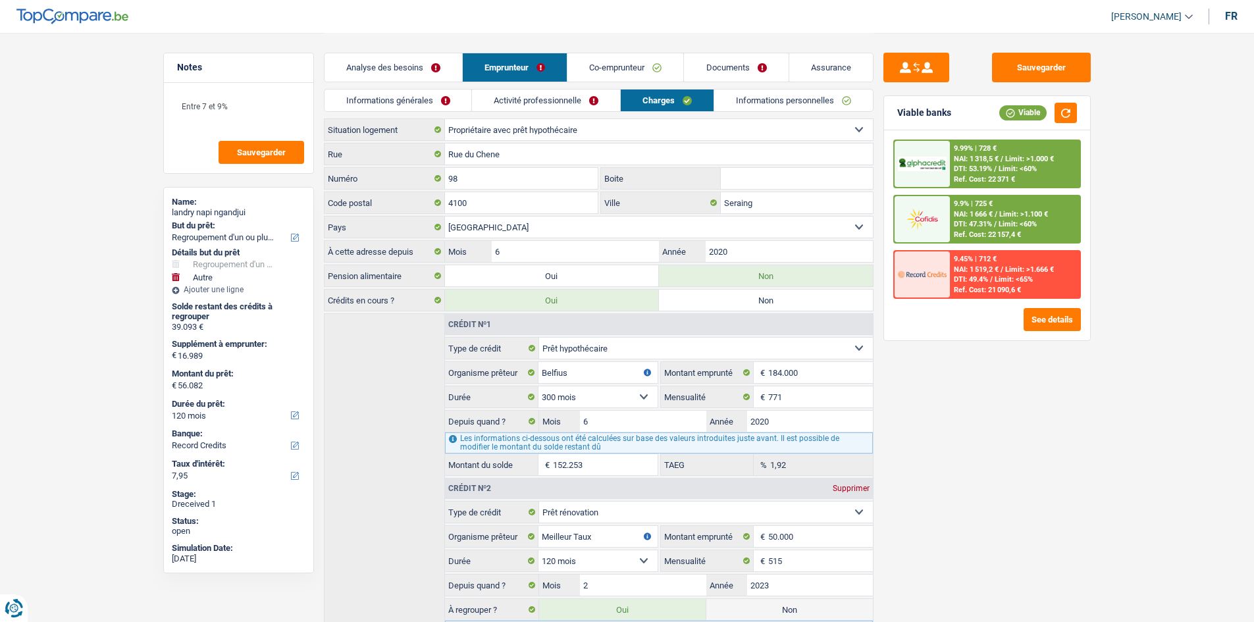
click at [1050, 213] on div "9.9% | 725 € NAI: 1 666 € / Limit: >1.100 € DTI: 47.31% / Limit: <60% Ref. Cost…" at bounding box center [1015, 219] width 130 height 46
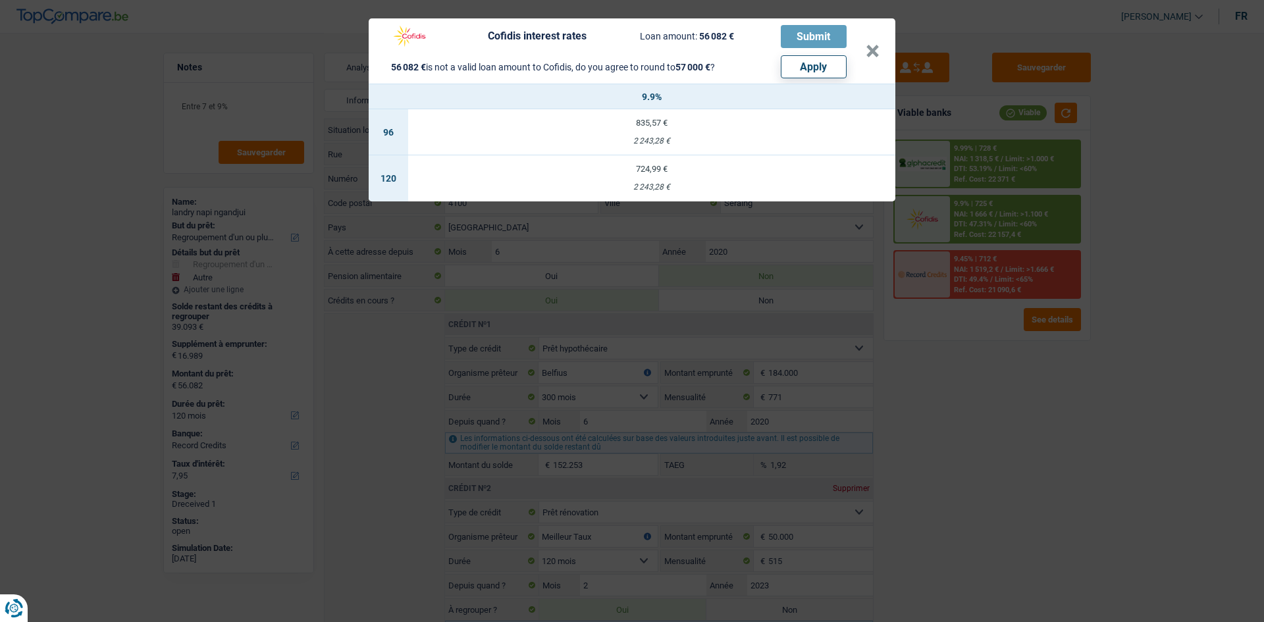
click at [986, 421] on div "Cofidis interest rates Loan amount: 56 082 € Submit 56 082 € is not a valid loa…" at bounding box center [632, 311] width 1264 height 622
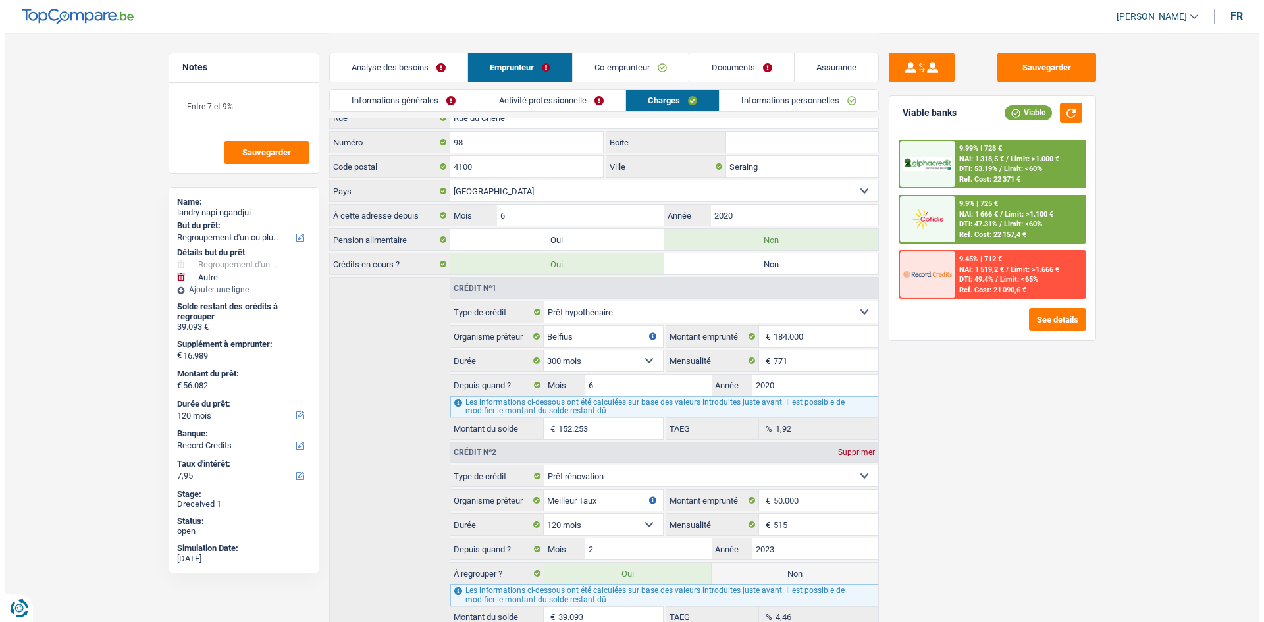
scroll to position [66, 0]
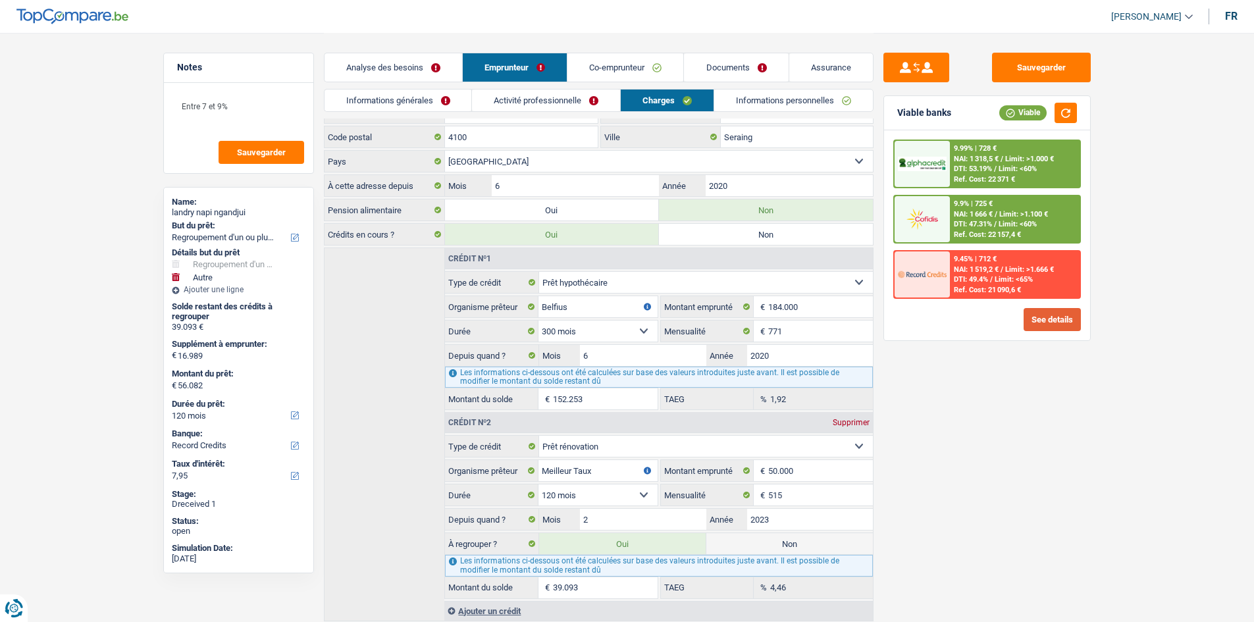
click at [1037, 319] on button "See details" at bounding box center [1052, 319] width 57 height 23
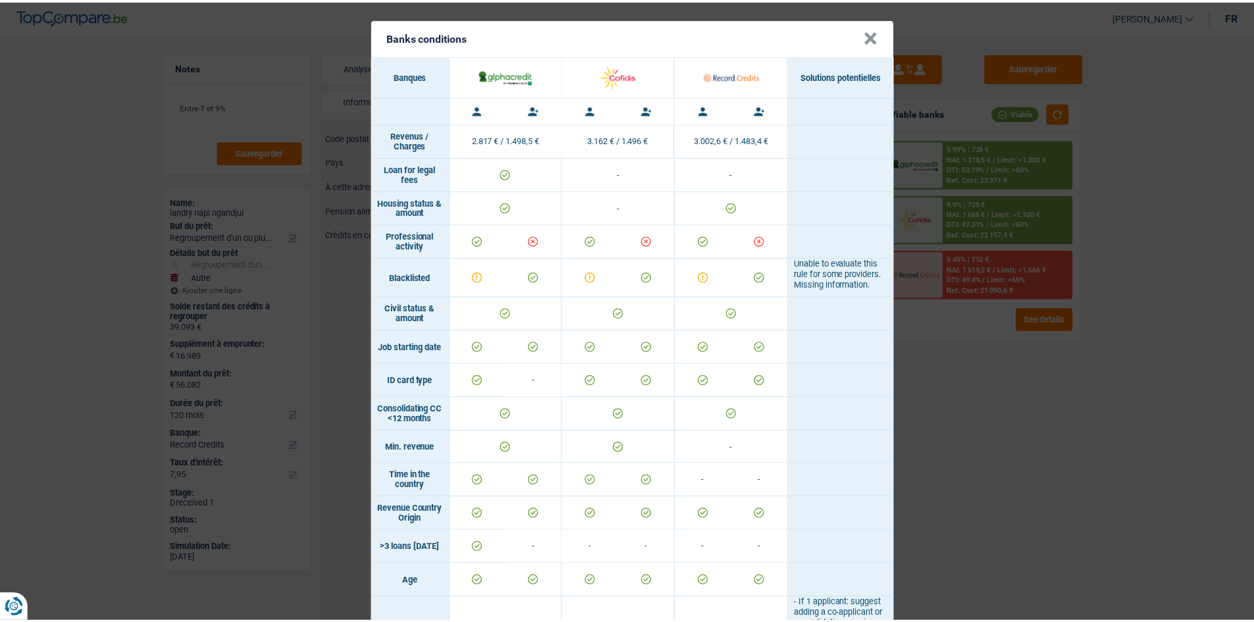
scroll to position [0, 0]
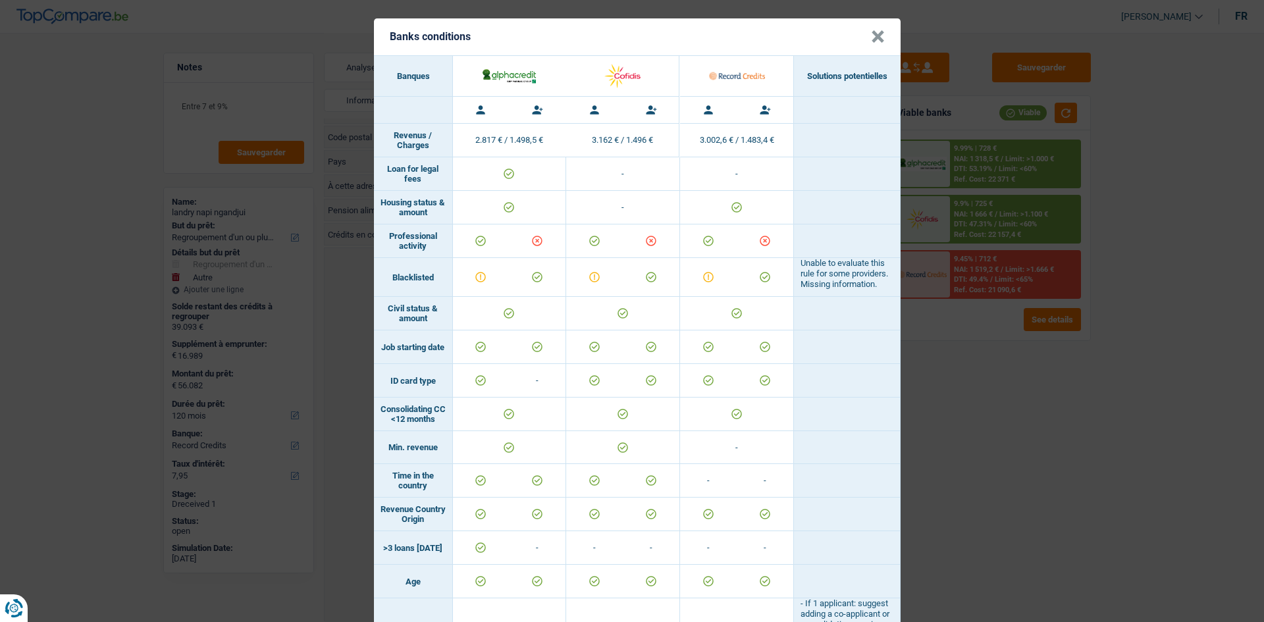
click at [959, 417] on div "Banks conditions × Banques Solutions potentielles Revenus / Charges 2.817 € / 1…" at bounding box center [632, 311] width 1264 height 622
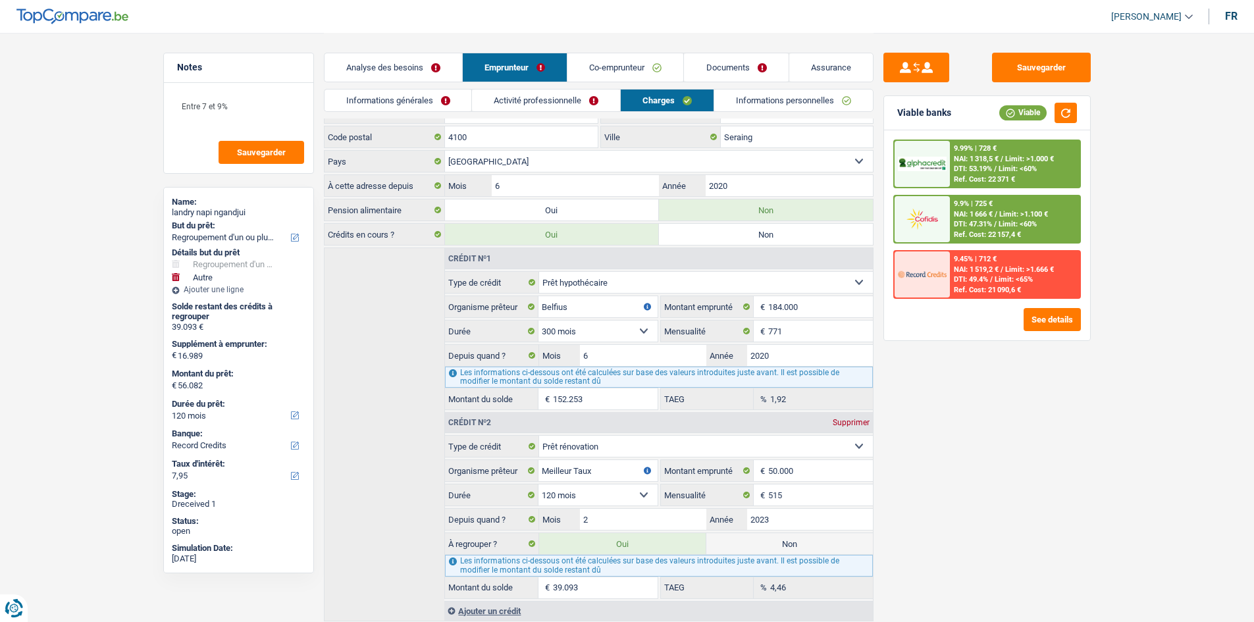
click at [400, 97] on link "Informations générales" at bounding box center [398, 101] width 147 height 22
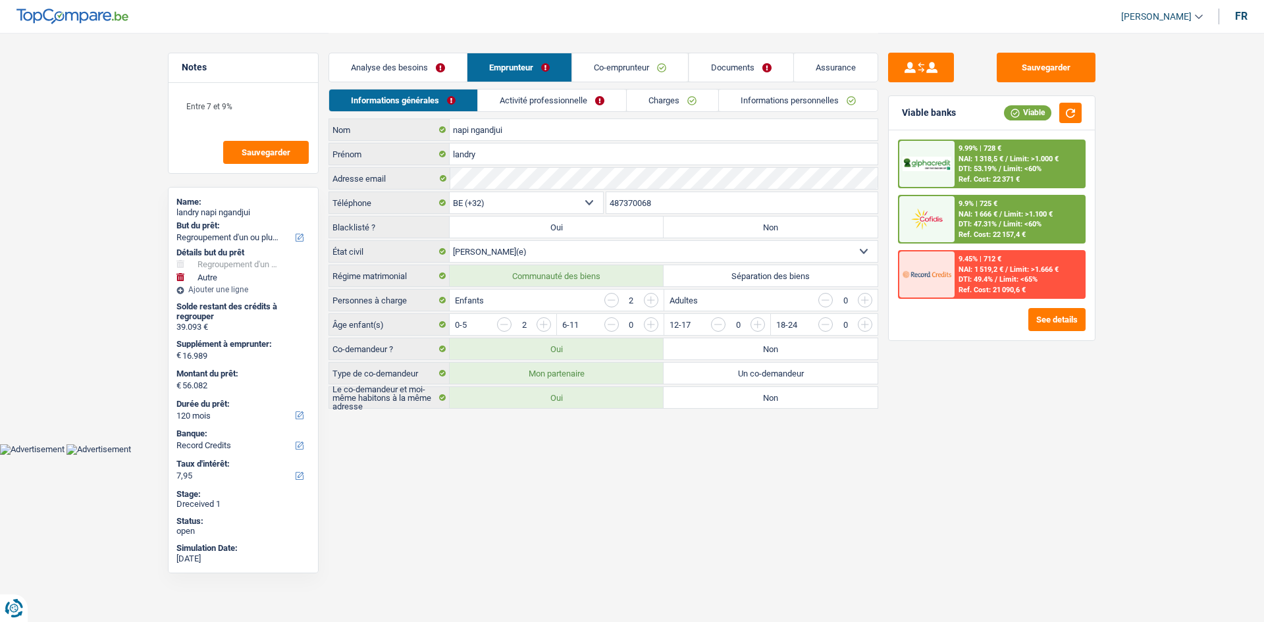
click at [394, 78] on link "Analyse des besoins" at bounding box center [398, 67] width 138 height 28
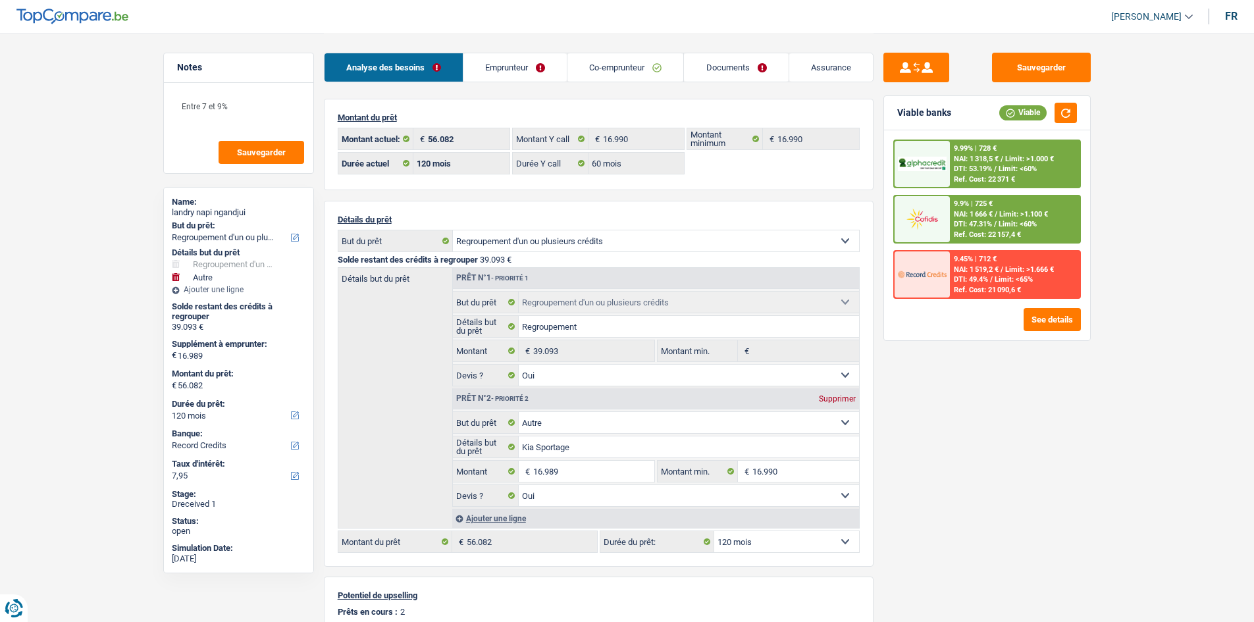
click at [1011, 450] on div "Sauvegarder Viable banks Viable 9.99% | 728 € NAI: 1 318,5 € / Limit: >1.000 € …" at bounding box center [987, 327] width 227 height 548
click at [527, 56] on link "Emprunteur" at bounding box center [514, 67] width 103 height 28
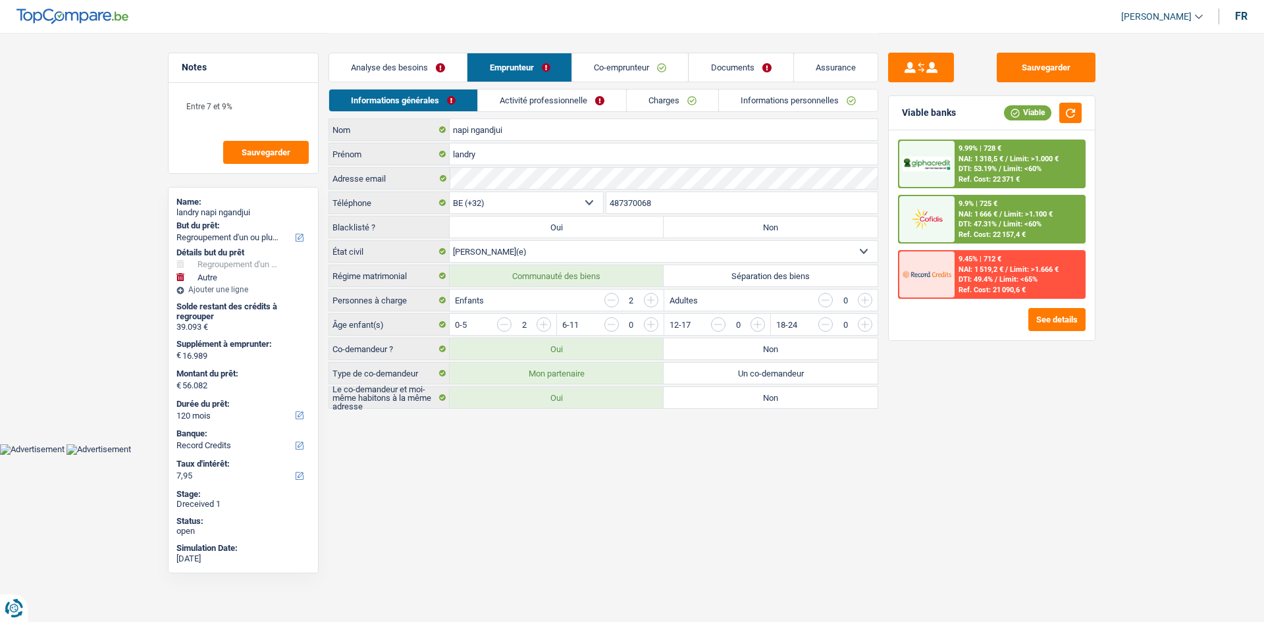
click at [681, 110] on link "Charges" at bounding box center [673, 101] width 92 height 22
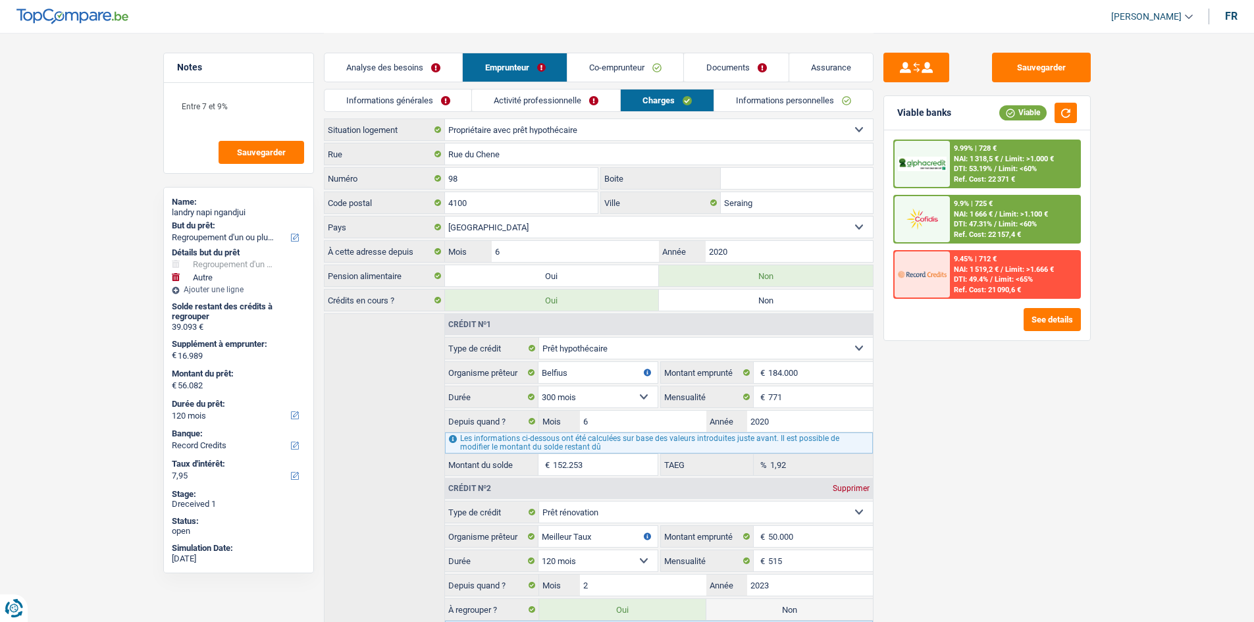
click at [616, 68] on link "Co-emprunteur" at bounding box center [626, 67] width 116 height 28
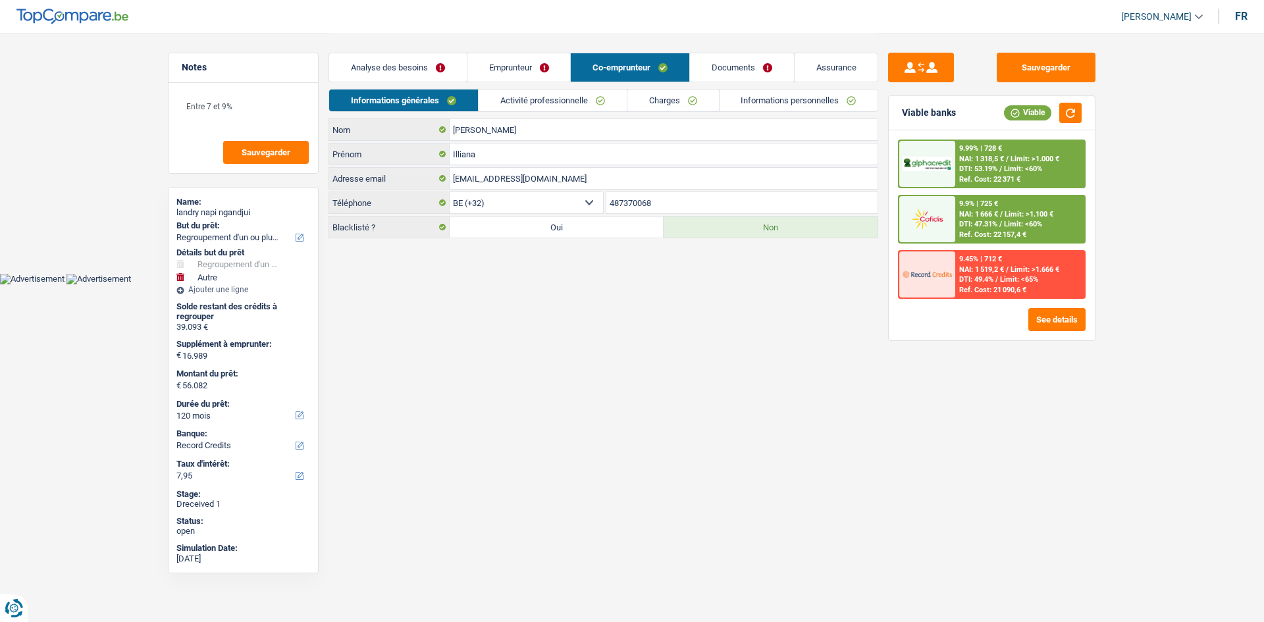
click at [593, 92] on link "Activité professionnelle" at bounding box center [553, 101] width 148 height 22
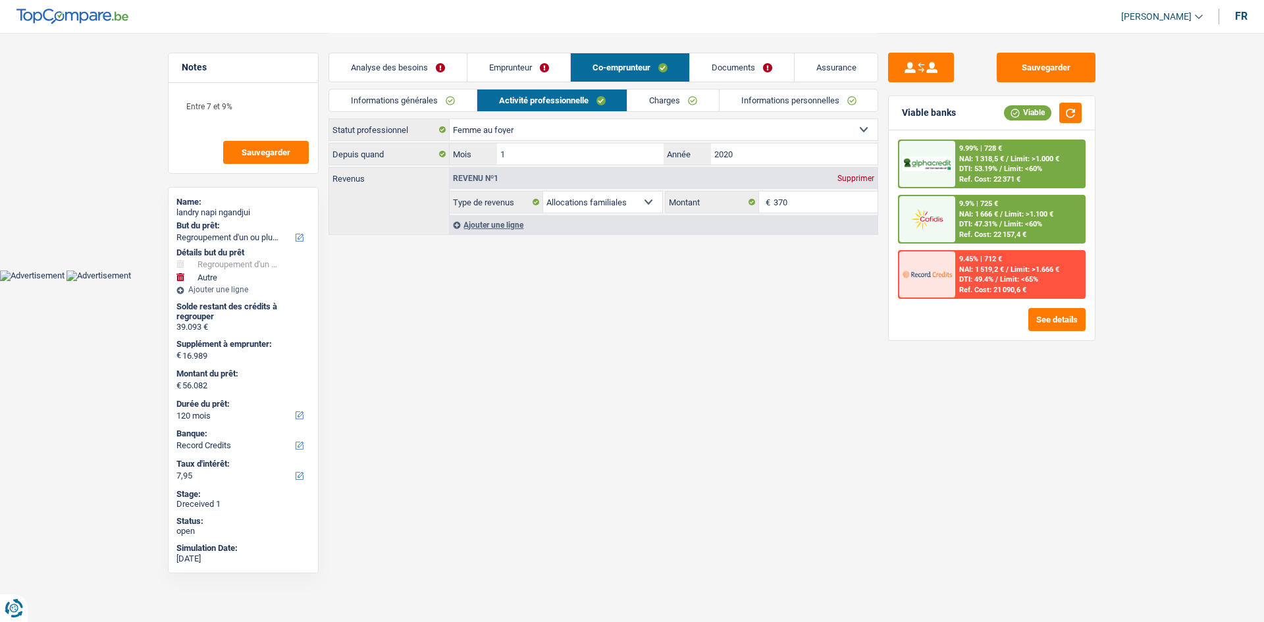
click at [670, 100] on link "Charges" at bounding box center [673, 101] width 92 height 22
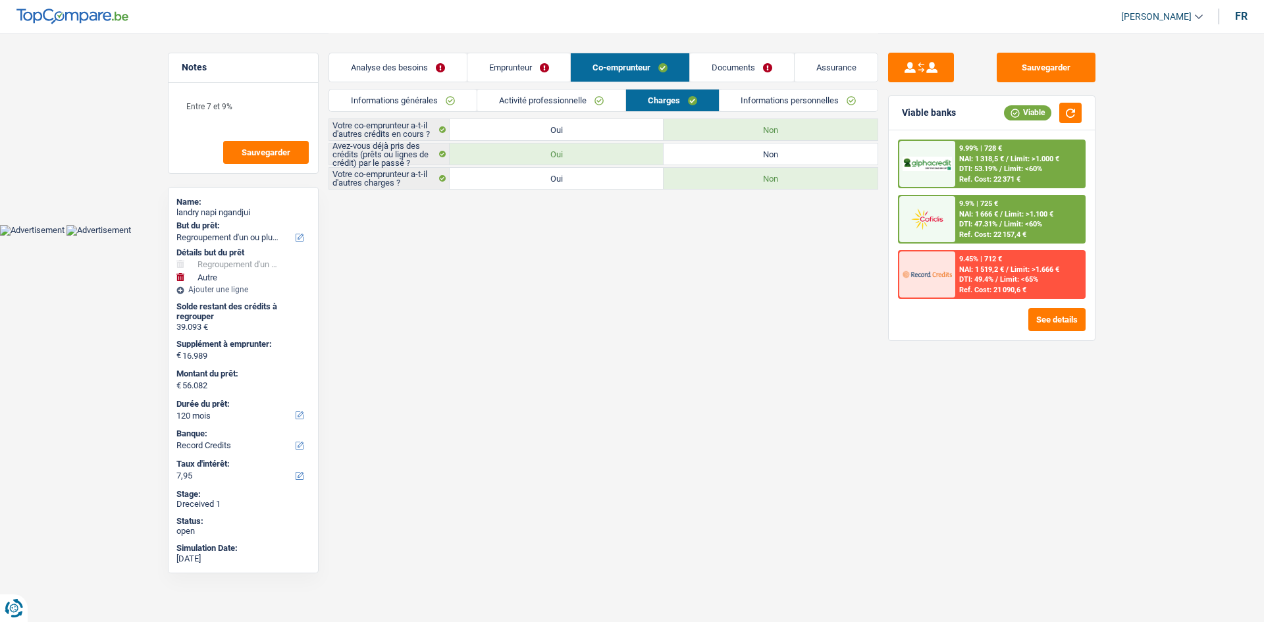
click at [593, 99] on link "Activité professionnelle" at bounding box center [551, 101] width 148 height 22
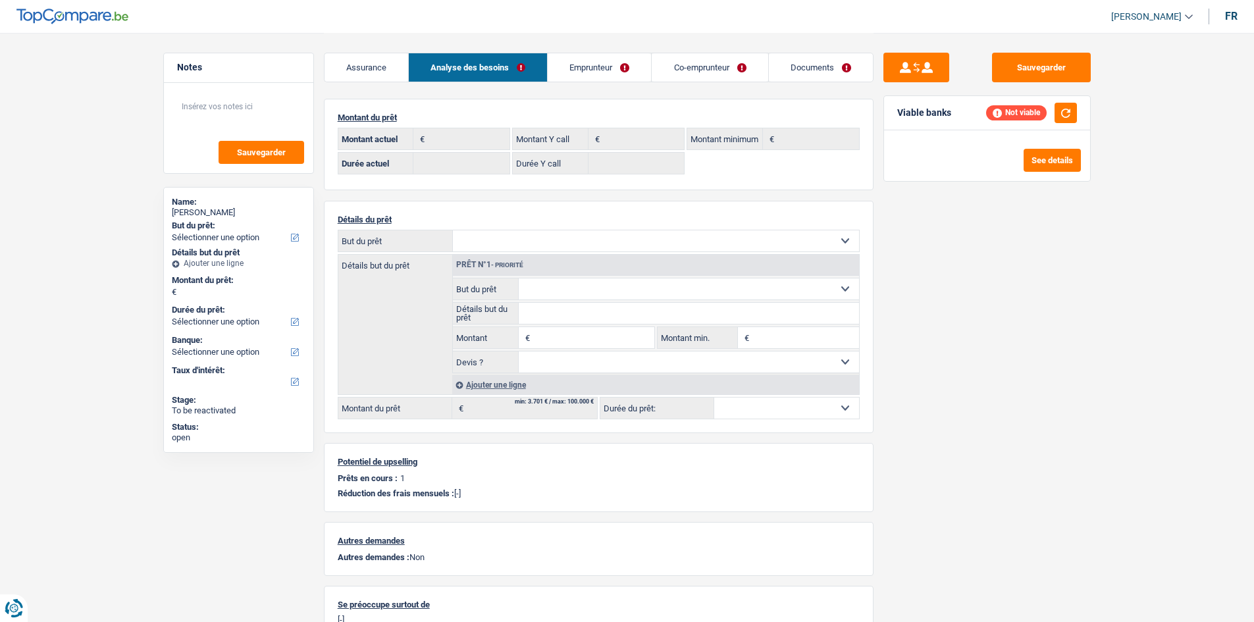
select select "rents"
select select "BE"
select select "carLoan"
select select "60"
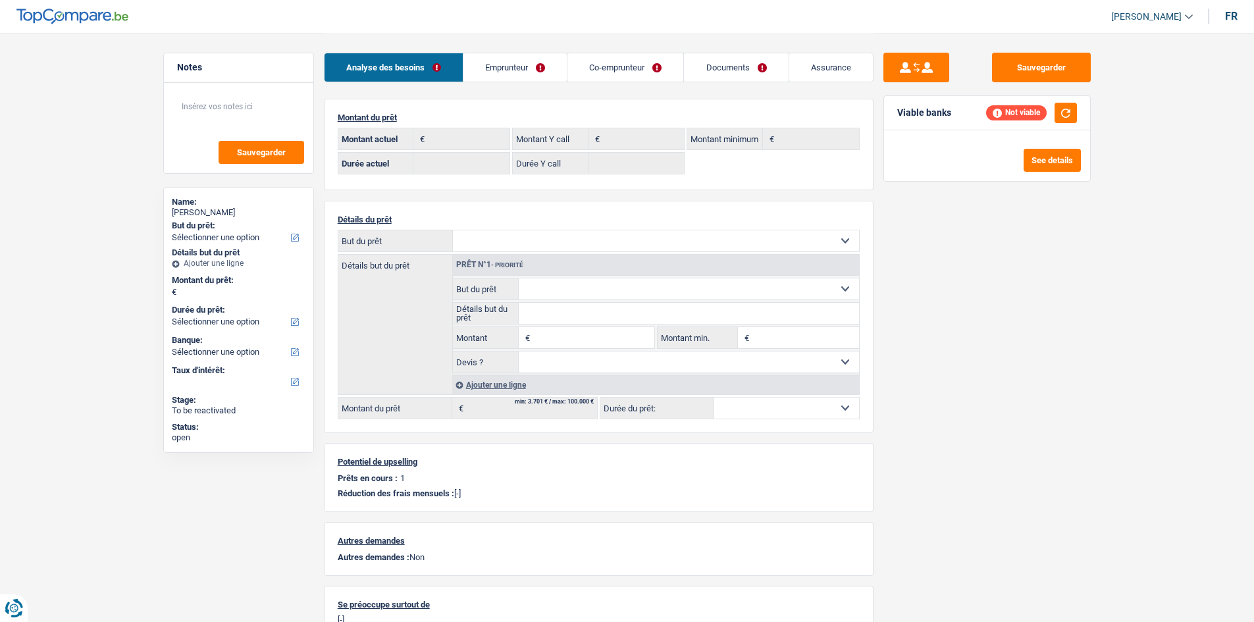
click at [546, 70] on link "Emprunteur" at bounding box center [514, 67] width 103 height 28
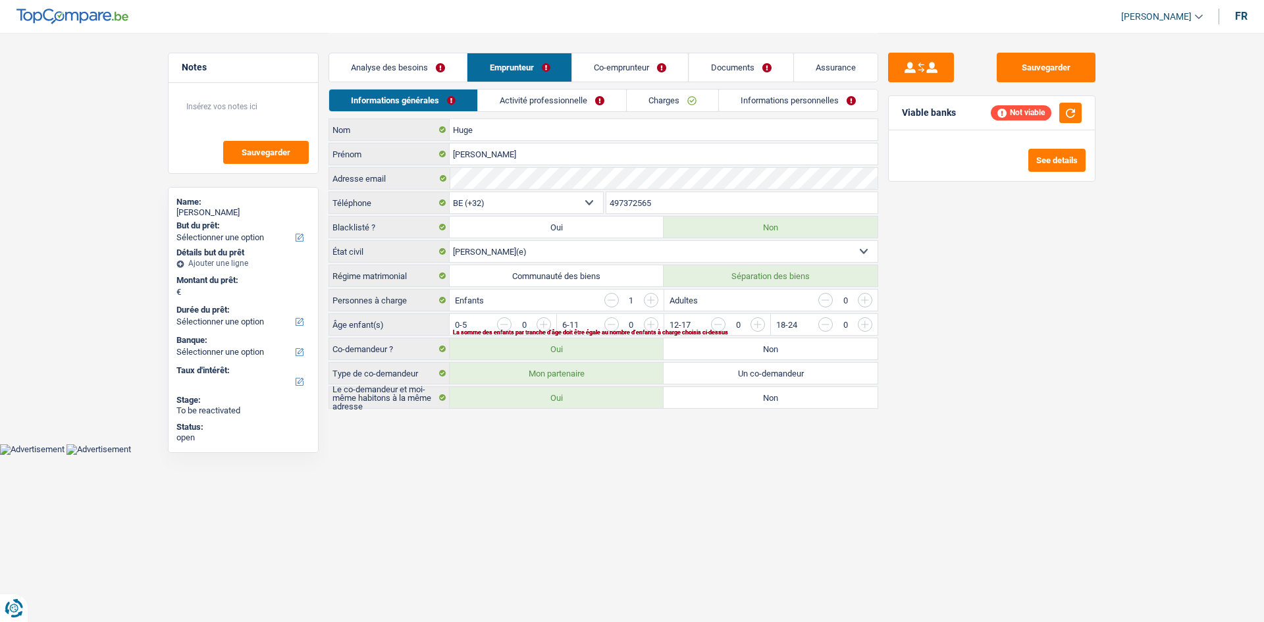
click at [581, 106] on link "Activité professionnelle" at bounding box center [552, 101] width 148 height 22
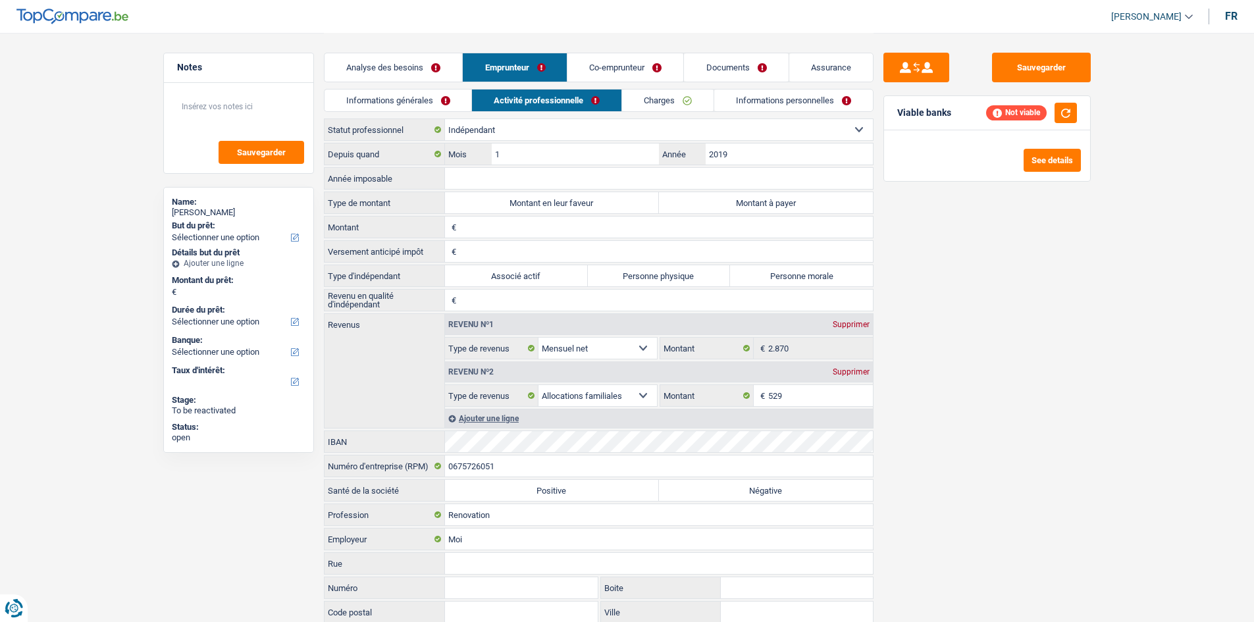
click at [666, 101] on link "Charges" at bounding box center [668, 101] width 92 height 22
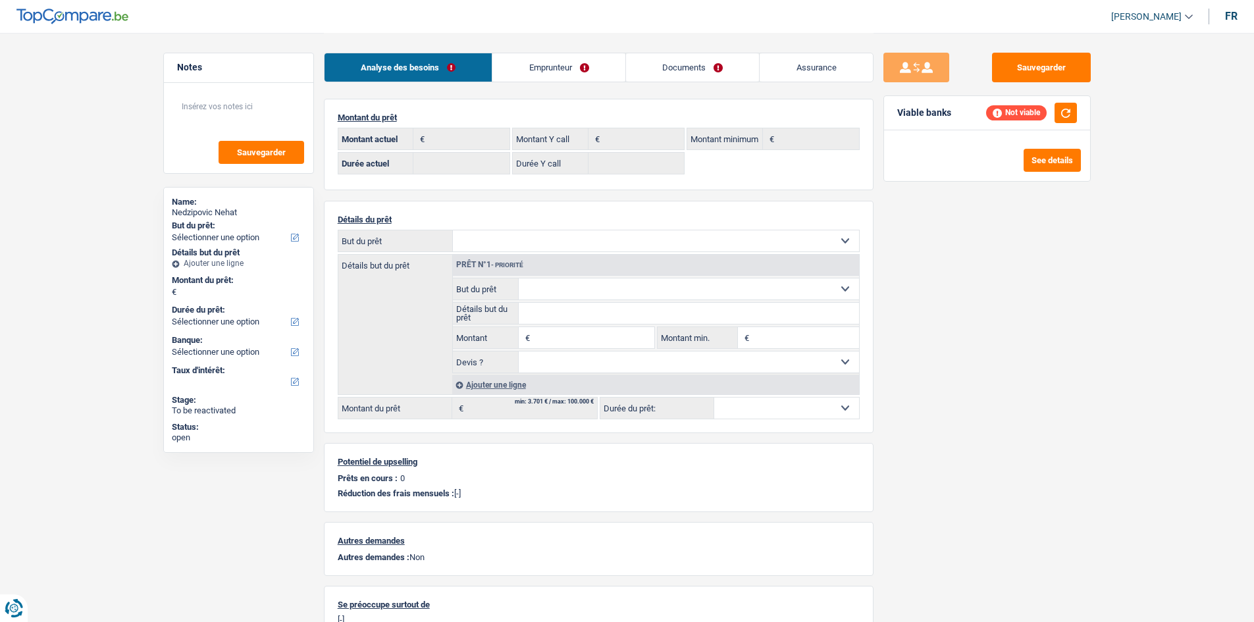
select select "rents"
select select "BE"
click at [577, 68] on link "Emprunteur" at bounding box center [558, 67] width 133 height 28
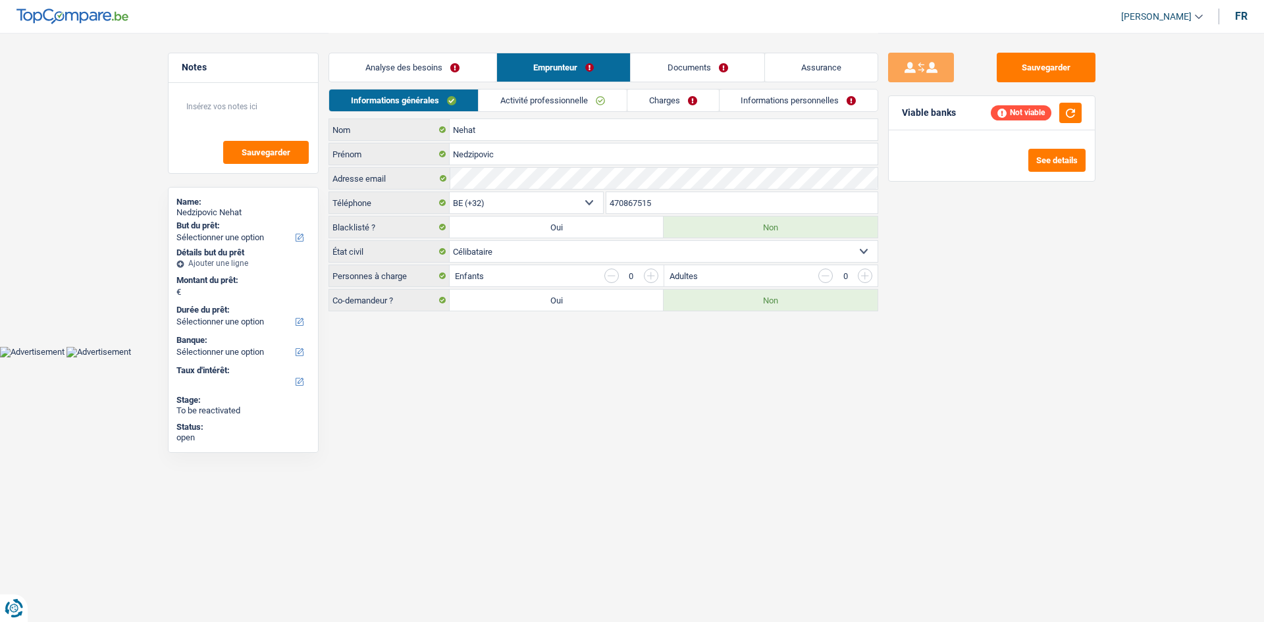
click at [568, 93] on link "Activité professionnelle" at bounding box center [553, 101] width 148 height 22
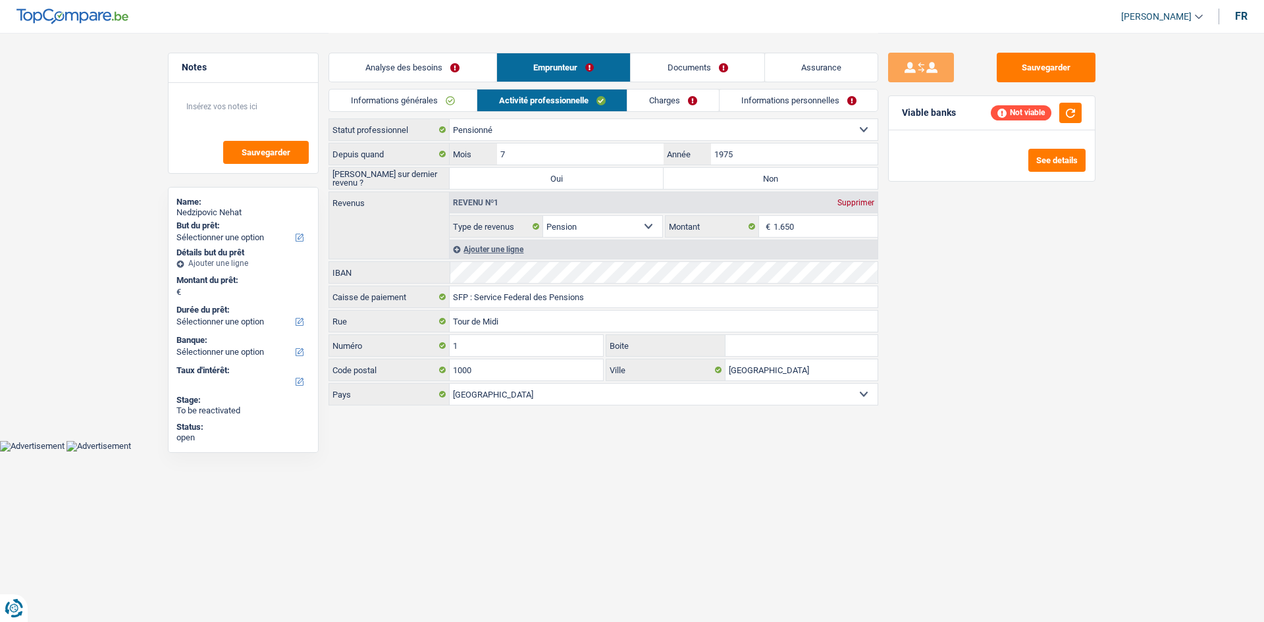
click at [648, 97] on link "Charges" at bounding box center [673, 101] width 92 height 22
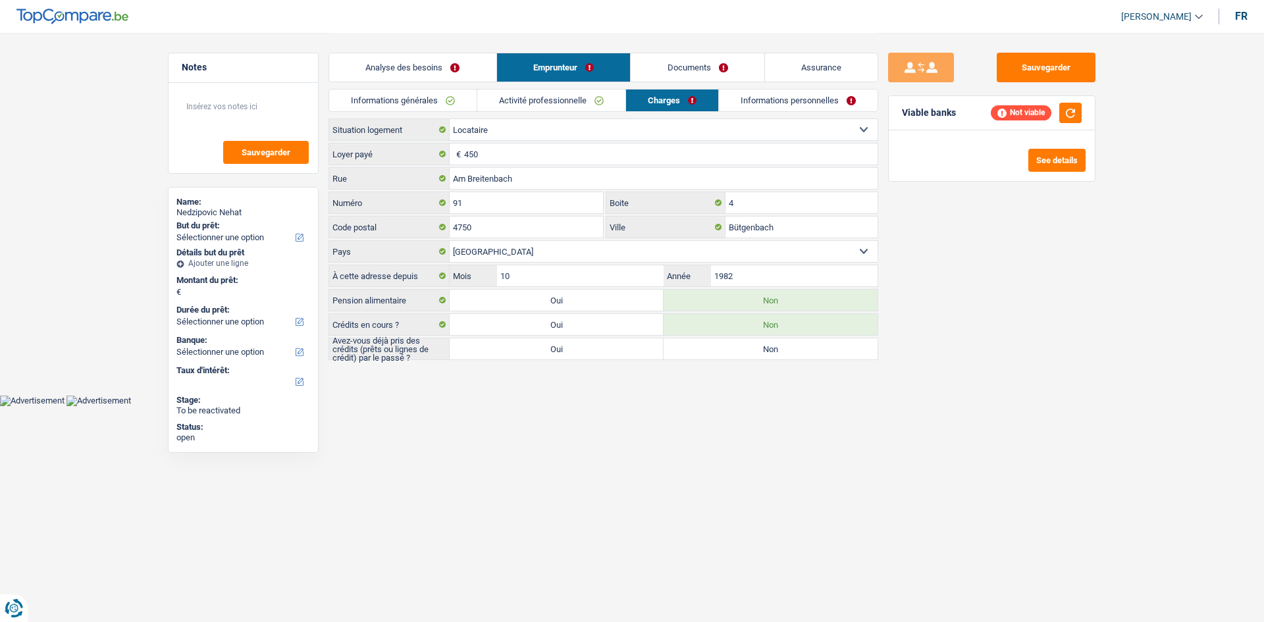
click at [810, 99] on link "Informations personnelles" at bounding box center [798, 101] width 159 height 22
